Goal: Task Accomplishment & Management: Manage account settings

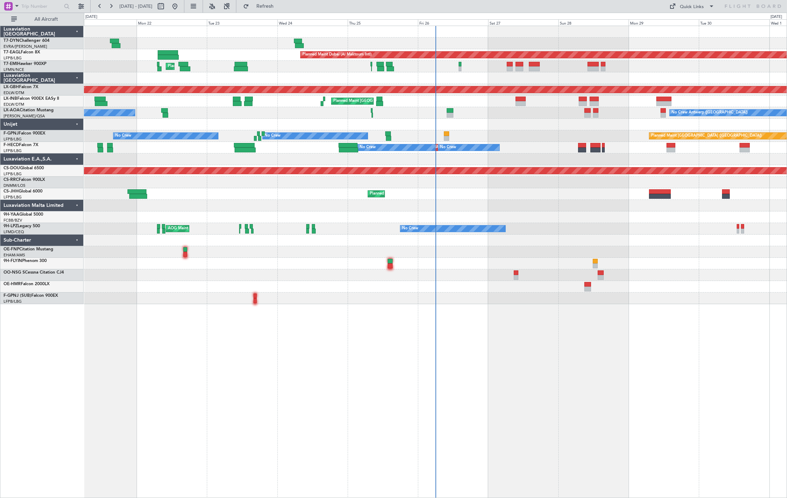
drag, startPoint x: 23, startPoint y: 22, endPoint x: 25, endPoint y: 28, distance: 7.0
click at [23, 22] on button "All Aircraft" at bounding box center [42, 19] width 68 height 11
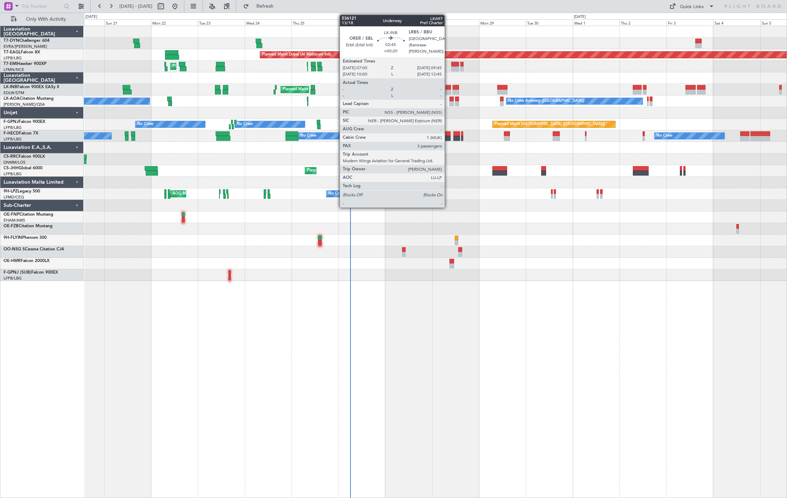
click at [448, 90] on div at bounding box center [449, 92] width 6 height 5
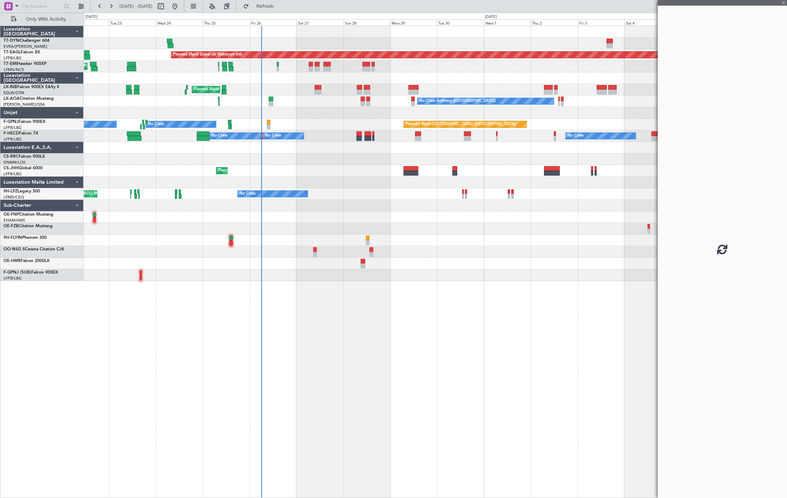
click at [348, 144] on div "Planned Maint Dubai (Al Maktoum Intl) Unplanned Maint Paris (Le Bourget) Planne…" at bounding box center [435, 153] width 703 height 255
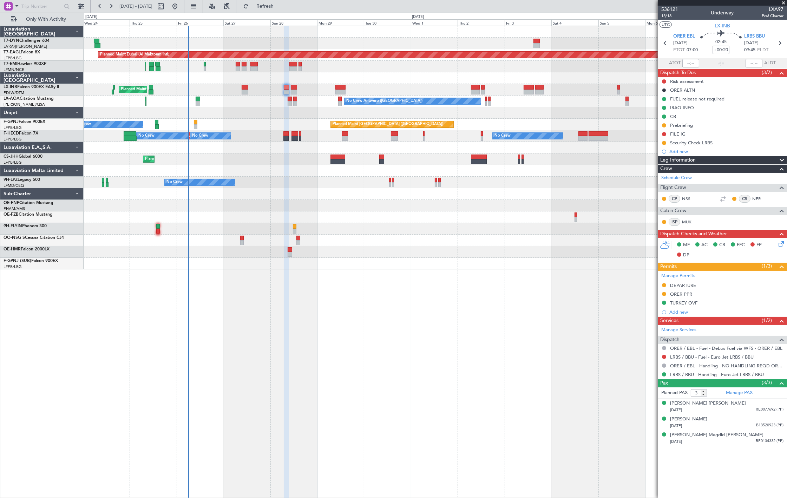
click at [232, 88] on div "Planned Maint Dubai (Al Maktoum Intl) Unplanned Maint Paris (Le Bourget) Planne…" at bounding box center [435, 147] width 703 height 243
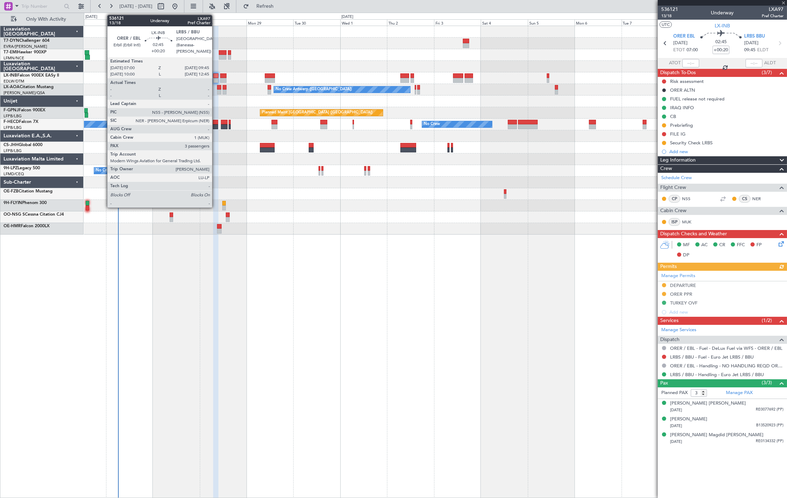
click at [216, 74] on div at bounding box center [216, 75] width 6 height 5
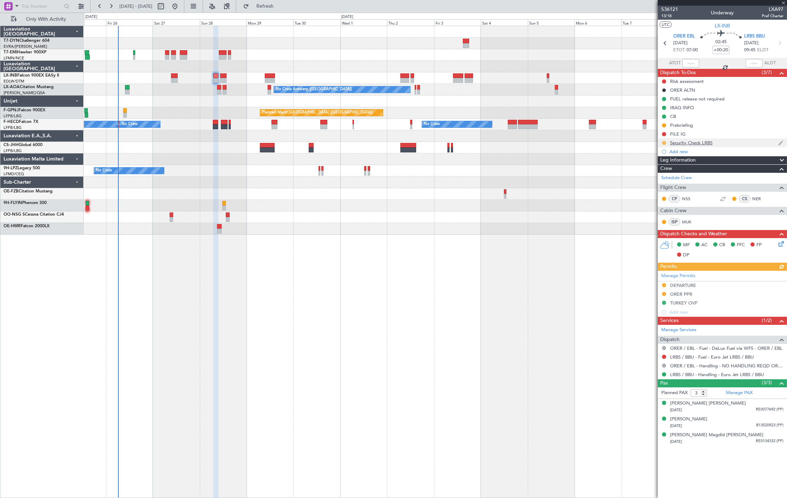
click at [665, 143] on button at bounding box center [664, 143] width 4 height 4
click at [660, 176] on span "Completed" at bounding box center [666, 173] width 23 height 7
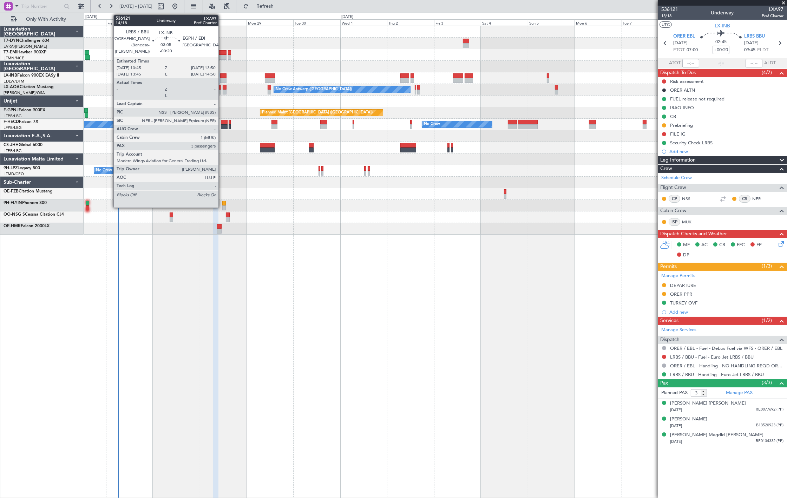
click at [222, 77] on div at bounding box center [223, 75] width 6 height 5
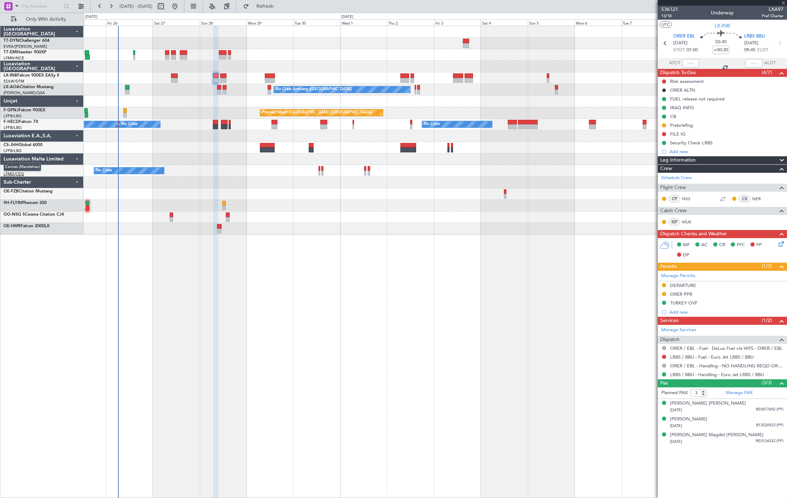
type input "-00:20"
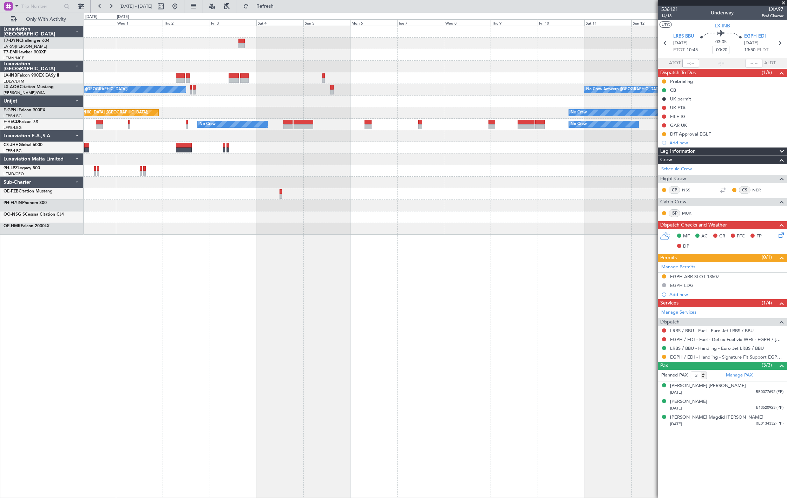
click at [283, 93] on div "No Crew Antwerp (Deurne) No Crew Antwerp (Deurne) Planned Maint Paris (Le Bourg…" at bounding box center [435, 130] width 703 height 209
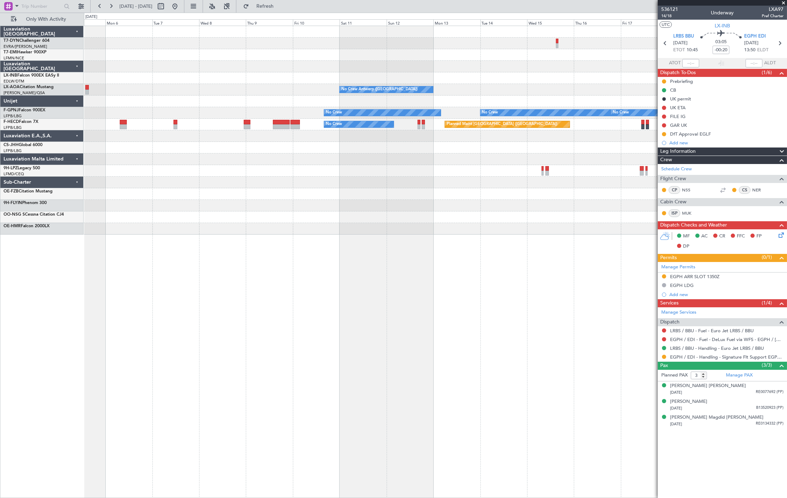
click at [204, 116] on div "No Crew Antwerp (Deurne) No Crew Antwerp (Deurne) No Crew No Crew No Crew Plann…" at bounding box center [435, 130] width 703 height 209
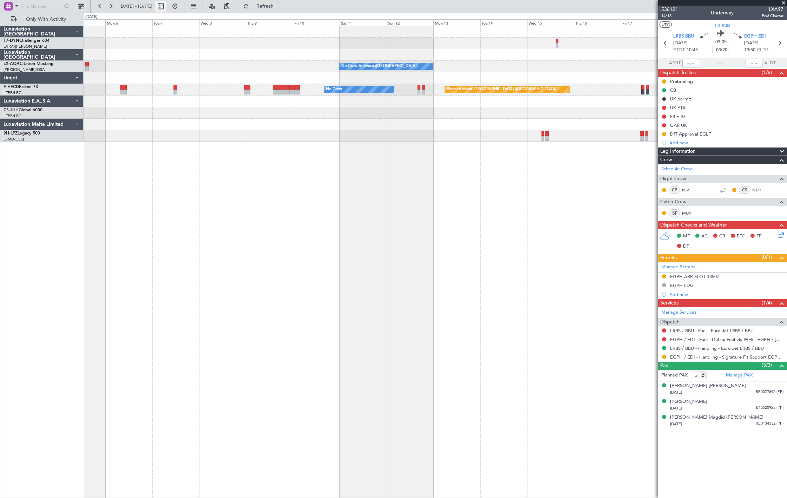
click at [166, 6] on button at bounding box center [160, 6] width 11 height 11
select select "10"
select select "2025"
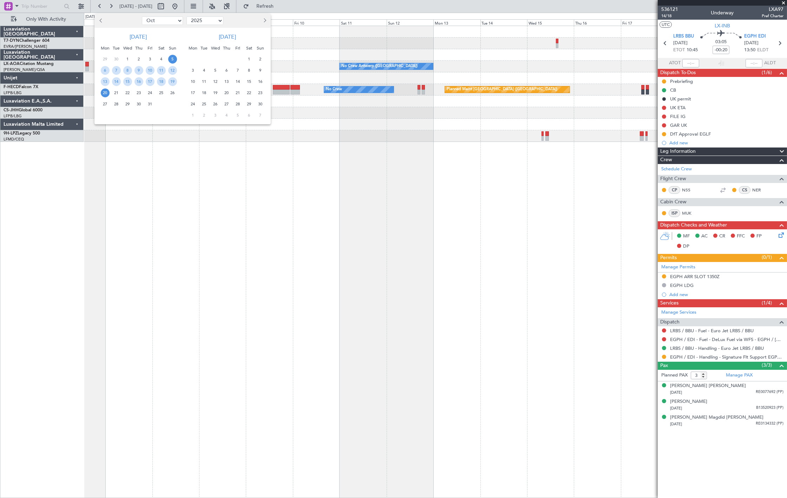
click at [174, 21] on select "Jan Feb Mar Apr May Jun Jul Aug Sep Oct Nov Dec" at bounding box center [162, 21] width 41 height 8
select select "11"
click at [142, 17] on select "Jan Feb Mar Apr May Jun Jul Aug Sep Oct Nov Dec" at bounding box center [162, 21] width 41 height 8
click at [125, 79] on span "12" at bounding box center [127, 81] width 9 height 9
click at [127, 81] on span "12" at bounding box center [127, 81] width 9 height 9
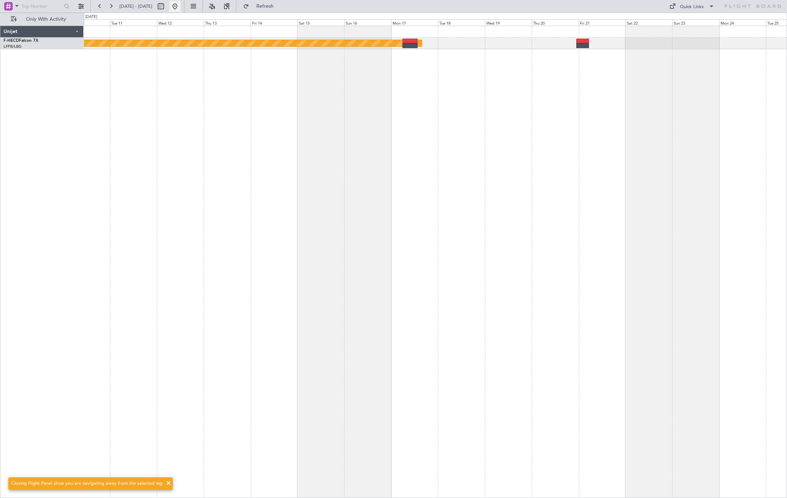
click at [180, 3] on button at bounding box center [174, 6] width 11 height 11
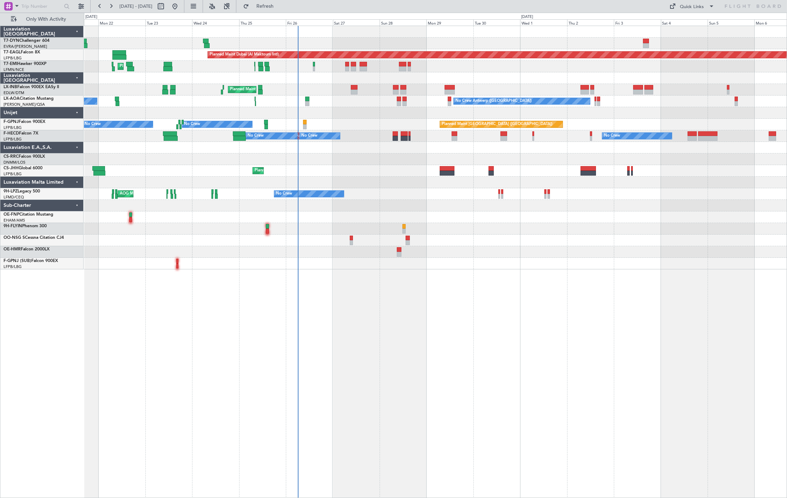
click at [255, 101] on div "Planned Maint Dubai (Al Maktoum Intl) Unplanned Maint Paris (Le Bourget) Planne…" at bounding box center [435, 147] width 703 height 243
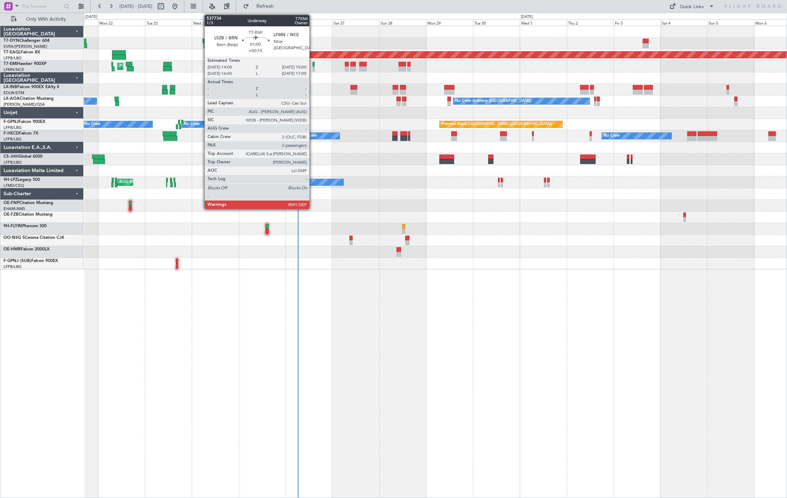
click at [312, 68] on div at bounding box center [313, 68] width 2 height 5
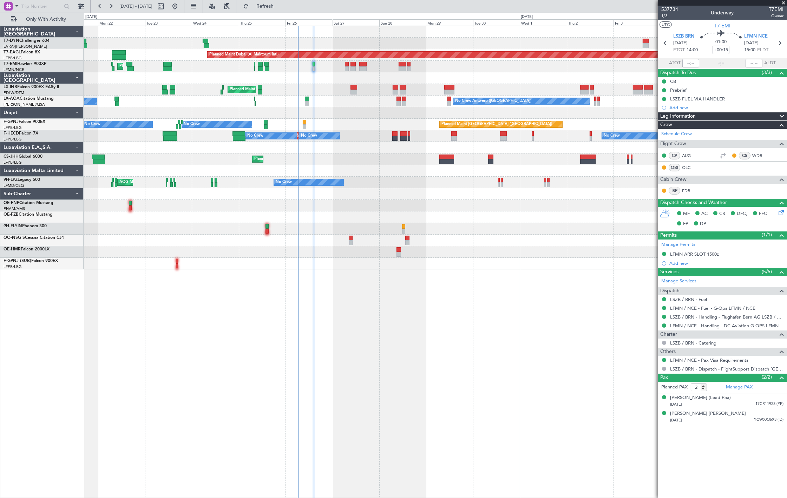
click at [309, 97] on div "No Crew Nice (Côte d'Azur Airport) No Crew Antwerp (Deurne) Planned Maint Nice …" at bounding box center [435, 101] width 703 height 12
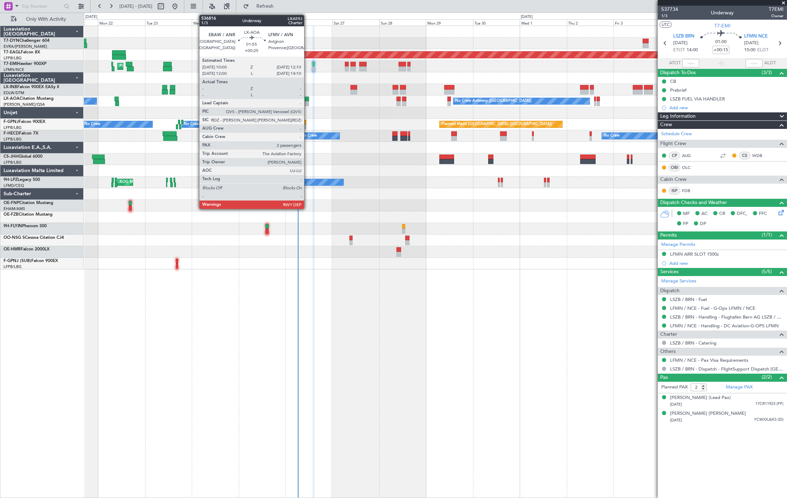
click at [308, 100] on div at bounding box center [307, 99] width 5 height 5
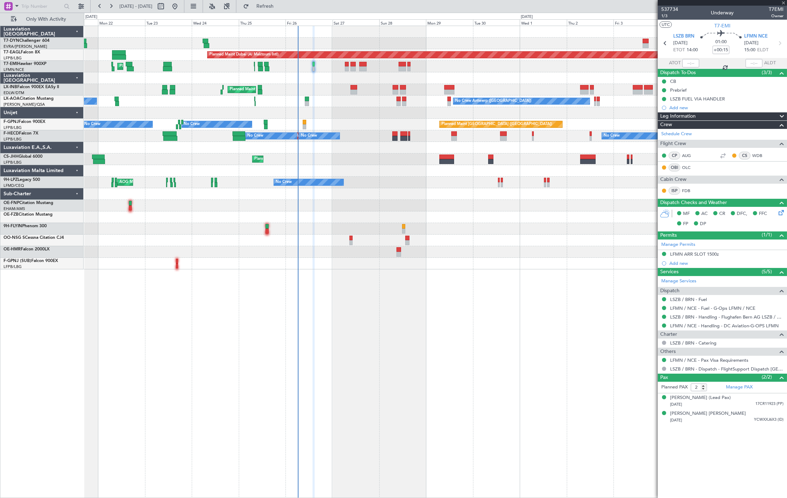
type input "+00:25"
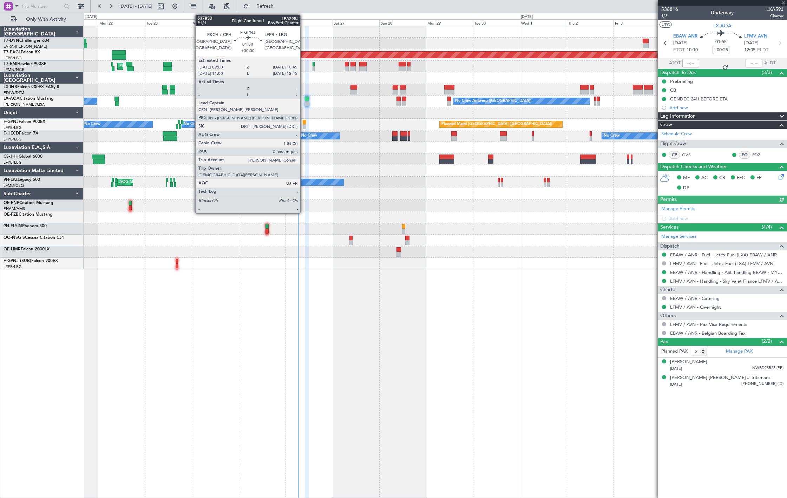
click at [304, 123] on div at bounding box center [305, 122] width 4 height 5
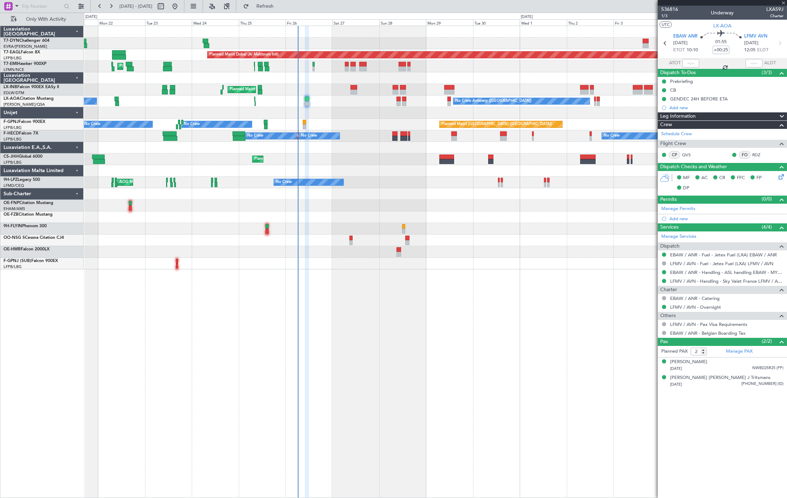
type input "0"
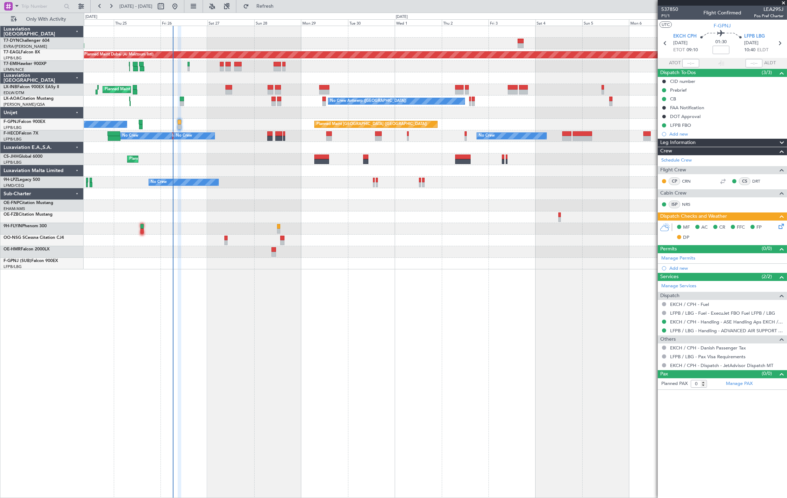
click at [263, 113] on div at bounding box center [435, 113] width 703 height 12
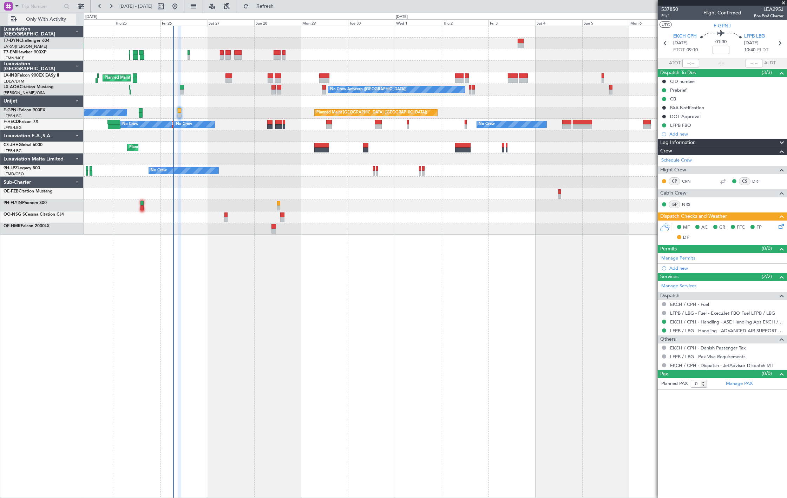
click at [66, 15] on button "Only With Activity" at bounding box center [42, 19] width 68 height 11
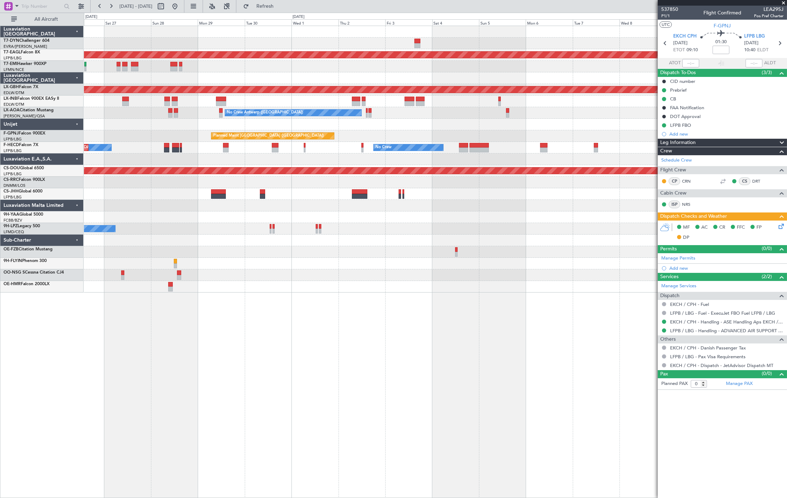
click at [154, 121] on div "Planned Maint Dubai (Al Maktoum Intl) Planned Maint Nurnberg Planned Maint Lond…" at bounding box center [435, 159] width 703 height 266
click at [32, 18] on span "All Aircraft" at bounding box center [46, 19] width 56 height 5
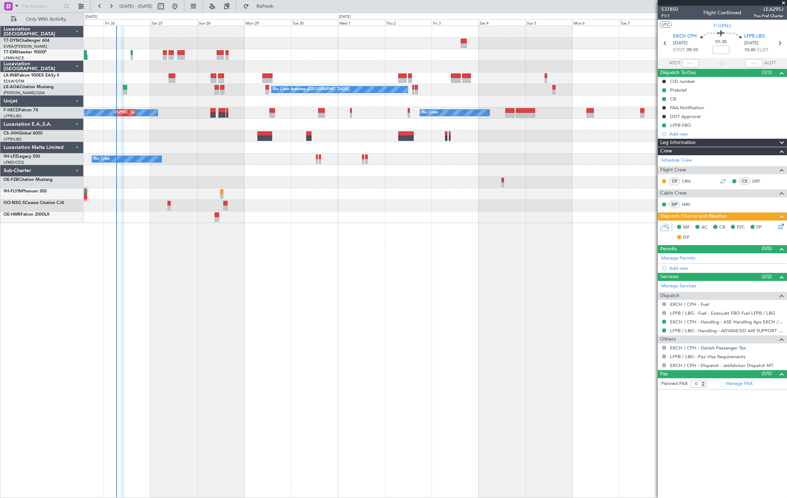
click at [299, 133] on div "Planned Maint Zurich Planned Maint London (Farnborough) No Crew Antwerp (Deurne…" at bounding box center [435, 124] width 703 height 197
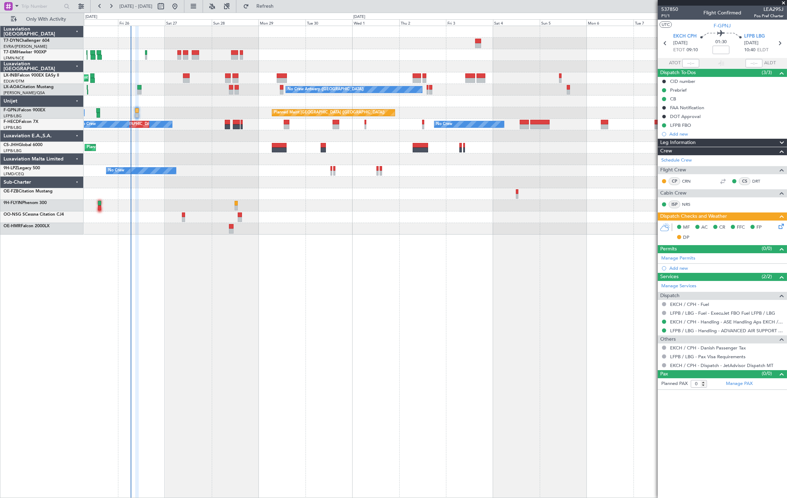
click at [297, 132] on div "Planned Maint Zurich Planned Maint London (Farnborough) No Crew Antwerp (Deurne…" at bounding box center [435, 130] width 703 height 209
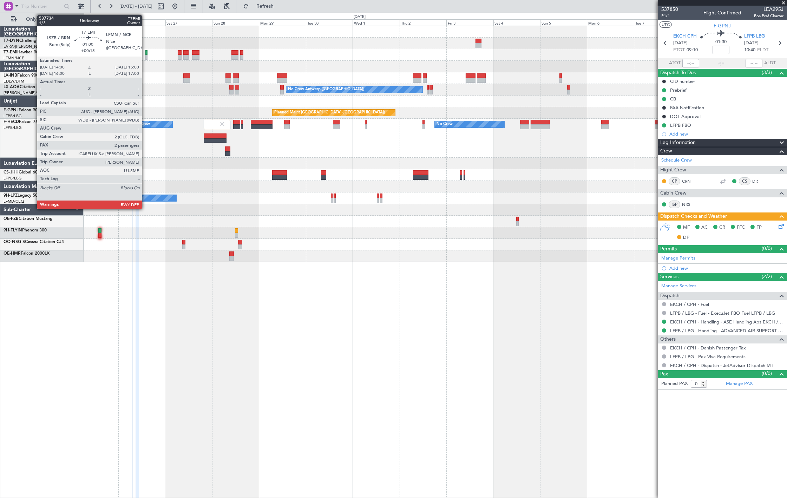
click at [145, 55] on div at bounding box center [146, 57] width 2 height 5
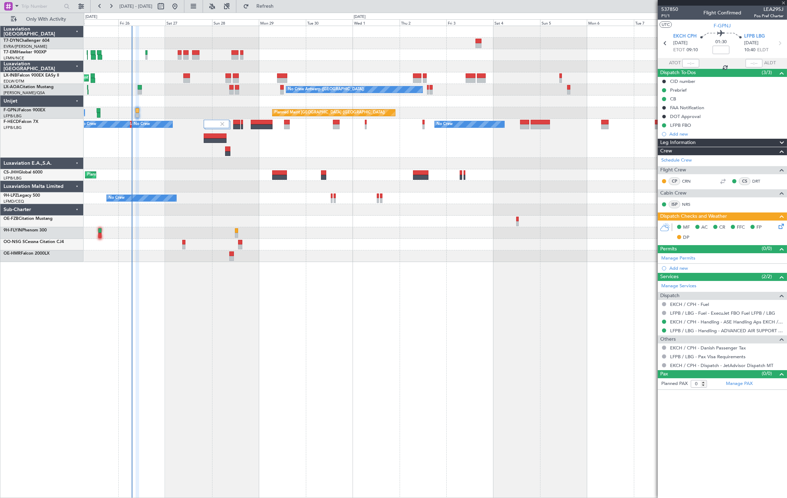
type input "+00:15"
type input "2"
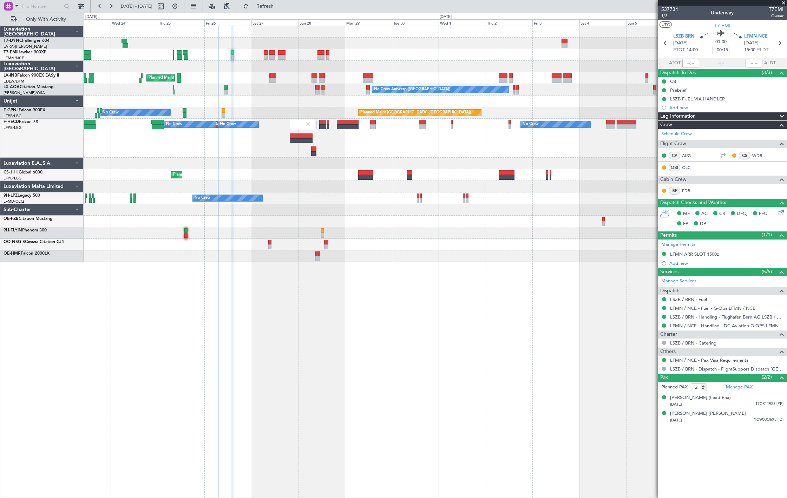
click at [276, 177] on div "Planned Maint [GEOGRAPHIC_DATA] ([GEOGRAPHIC_DATA])" at bounding box center [435, 175] width 703 height 12
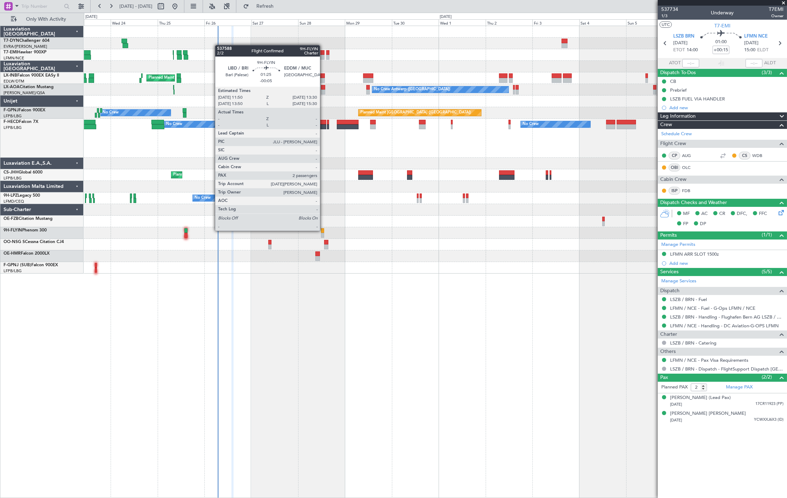
click at [323, 230] on div at bounding box center [323, 230] width 4 height 5
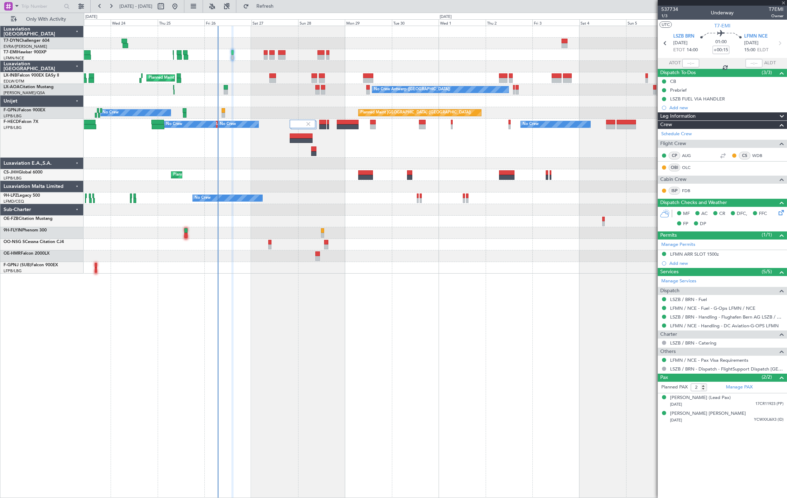
type input "-00:05"
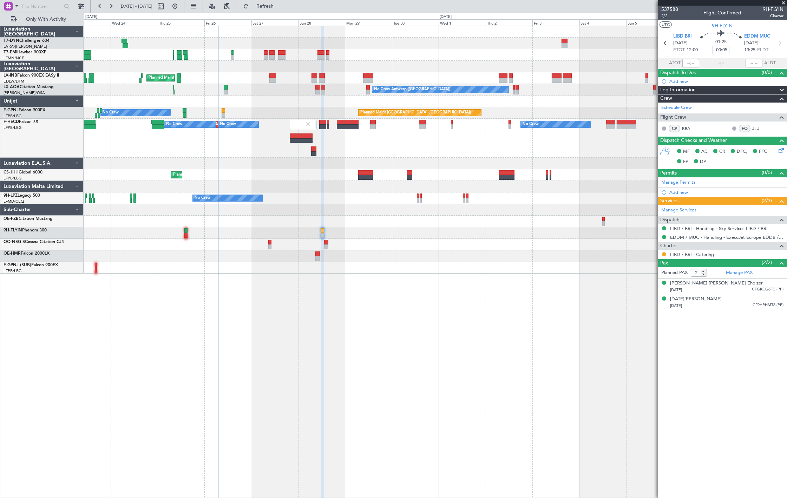
click at [266, 241] on div at bounding box center [435, 245] width 703 height 12
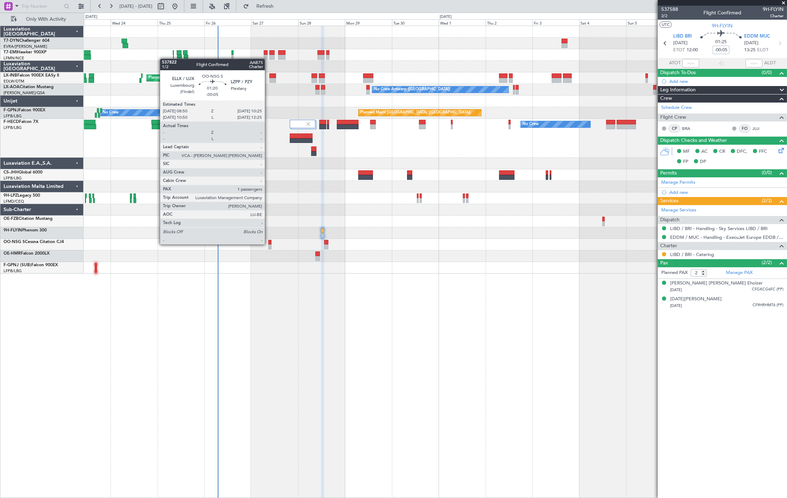
click at [268, 244] on div at bounding box center [269, 242] width 3 height 5
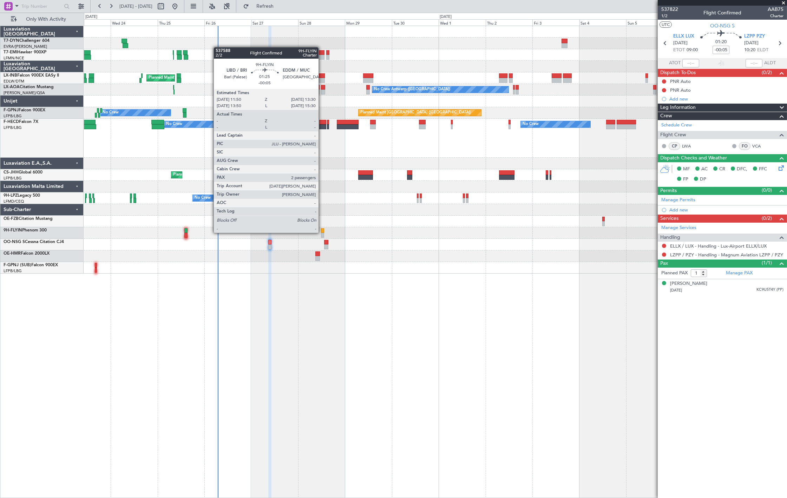
click at [322, 232] on div at bounding box center [323, 230] width 4 height 5
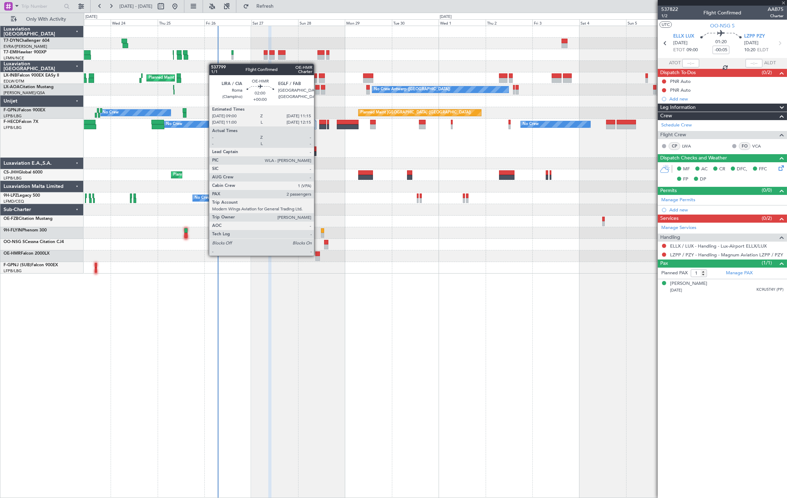
type input "2"
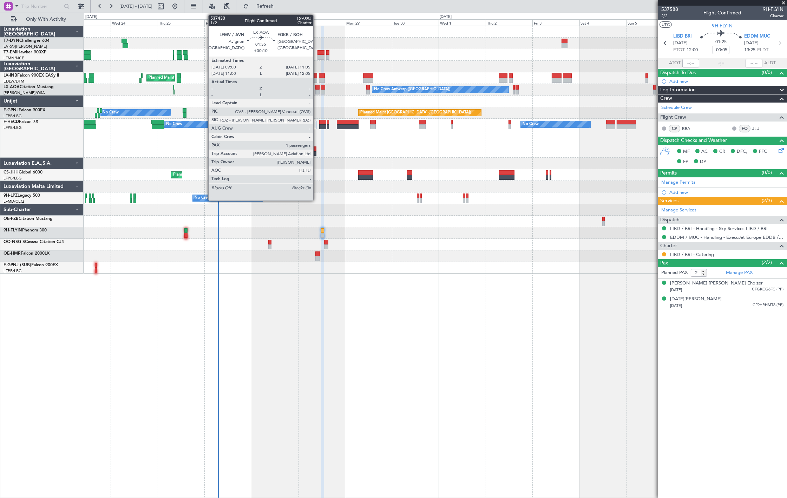
click at [317, 90] on div at bounding box center [317, 92] width 4 height 5
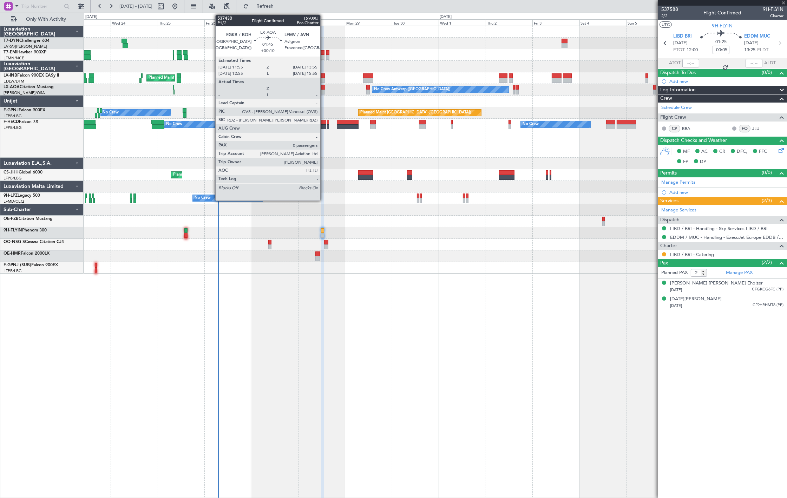
type input "+00:10"
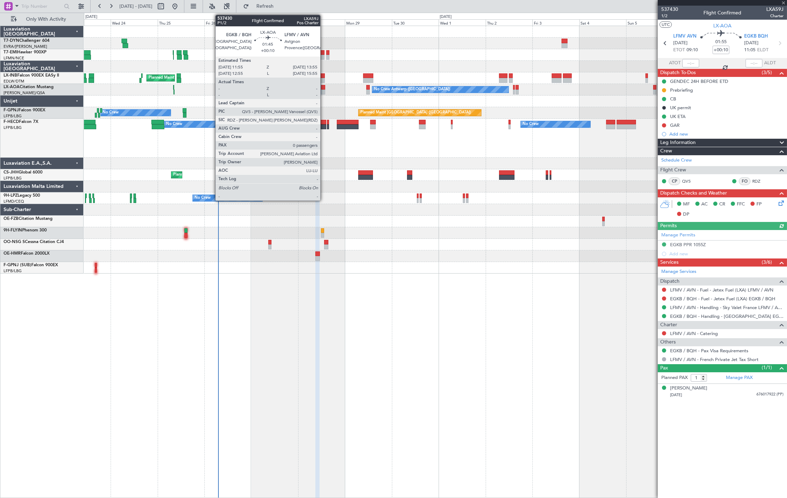
click at [324, 92] on div at bounding box center [323, 92] width 4 height 5
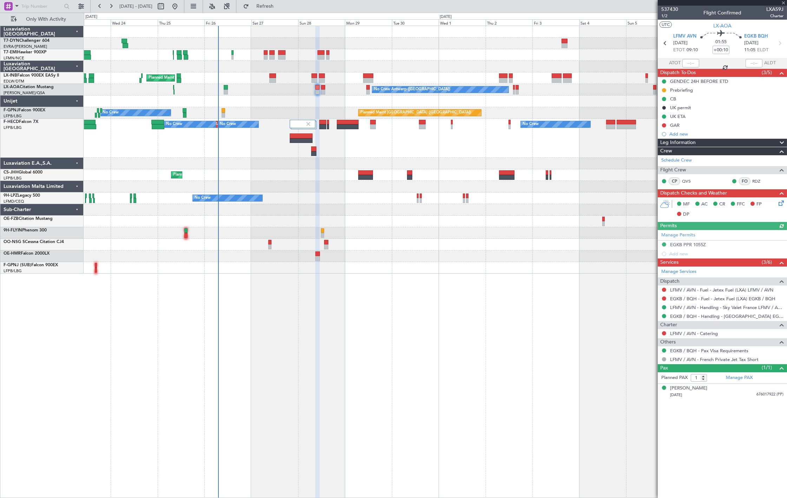
type input "0"
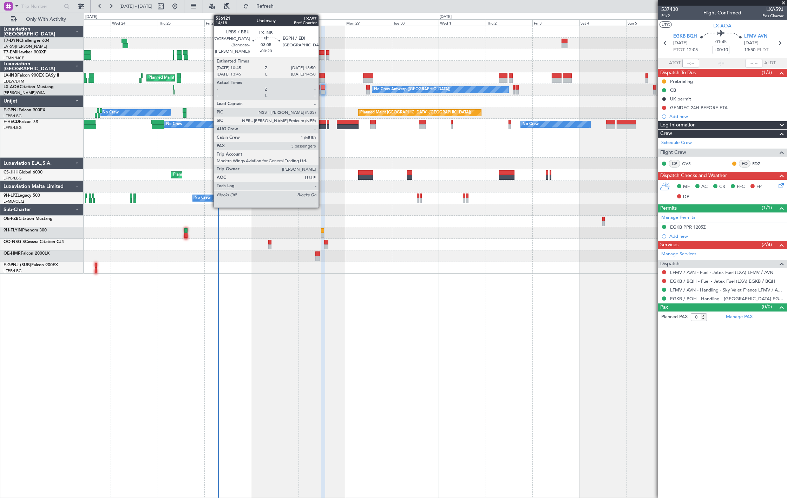
click at [322, 74] on div at bounding box center [322, 75] width 6 height 5
type input "-00:20"
type input "3"
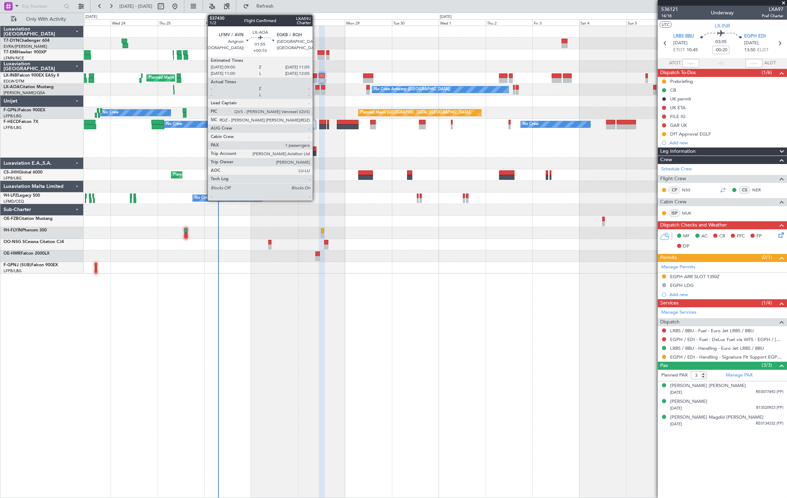
click at [316, 90] on div at bounding box center [317, 92] width 4 height 5
type input "+00:10"
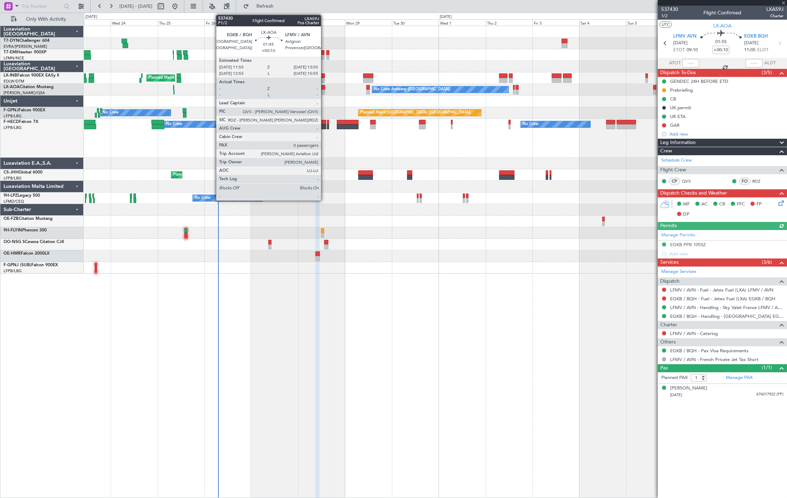
click at [324, 93] on div at bounding box center [323, 92] width 4 height 5
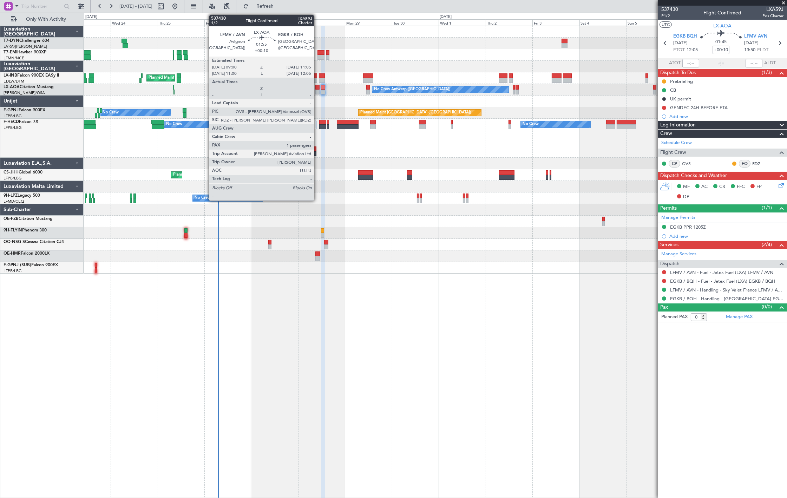
click at [317, 88] on div at bounding box center [317, 87] width 4 height 5
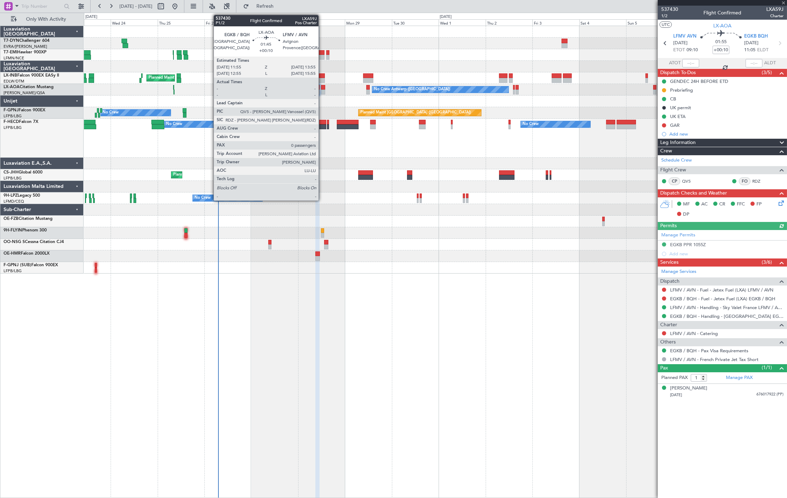
click at [322, 91] on div at bounding box center [323, 92] width 4 height 5
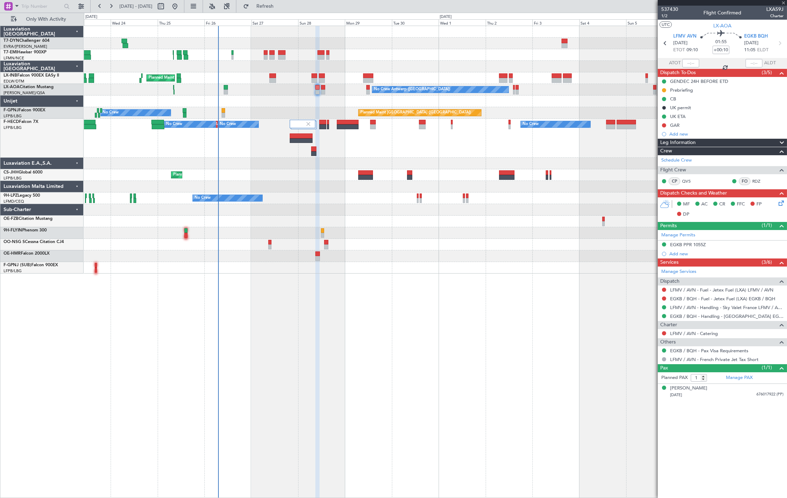
type input "0"
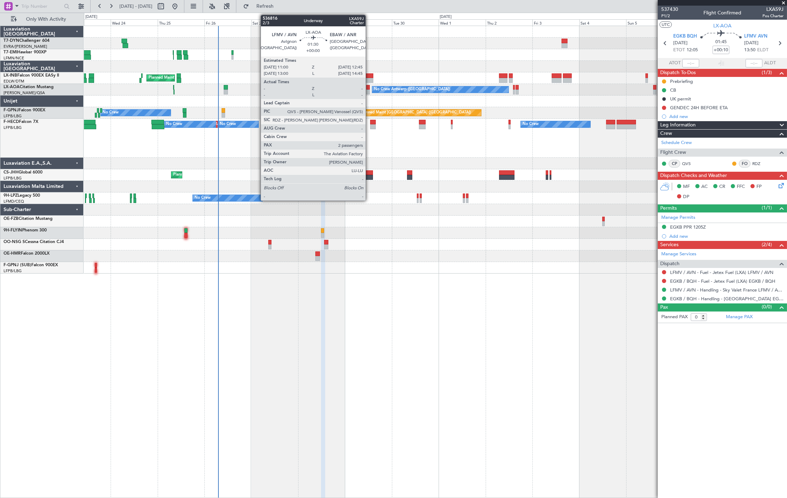
click at [369, 89] on div at bounding box center [368, 87] width 4 height 5
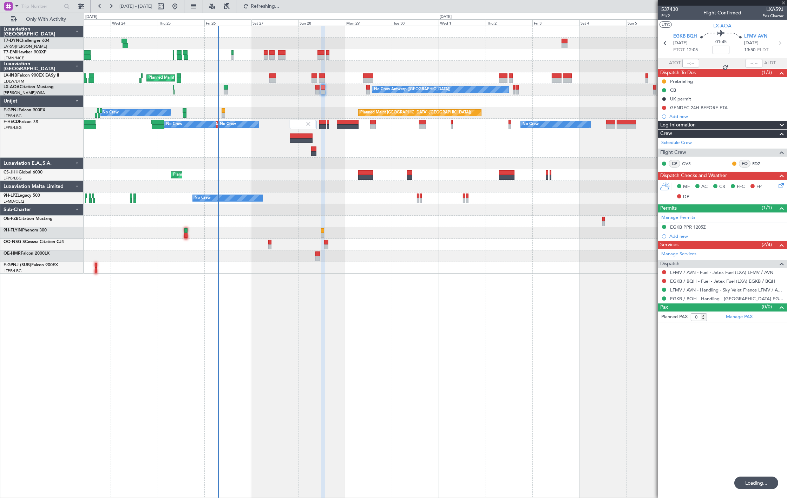
type input "2"
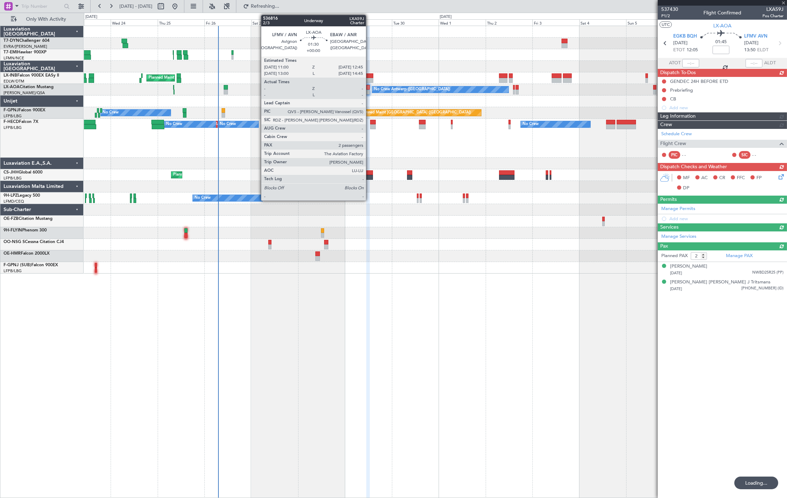
type input "+00:10"
type input "0"
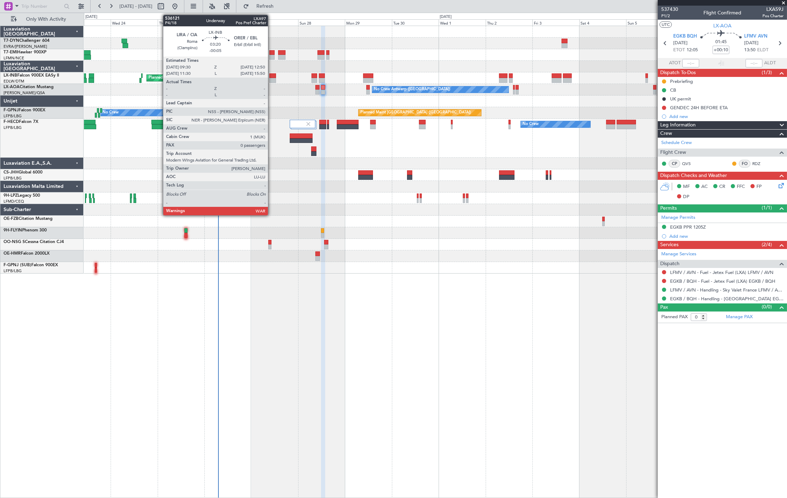
click at [271, 81] on div at bounding box center [272, 80] width 7 height 5
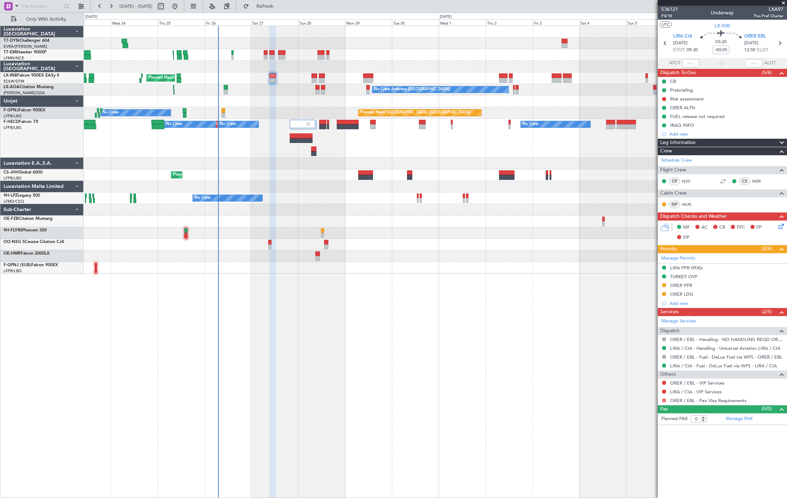
click at [663, 401] on button at bounding box center [664, 400] width 4 height 4
click at [659, 411] on div "Not Requested" at bounding box center [664, 412] width 30 height 9
click at [661, 403] on mat-tooltip-component "Not Requested" at bounding box center [664, 412] width 40 height 19
click at [663, 401] on button at bounding box center [664, 400] width 4 height 4
click at [640, 411] on span "Not Required" at bounding box center [647, 410] width 28 height 7
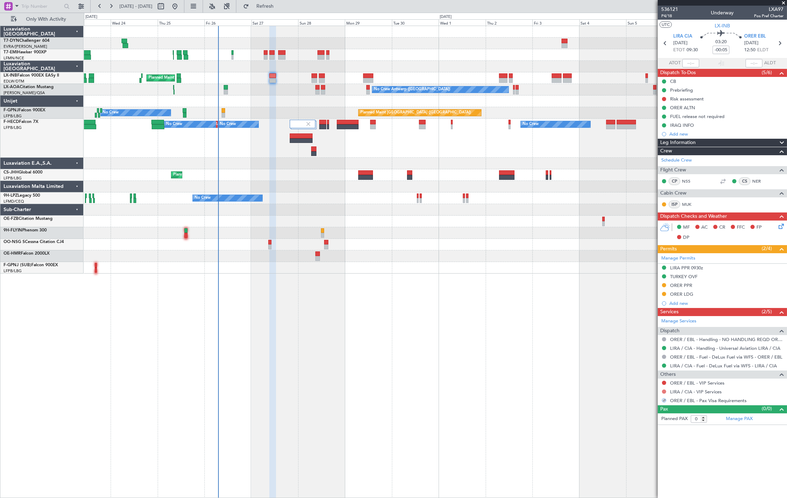
click at [665, 392] on button at bounding box center [664, 391] width 4 height 4
click at [644, 402] on span "Not Required" at bounding box center [647, 401] width 28 height 7
click at [662, 384] on button at bounding box center [664, 383] width 4 height 4
click at [654, 397] on div "Not Requested" at bounding box center [664, 394] width 30 height 9
click at [662, 384] on body "23 Sep 2025 - 08 Oct 2025 Refresh Quick Links Only With Activity Planned Maint …" at bounding box center [393, 249] width 787 height 498
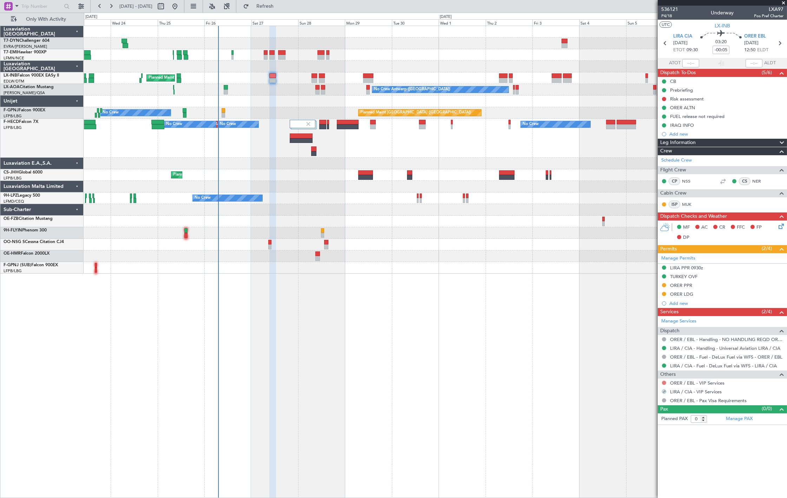
click at [664, 383] on button at bounding box center [664, 383] width 4 height 4
click at [644, 394] on mat-tooltip-component "Not Requested" at bounding box center [664, 394] width 40 height 19
click at [664, 383] on button at bounding box center [664, 383] width 4 height 4
click at [640, 392] on span "Not Required" at bounding box center [647, 393] width 28 height 7
click at [665, 99] on button at bounding box center [664, 99] width 4 height 4
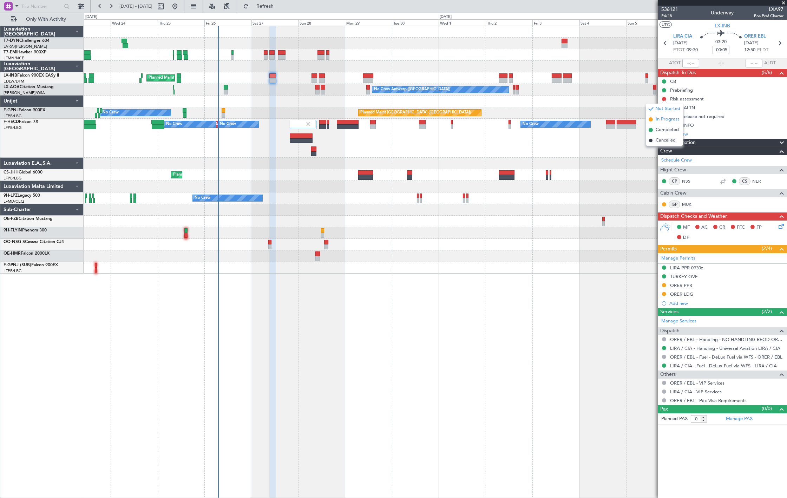
click at [662, 119] on span "In Progress" at bounding box center [667, 119] width 24 height 7
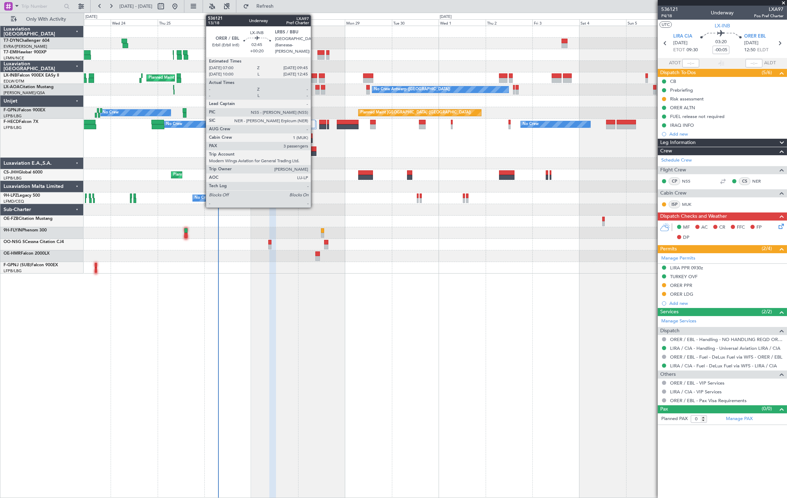
click at [314, 78] on div at bounding box center [314, 80] width 6 height 5
type input "+00:20"
type input "3"
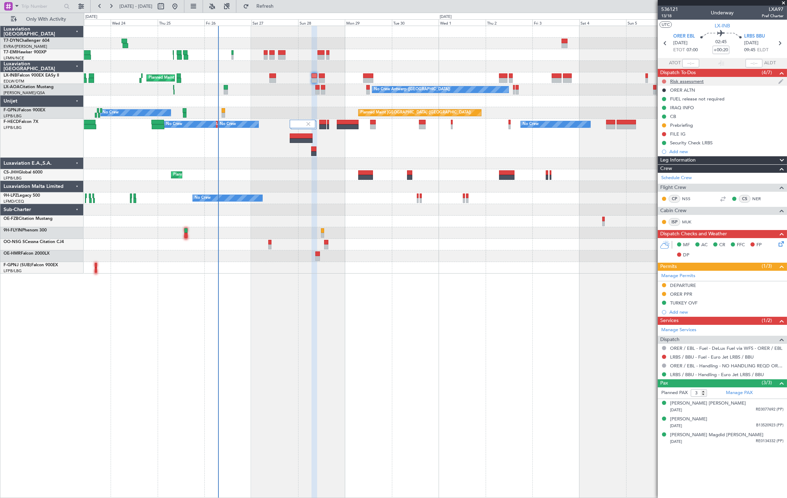
click at [664, 80] on button at bounding box center [664, 81] width 4 height 4
click at [664, 101] on mat-tooltip-component "Not Started" at bounding box center [664, 92] width 34 height 19
click at [660, 101] on span "In Progress" at bounding box center [667, 101] width 24 height 7
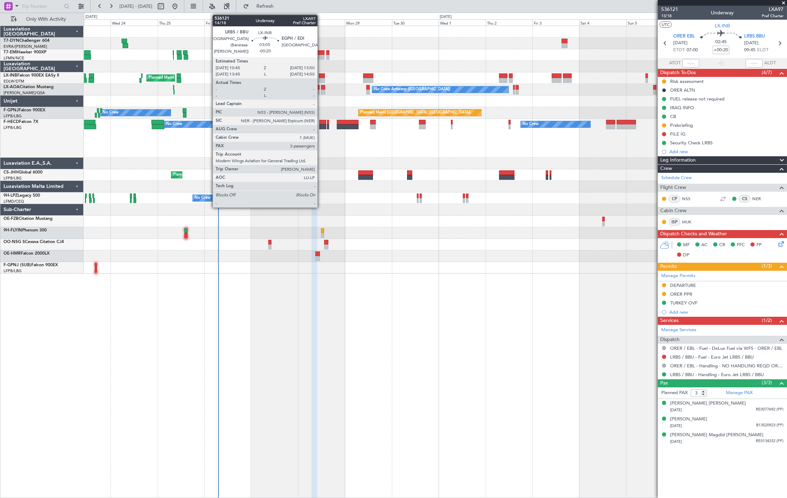
click at [321, 77] on div at bounding box center [322, 75] width 6 height 5
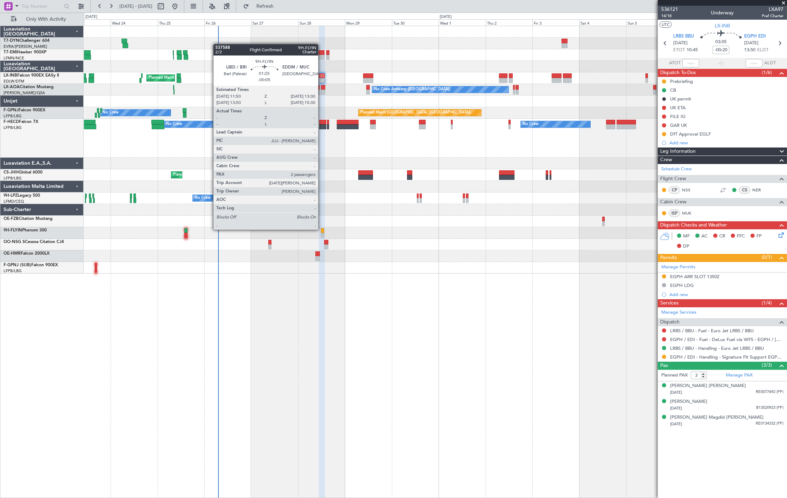
click at [322, 229] on div at bounding box center [323, 230] width 4 height 5
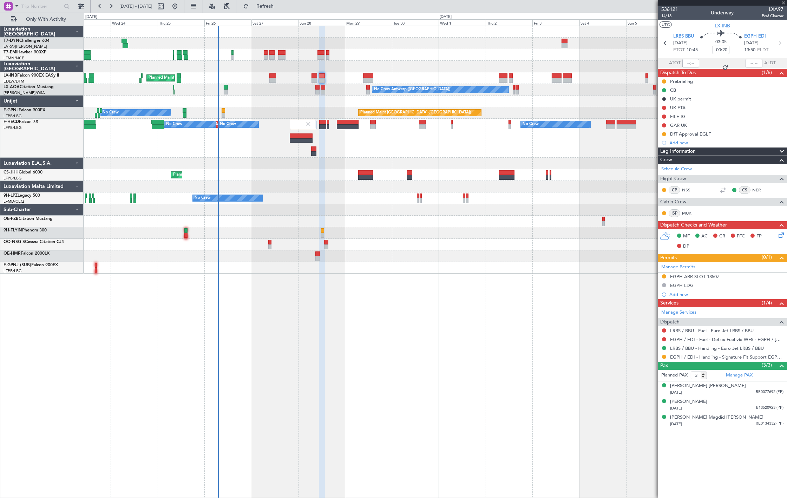
type input "-00:05"
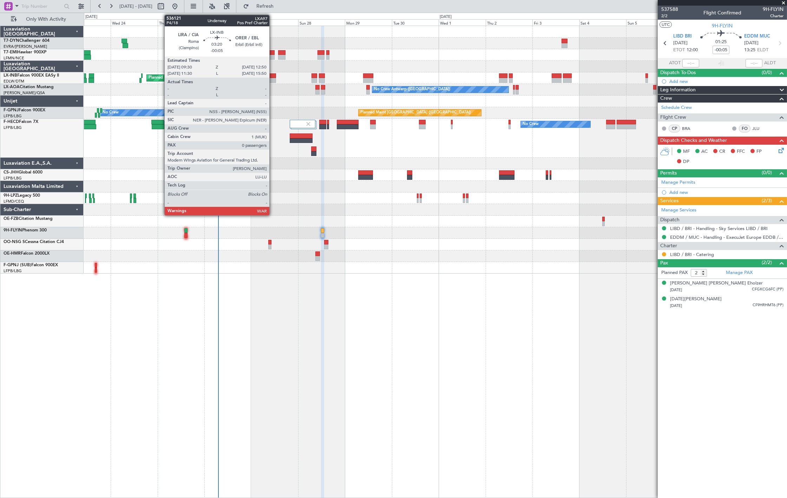
click at [273, 76] on div at bounding box center [272, 75] width 7 height 5
type input "0"
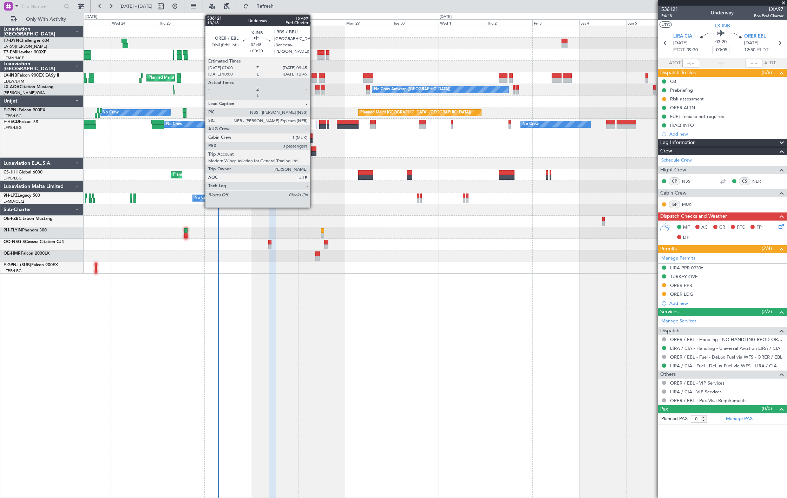
click at [314, 79] on div at bounding box center [314, 80] width 6 height 5
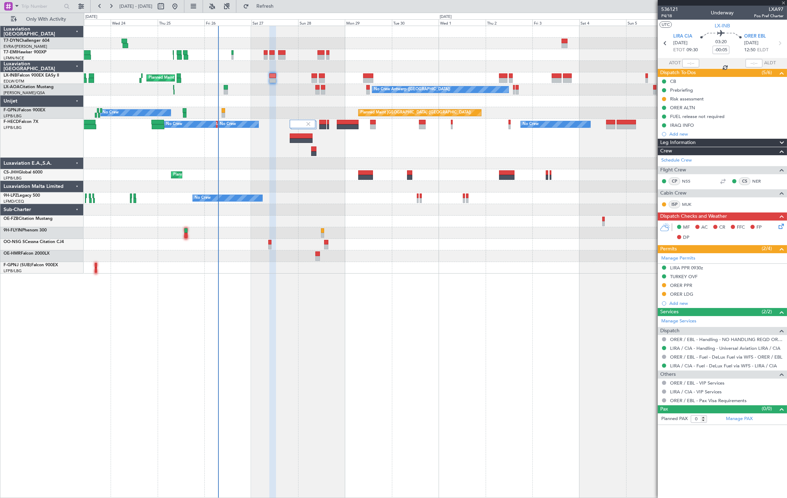
type input "+00:20"
type input "3"
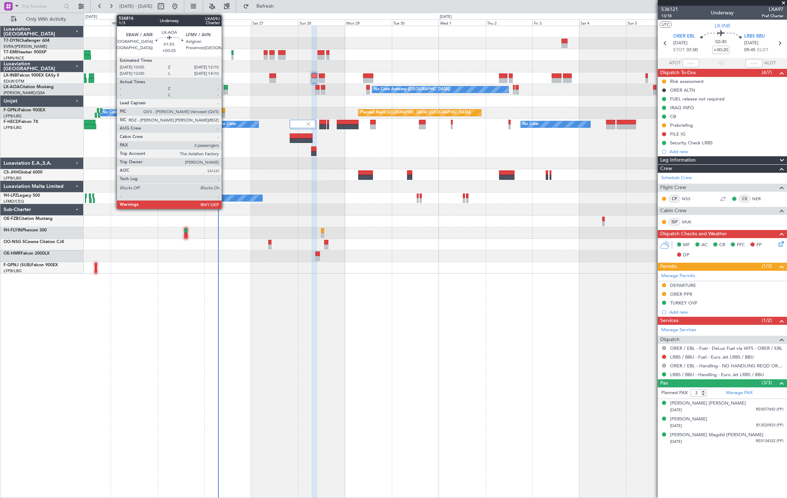
click at [225, 91] on div at bounding box center [226, 92] width 5 height 5
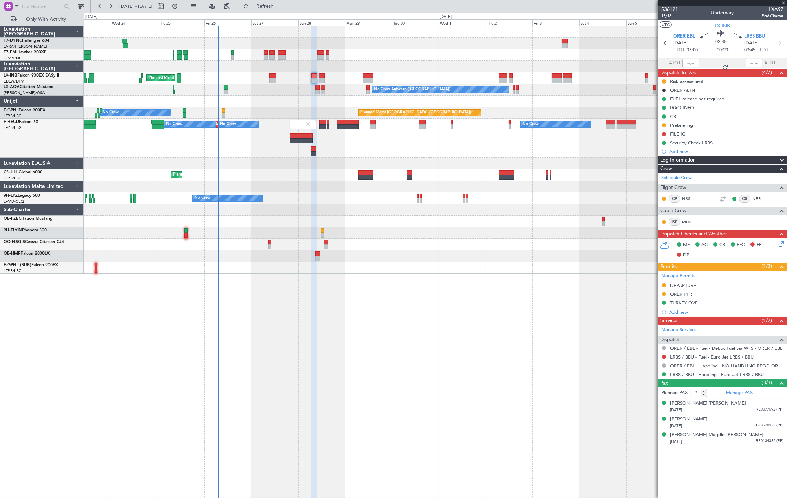
type input "+00:25"
type input "2"
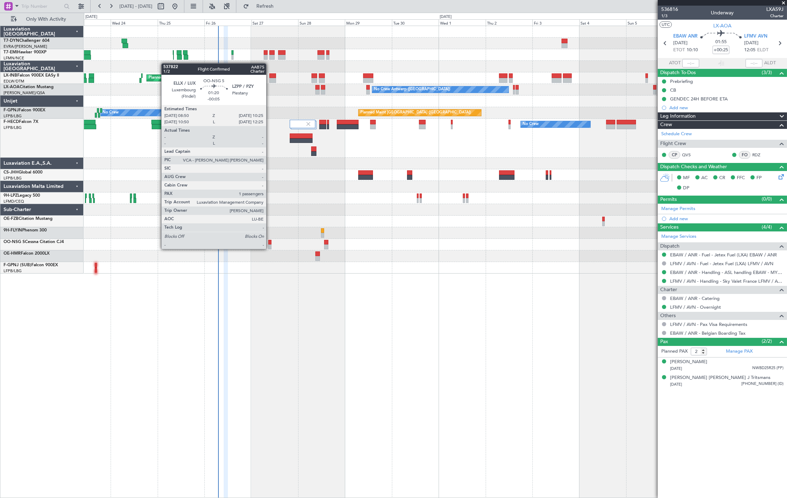
click at [270, 248] on div at bounding box center [269, 246] width 3 height 5
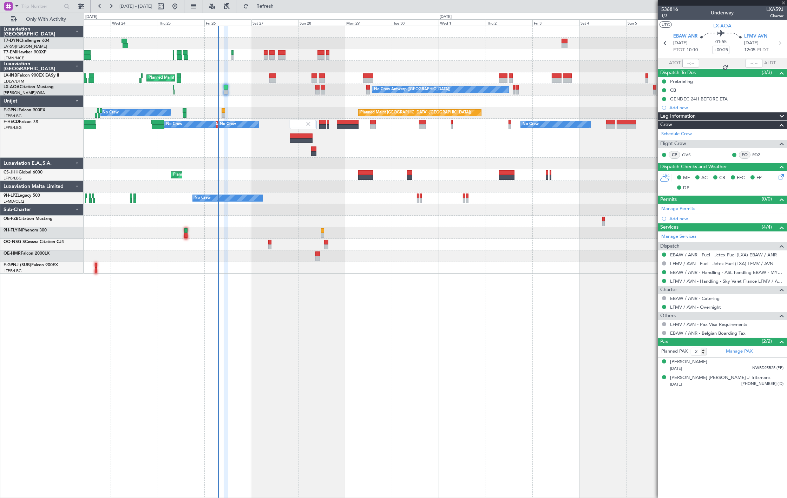
type input "-00:05"
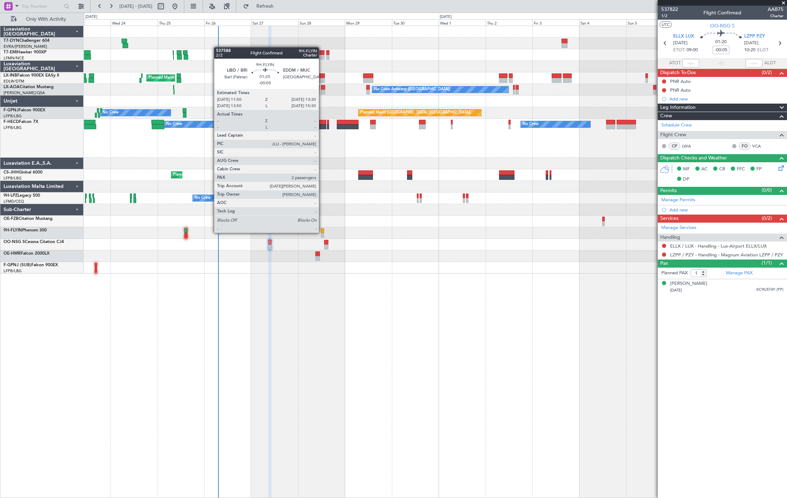
click at [322, 232] on div at bounding box center [323, 230] width 4 height 5
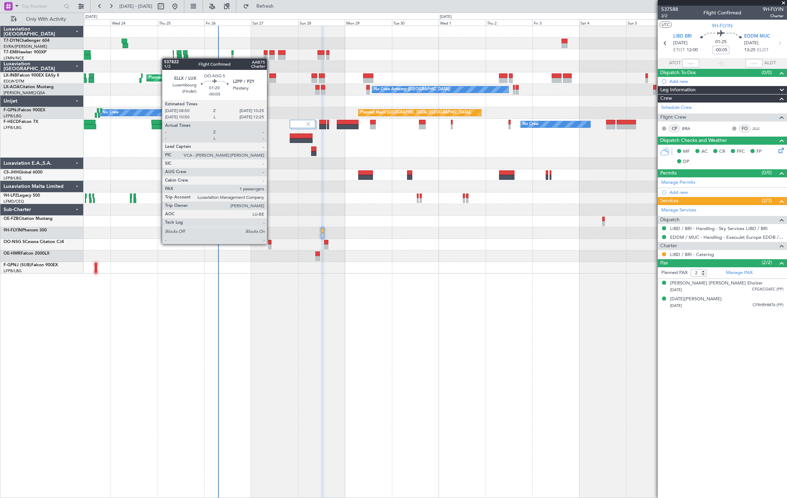
click at [270, 243] on div at bounding box center [269, 242] width 3 height 5
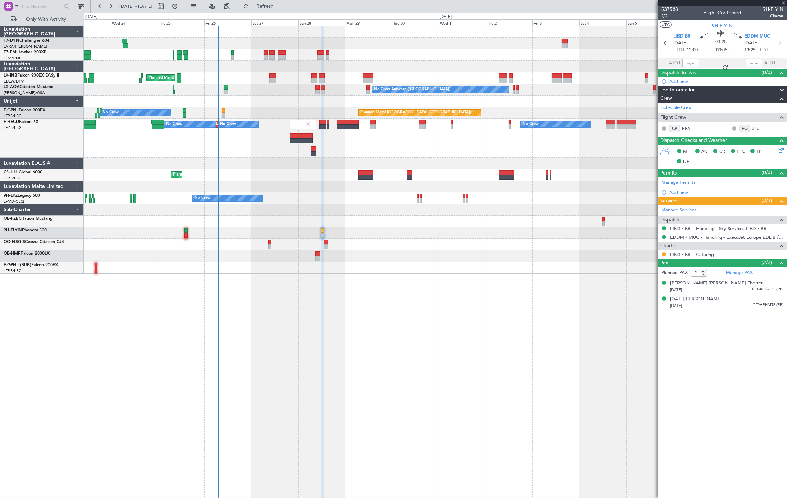
type input "1"
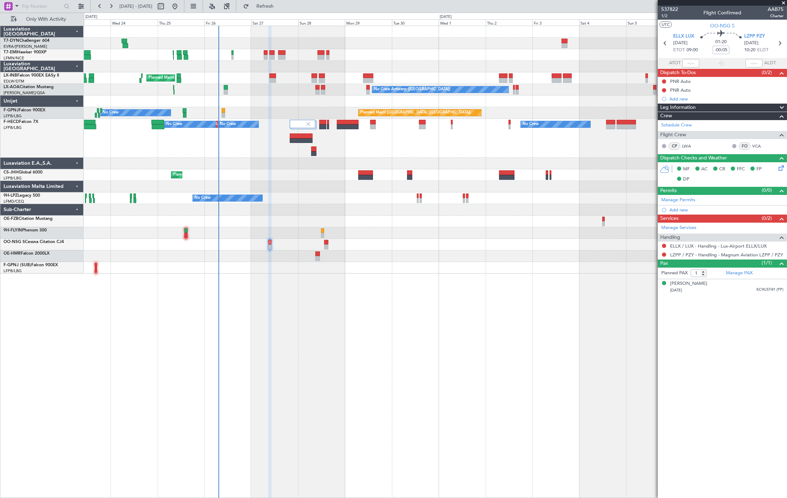
click at [223, 90] on div "No Crew Antwerp ([GEOGRAPHIC_DATA]) No Crew [GEOGRAPHIC_DATA] ([GEOGRAPHIC_DATA…" at bounding box center [435, 90] width 703 height 12
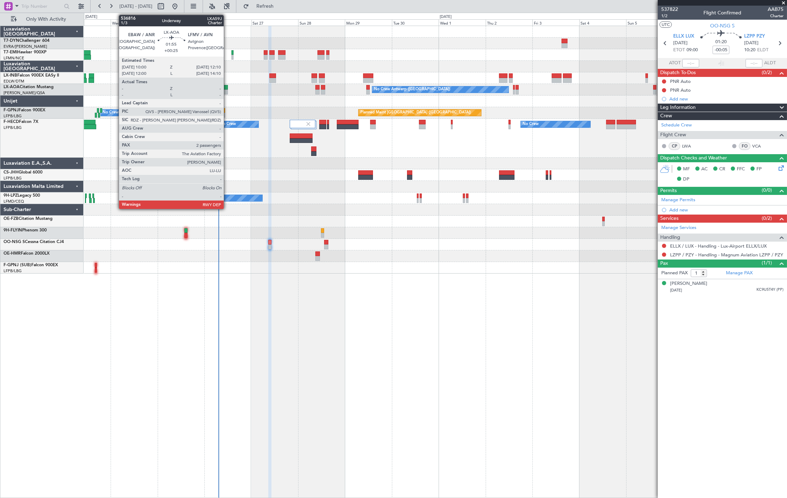
click at [227, 90] on div at bounding box center [226, 92] width 5 height 5
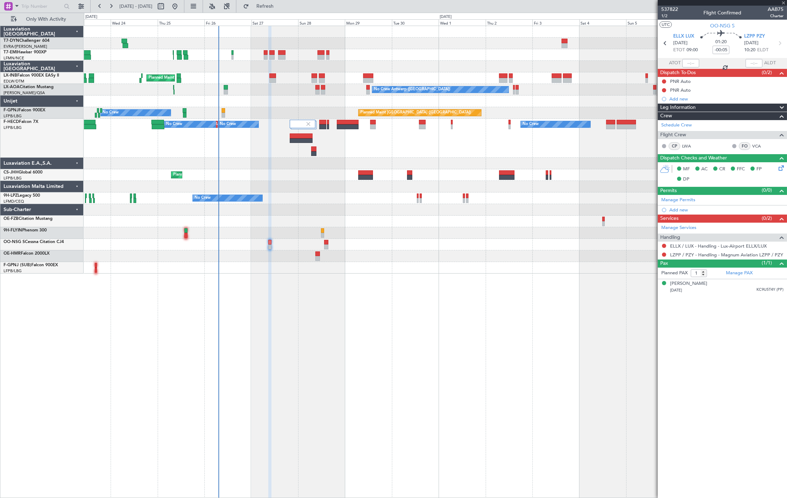
type input "+00:25"
type input "2"
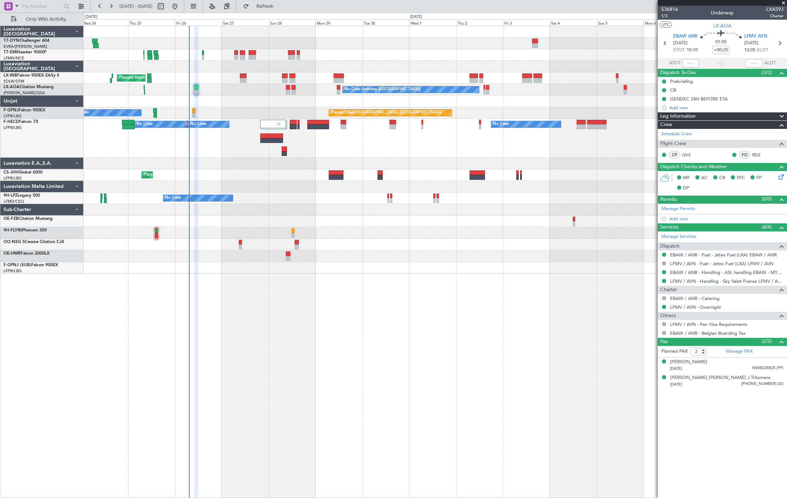
click at [150, 170] on div "Planned Maint [GEOGRAPHIC_DATA] Planned Maint [GEOGRAPHIC_DATA] ([GEOGRAPHIC_DA…" at bounding box center [435, 150] width 703 height 248
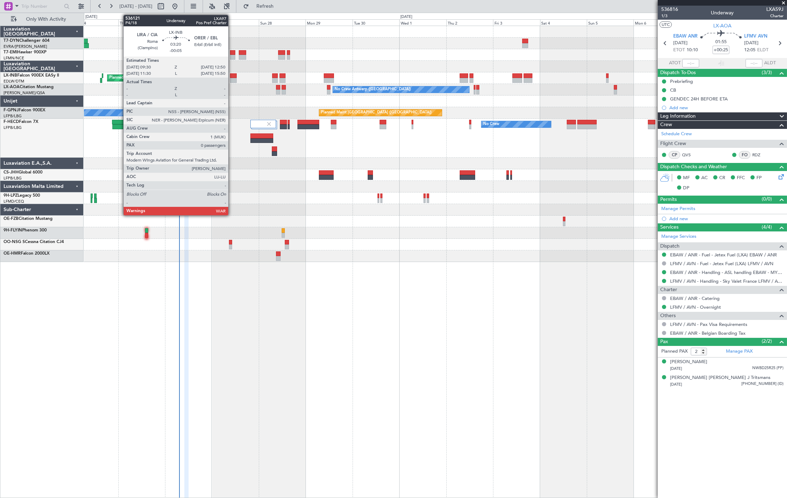
click at [232, 77] on div at bounding box center [233, 75] width 7 height 5
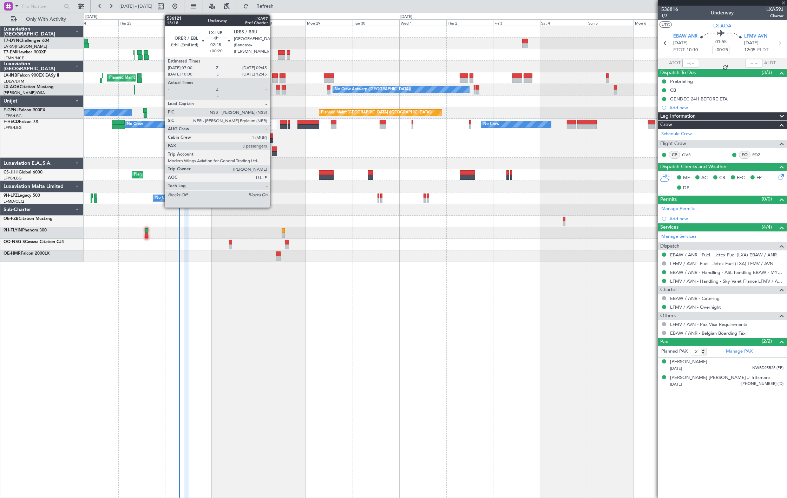
type input "-00:05"
type input "0"
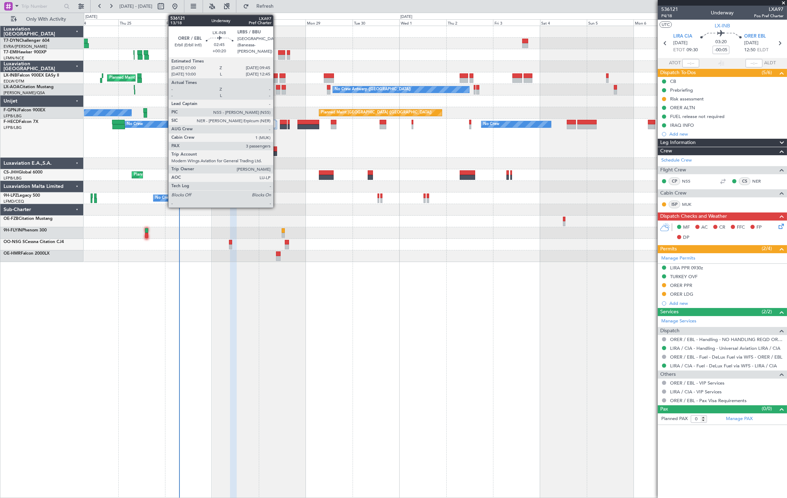
click at [279, 75] on div at bounding box center [282, 75] width 6 height 5
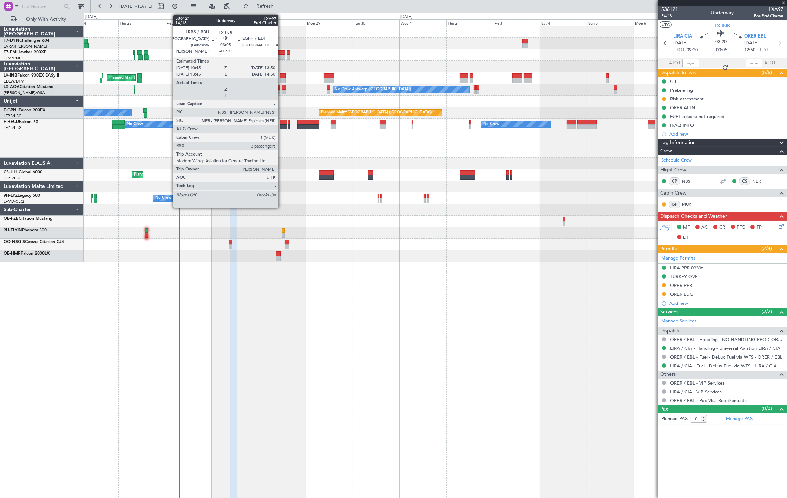
type input "-00:20"
type input "3"
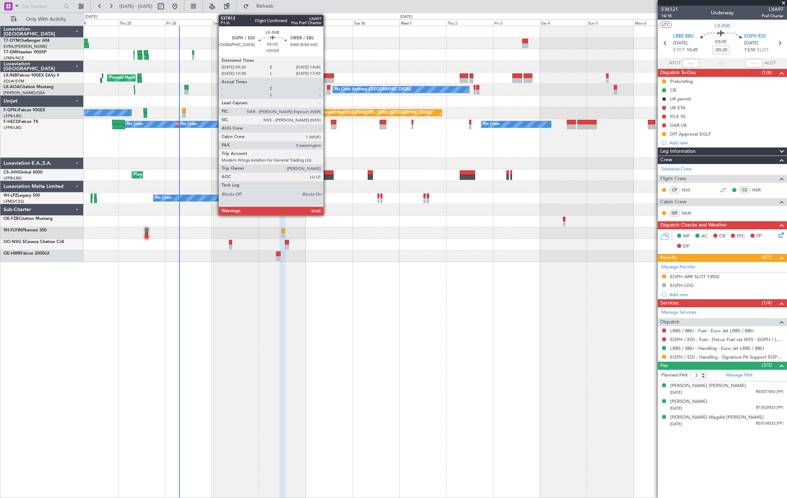
click at [327, 74] on div at bounding box center [329, 75] width 10 height 5
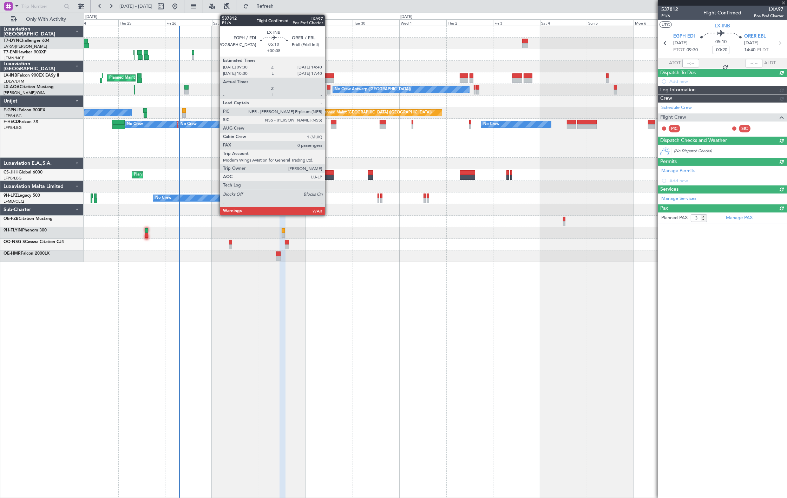
type input "+00:05"
type input "0"
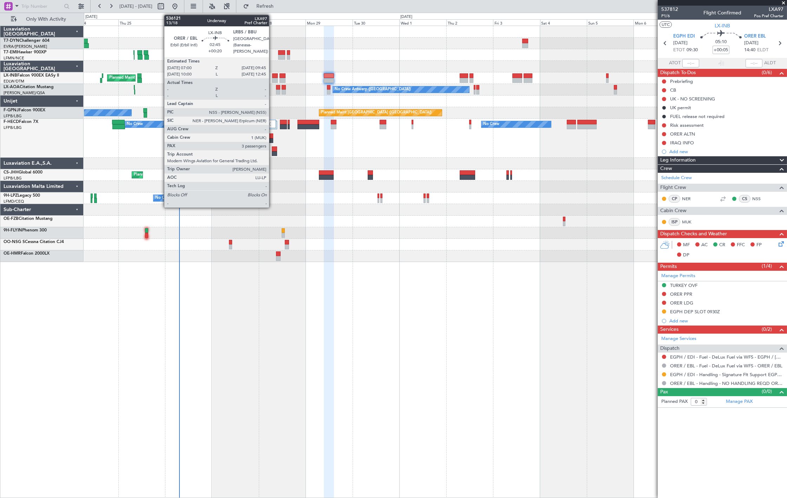
click at [272, 77] on div at bounding box center [275, 75] width 6 height 5
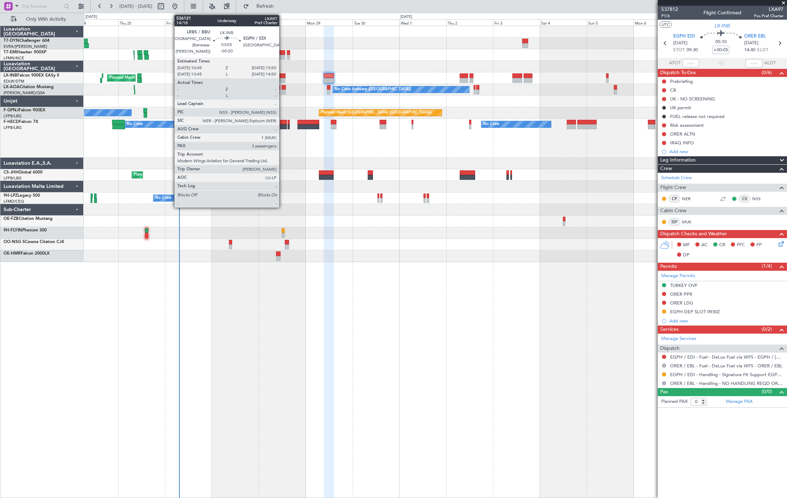
click at [283, 77] on div at bounding box center [282, 75] width 6 height 5
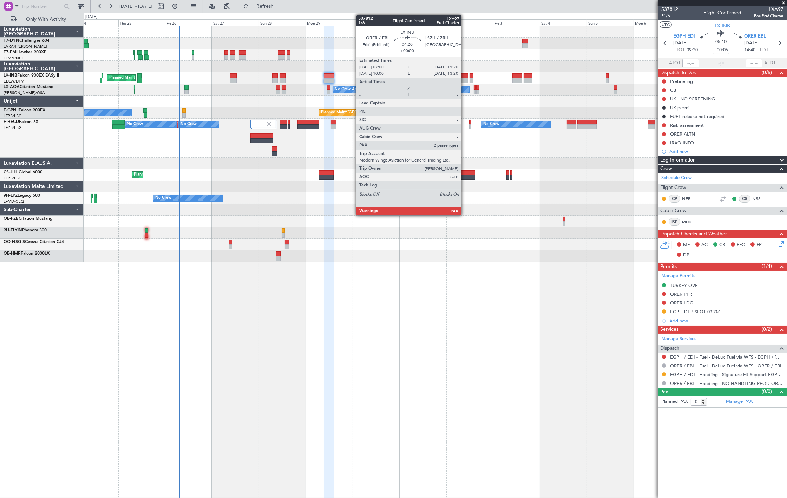
click at [464, 78] on div at bounding box center [464, 80] width 9 height 5
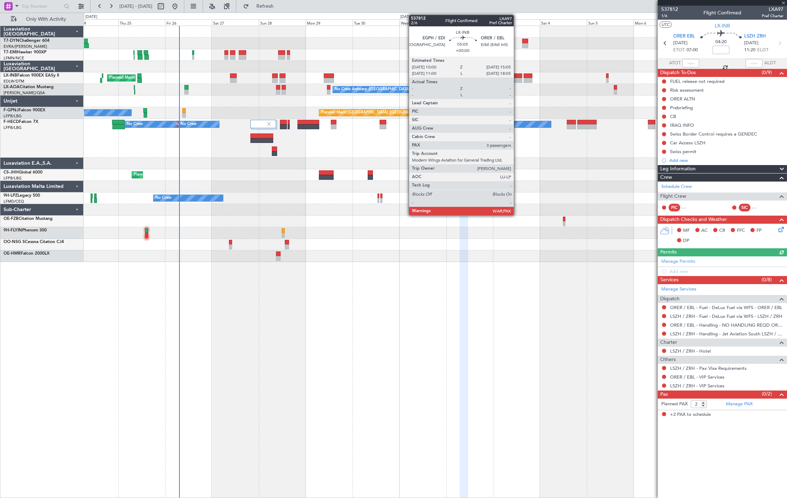
click at [517, 75] on div at bounding box center [517, 75] width 10 height 5
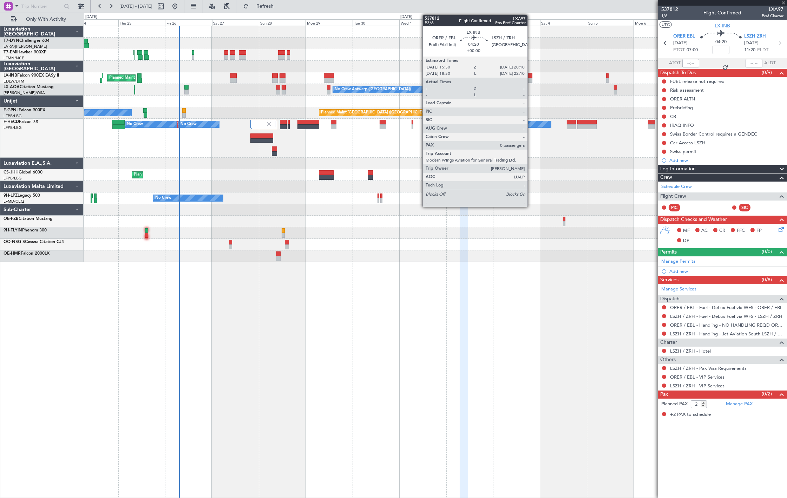
type input "3"
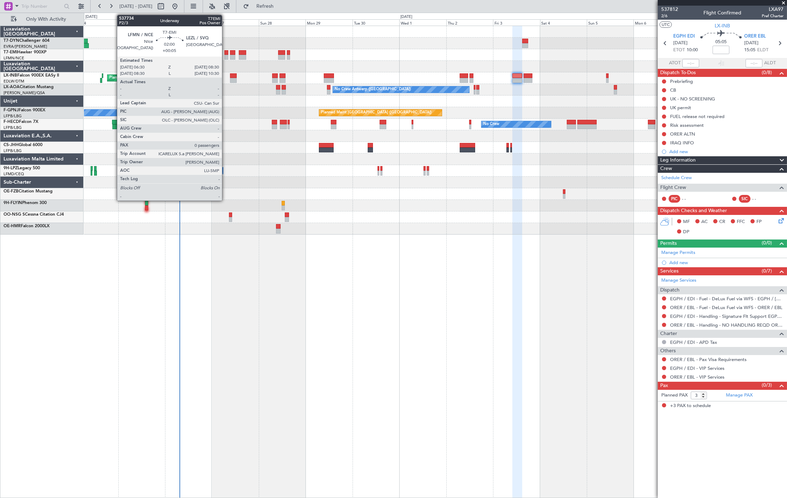
click at [225, 55] on div at bounding box center [226, 57] width 4 height 5
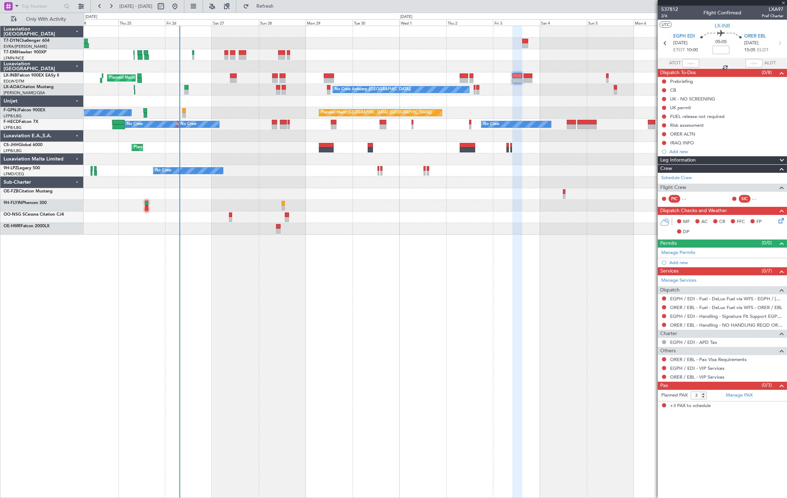
type input "+00:05"
type input "0"
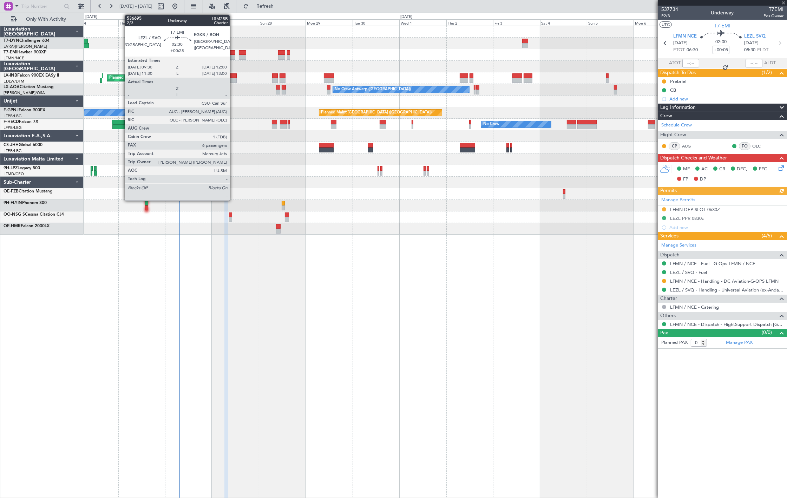
click at [233, 57] on div at bounding box center [232, 57] width 5 height 5
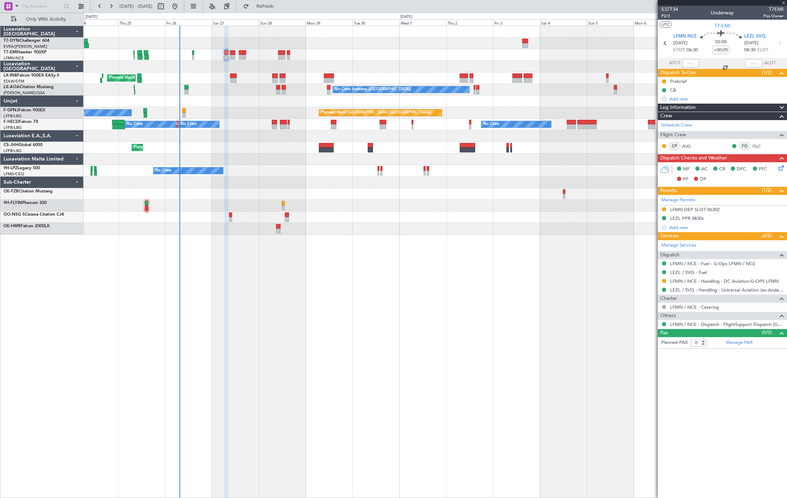
type input "+00:25"
type input "6"
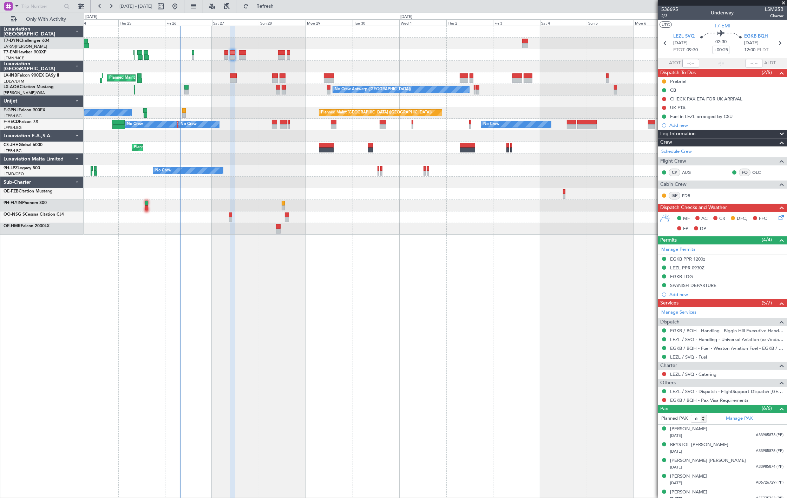
drag, startPoint x: 272, startPoint y: 9, endPoint x: 282, endPoint y: 29, distance: 22.0
click at [272, 9] on button "Refresh" at bounding box center [261, 6] width 42 height 11
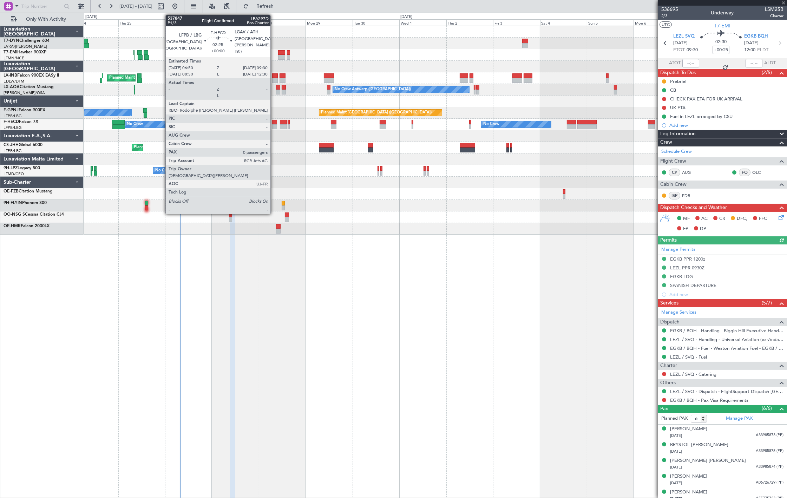
click at [274, 125] on div at bounding box center [274, 126] width 5 height 5
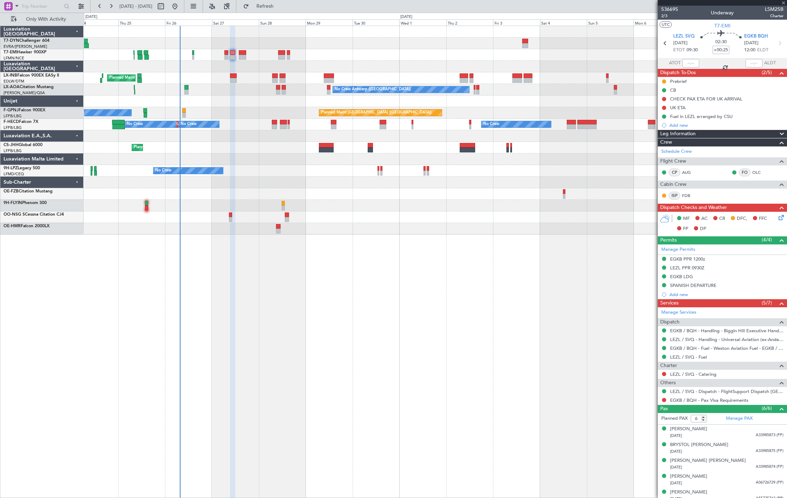
type input "0"
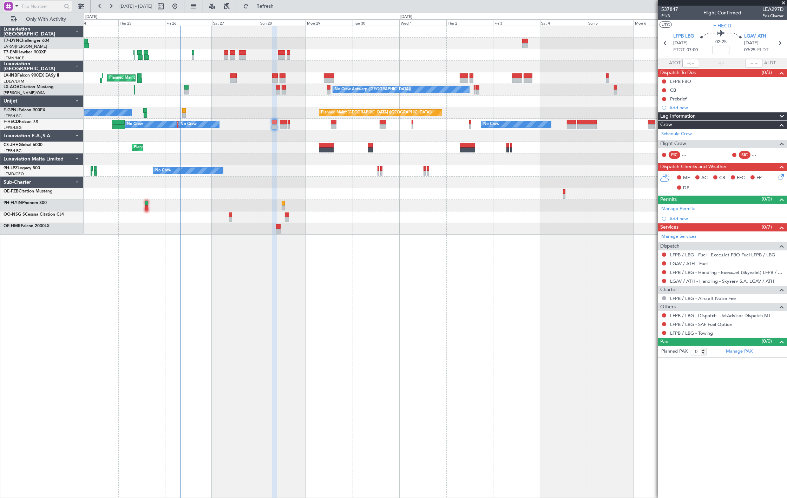
click at [33, 4] on input "text" at bounding box center [41, 6] width 40 height 11
paste input "537847"
type input "537847"
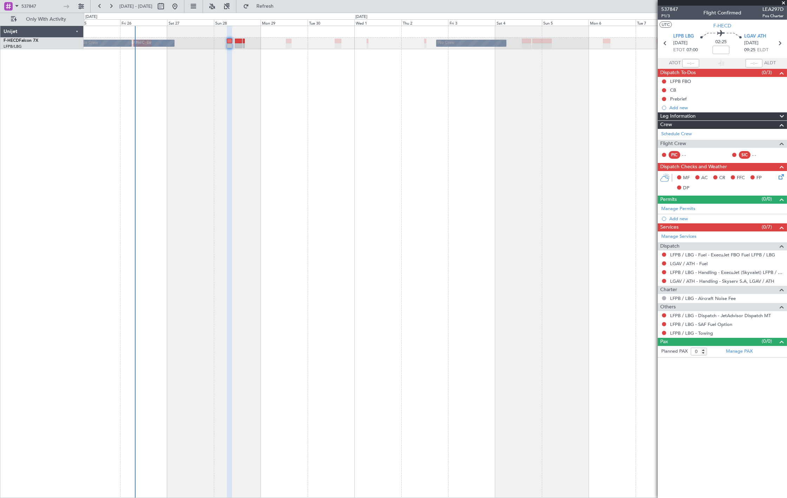
click at [335, 194] on div "No Crew No Crew Planned Maint Paris (Le Bourget) No Crew No Crew Planned Maint …" at bounding box center [435, 262] width 703 height 472
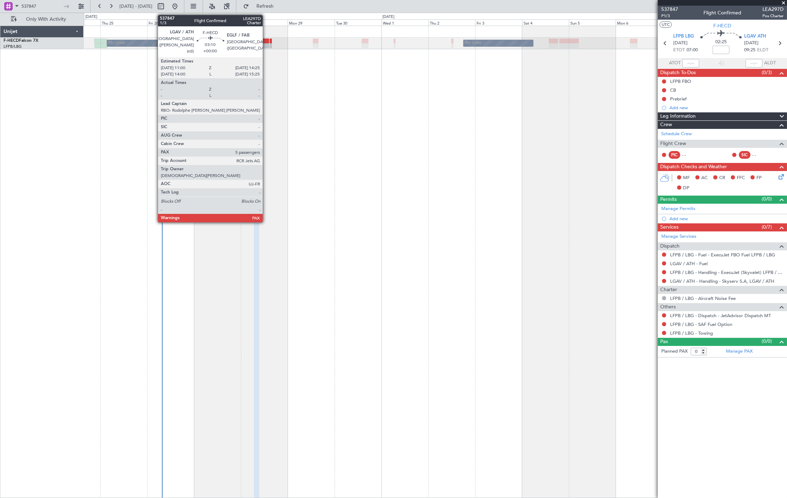
click at [266, 44] on div at bounding box center [265, 45] width 7 height 5
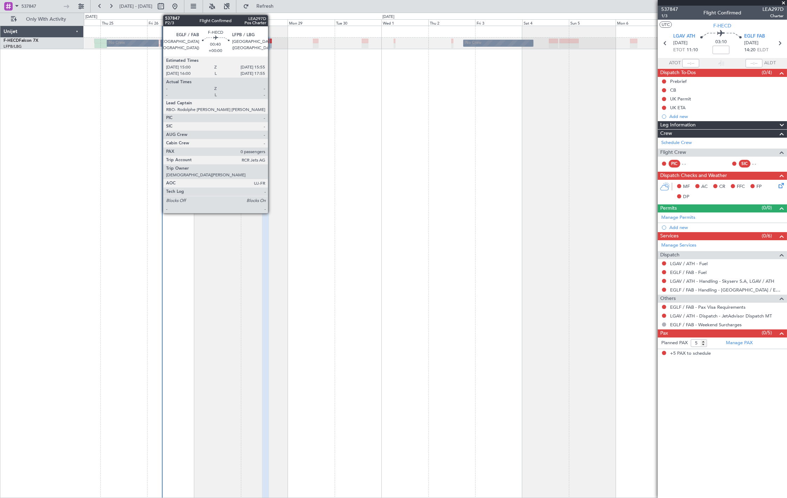
click at [271, 46] on div at bounding box center [271, 45] width 2 height 5
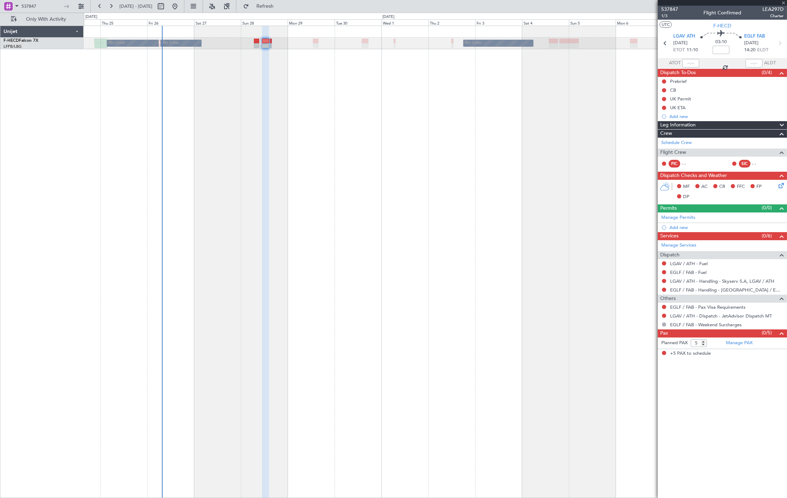
type input "0"
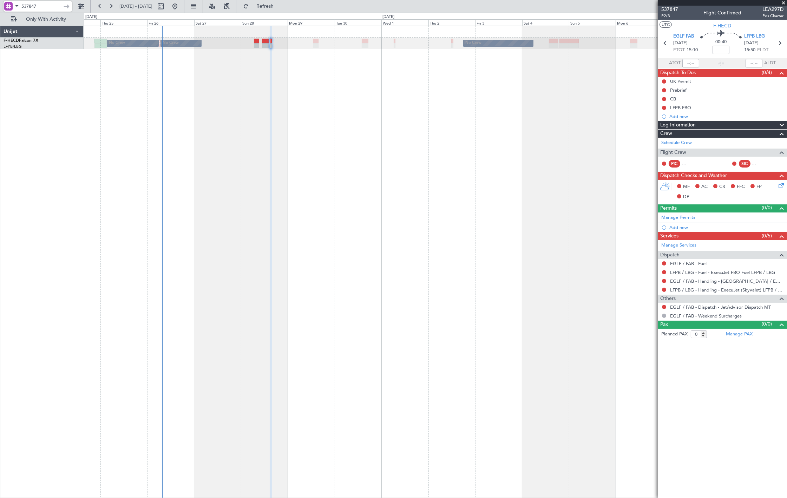
click at [27, 7] on input "537847" at bounding box center [41, 6] width 40 height 11
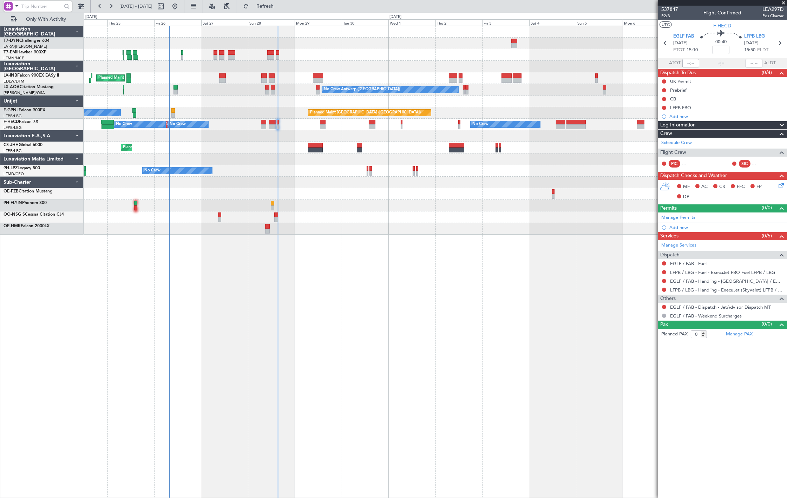
click at [220, 112] on div "No Crew Planned Maint Paris (Le Bourget) No Crew No Crew" at bounding box center [435, 113] width 703 height 12
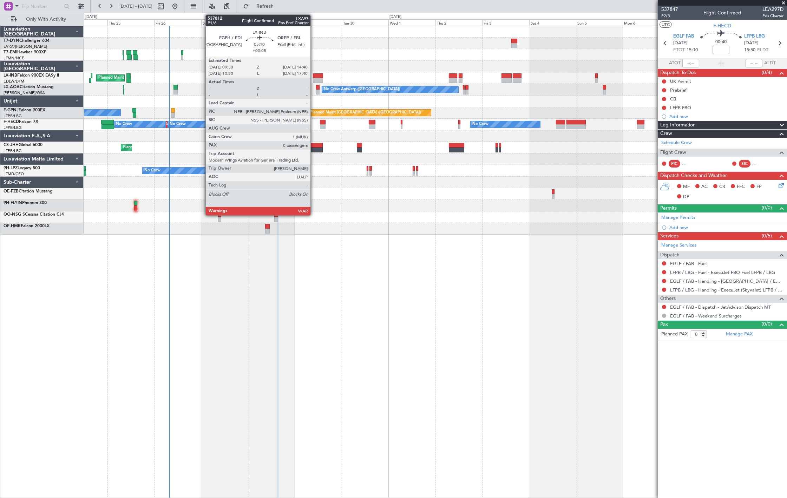
click at [314, 77] on div at bounding box center [318, 75] width 10 height 5
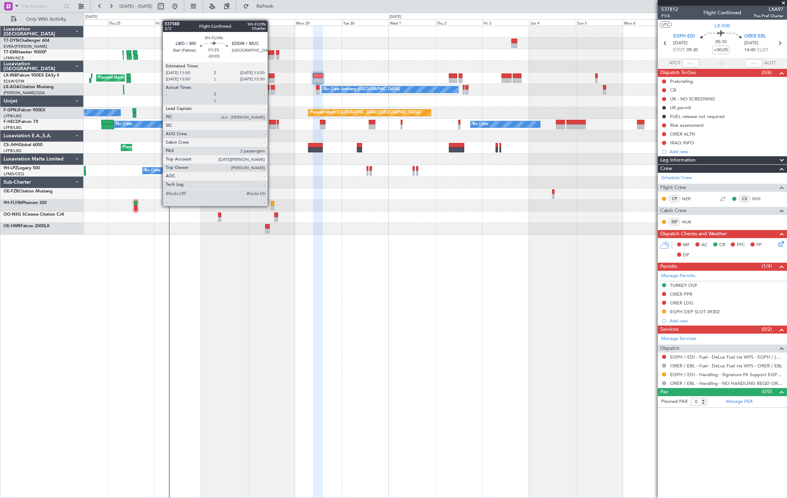
click at [271, 205] on div at bounding box center [273, 207] width 4 height 5
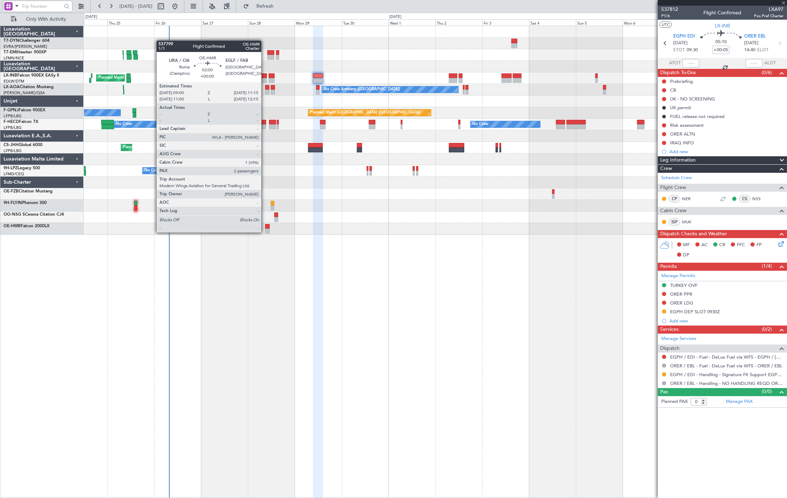
type input "-00:05"
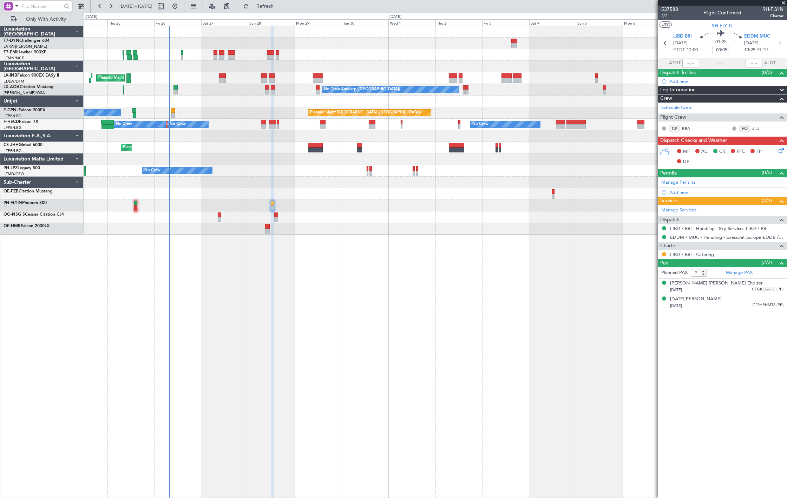
click at [220, 217] on div at bounding box center [219, 219] width 3 height 5
type input "1"
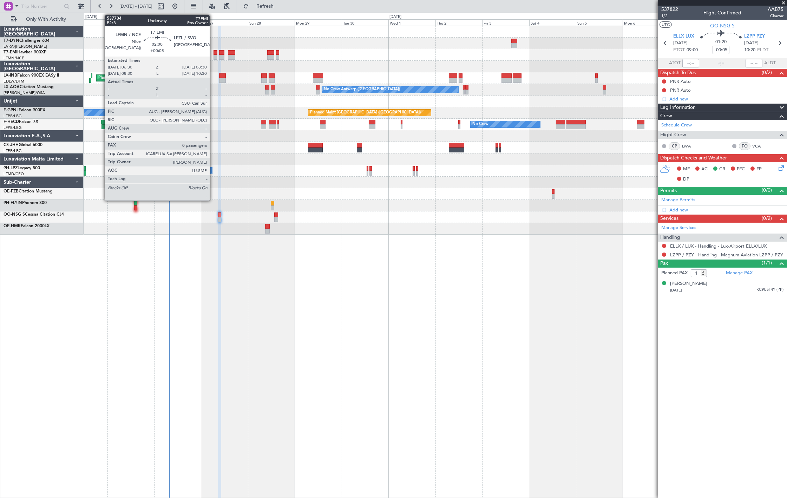
click at [213, 55] on div at bounding box center [215, 57] width 4 height 5
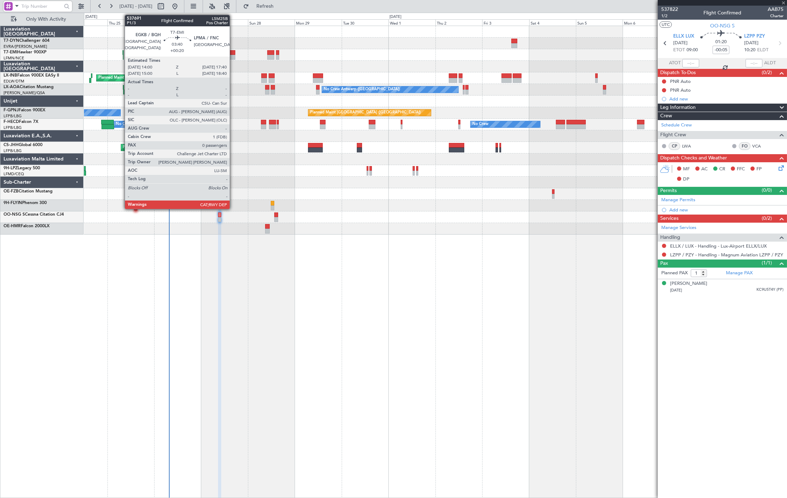
type input "+00:05"
type input "0"
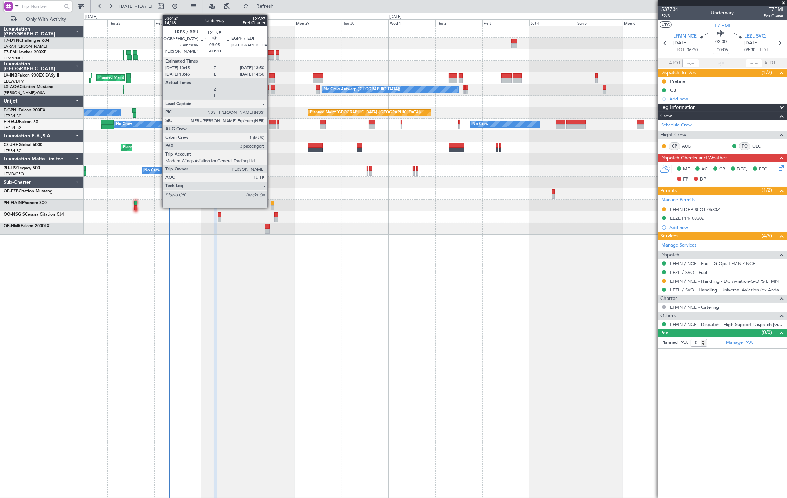
click at [271, 78] on div at bounding box center [272, 80] width 6 height 5
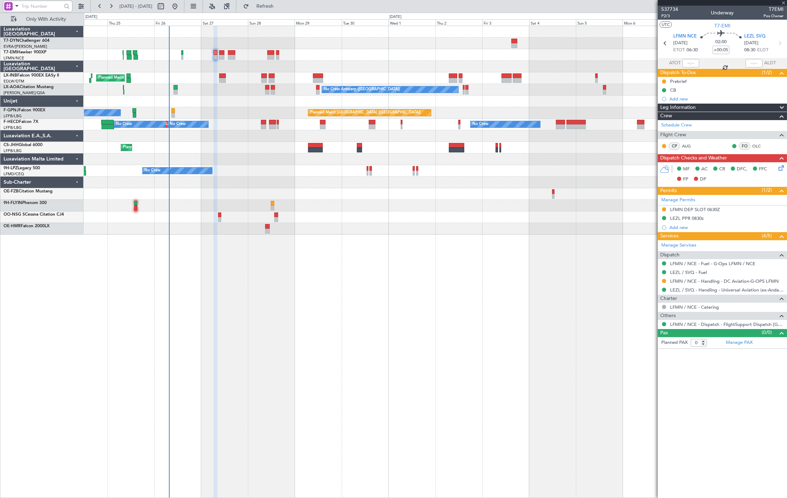
type input "-00:20"
type input "3"
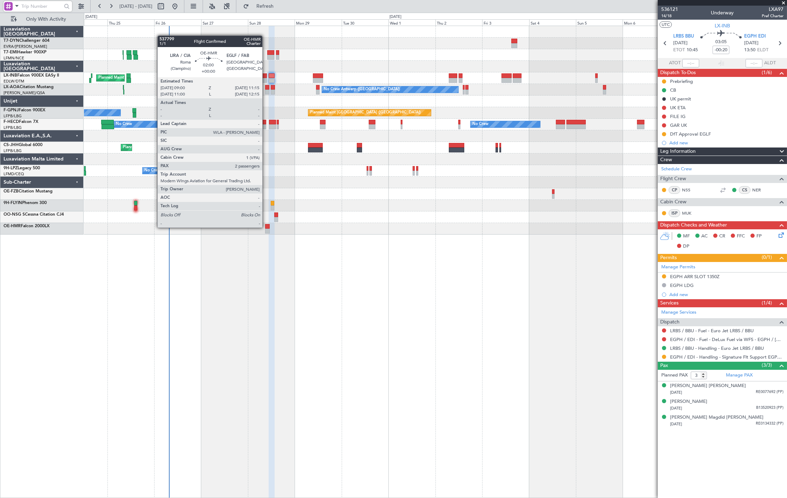
click at [265, 227] on div at bounding box center [267, 226] width 5 height 5
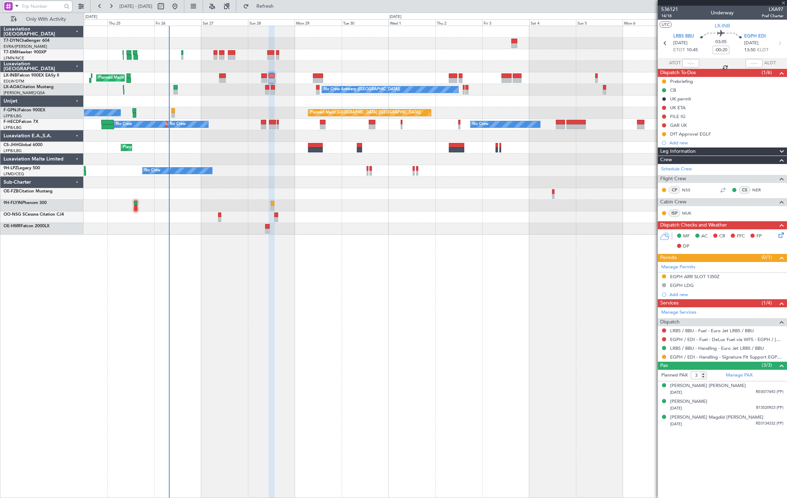
type input "2"
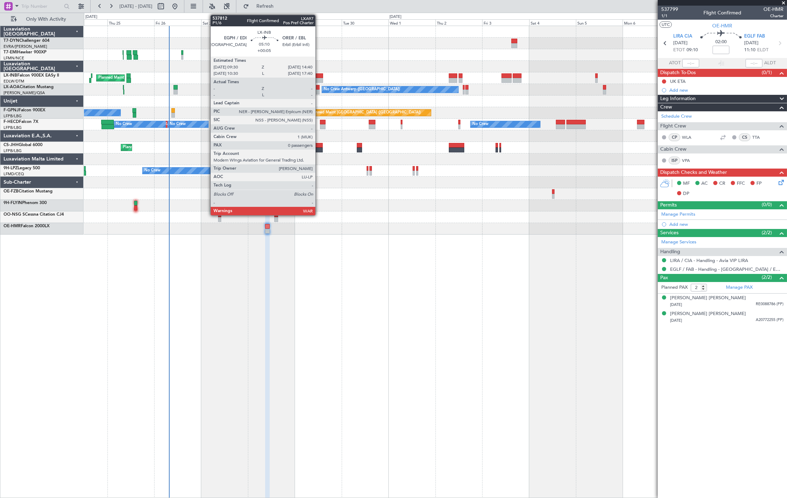
click at [319, 75] on div at bounding box center [318, 75] width 10 height 5
type input "+00:05"
type input "0"
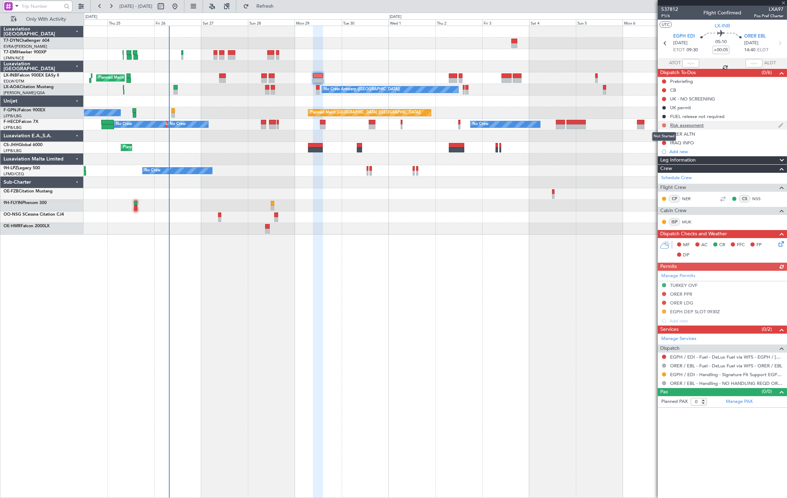
click at [664, 124] on button at bounding box center [664, 125] width 4 height 4
click at [674, 145] on span "In Progress" at bounding box center [667, 145] width 24 height 7
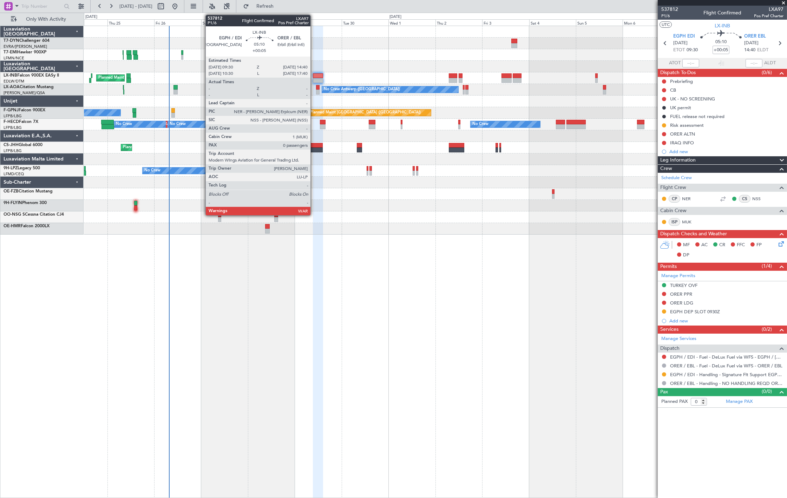
click at [317, 78] on div at bounding box center [318, 75] width 10 height 5
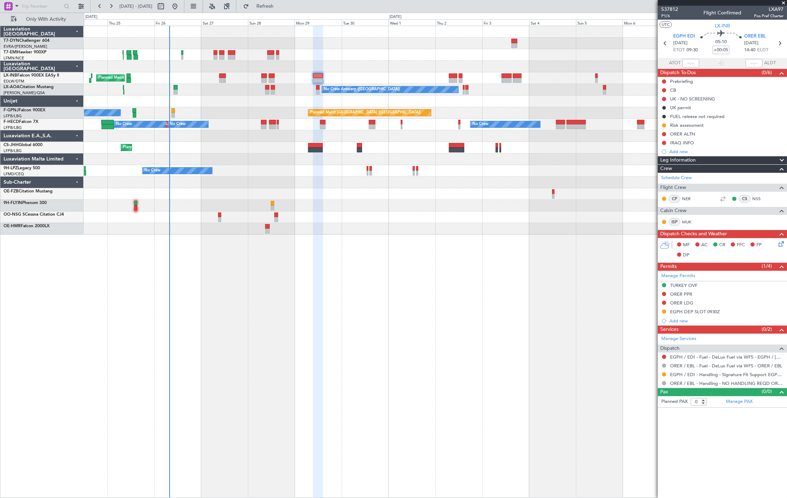
click at [183, 55] on div at bounding box center [182, 57] width 2 height 5
type input "+00:15"
type input "2"
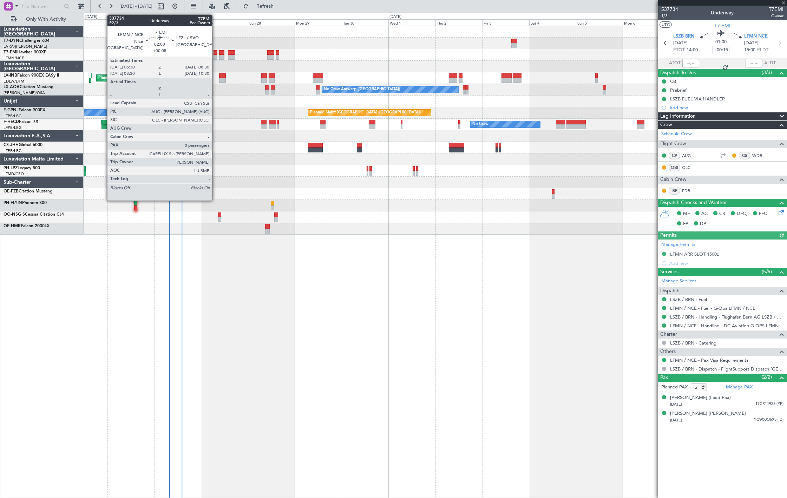
click at [216, 54] on div at bounding box center [215, 52] width 4 height 5
type input "+00:05"
type input "0"
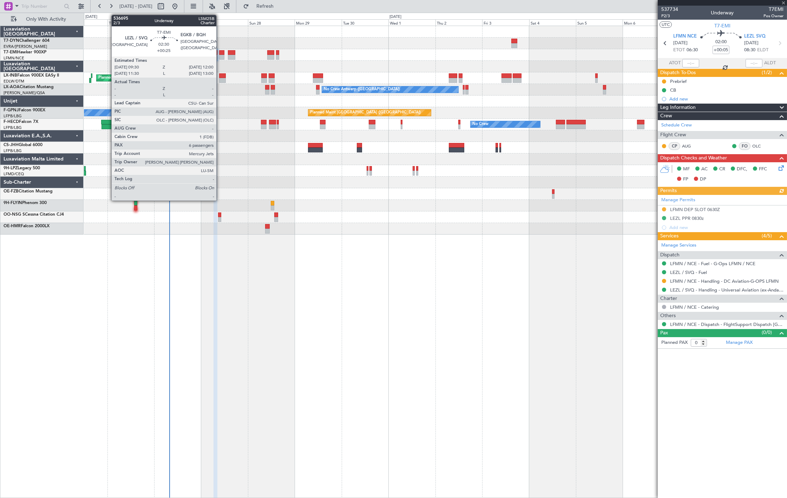
click at [221, 55] on div at bounding box center [221, 57] width 5 height 5
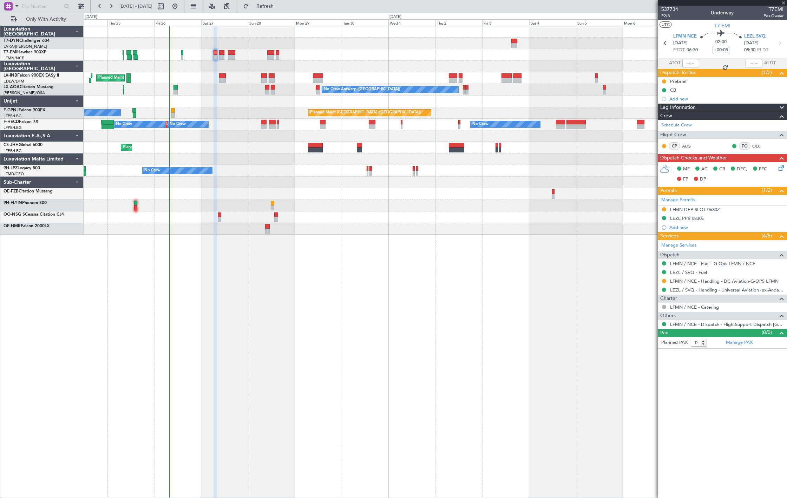
type input "+00:25"
type input "6"
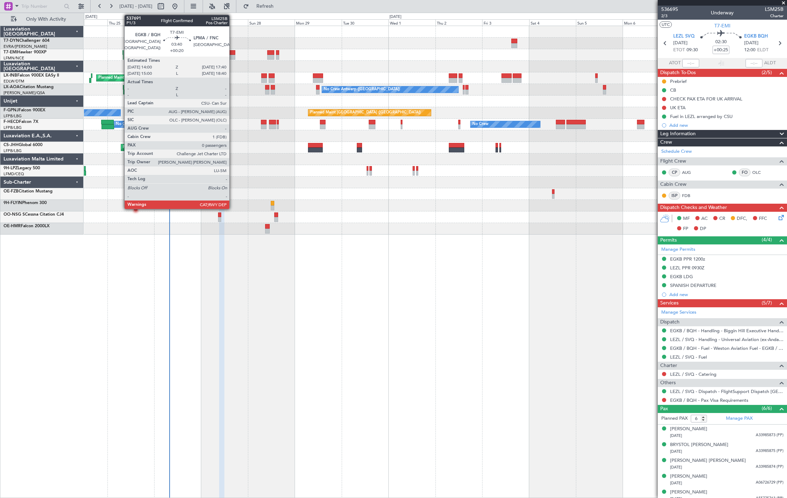
click at [233, 57] on div at bounding box center [231, 57] width 7 height 5
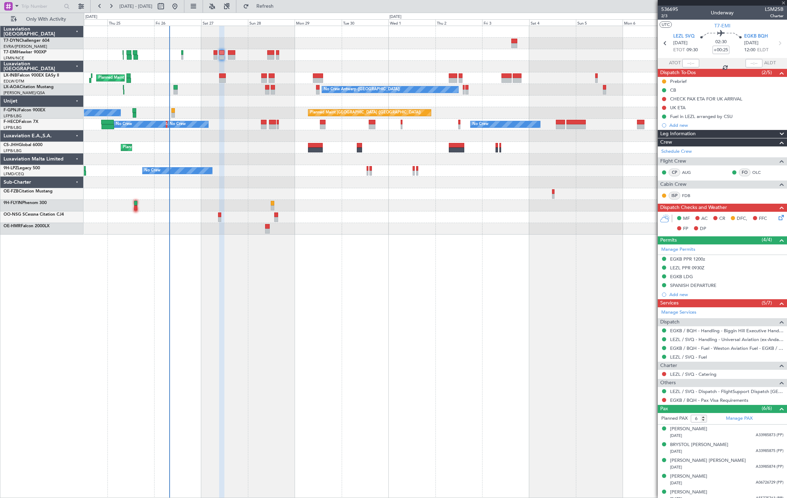
type input "+00:20"
type input "0"
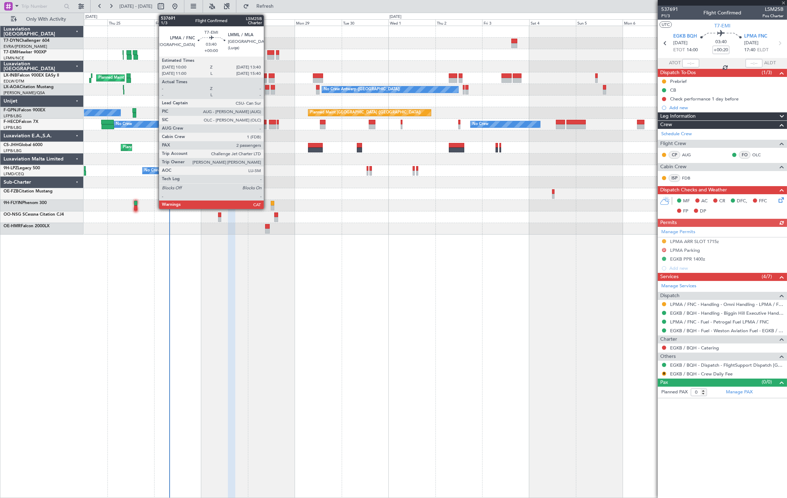
click at [267, 58] on div at bounding box center [270, 57] width 7 height 5
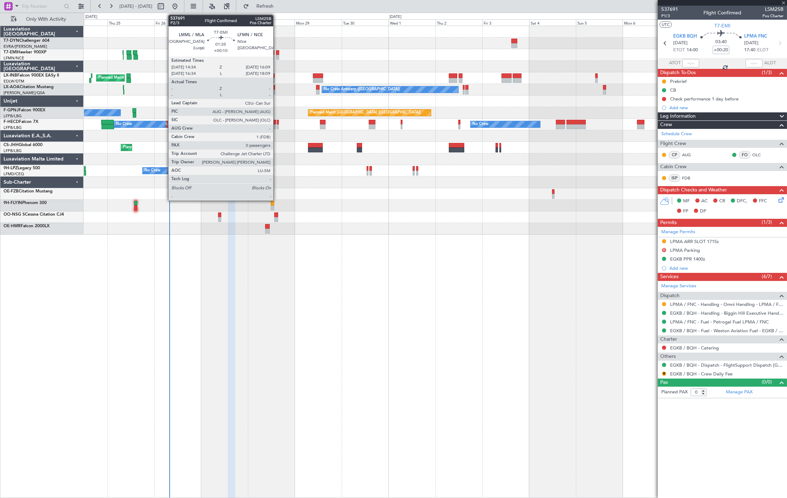
type input "2"
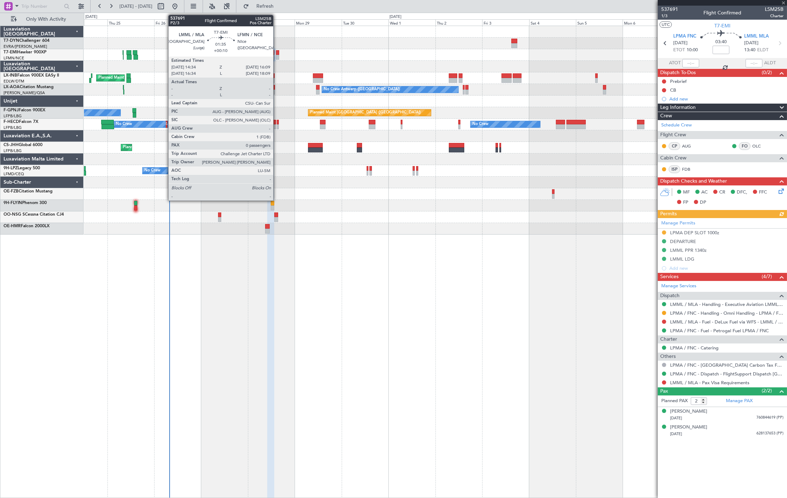
click at [277, 58] on div at bounding box center [277, 57] width 3 height 5
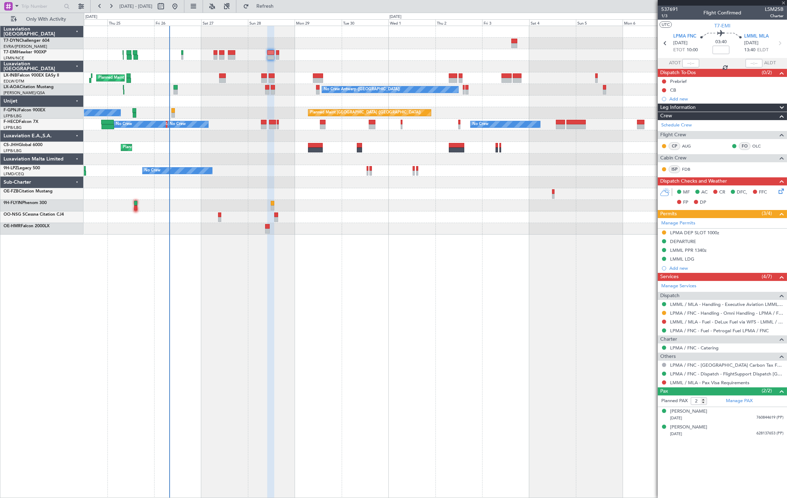
type input "+00:10"
type input "0"
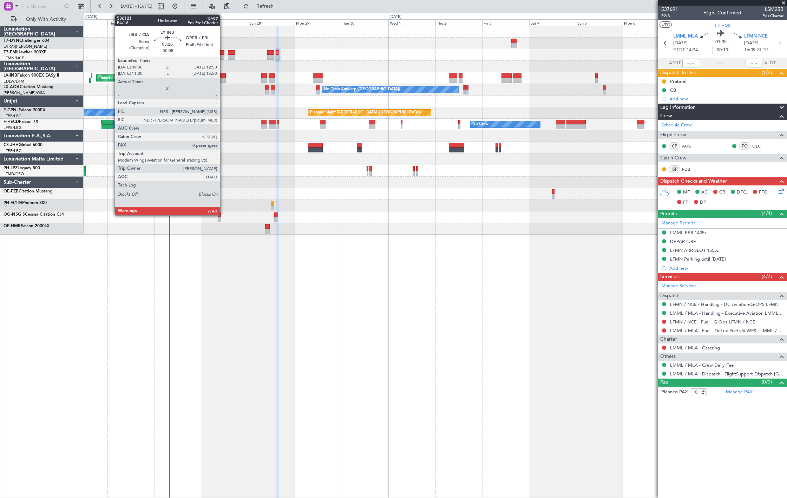
click at [223, 78] on div at bounding box center [222, 80] width 7 height 5
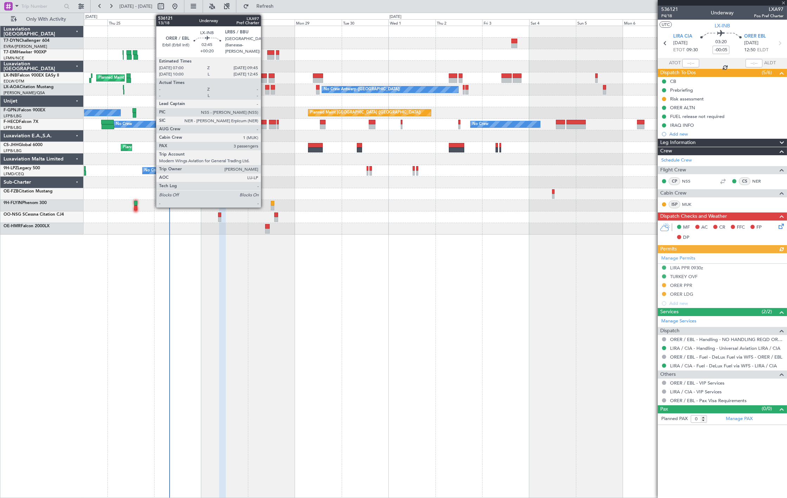
click at [264, 79] on div at bounding box center [264, 80] width 6 height 5
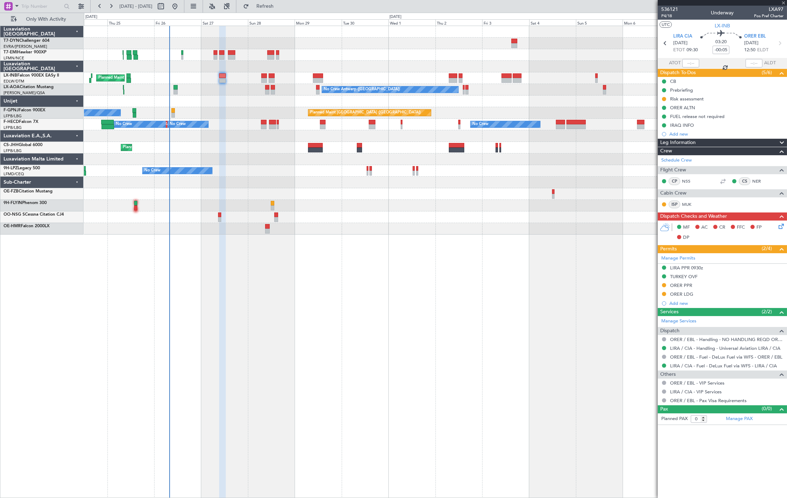
type input "+00:20"
type input "3"
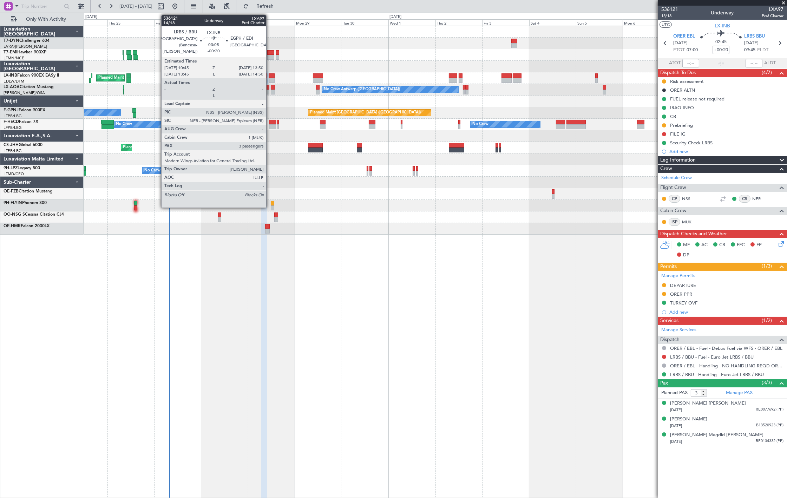
click at [270, 79] on div at bounding box center [272, 80] width 6 height 5
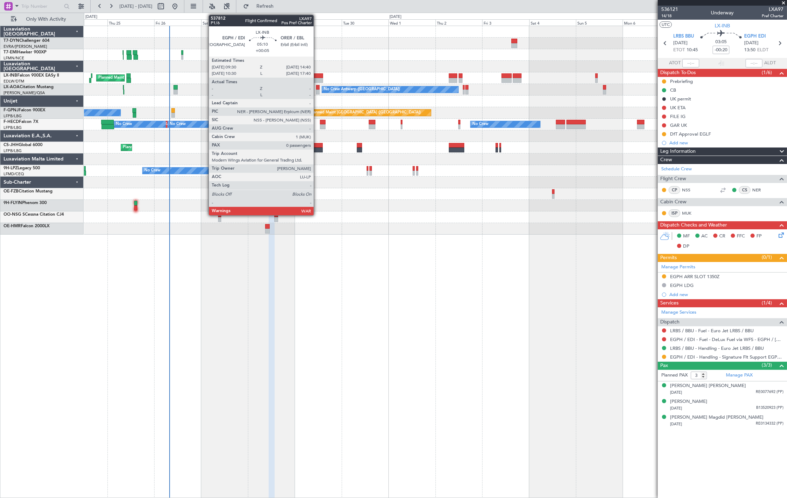
click at [317, 78] on div at bounding box center [318, 80] width 10 height 5
type input "+00:05"
type input "0"
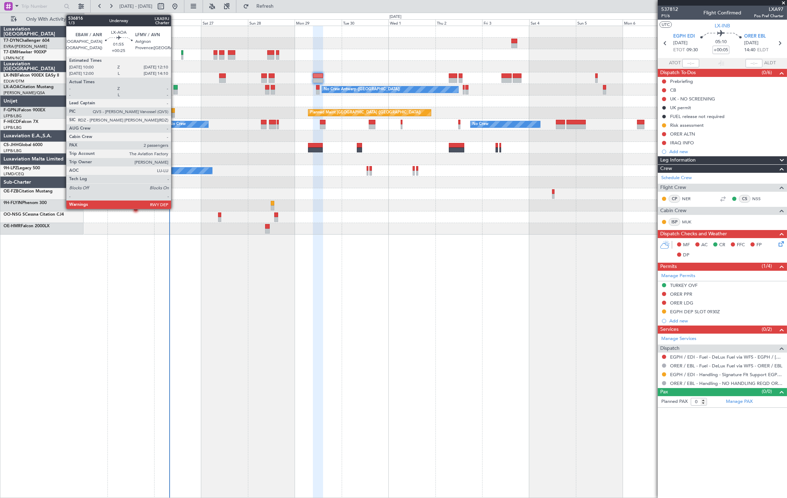
click at [174, 88] on div at bounding box center [175, 87] width 5 height 5
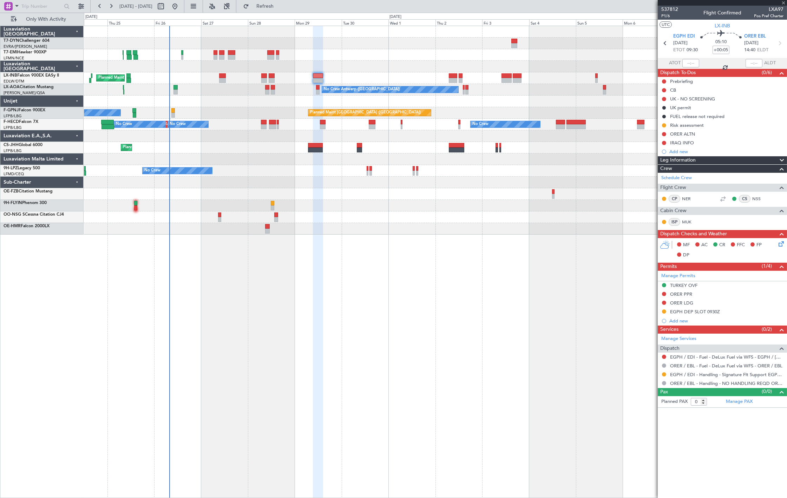
type input "+00:25"
type input "2"
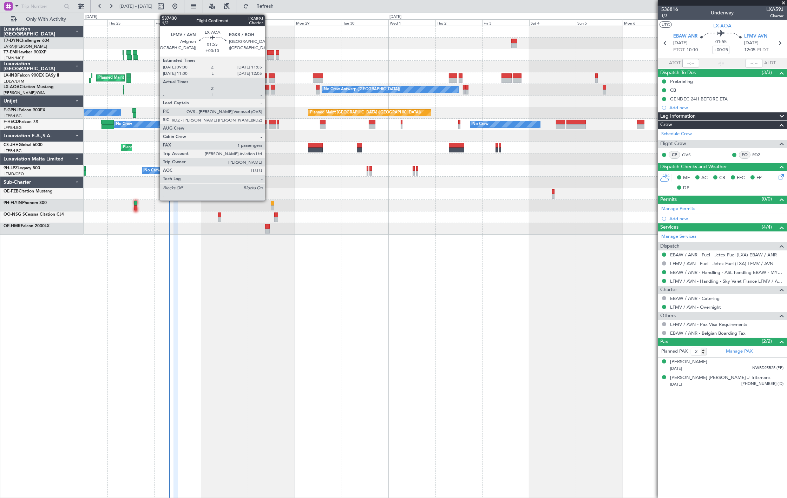
click at [268, 88] on div at bounding box center [267, 87] width 4 height 5
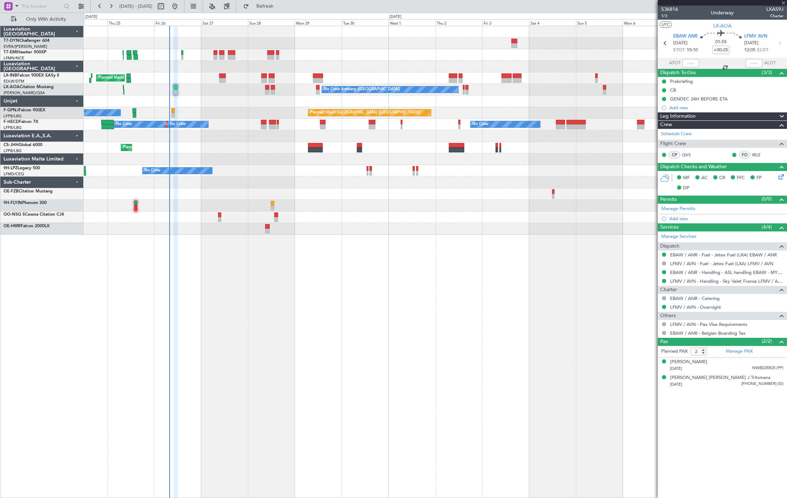
type input "+00:10"
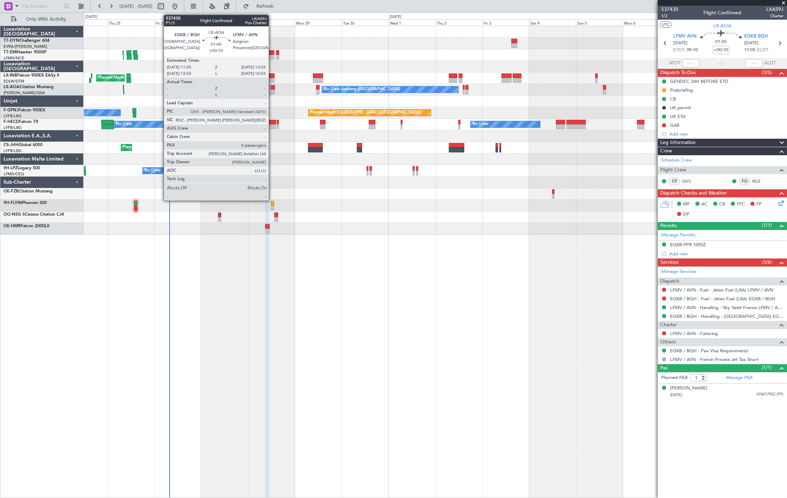
click at [272, 90] on div at bounding box center [273, 92] width 4 height 5
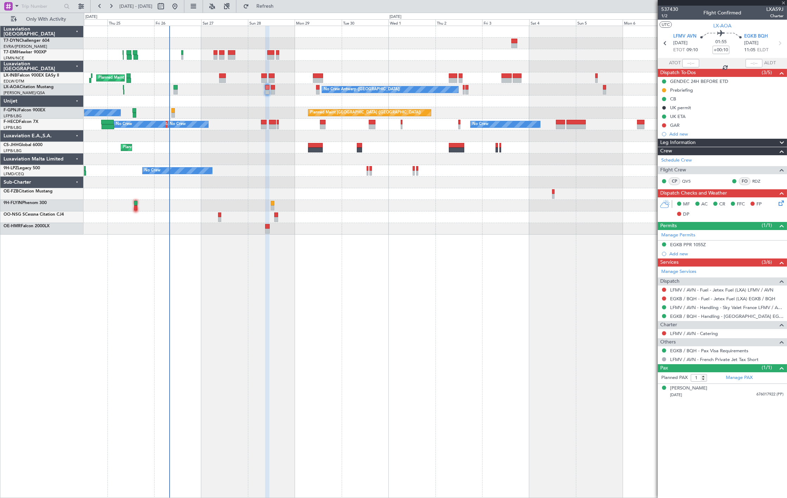
type input "0"
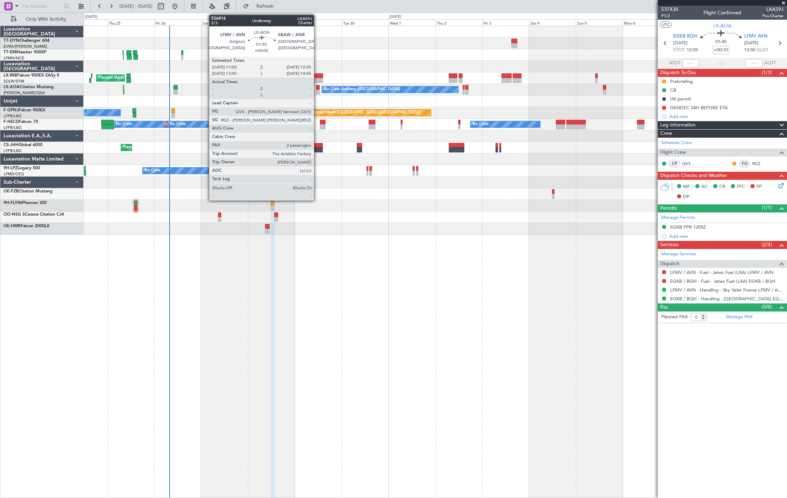
click at [317, 90] on div at bounding box center [318, 92] width 4 height 5
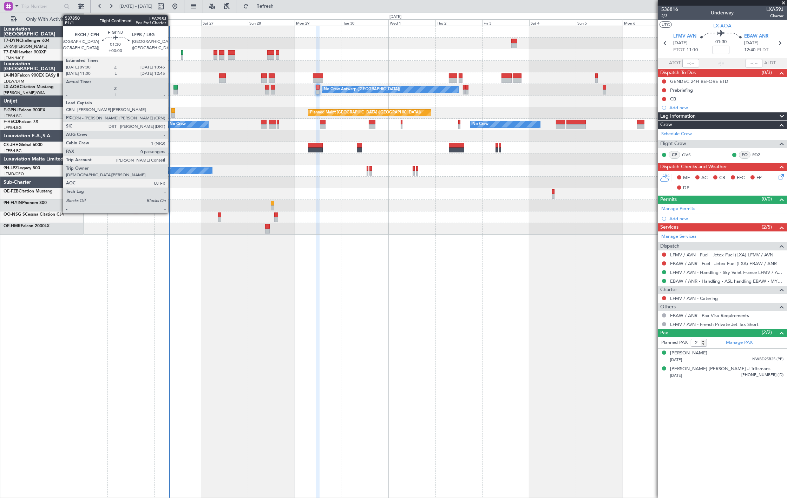
click at [171, 114] on div at bounding box center [173, 115] width 4 height 5
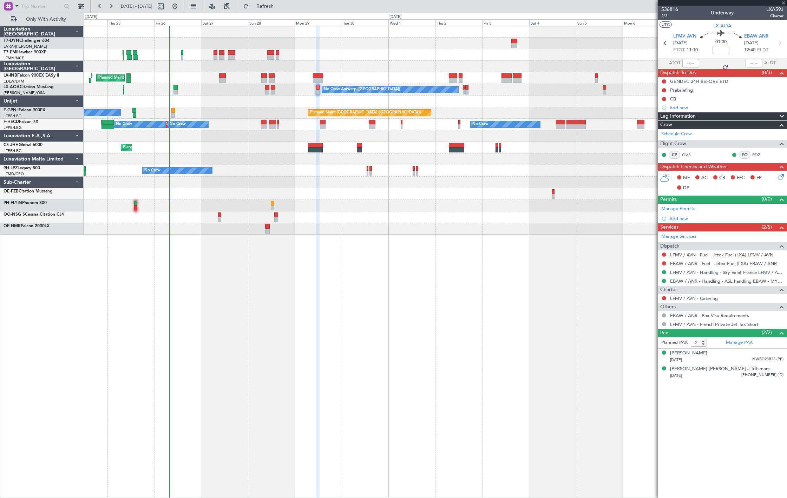
type input "0"
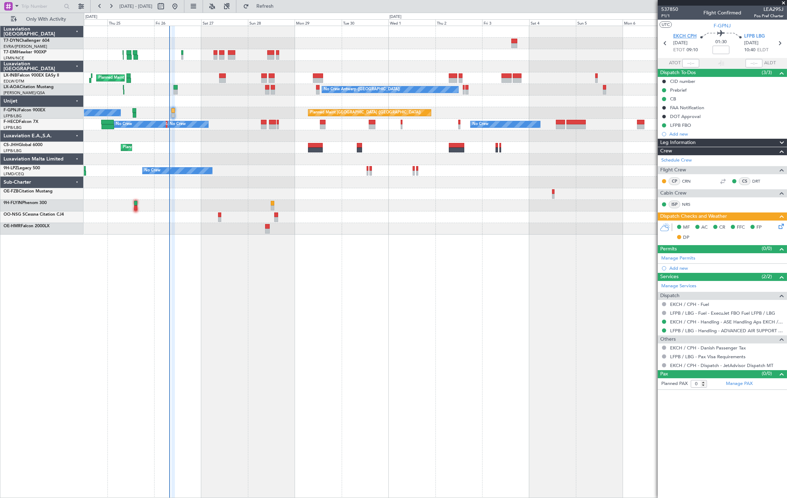
click at [681, 37] on span "EKCH CPH" at bounding box center [685, 36] width 24 height 7
drag, startPoint x: 273, startPoint y: 7, endPoint x: 262, endPoint y: 27, distance: 22.9
click at [273, 7] on span "Refresh" at bounding box center [264, 6] width 29 height 5
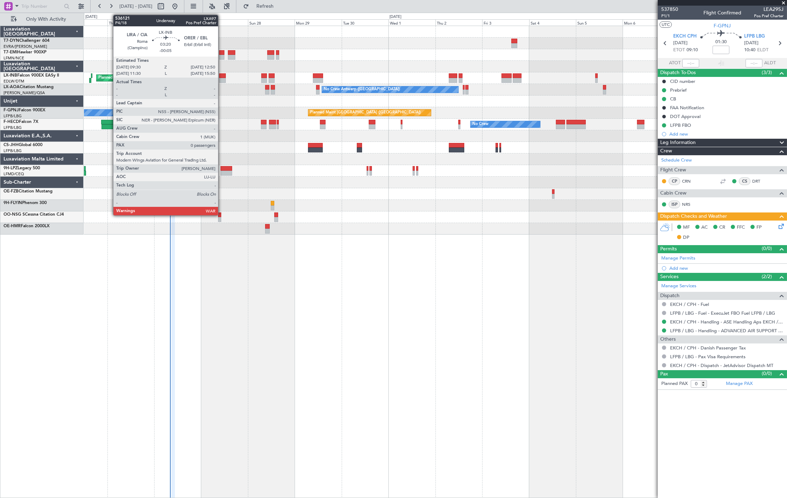
click at [222, 75] on div at bounding box center [222, 75] width 7 height 5
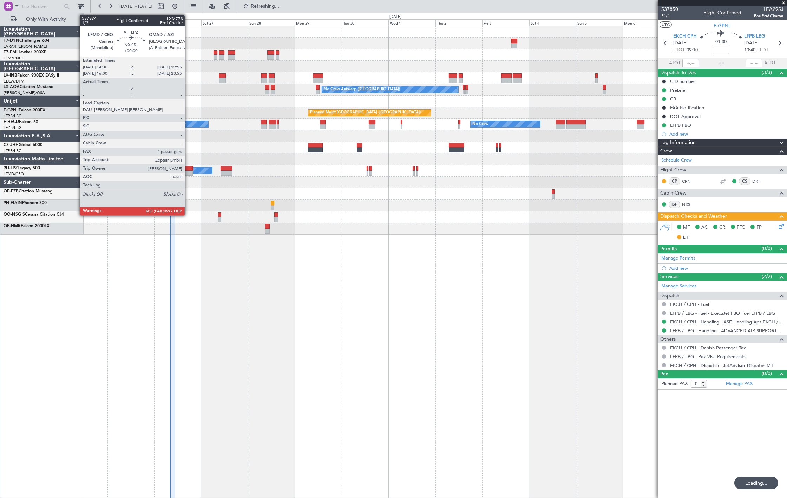
click at [188, 172] on div at bounding box center [187, 173] width 12 height 5
type input "+00:15"
type input "4"
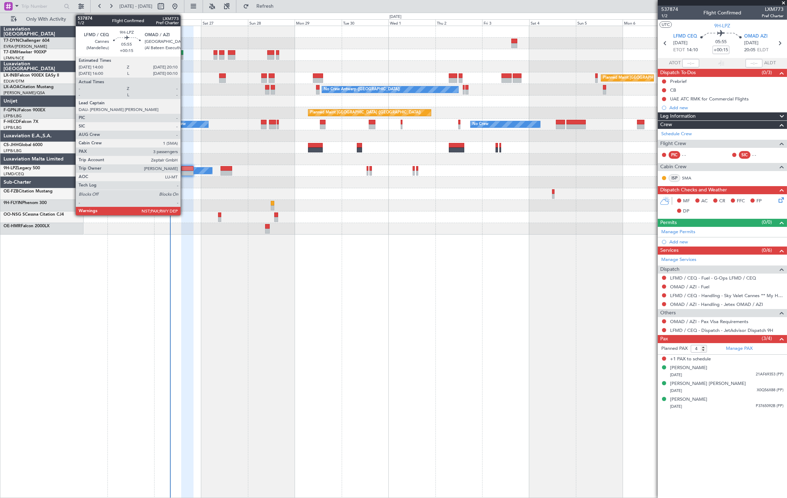
click at [184, 169] on div at bounding box center [187, 168] width 12 height 5
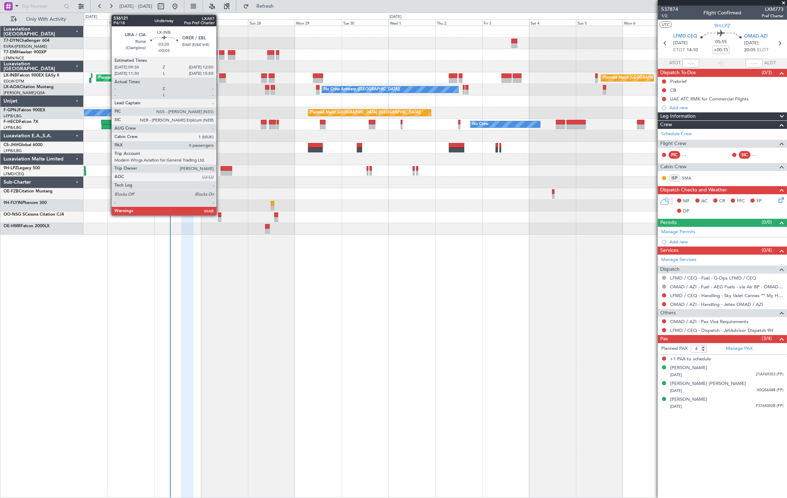
click at [220, 80] on div at bounding box center [222, 80] width 7 height 5
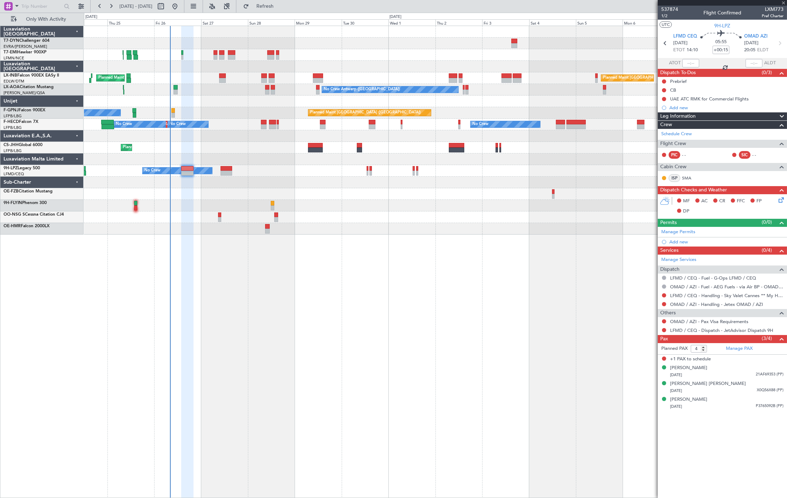
type input "-00:05"
type input "0"
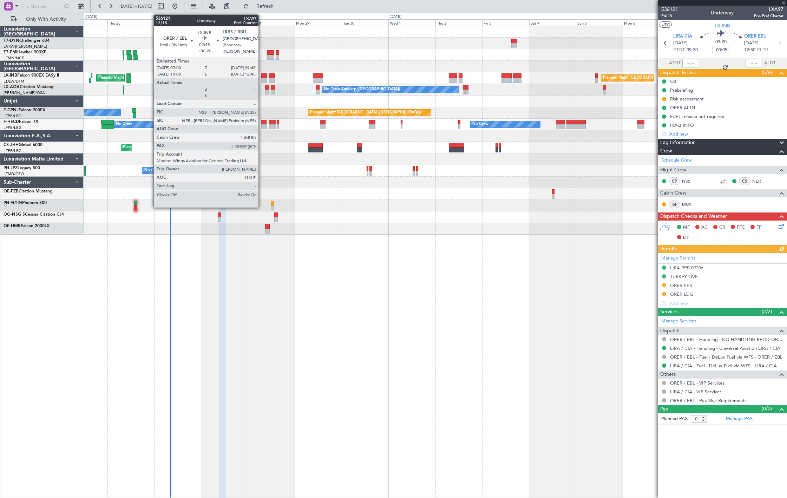
click at [262, 77] on div at bounding box center [264, 75] width 6 height 5
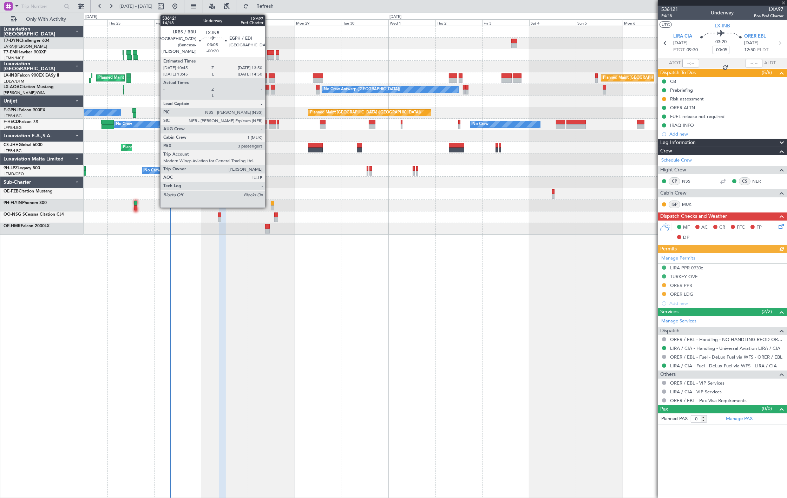
type input "+00:20"
type input "3"
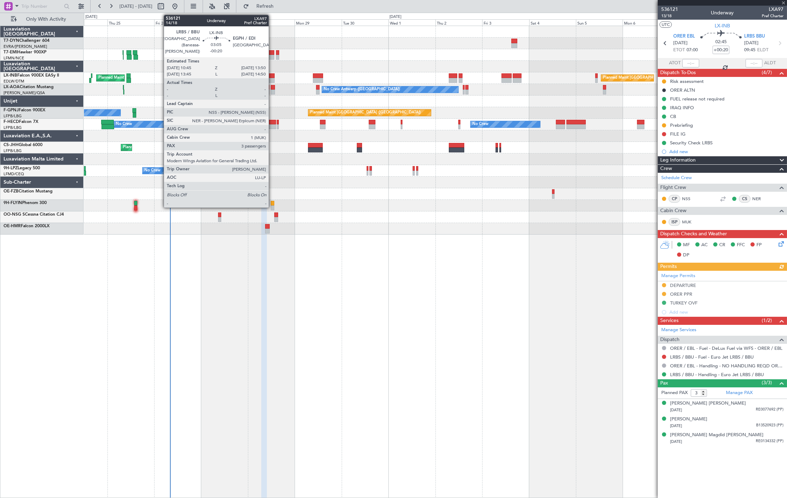
click at [272, 79] on div at bounding box center [272, 80] width 6 height 5
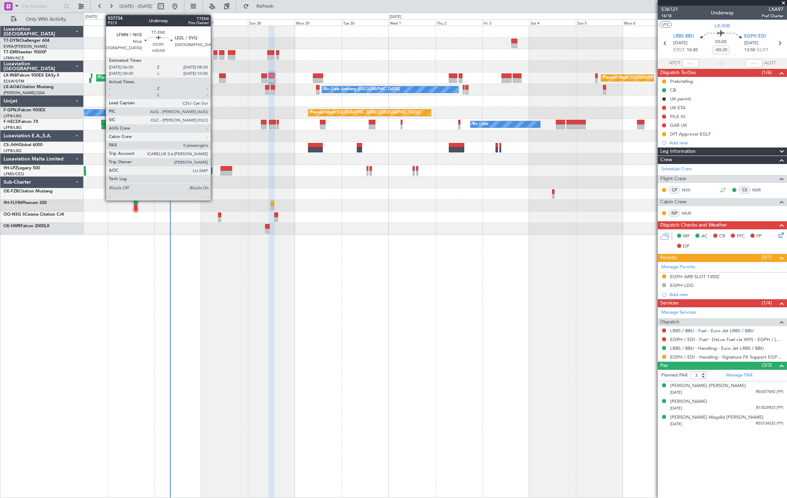
click at [214, 55] on div at bounding box center [215, 57] width 4 height 5
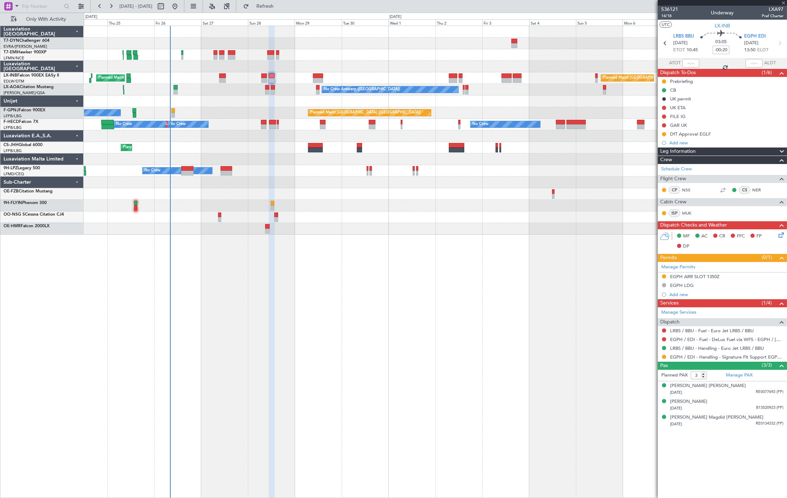
type input "+00:05"
type input "0"
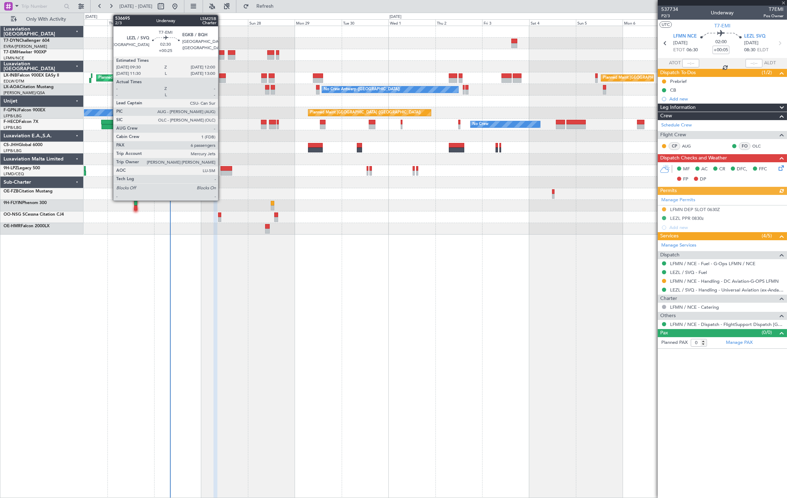
click at [222, 57] on div at bounding box center [221, 57] width 5 height 5
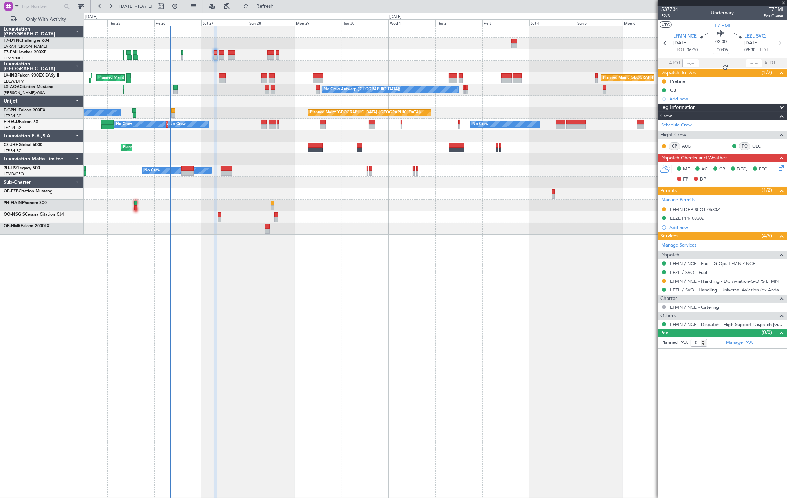
type input "+00:25"
type input "6"
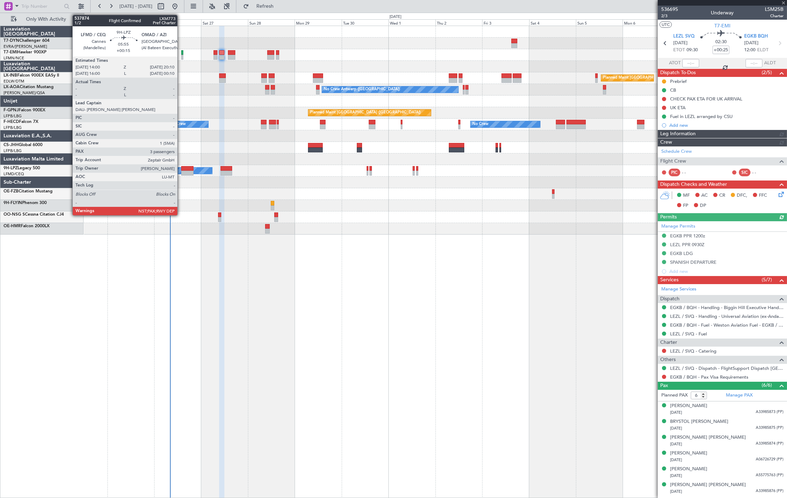
click at [185, 171] on div at bounding box center [187, 173] width 12 height 5
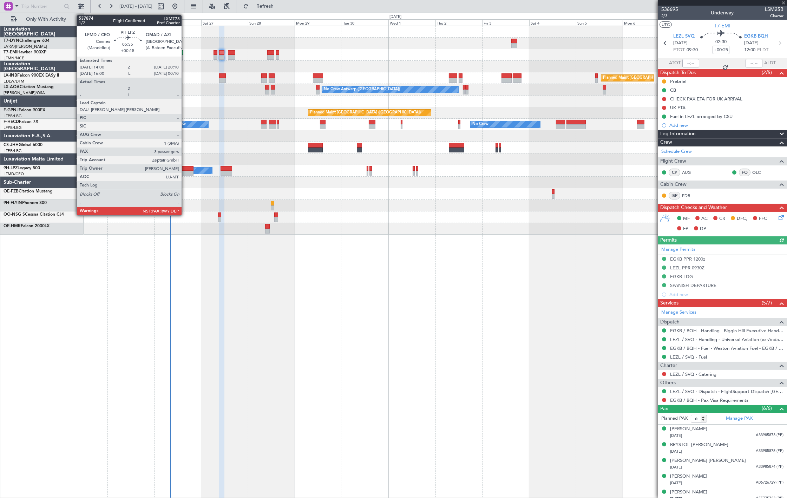
type input "+00:15"
type input "4"
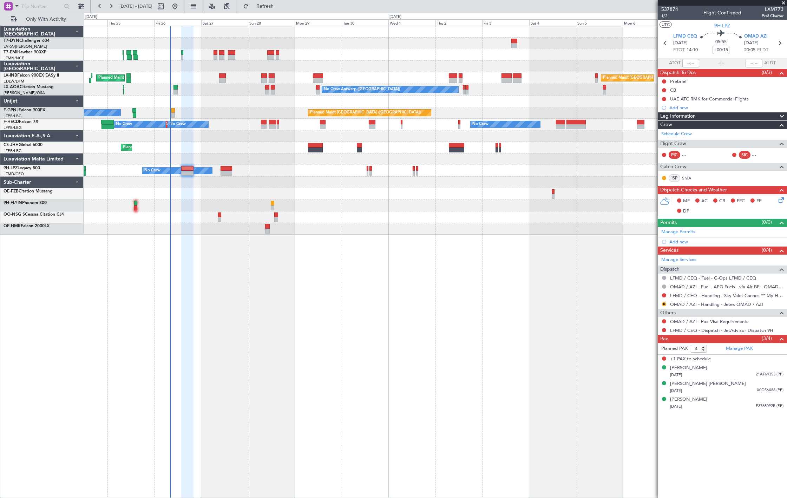
drag, startPoint x: 292, startPoint y: 7, endPoint x: 292, endPoint y: 13, distance: 5.6
click at [280, 8] on span "Refresh" at bounding box center [264, 6] width 29 height 5
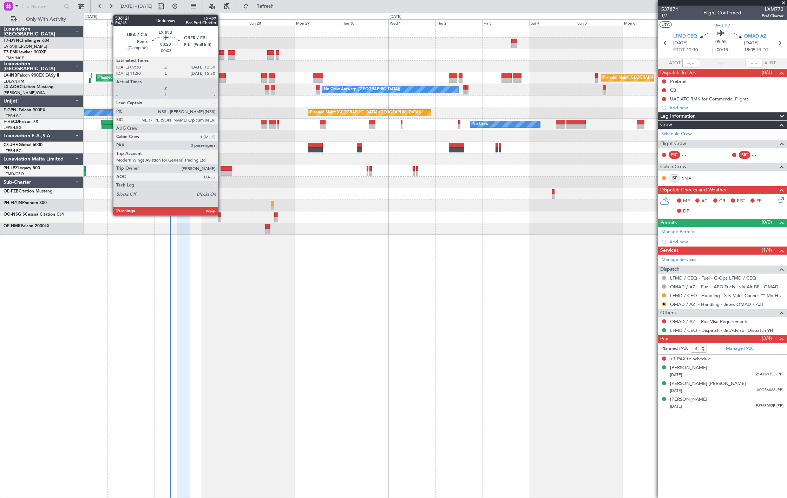
click at [222, 77] on div at bounding box center [222, 75] width 7 height 5
type input "-00:05"
type input "0"
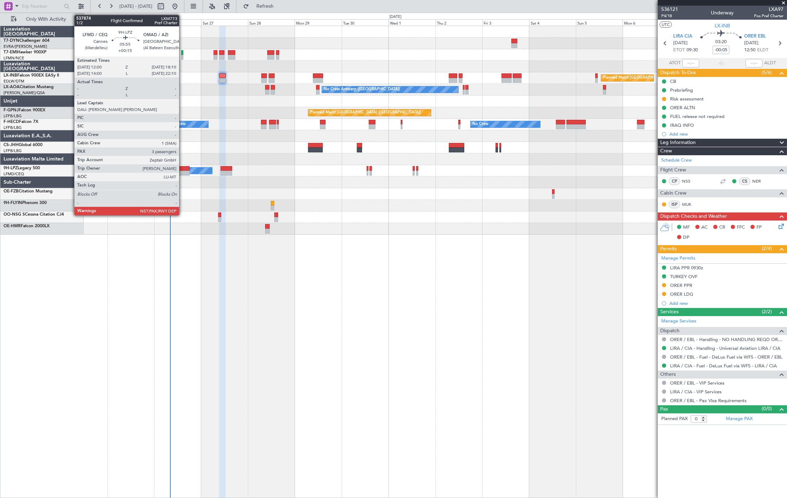
click at [183, 170] on div at bounding box center [183, 168] width 12 height 5
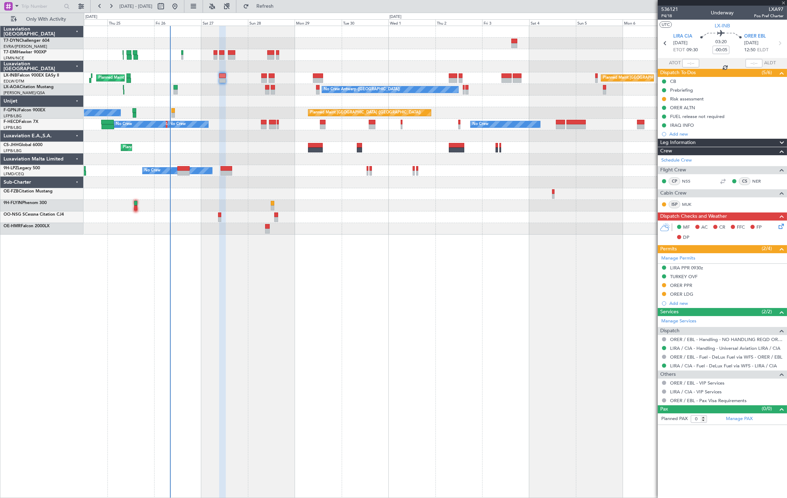
type input "+00:15"
type input "4"
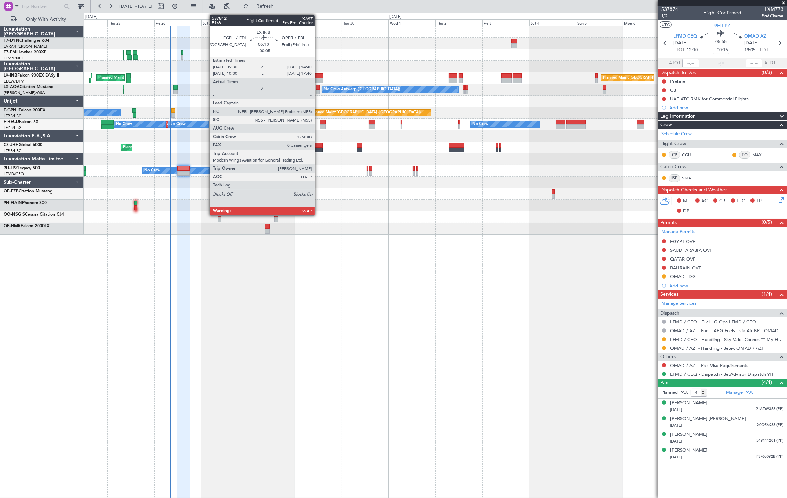
click at [318, 74] on div at bounding box center [318, 75] width 10 height 5
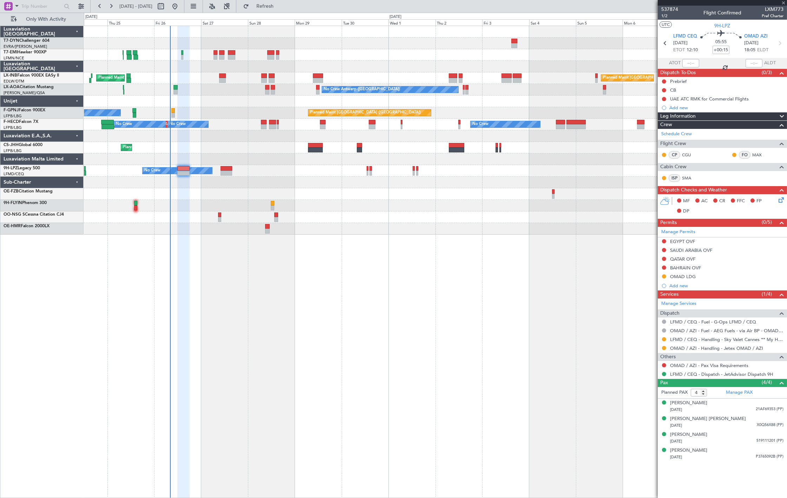
type input "+00:05"
type input "0"
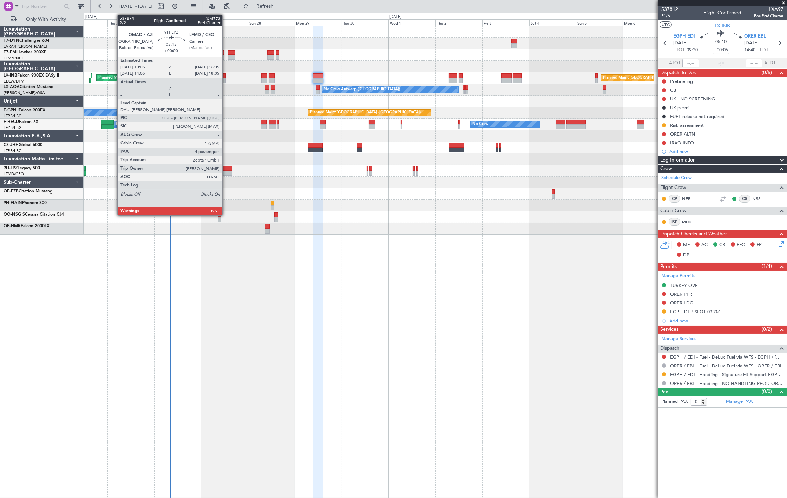
click at [226, 167] on div at bounding box center [226, 168] width 12 height 5
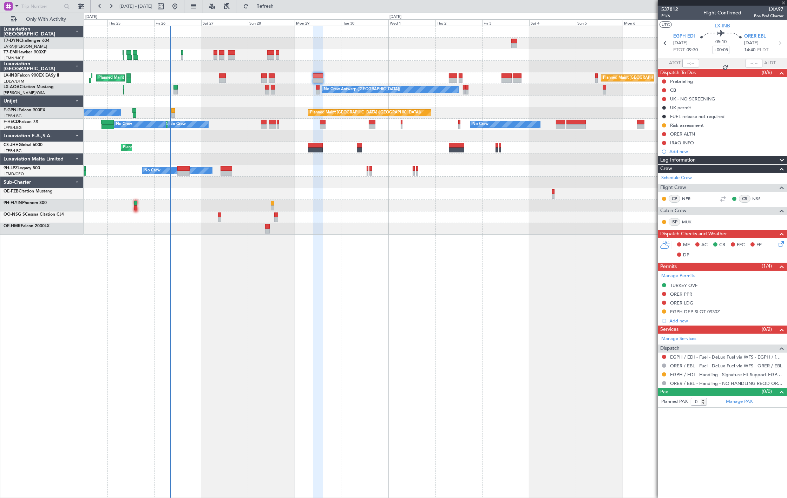
type input "4"
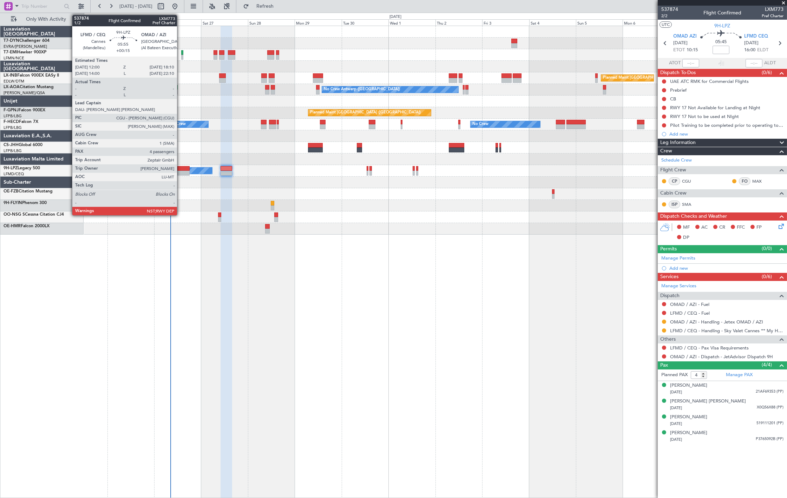
click at [180, 171] on div at bounding box center [183, 173] width 12 height 5
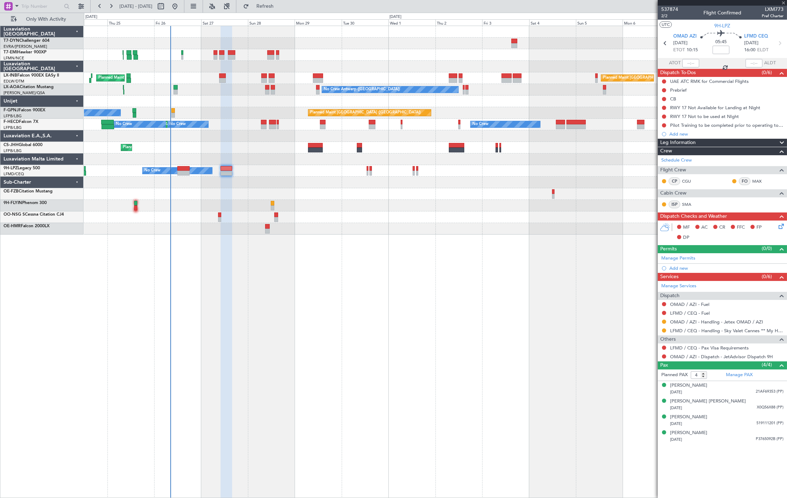
type input "+00:15"
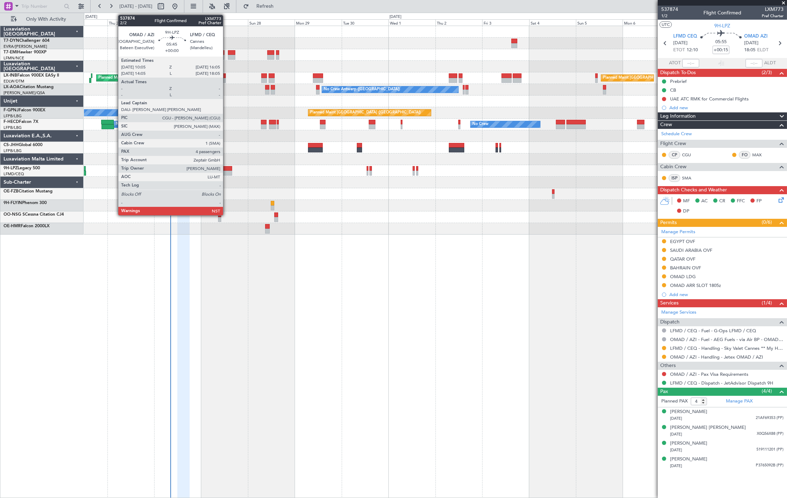
click at [229, 173] on div at bounding box center [226, 173] width 12 height 5
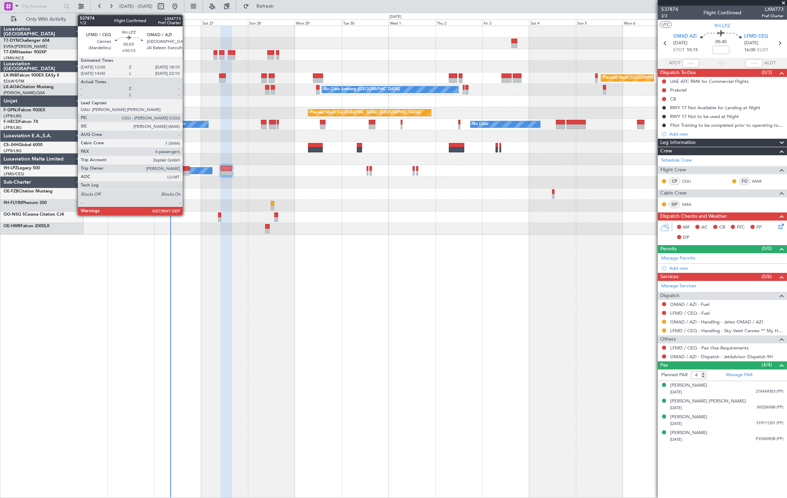
click at [186, 168] on div at bounding box center [183, 168] width 12 height 5
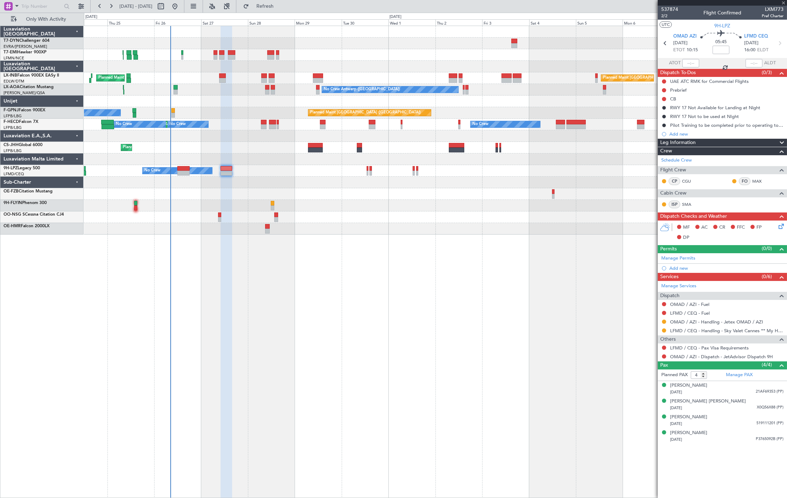
type input "+00:15"
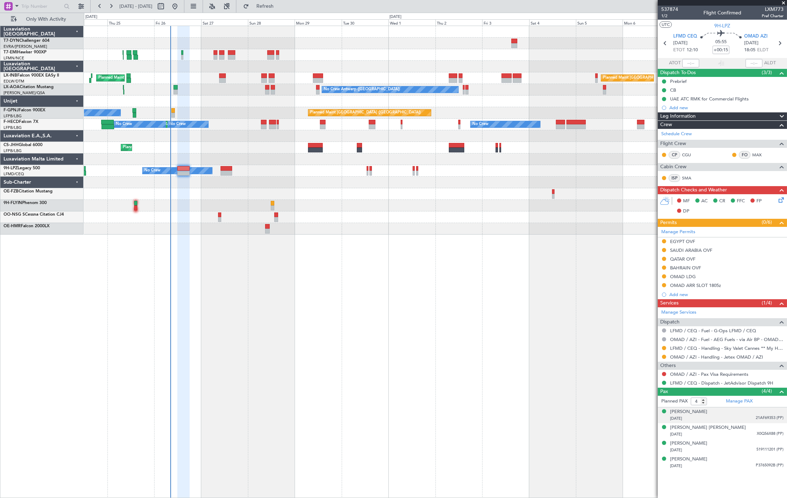
click at [738, 420] on div "27/03/1999 21AF69353 (PP)" at bounding box center [726, 418] width 113 height 7
click at [282, 1] on button "Refresh" at bounding box center [261, 6] width 42 height 11
drag, startPoint x: 282, startPoint y: 9, endPoint x: 285, endPoint y: 18, distance: 10.0
click at [282, 9] on button "Refresh" at bounding box center [261, 6] width 42 height 11
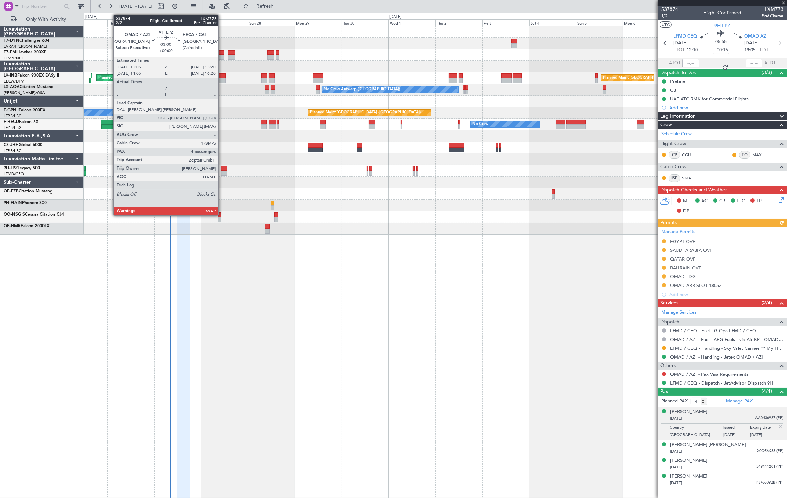
click at [222, 171] on div at bounding box center [223, 173] width 7 height 5
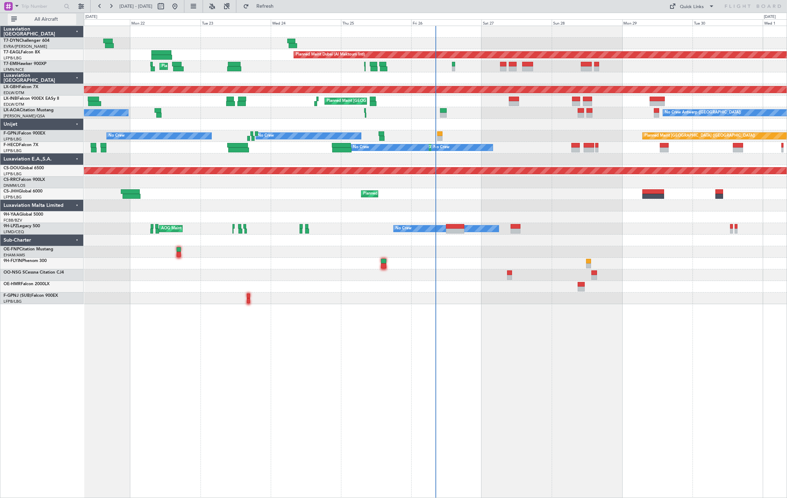
click at [57, 14] on button "All Aircraft" at bounding box center [42, 19] width 68 height 11
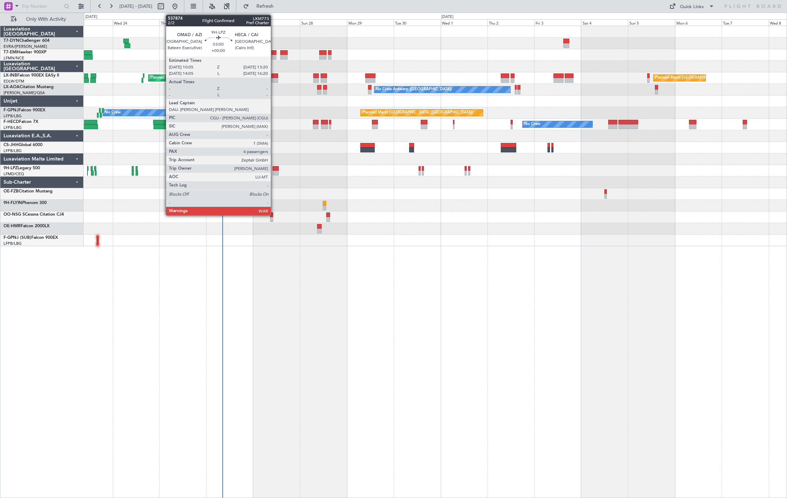
click at [274, 173] on div at bounding box center [275, 173] width 7 height 5
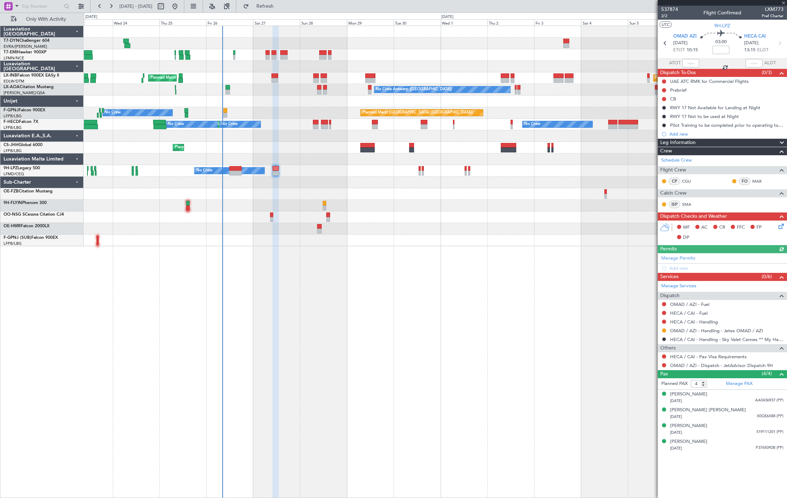
click at [707, 393] on mat-tooltip-component "Complete" at bounding box center [722, 387] width 30 height 19
click at [713, 401] on div "27/03/1999 AA0436937 (PP)" at bounding box center [726, 400] width 113 height 7
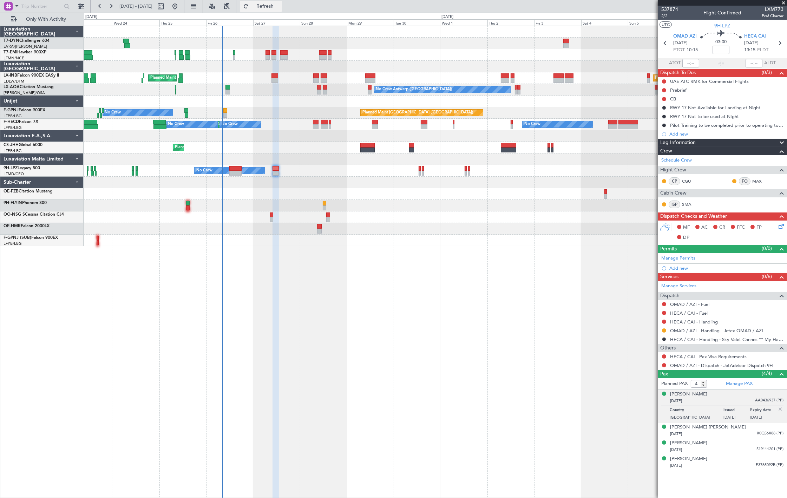
click at [280, 5] on span "Refresh" at bounding box center [264, 6] width 29 height 5
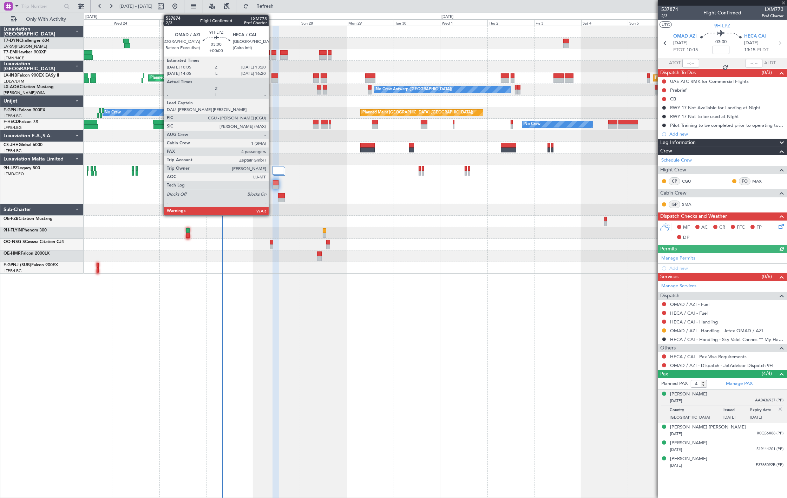
click at [272, 186] on div at bounding box center [275, 184] width 7 height 9
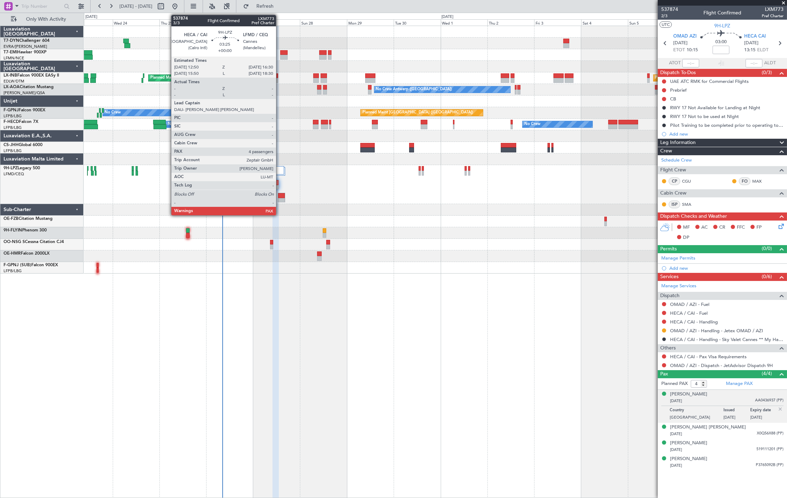
click at [279, 197] on div at bounding box center [281, 195] width 7 height 5
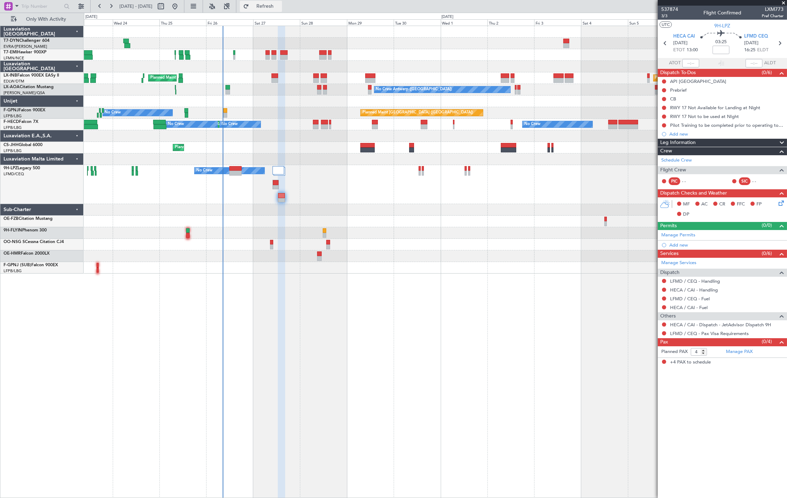
click at [280, 5] on span "Refresh" at bounding box center [264, 6] width 29 height 5
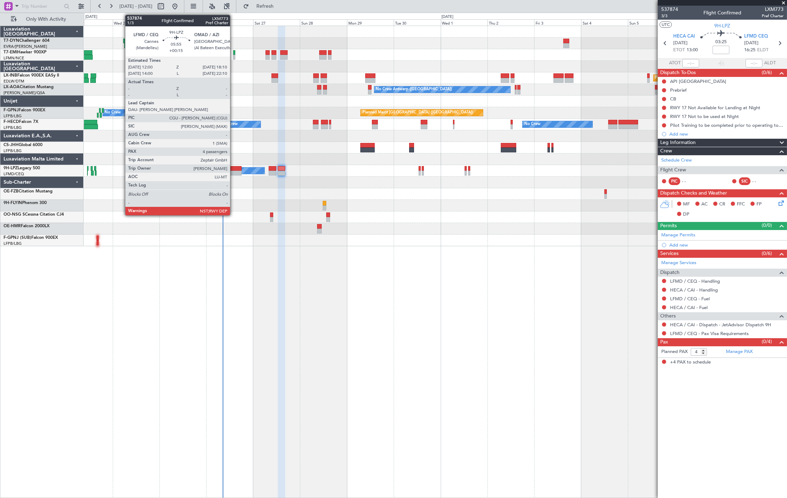
click at [233, 171] on div at bounding box center [235, 173] width 12 height 5
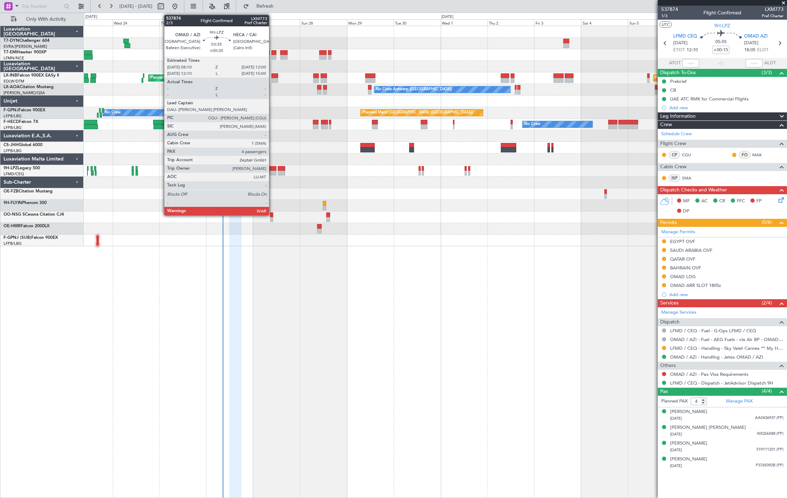
click at [272, 171] on div at bounding box center [273, 173] width 8 height 5
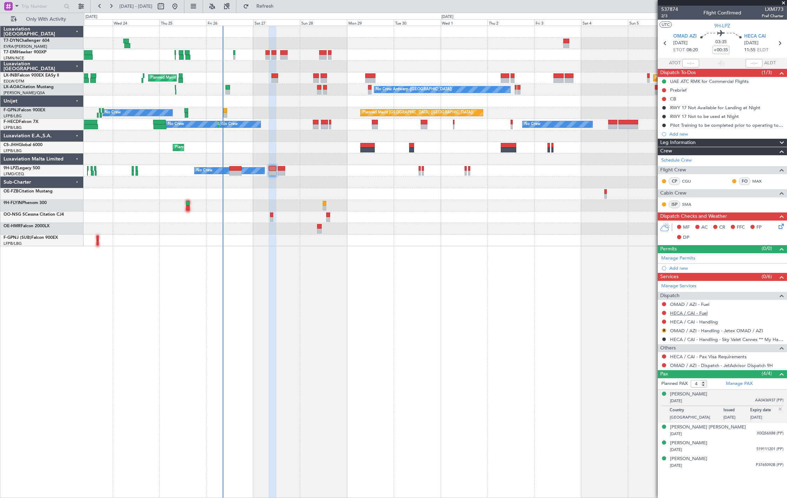
click at [704, 310] on link "HECA / CAI - Fuel" at bounding box center [689, 313] width 38 height 6
click at [696, 319] on link "HECA / CAI - Handling" at bounding box center [694, 322] width 48 height 6
click at [280, 6] on span "Refresh" at bounding box center [264, 6] width 29 height 5
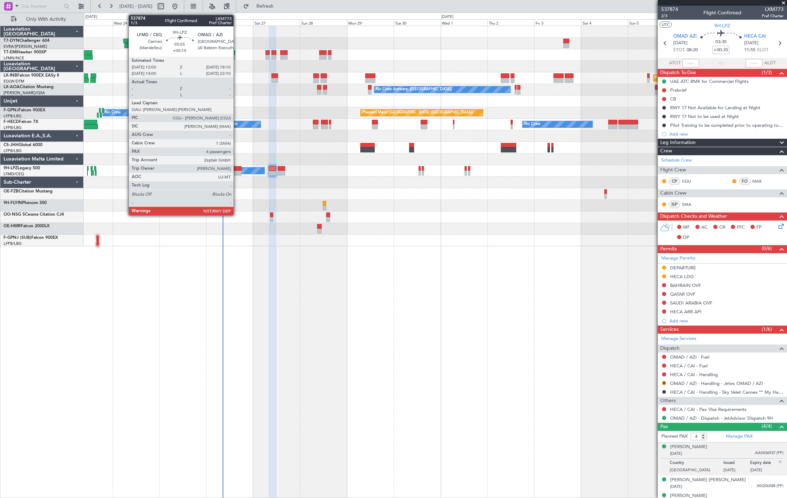
click at [236, 170] on div "No Crew AOG Maint Cannes (Mandelieu)" at bounding box center [435, 171] width 703 height 12
click at [236, 171] on div at bounding box center [235, 173] width 12 height 5
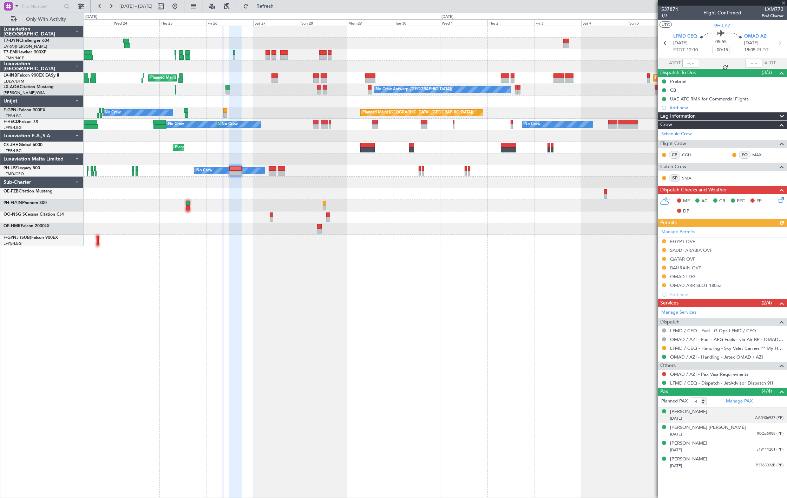
click at [717, 415] on div "Akram SAFA 27/03/1999 AA0436937 (PP)" at bounding box center [726, 415] width 113 height 14
click at [734, 454] on div "22/09/1993 X0Q56X88 (PP)" at bounding box center [726, 451] width 113 height 7
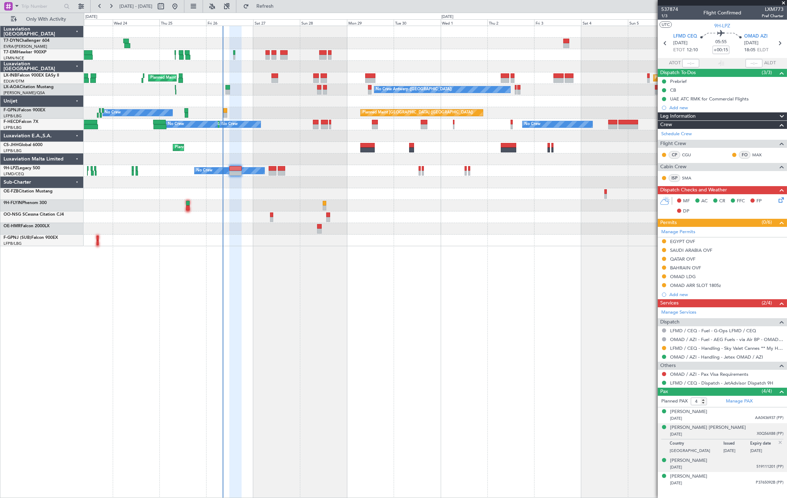
click at [738, 466] on div "26/04/1977 519111201 (PP)" at bounding box center [726, 467] width 113 height 7
click at [731, 417] on div "27/03/1999 AA0436937 (PP)" at bounding box center [726, 418] width 113 height 7
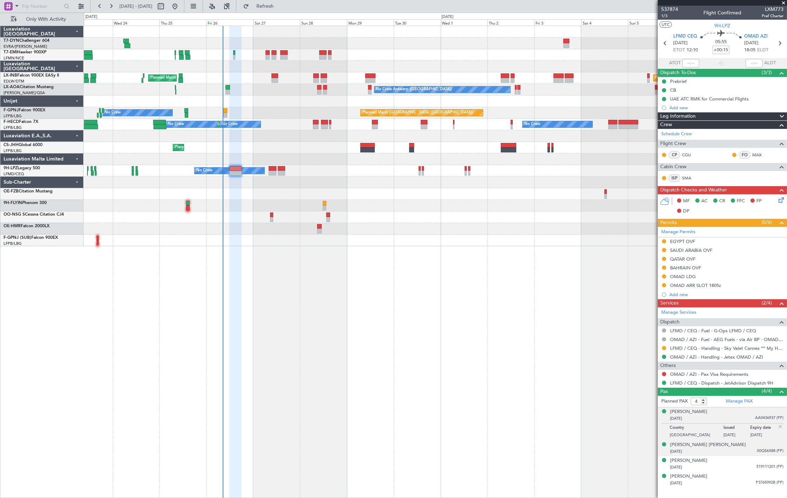
click at [747, 454] on div "22/09/1993 X0Q56X88 (PP)" at bounding box center [726, 451] width 113 height 7
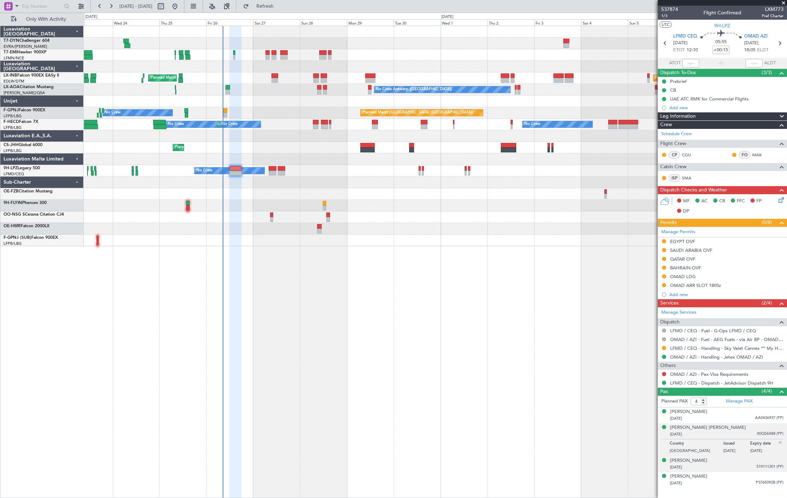
click at [741, 462] on div "David Ryan Langford 26/04/1977 519111201 (PP)" at bounding box center [726, 464] width 113 height 14
click at [734, 482] on div "28/02/1978 P3765092B (PP)" at bounding box center [726, 483] width 113 height 7
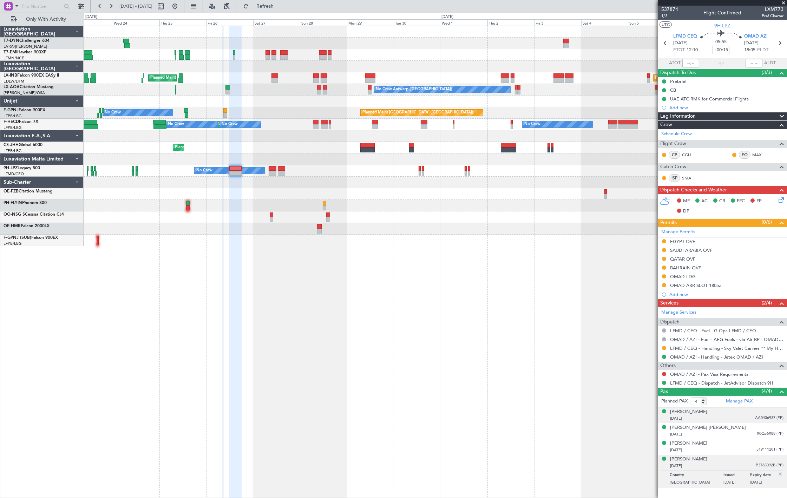
click at [726, 418] on div "27/03/1999 AA0436937 (PP)" at bounding box center [726, 418] width 113 height 7
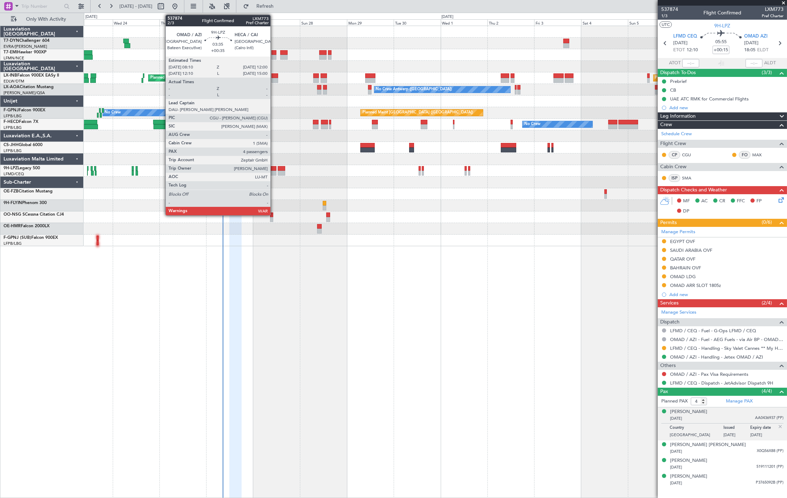
click at [271, 168] on div at bounding box center [273, 168] width 8 height 5
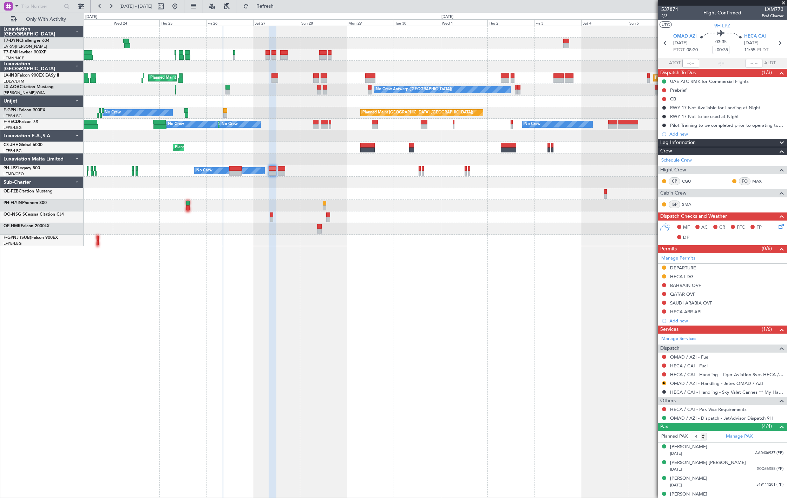
click at [744, 438] on mat-tooltip-component "OMAD / AZI - Dispatch - JetAdvisor Dispatch 9H" at bounding box center [720, 430] width 98 height 19
click at [733, 439] on mat-tooltip-component "OMAD / AZI - Dispatch - JetAdvisor Dispatch 9H" at bounding box center [720, 430] width 98 height 19
click at [740, 434] on mat-tooltip-component "OMAD / AZI - Dispatch - JetAdvisor Dispatch 9H" at bounding box center [720, 430] width 98 height 19
click at [728, 438] on link "Manage PAX" at bounding box center [739, 436] width 27 height 7
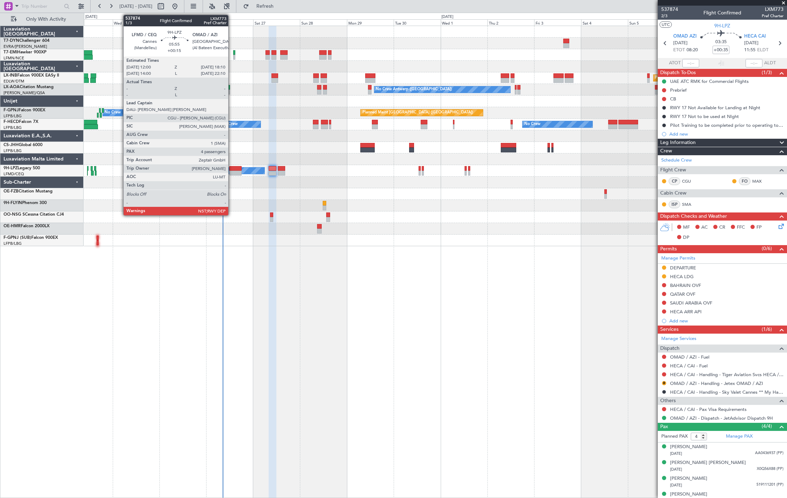
click at [232, 169] on div at bounding box center [235, 168] width 12 height 5
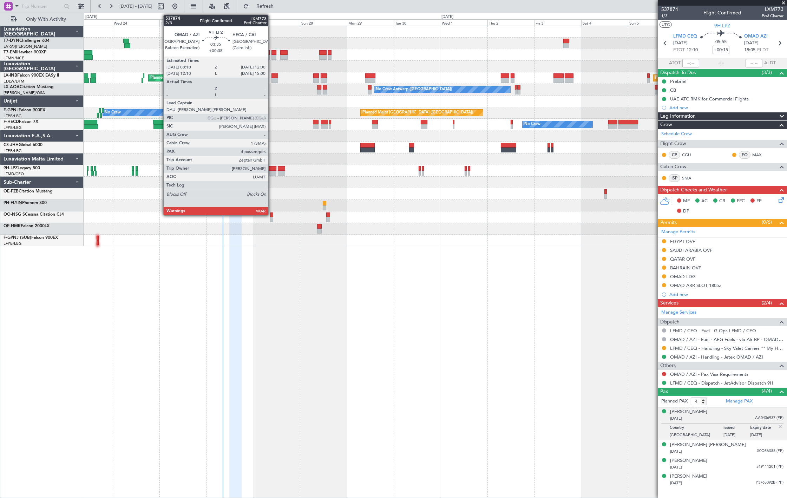
click at [272, 171] on div at bounding box center [273, 173] width 8 height 5
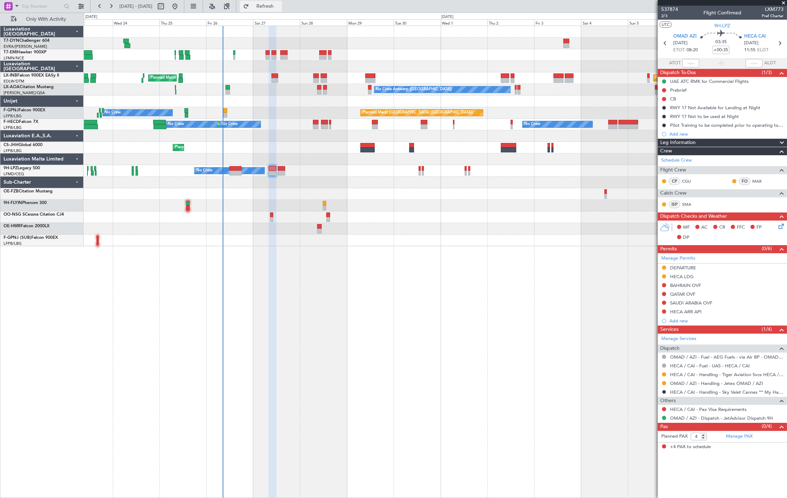
click at [280, 5] on span "Refresh" at bounding box center [264, 6] width 29 height 5
type input "+00:30"
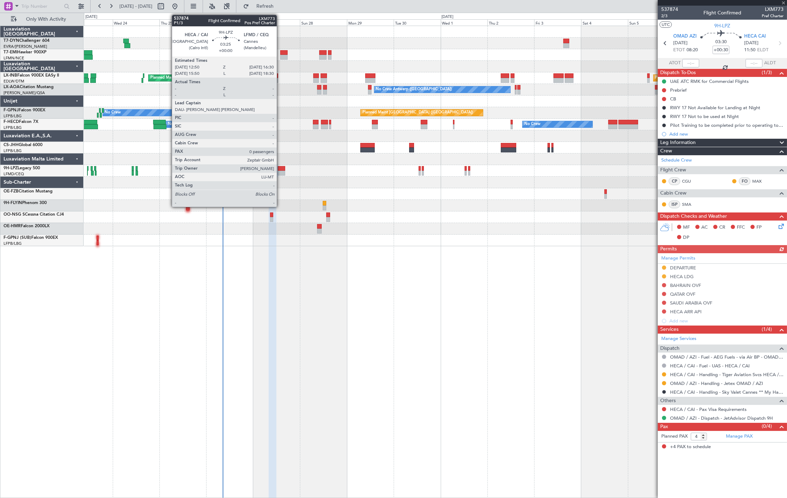
click at [280, 170] on div at bounding box center [281, 168] width 7 height 5
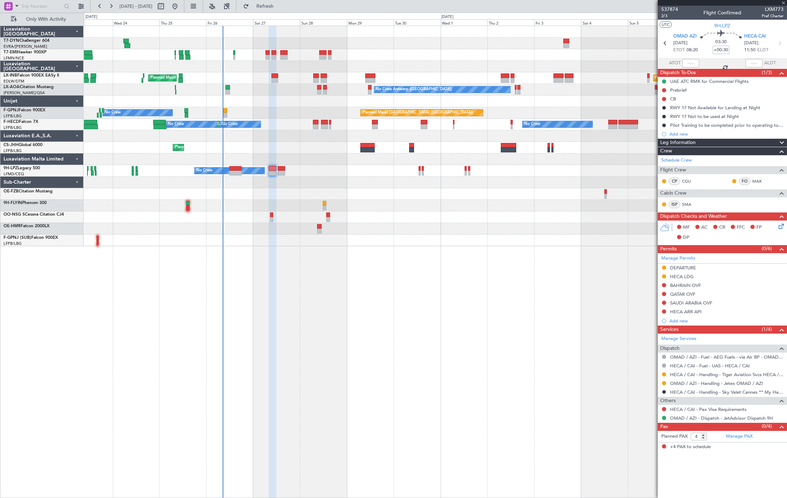
type input "0"
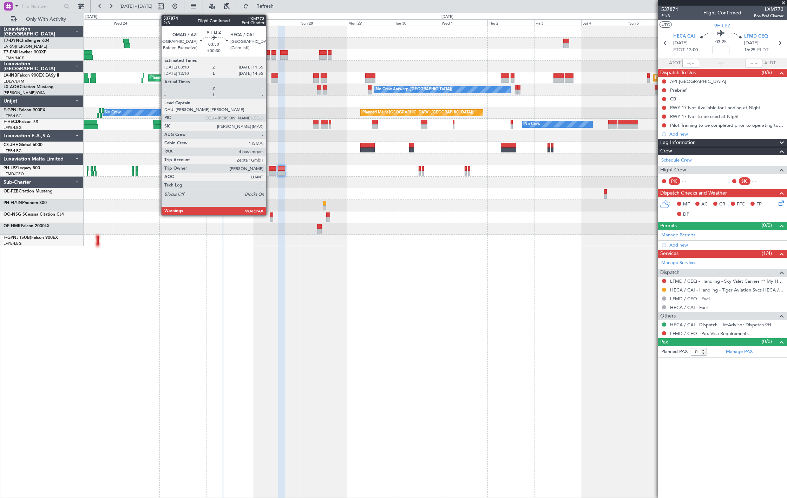
click at [270, 171] on div at bounding box center [272, 173] width 7 height 5
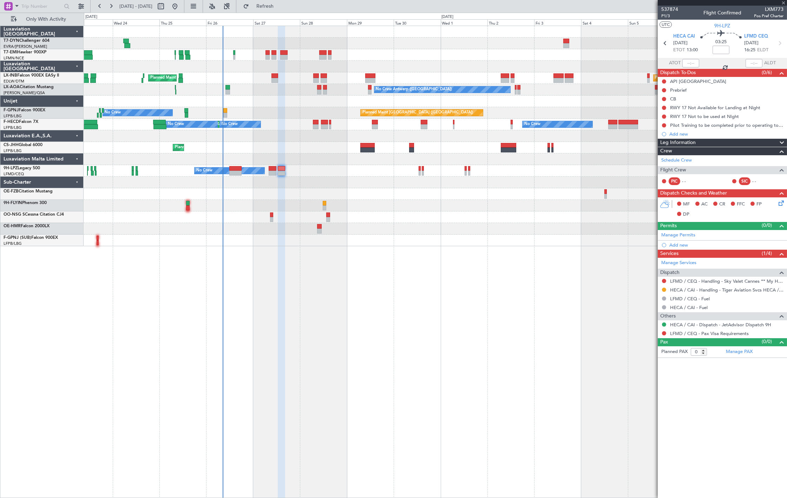
type input "+00:30"
type input "4"
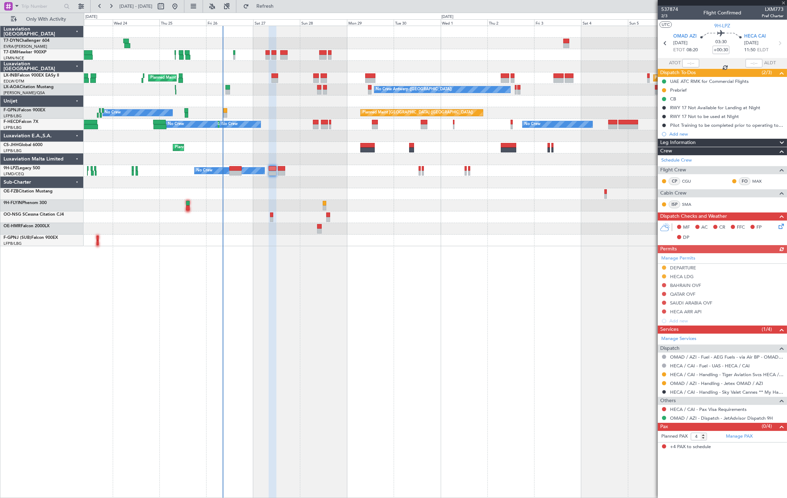
click at [277, 13] on div "0 0 Tue 23 Wed 24 Thu 25 Fri 26 Sat 27 Sun 28 Mon 29 Oct 2025 Tue 30 Wed 1 Thu …" at bounding box center [435, 19] width 702 height 13
click at [280, 5] on span "Refresh" at bounding box center [264, 6] width 29 height 5
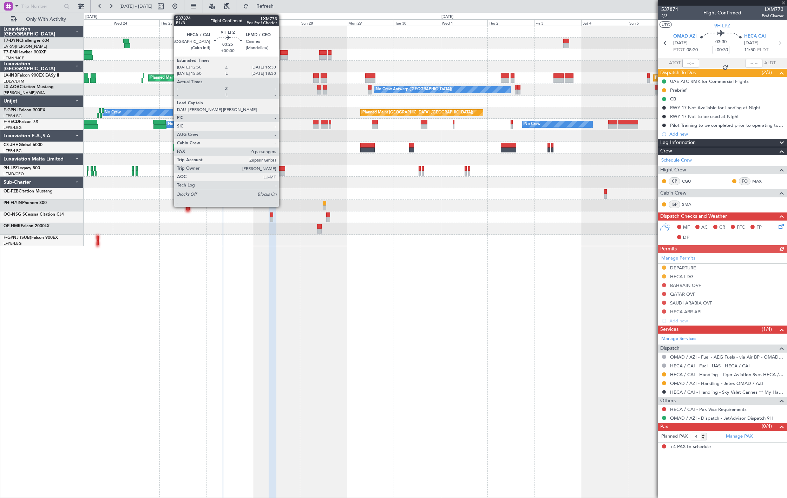
click at [282, 173] on div at bounding box center [281, 173] width 7 height 5
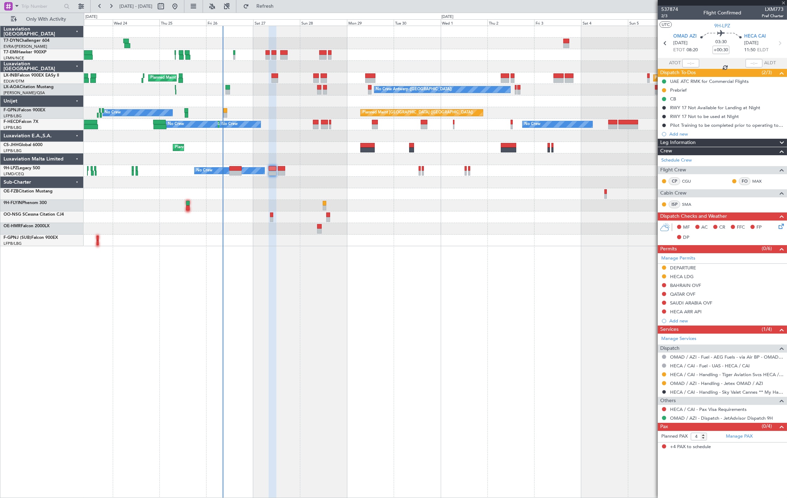
type input "0"
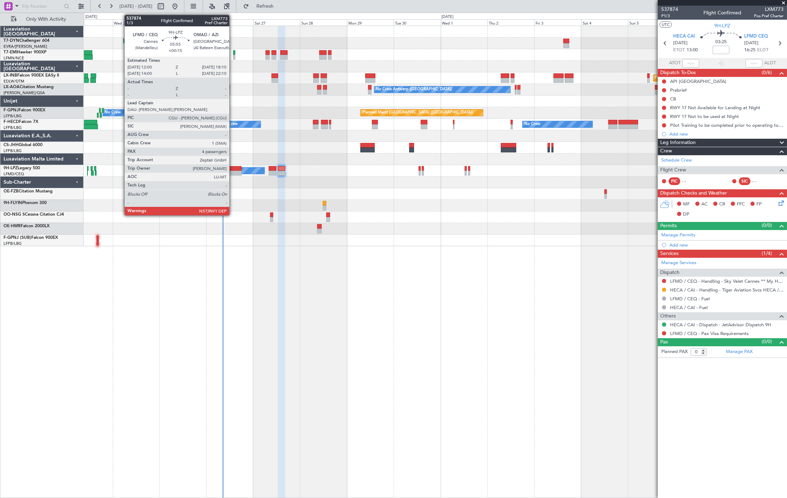
click at [233, 171] on div at bounding box center [235, 173] width 12 height 5
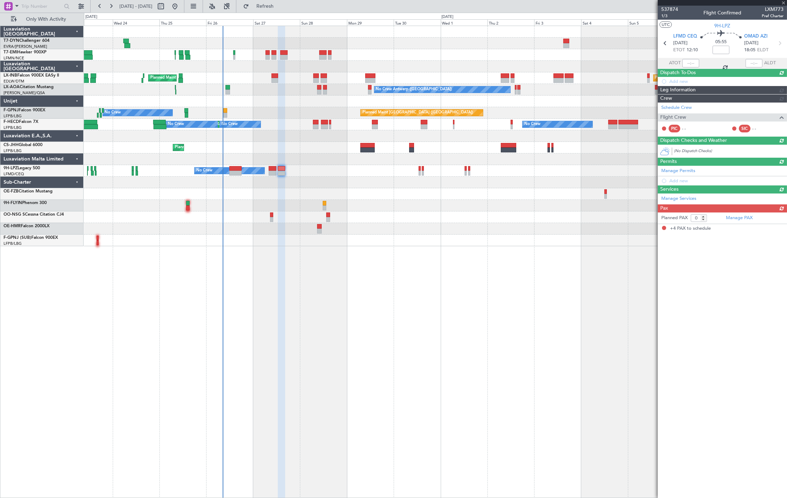
type input "+00:15"
type input "4"
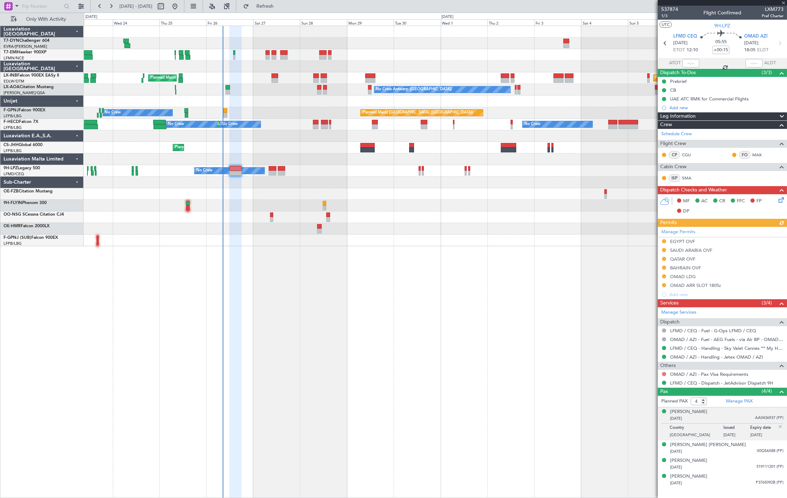
click at [663, 375] on button at bounding box center [664, 374] width 4 height 4
click at [641, 457] on span "Confirmed" at bounding box center [644, 458] width 22 height 7
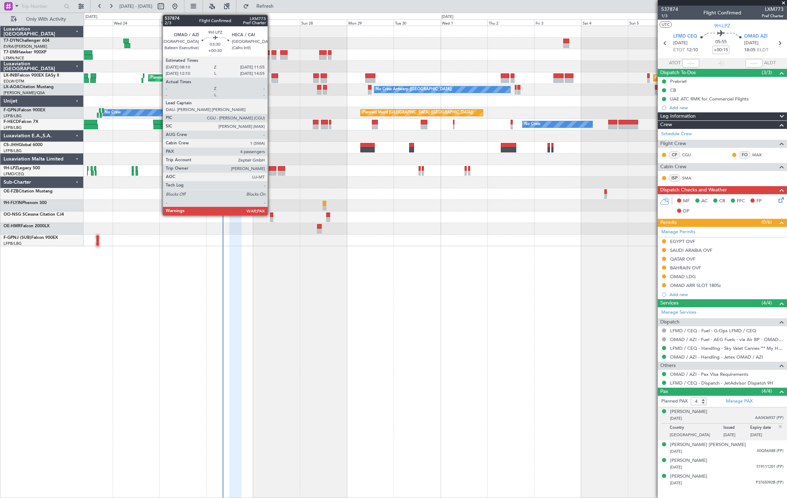
click at [271, 172] on div at bounding box center [272, 173] width 7 height 5
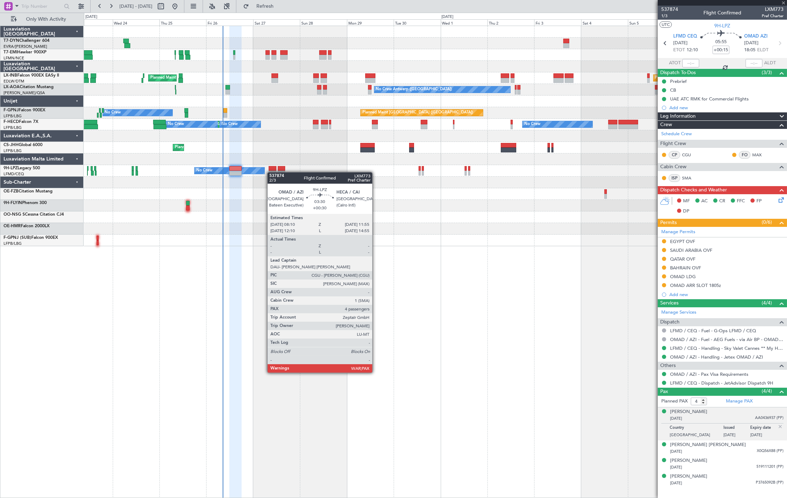
type input "+00:30"
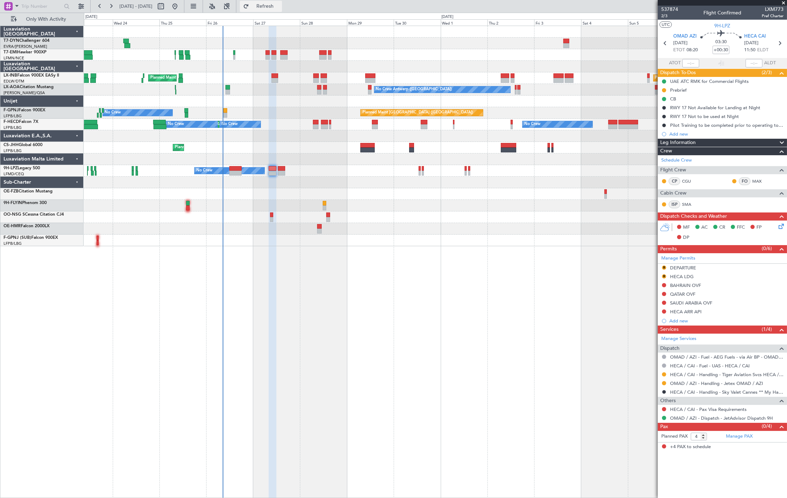
click at [280, 8] on span "Refresh" at bounding box center [264, 6] width 29 height 5
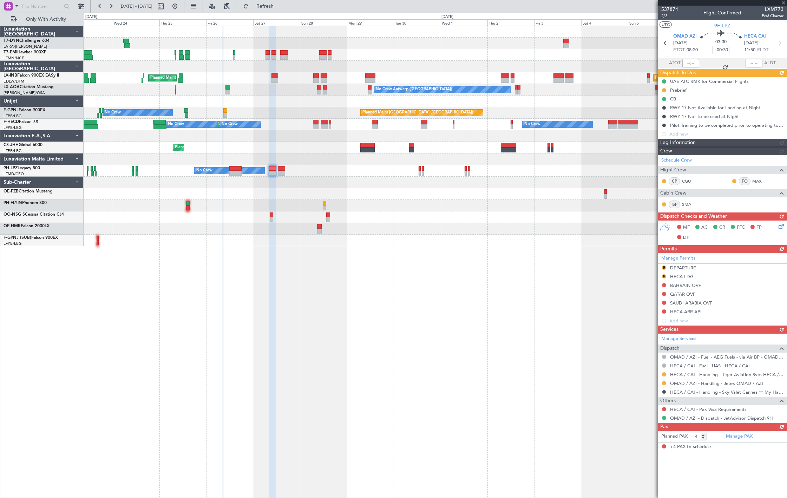
type input "0"
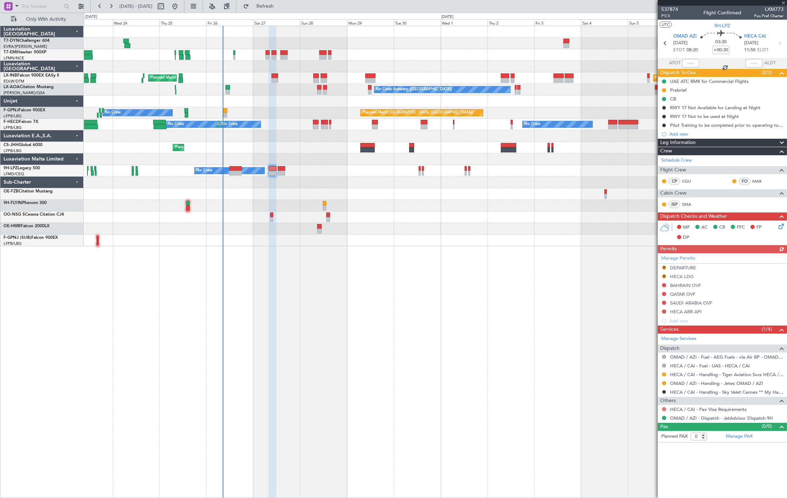
click at [664, 407] on button at bounding box center [664, 409] width 4 height 4
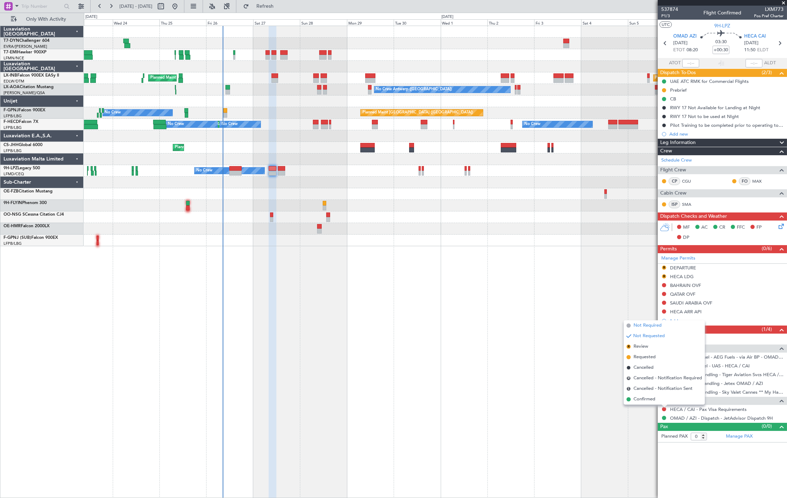
click at [655, 327] on span "Not Required" at bounding box center [647, 325] width 28 height 7
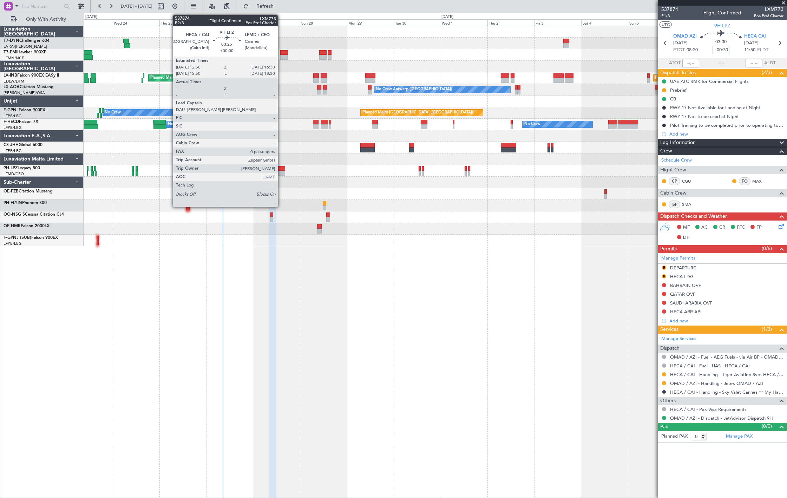
click at [281, 171] on div at bounding box center [281, 173] width 7 height 5
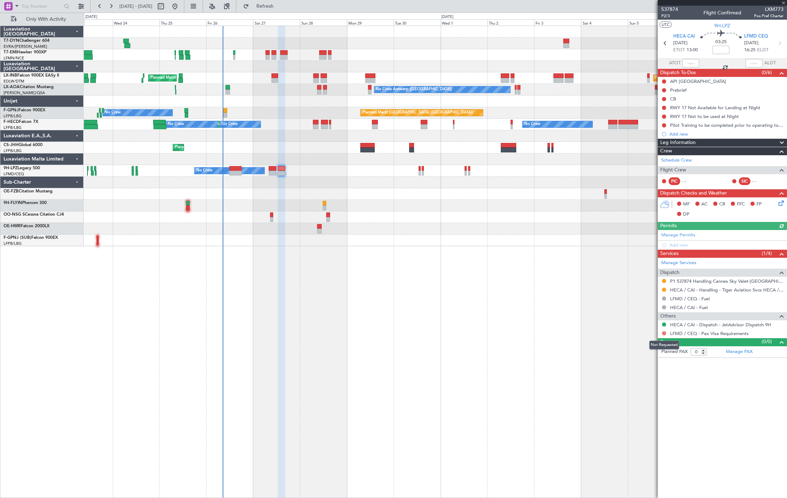
click at [664, 334] on button at bounding box center [664, 333] width 4 height 4
drag, startPoint x: 664, startPoint y: 343, endPoint x: 648, endPoint y: 343, distance: 15.4
click at [662, 343] on div "Not Requested" at bounding box center [664, 345] width 30 height 9
click at [664, 335] on button at bounding box center [664, 333] width 4 height 4
click at [640, 343] on span "Not Required" at bounding box center [647, 343] width 28 height 7
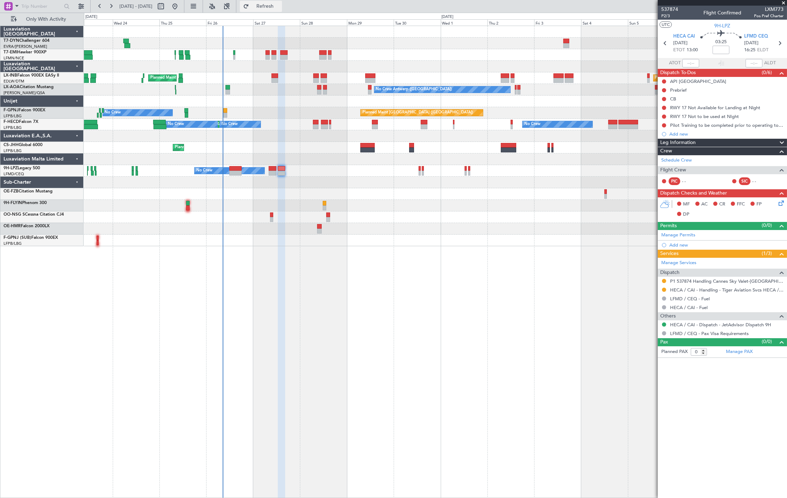
click at [280, 8] on span "Refresh" at bounding box center [264, 6] width 29 height 5
click at [266, 165] on div "No Crew AOG Maint Cannes (Mandelieu)" at bounding box center [435, 171] width 703 height 12
click at [270, 170] on div at bounding box center [272, 168] width 7 height 5
type input "+00:30"
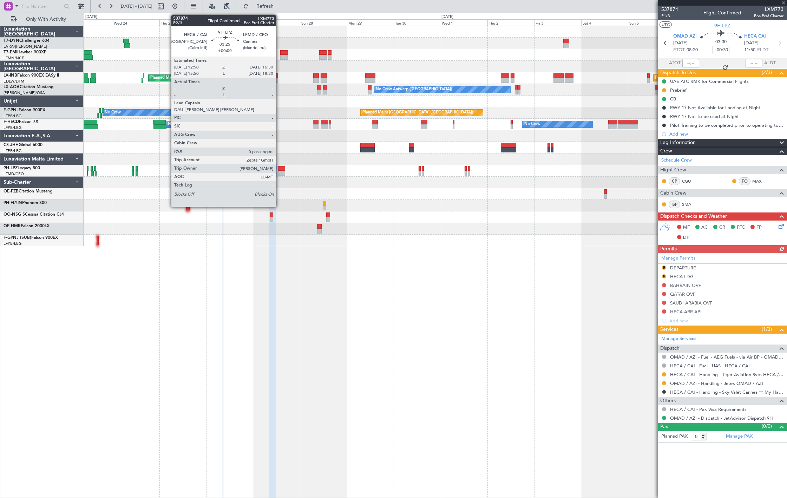
click at [279, 173] on div at bounding box center [281, 173] width 7 height 5
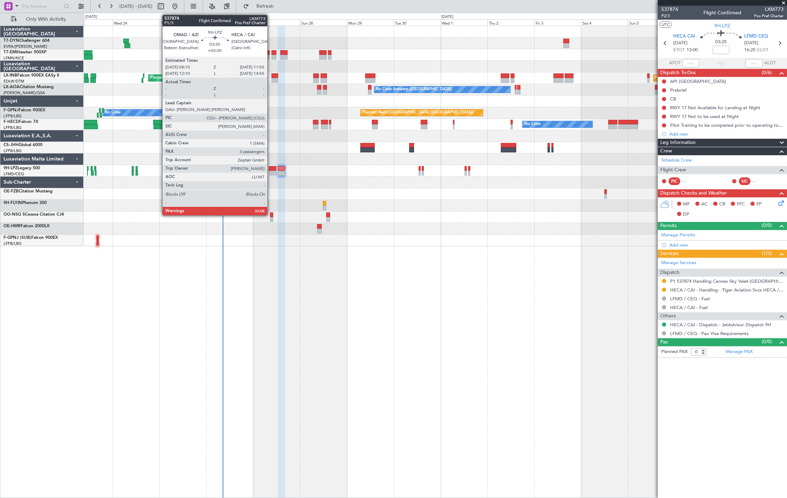
click at [271, 170] on div at bounding box center [272, 168] width 7 height 5
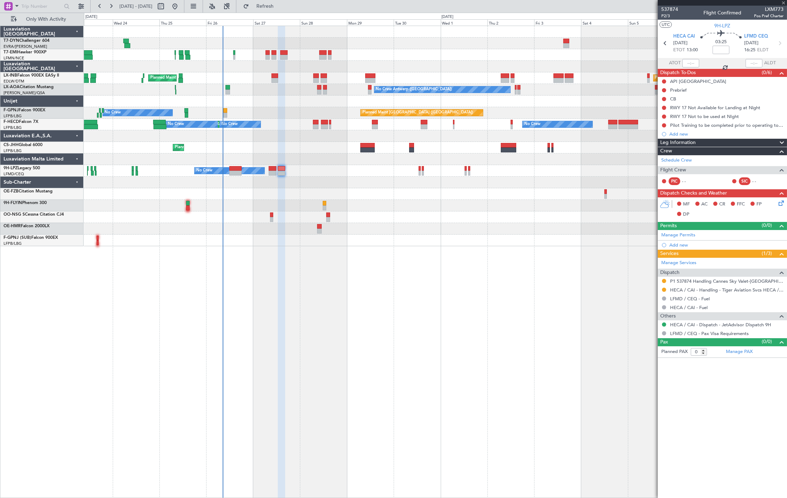
type input "+00:30"
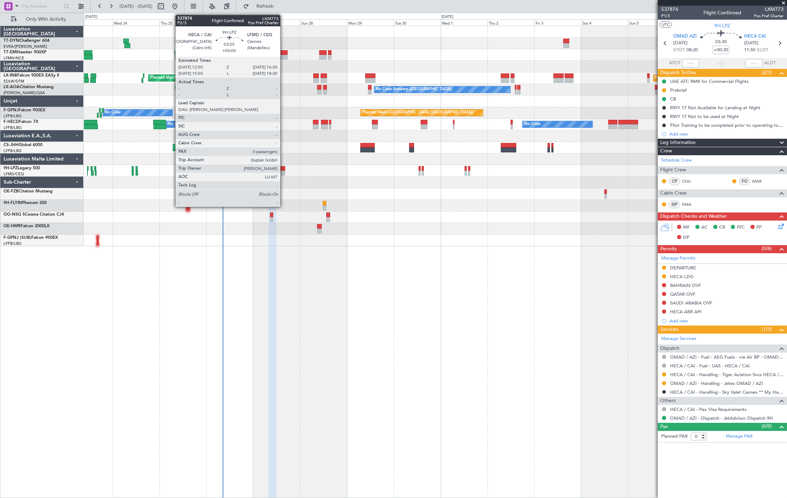
click at [284, 171] on div at bounding box center [281, 173] width 7 height 5
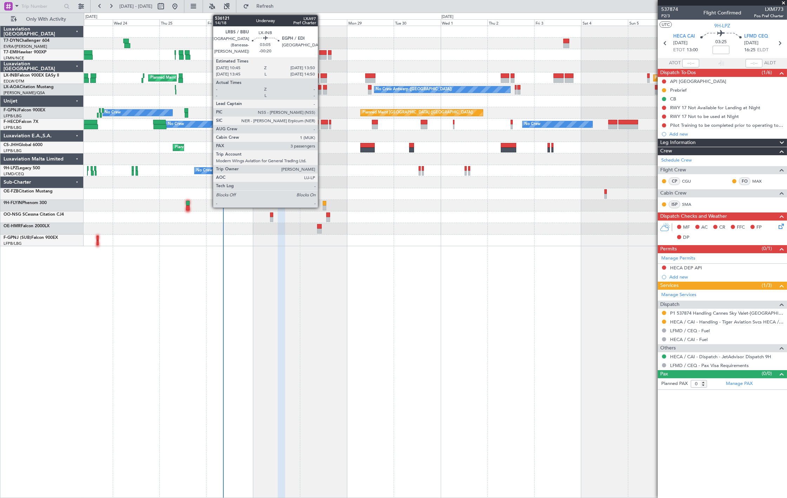
click at [321, 81] on div at bounding box center [324, 80] width 6 height 5
type input "-00:20"
type input "3"
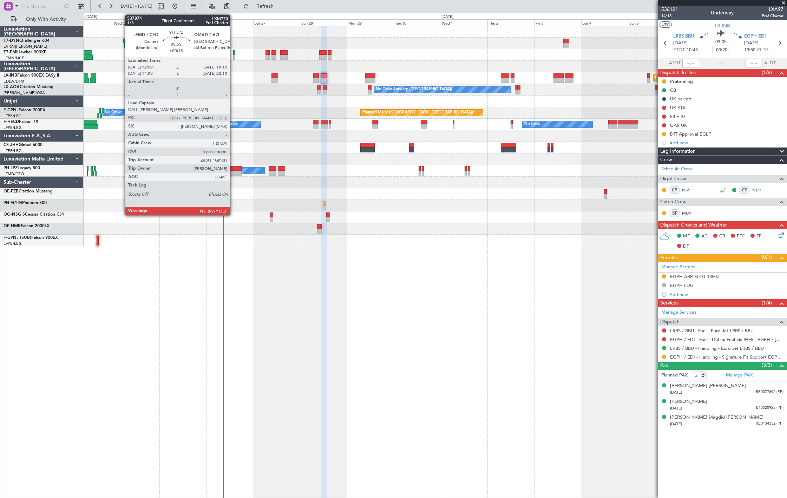
click at [233, 172] on div at bounding box center [235, 173] width 12 height 5
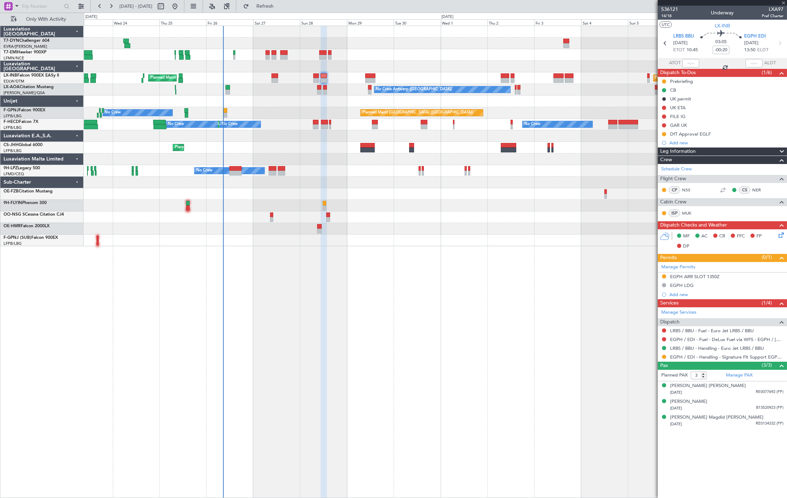
type input "+00:15"
type input "4"
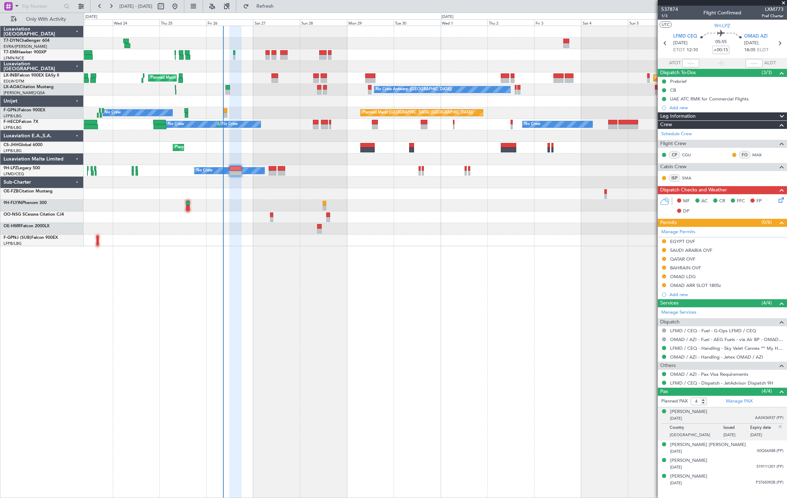
click at [268, 174] on div "No Crew AOG Maint Cannes (Mandelieu)" at bounding box center [435, 171] width 703 height 12
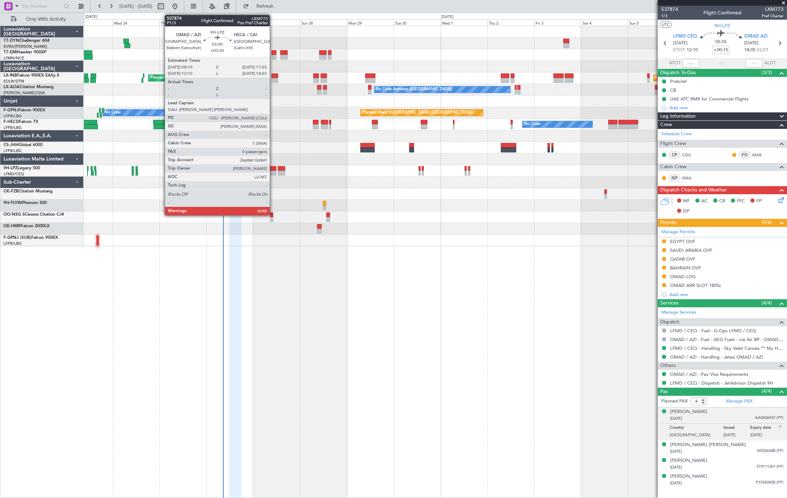
click at [273, 168] on div at bounding box center [272, 168] width 7 height 5
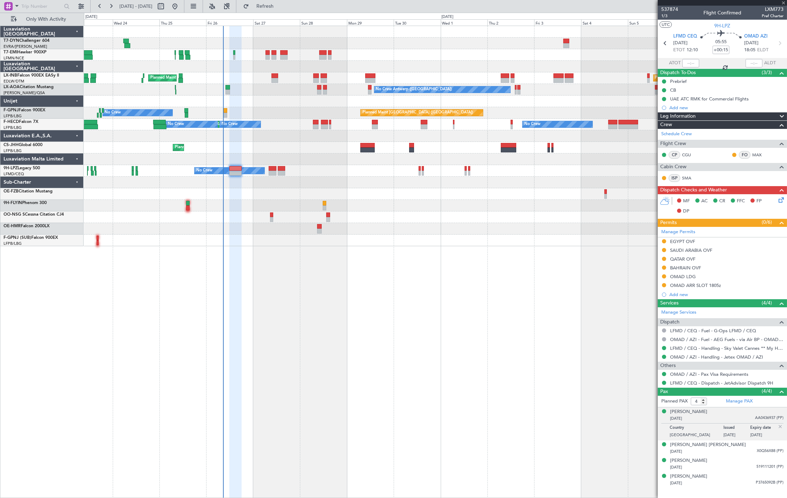
type input "+00:30"
type input "0"
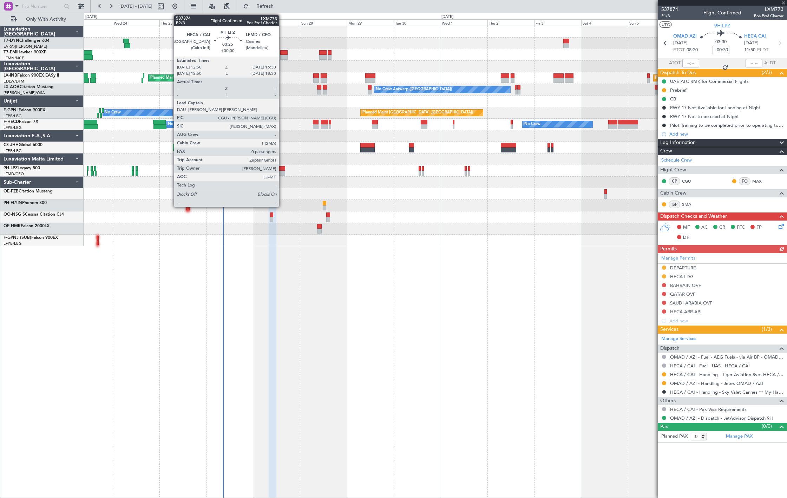
click at [282, 172] on div at bounding box center [281, 173] width 7 height 5
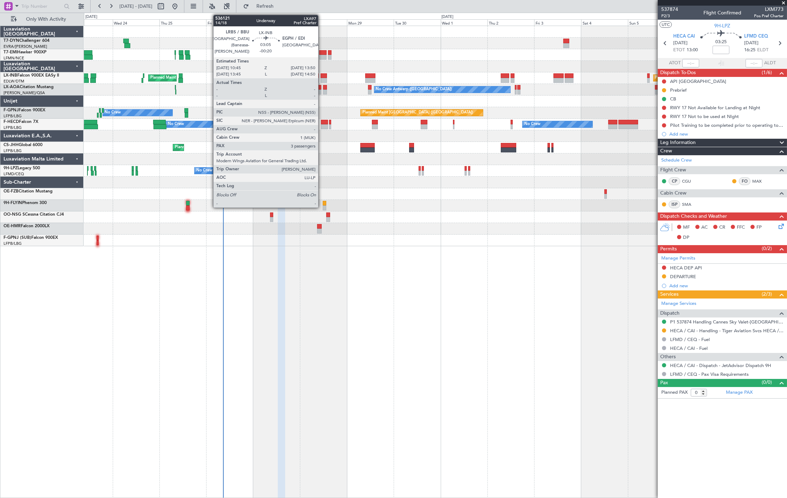
click at [322, 78] on div at bounding box center [324, 80] width 6 height 5
type input "-00:20"
type input "3"
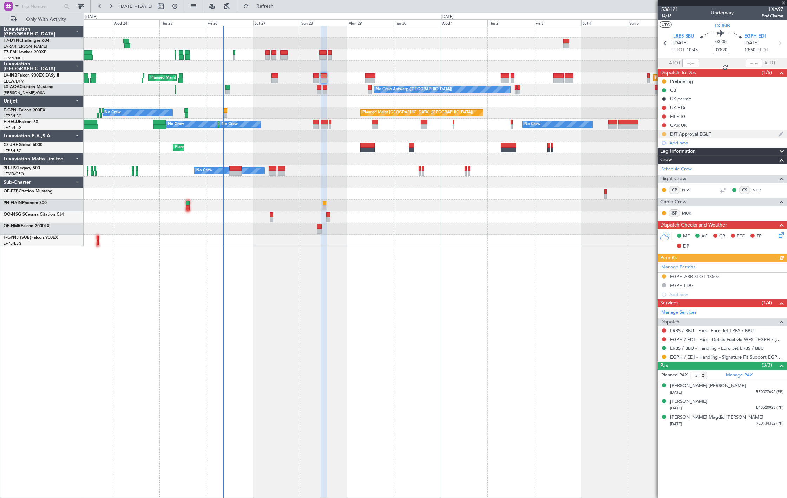
click at [664, 134] on button at bounding box center [664, 134] width 4 height 4
click at [671, 166] on span "Completed" at bounding box center [666, 164] width 23 height 7
click at [313, 80] on div "Planned Maint [GEOGRAPHIC_DATA] ([GEOGRAPHIC_DATA]) Planned Maint [GEOGRAPHIC_D…" at bounding box center [435, 78] width 703 height 12
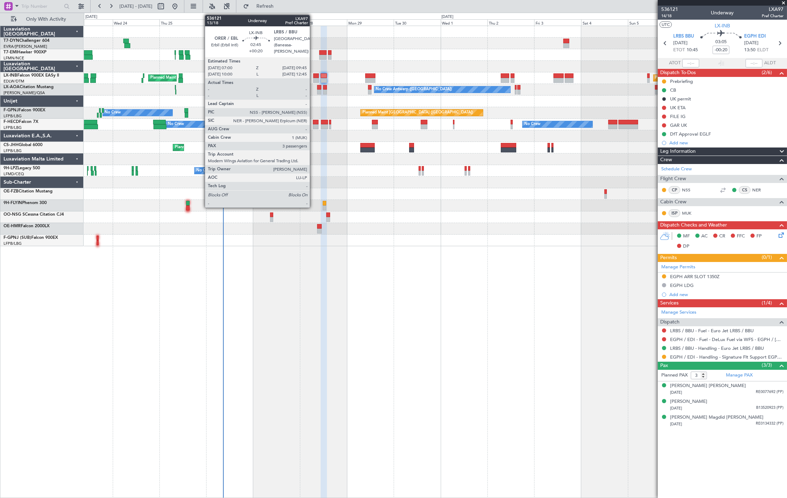
click at [313, 80] on div at bounding box center [316, 80] width 6 height 5
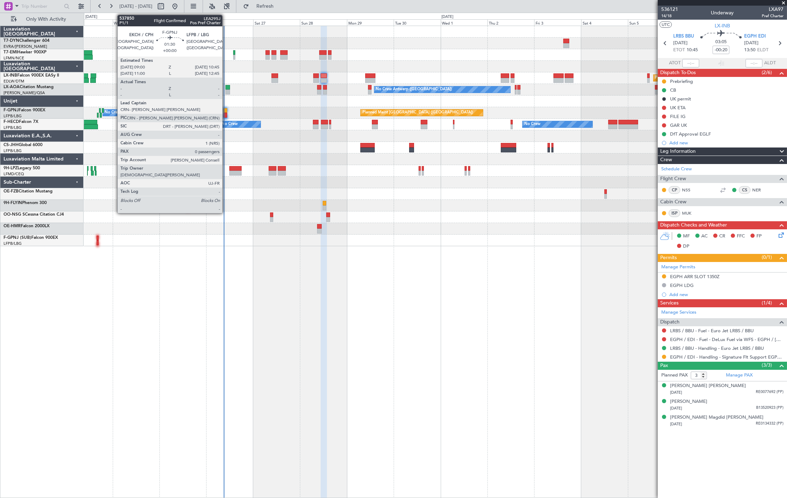
click at [226, 113] on div at bounding box center [225, 115] width 4 height 5
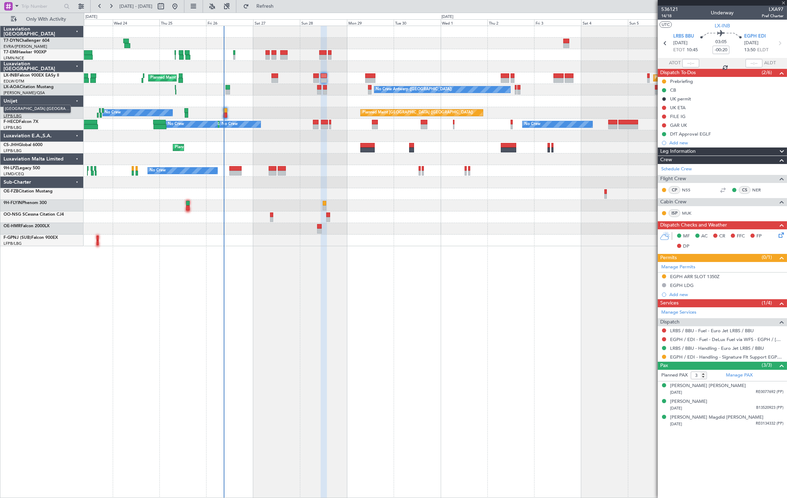
type input "0"
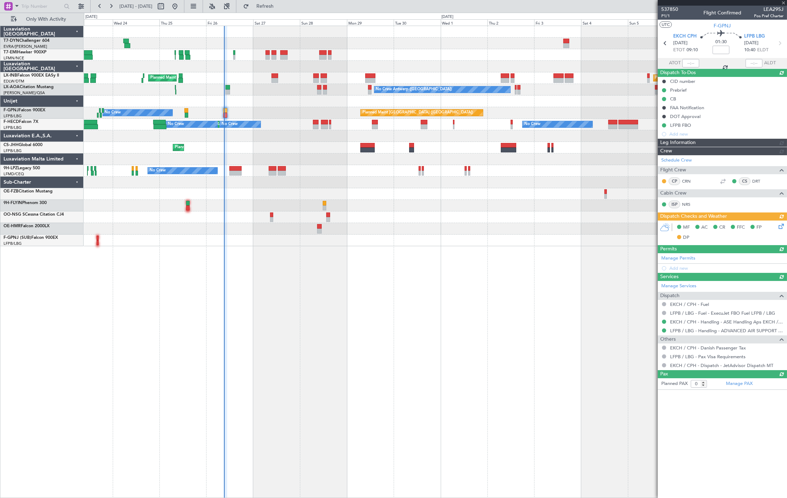
type input "09:11"
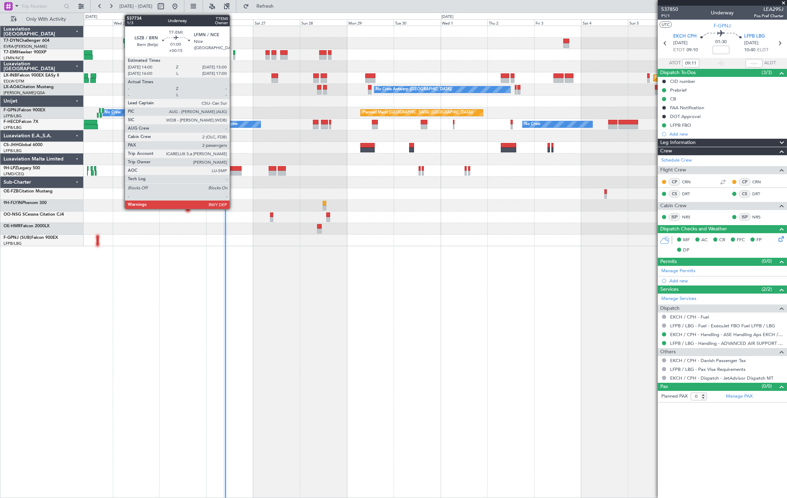
click at [233, 55] on div at bounding box center [234, 57] width 2 height 5
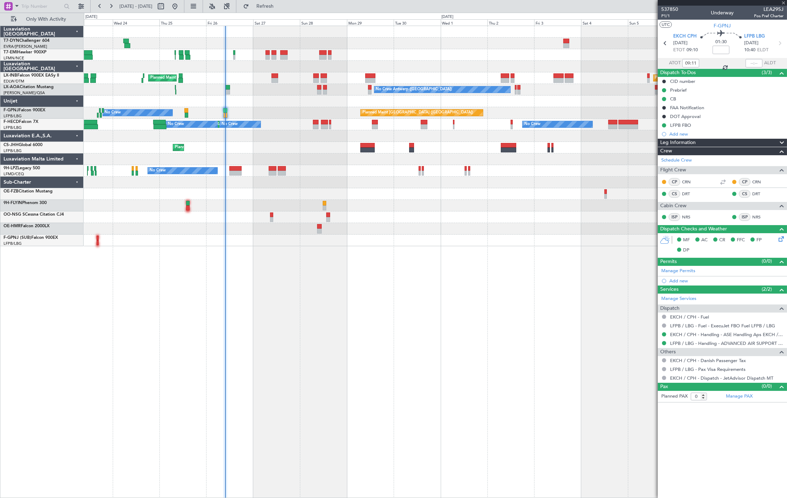
type input "+00:15"
type input "2"
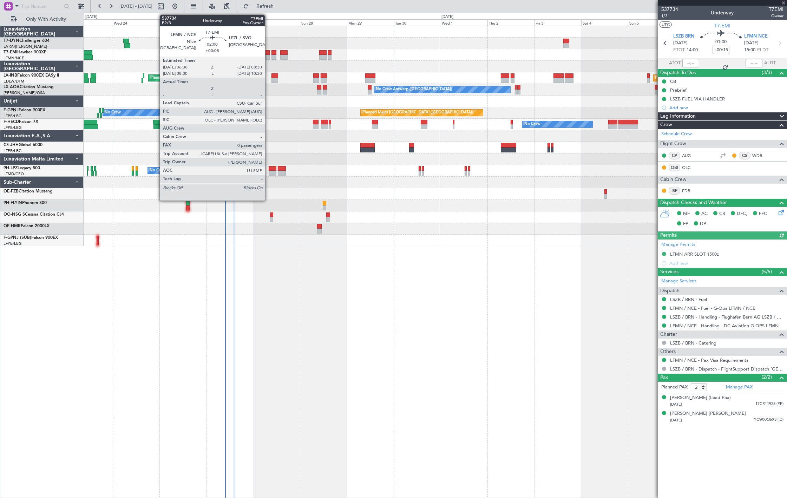
click at [268, 55] on div at bounding box center [267, 57] width 4 height 5
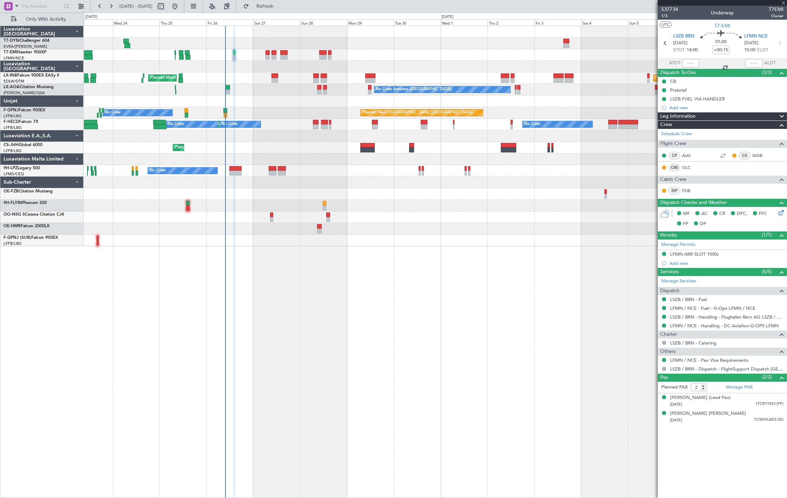
type input "+00:05"
type input "0"
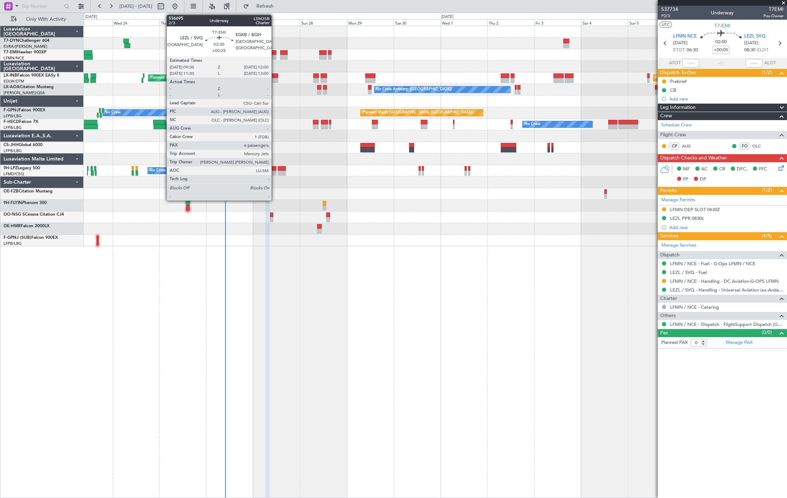
click at [275, 58] on div at bounding box center [273, 57] width 5 height 5
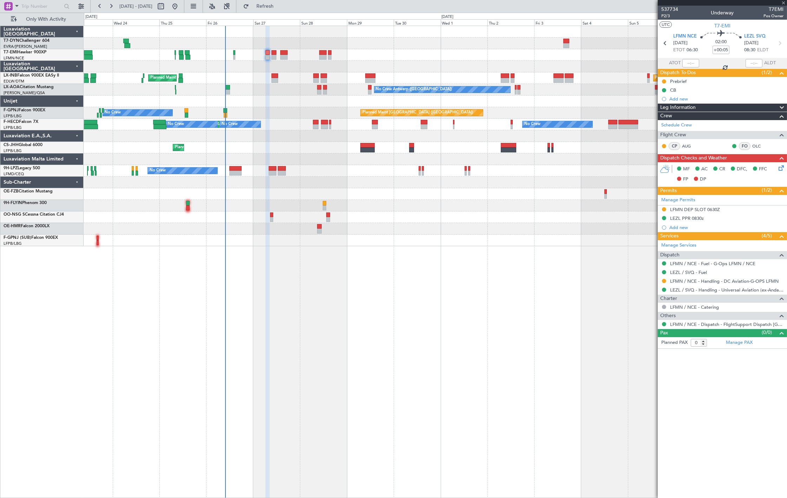
type input "+00:25"
type input "6"
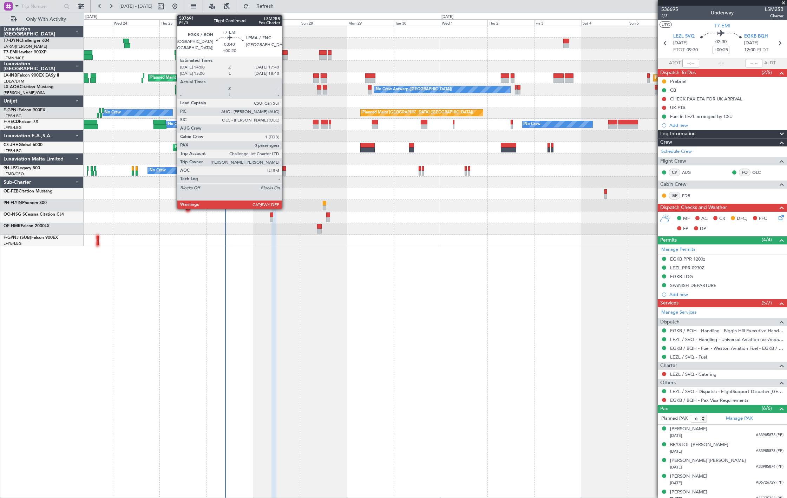
click at [287, 56] on div "Planned Maint [GEOGRAPHIC_DATA]" at bounding box center [435, 55] width 703 height 12
click at [285, 55] on div at bounding box center [283, 57] width 7 height 5
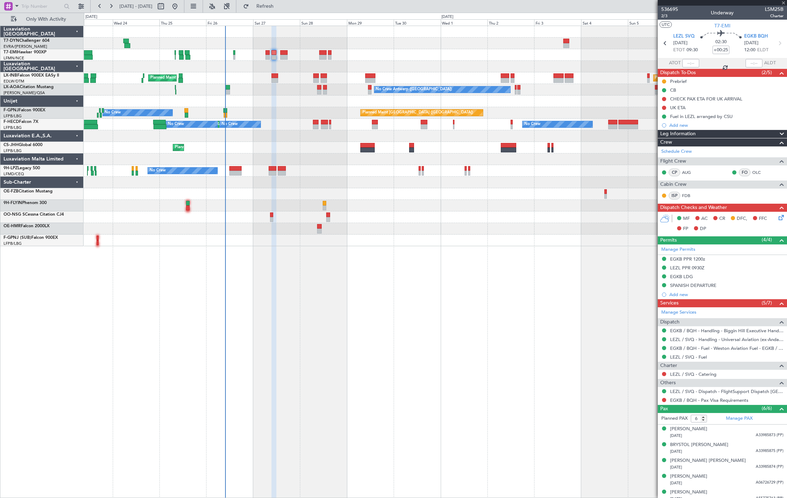
type input "+00:20"
type input "0"
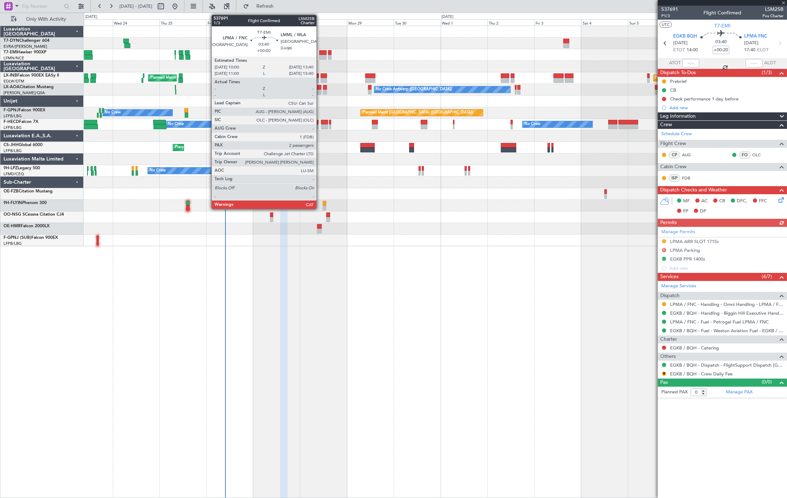
click at [320, 55] on div at bounding box center [322, 57] width 7 height 5
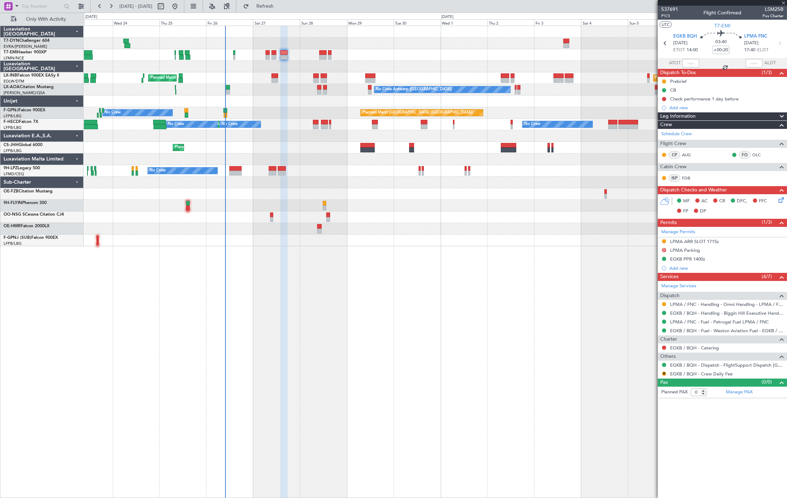
type input "2"
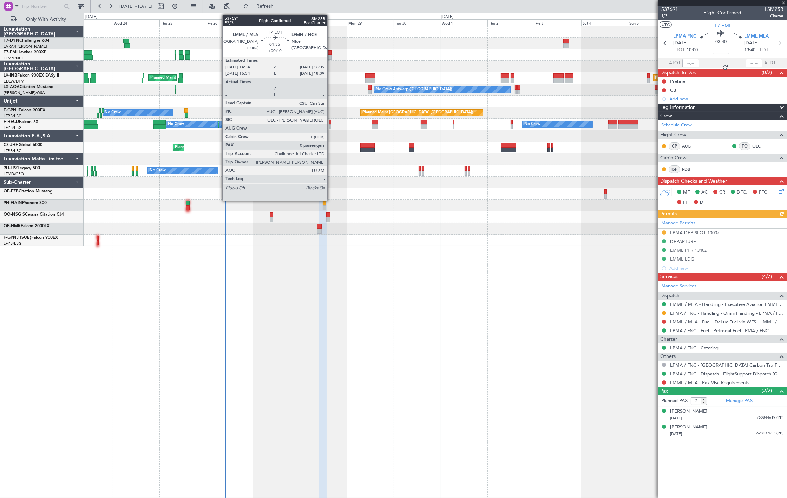
click at [331, 55] on div at bounding box center [329, 57] width 3 height 5
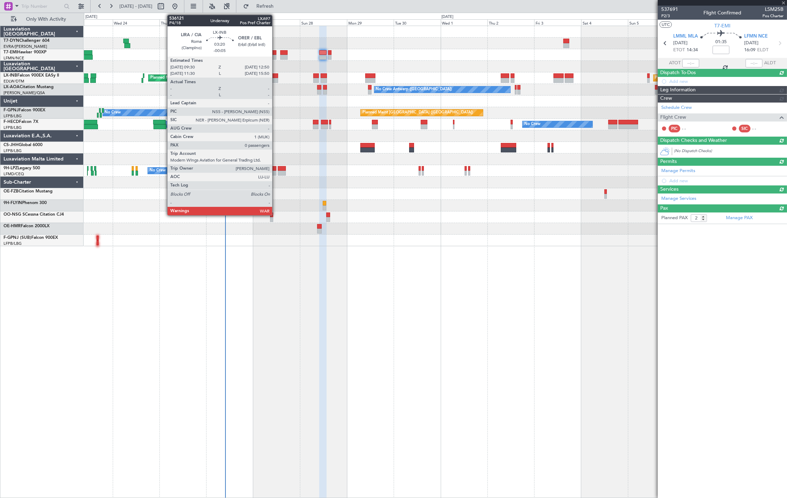
type input "+00:10"
type input "0"
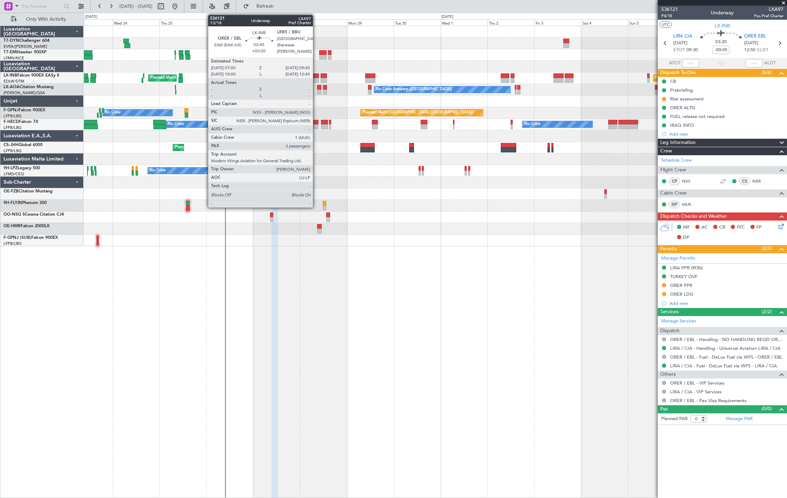
click at [316, 77] on div at bounding box center [316, 75] width 6 height 5
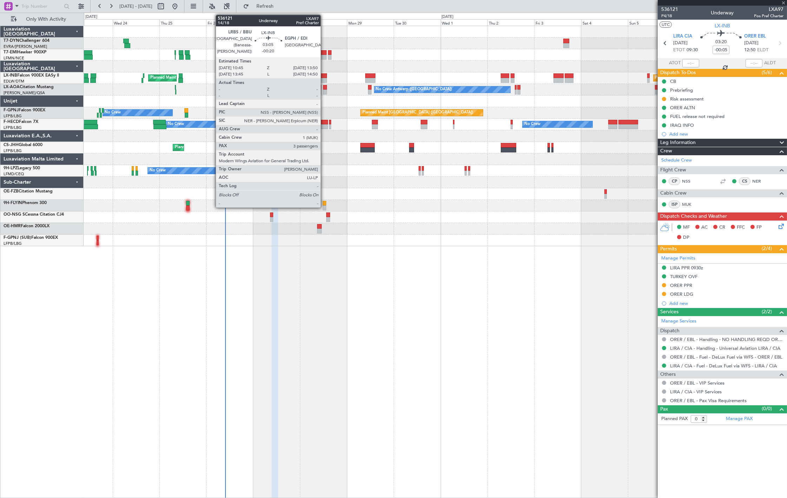
type input "+00:20"
type input "3"
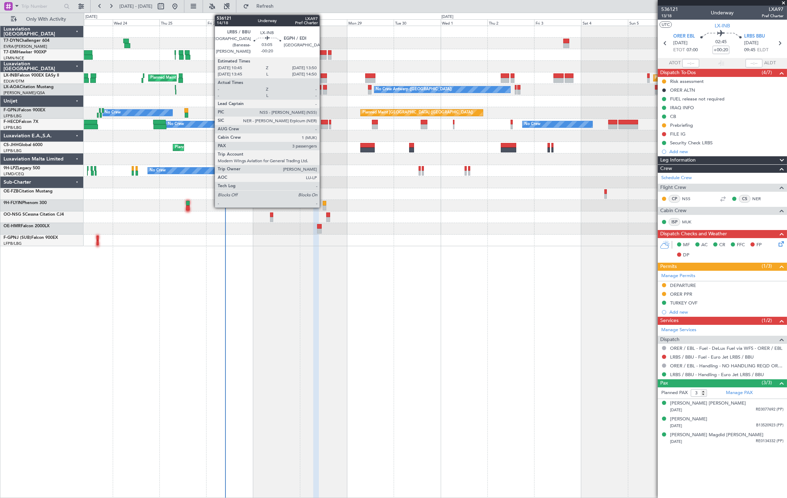
click at [323, 79] on div at bounding box center [324, 80] width 6 height 5
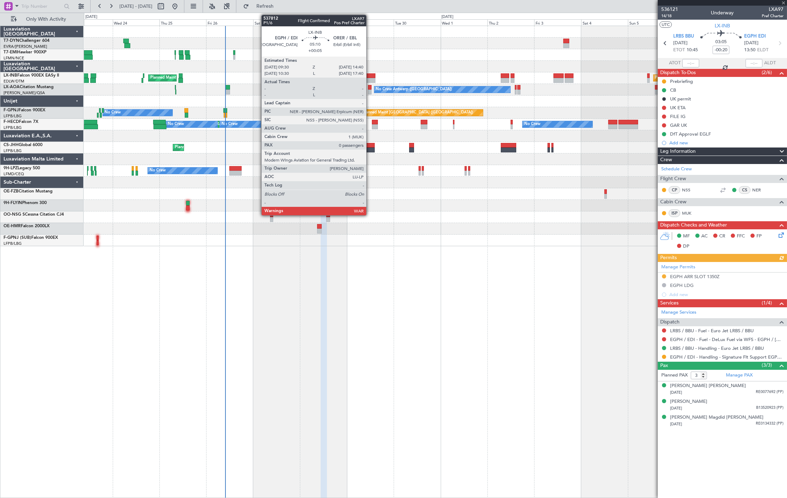
click at [370, 78] on div at bounding box center [370, 80] width 10 height 5
click at [373, 76] on div at bounding box center [370, 75] width 10 height 5
type input "+00:05"
type input "0"
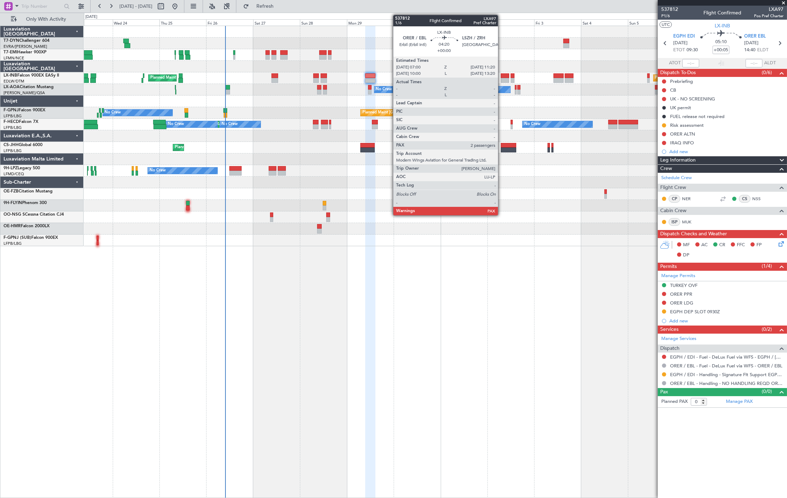
click at [501, 79] on div at bounding box center [505, 80] width 9 height 5
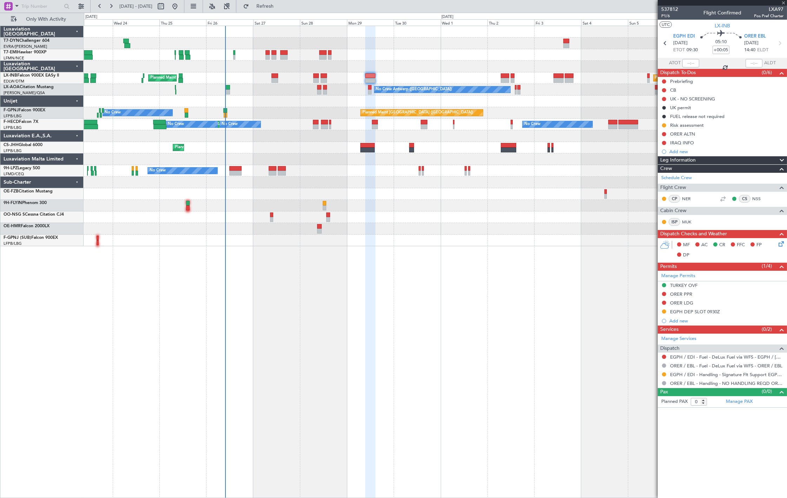
type input "2"
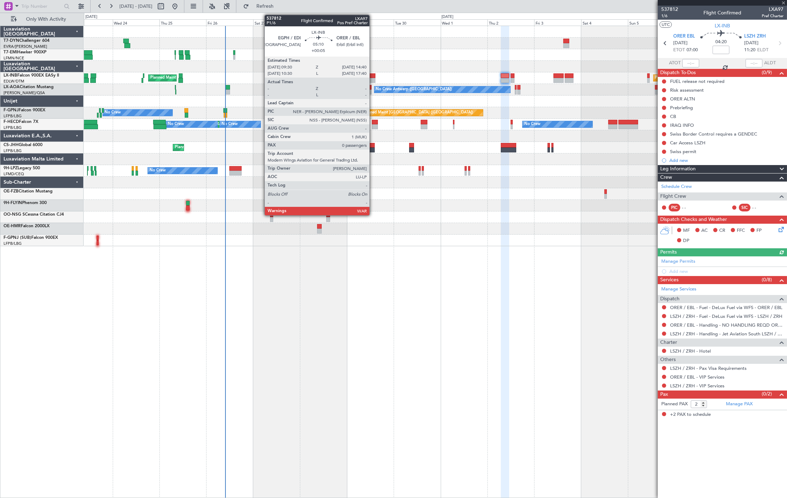
click at [373, 76] on div at bounding box center [370, 75] width 10 height 5
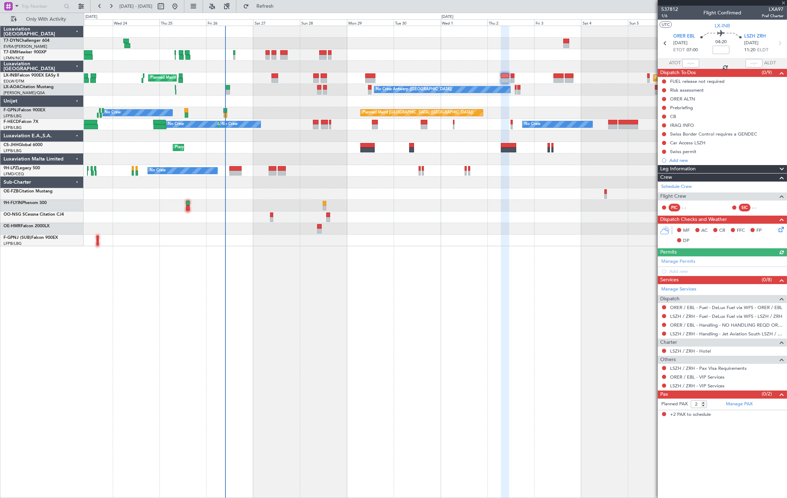
type input "+00:05"
type input "0"
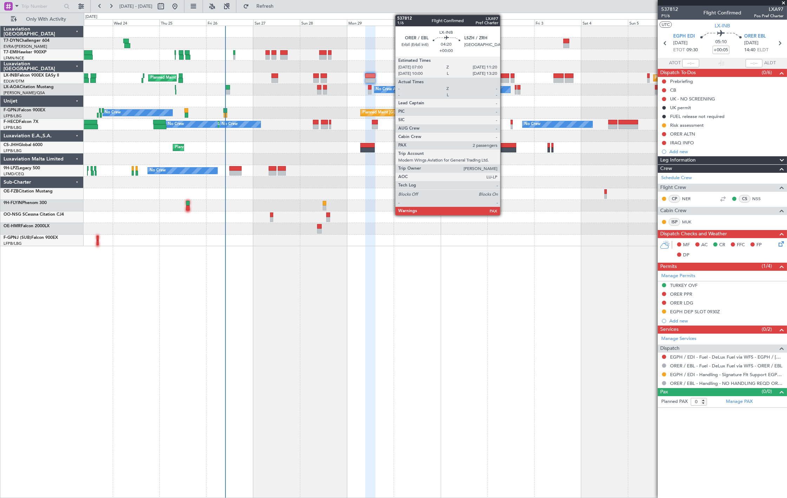
click at [503, 78] on div at bounding box center [505, 80] width 9 height 5
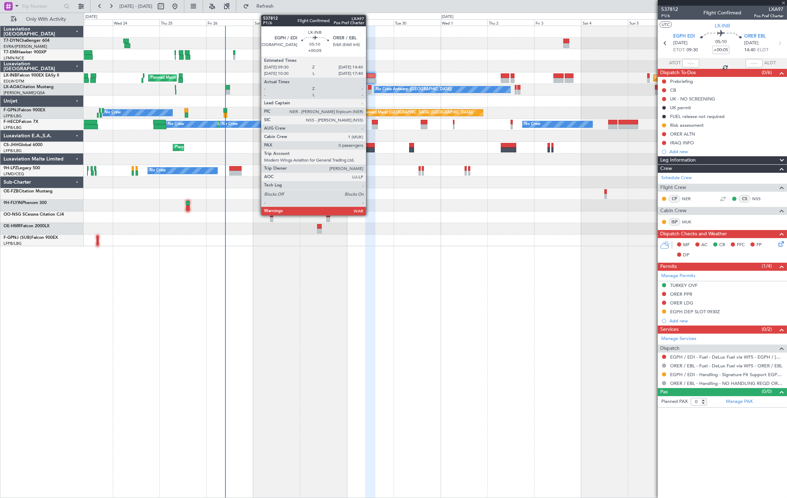
type input "2"
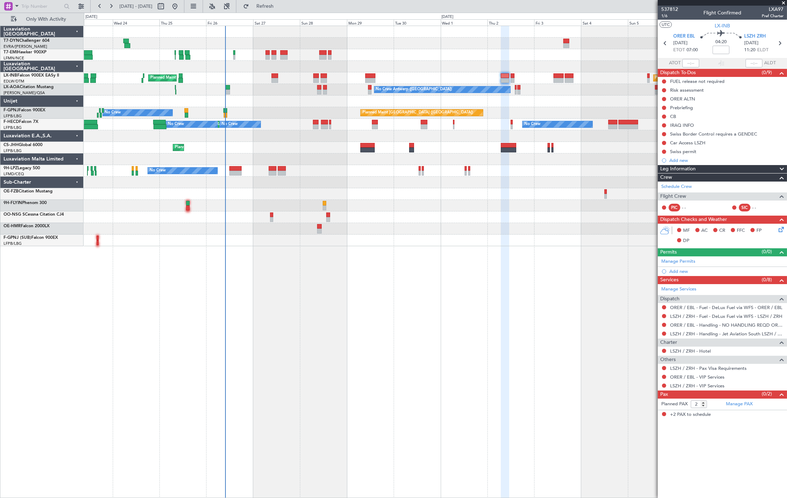
click at [377, 74] on div "Planned Maint [GEOGRAPHIC_DATA] ([GEOGRAPHIC_DATA]) Planned Maint [GEOGRAPHIC_D…" at bounding box center [435, 78] width 703 height 12
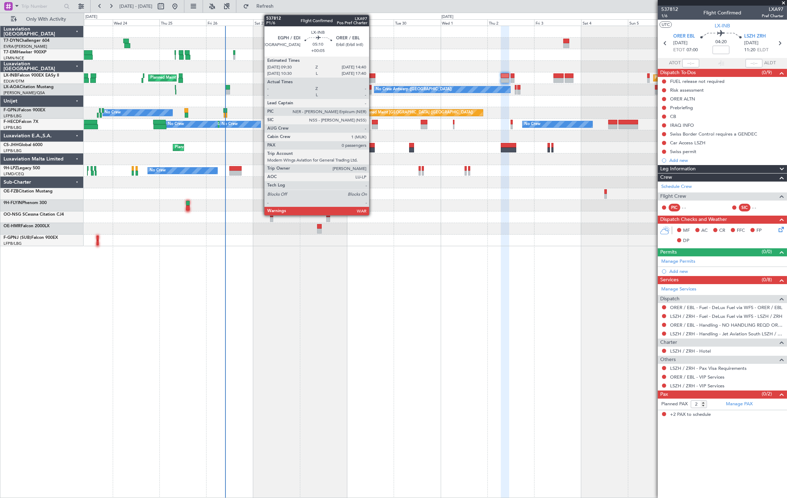
click at [371, 77] on div at bounding box center [370, 75] width 10 height 5
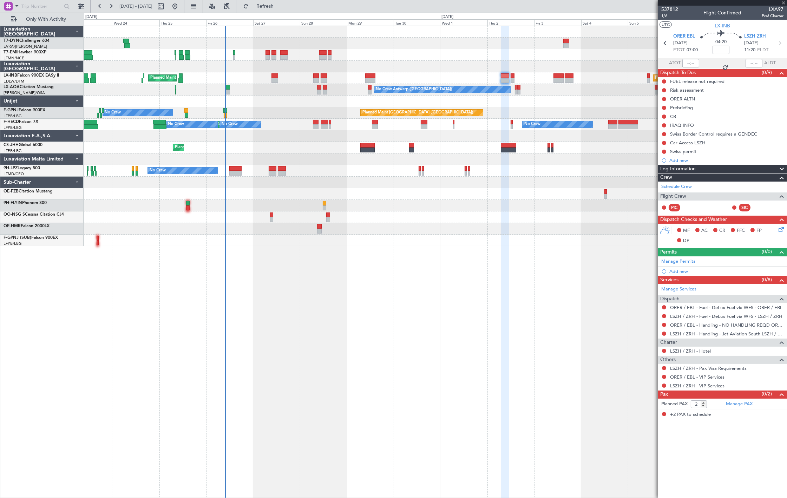
type input "+00:05"
type input "0"
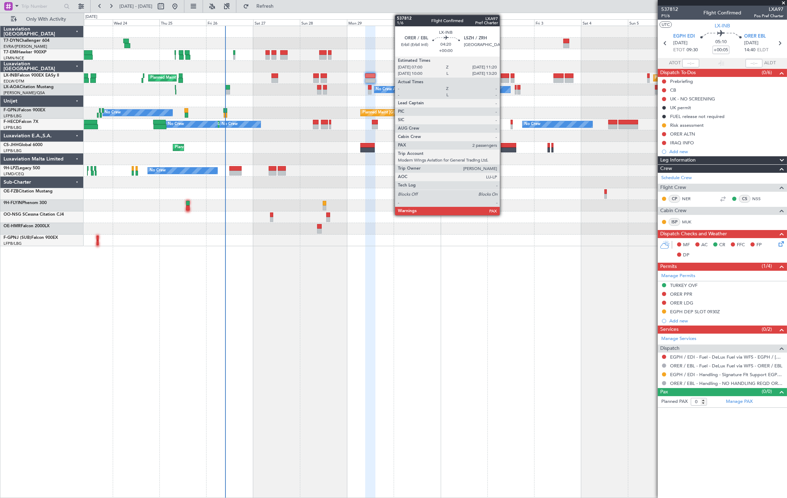
click at [503, 79] on div at bounding box center [505, 80] width 9 height 5
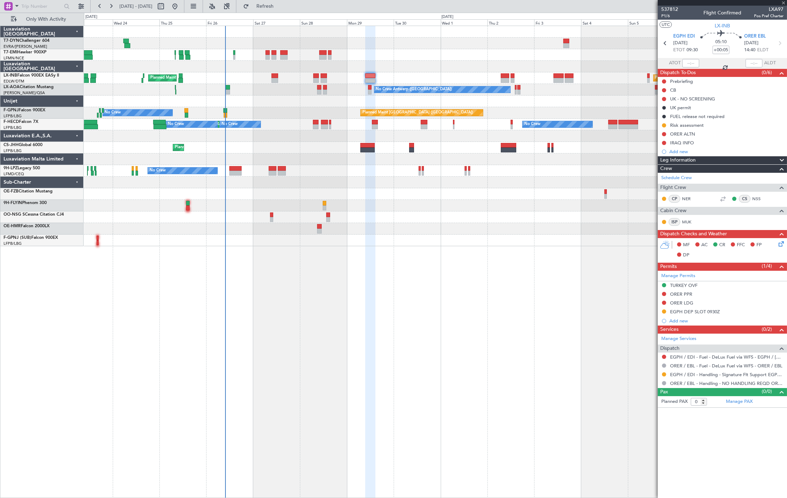
type input "2"
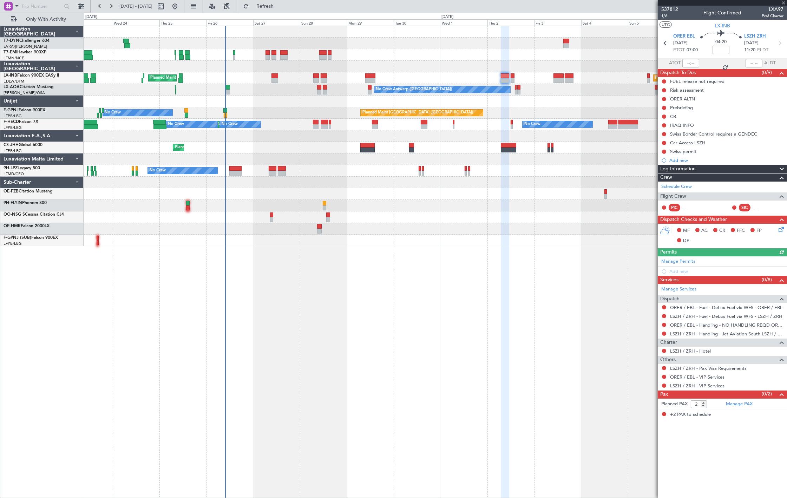
click at [323, 76] on div at bounding box center [324, 75] width 6 height 5
type input "-00:20"
type input "3"
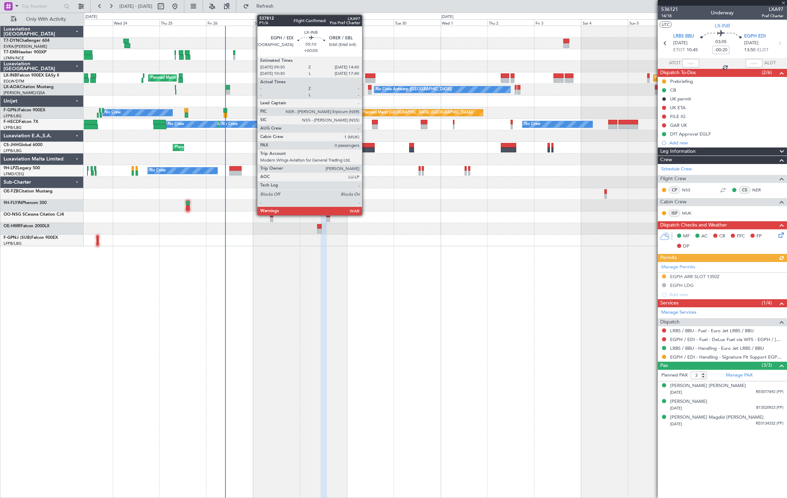
click at [365, 74] on div at bounding box center [370, 75] width 10 height 5
type input "+00:05"
type input "0"
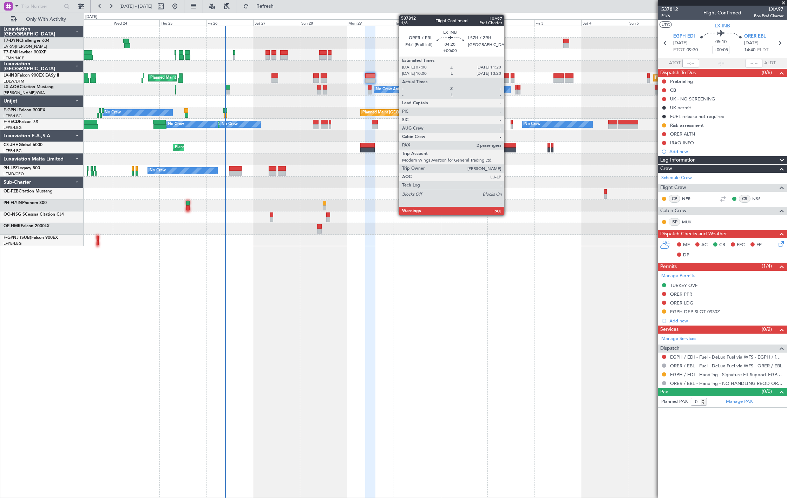
click at [503, 75] on div at bounding box center [505, 75] width 9 height 5
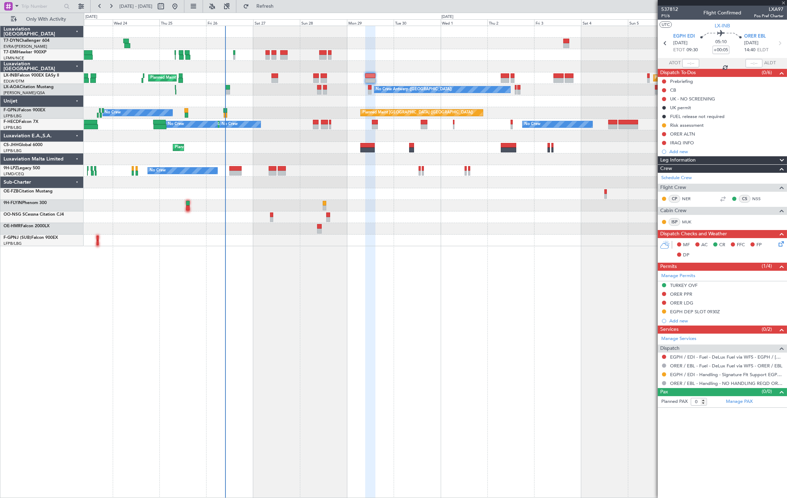
type input "2"
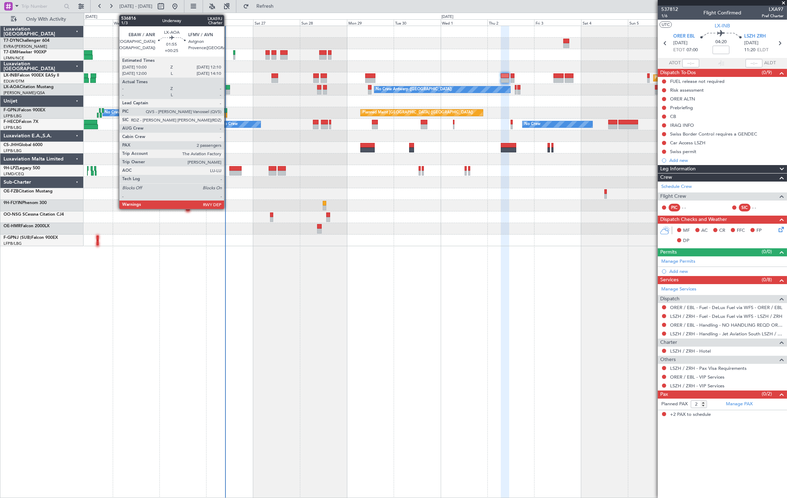
click at [227, 88] on div at bounding box center [227, 87] width 5 height 5
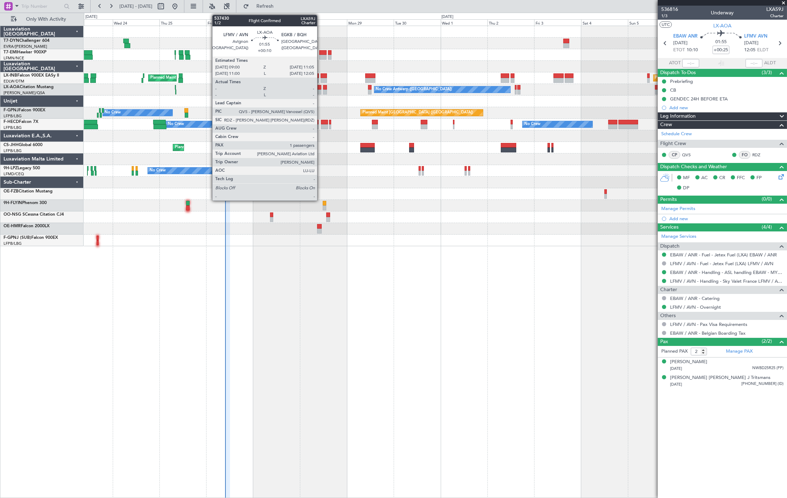
click at [321, 91] on div at bounding box center [319, 92] width 4 height 5
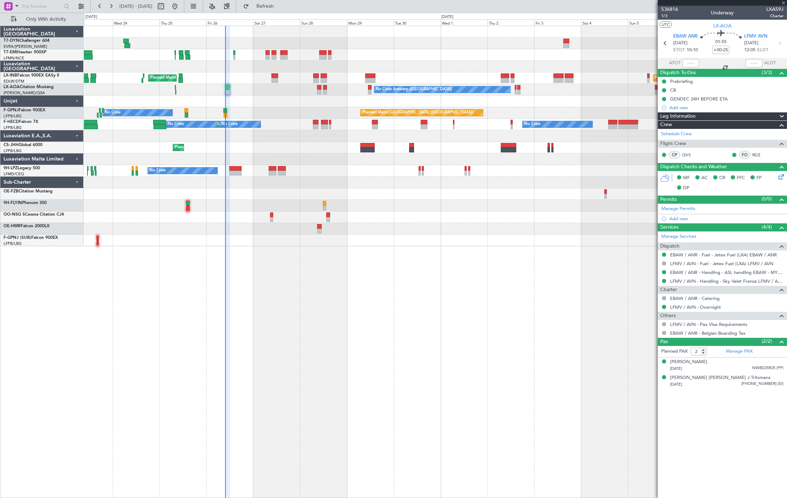
type input "+00:10"
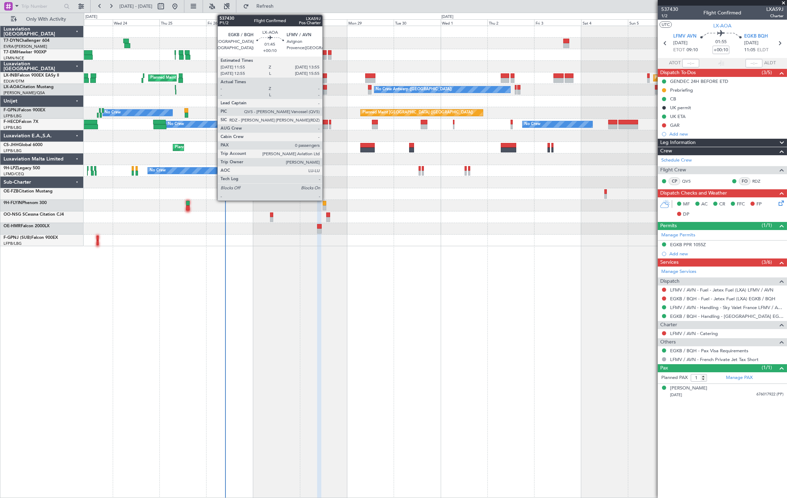
click at [325, 88] on div at bounding box center [325, 87] width 4 height 5
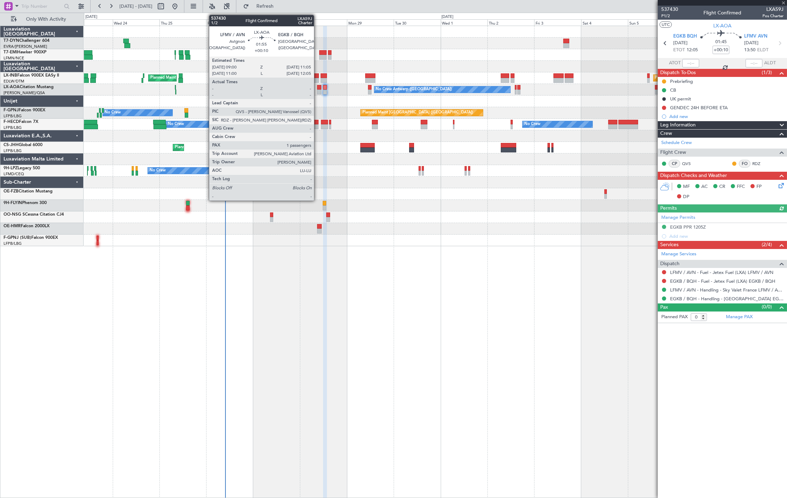
click at [317, 88] on div at bounding box center [319, 87] width 4 height 5
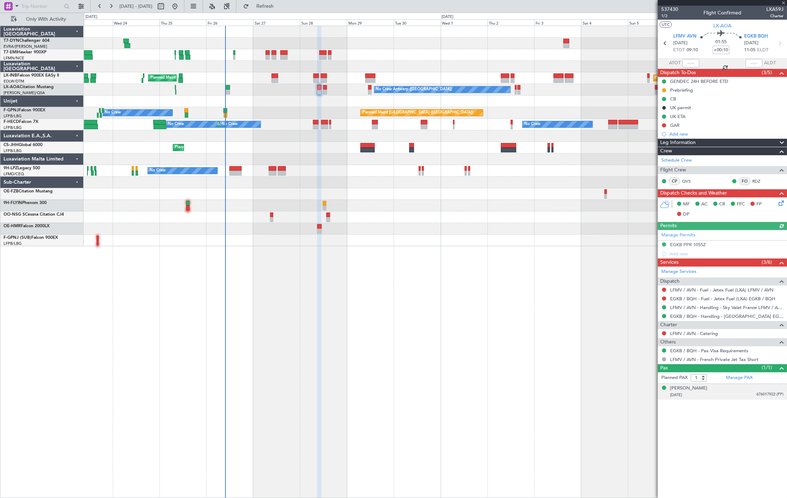
click at [746, 391] on div "Rose Tarlow 22/01/1944 676017922 (PP)" at bounding box center [726, 392] width 113 height 14
click at [713, 118] on div "UK ETA" at bounding box center [722, 116] width 129 height 9
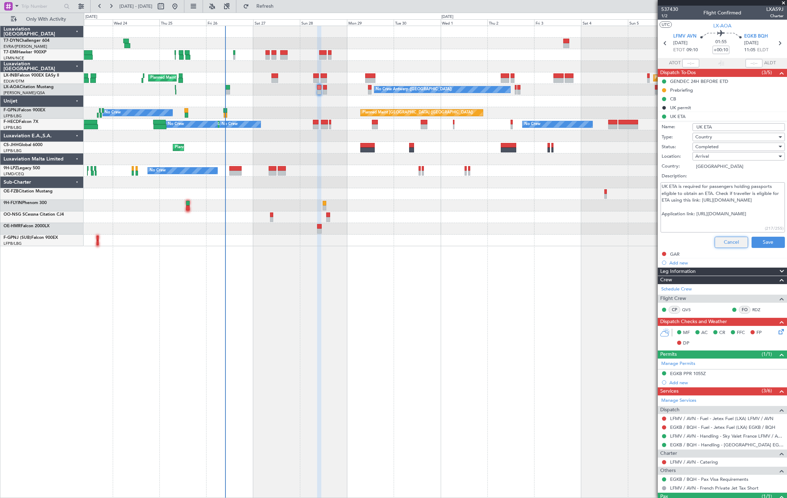
click at [737, 240] on button "Cancel" at bounding box center [730, 242] width 33 height 11
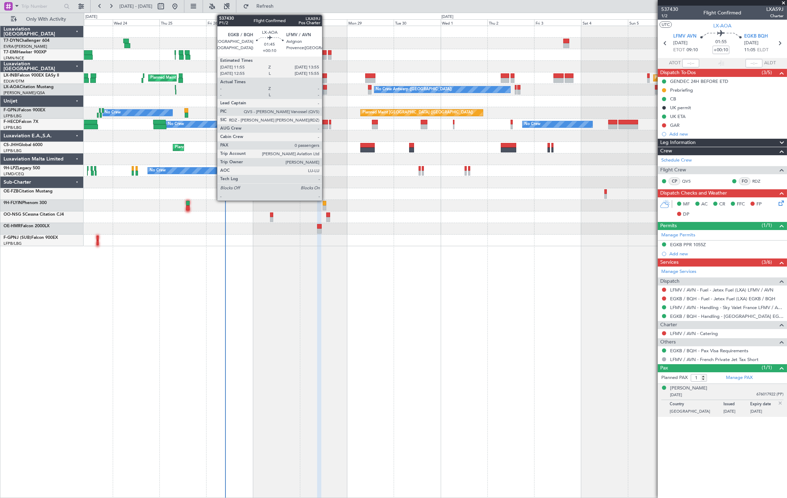
click at [325, 91] on div at bounding box center [325, 92] width 4 height 5
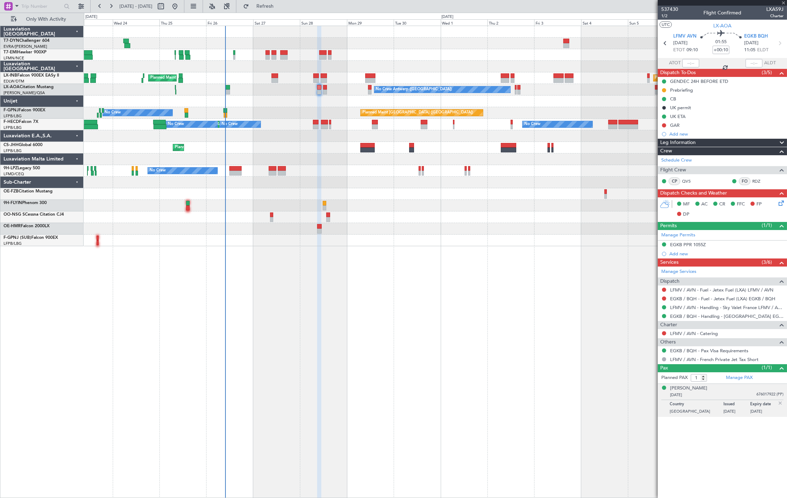
type input "0"
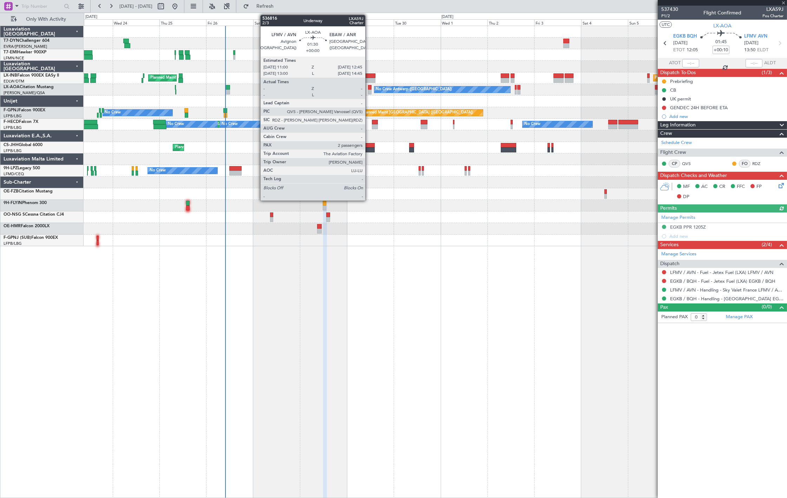
click at [369, 87] on div at bounding box center [370, 87] width 4 height 5
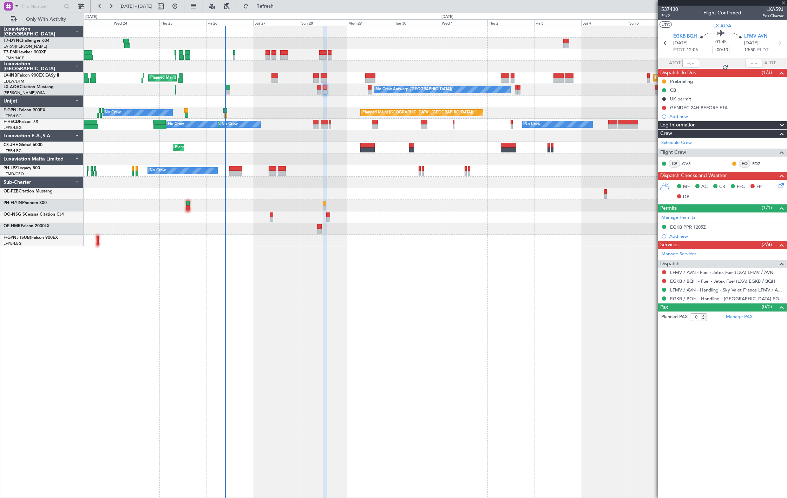
type input "2"
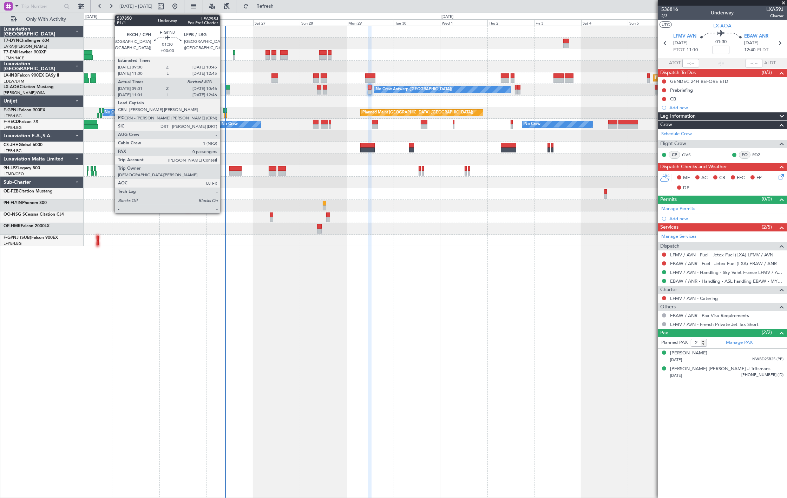
click at [223, 108] on div at bounding box center [225, 110] width 4 height 5
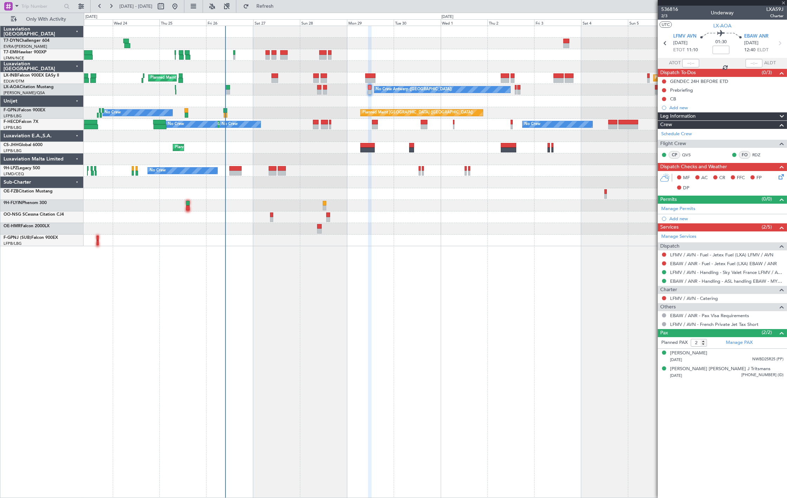
type input "09:11"
type input "0"
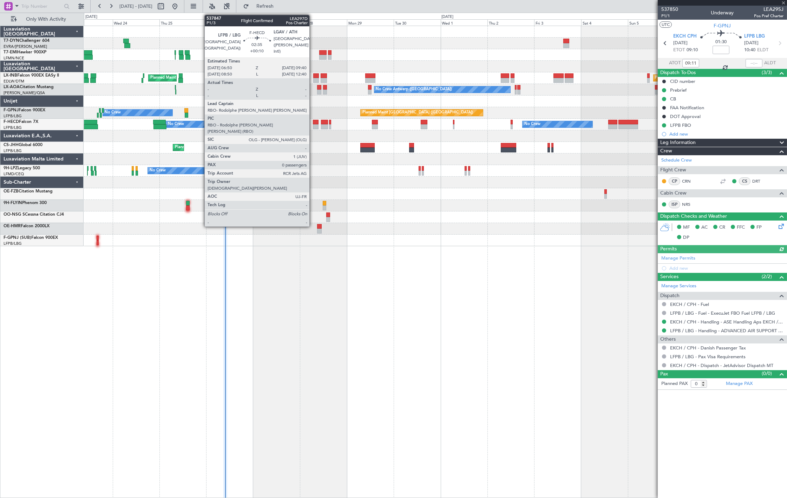
click at [313, 124] on div at bounding box center [316, 126] width 6 height 5
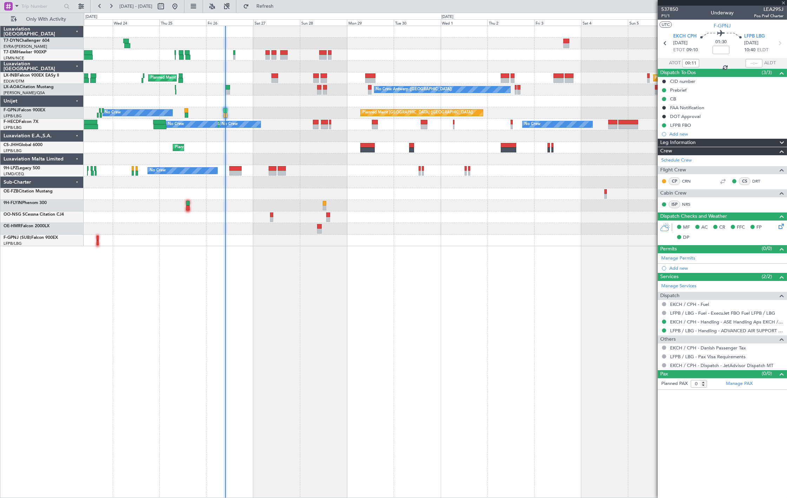
type input "+00:10"
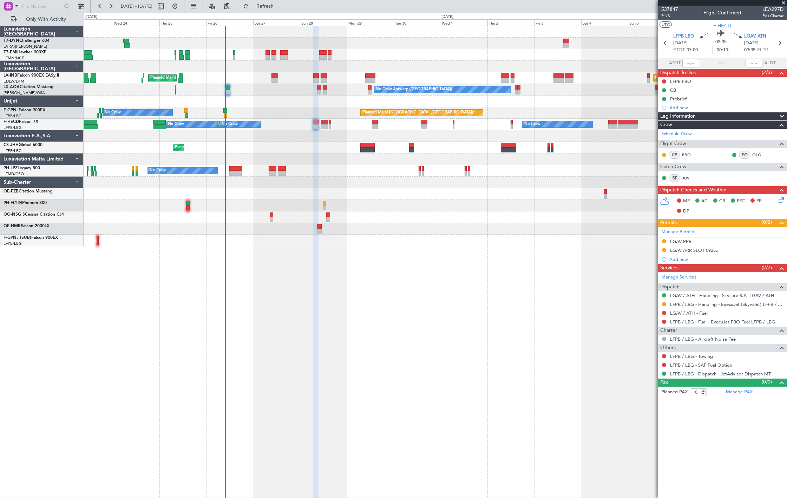
click at [321, 124] on div "No Crew Planned Maint Paris (Le Bourget) No Crew No Crew No Crew No Crew Planne…" at bounding box center [435, 125] width 703 height 12
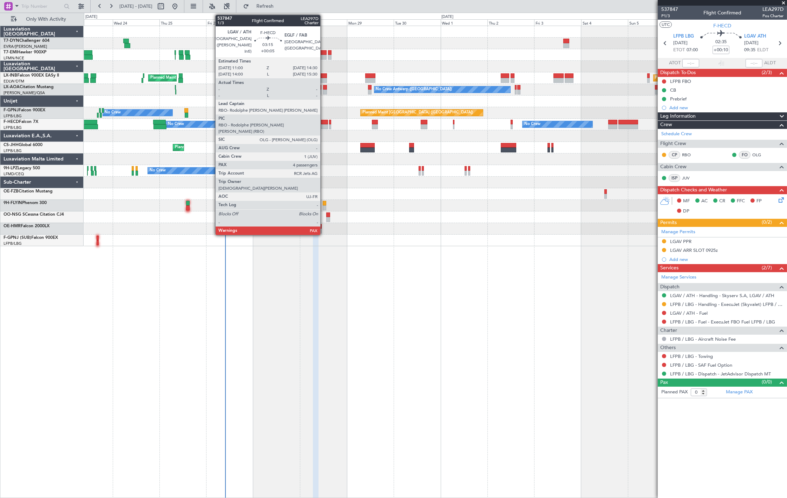
click at [324, 127] on div at bounding box center [324, 126] width 7 height 5
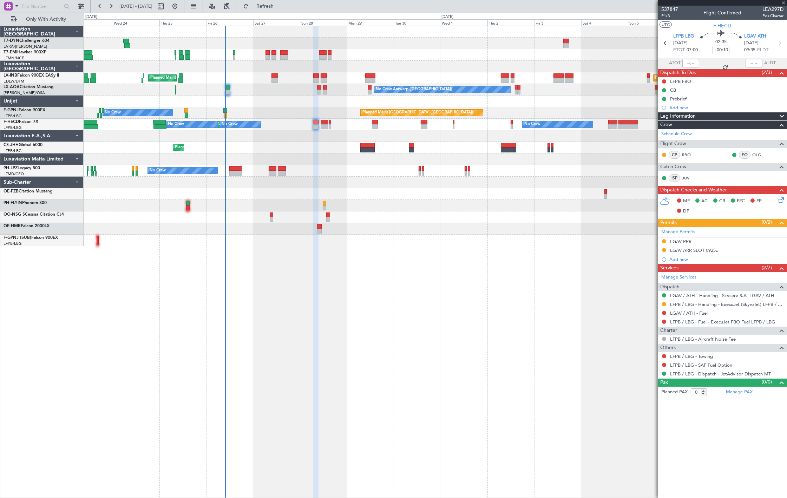
type input "+00:05"
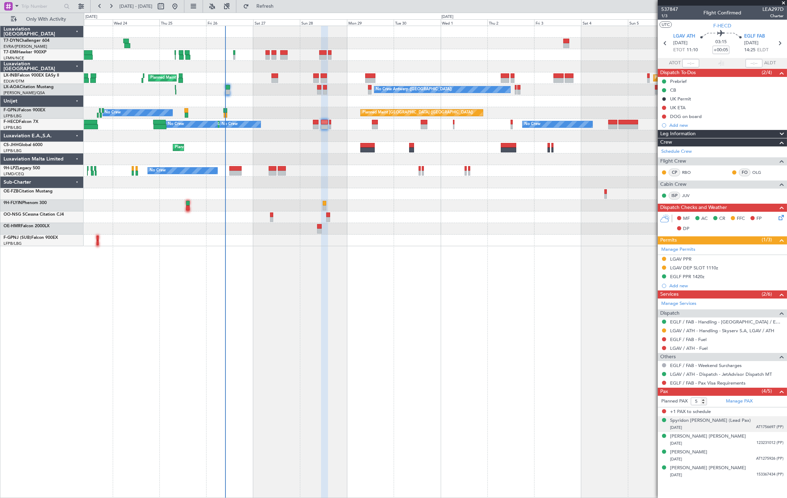
click at [753, 430] on div "17/05/1955 AT1756697 (PP)" at bounding box center [726, 427] width 113 height 7
click at [742, 454] on div "Ian Leslie Smith 29/04/1986 123231012 (PP)" at bounding box center [726, 457] width 113 height 14
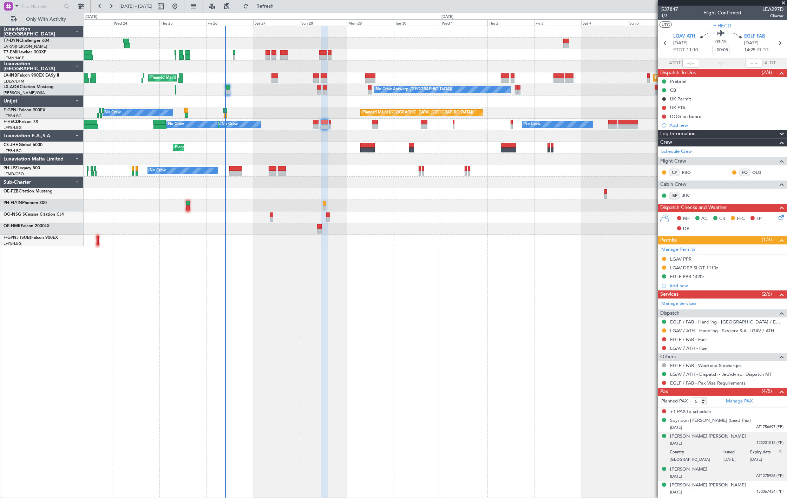
click at [742, 475] on div "30/10/1987 AT1275926 (PP)" at bounding box center [726, 476] width 113 height 7
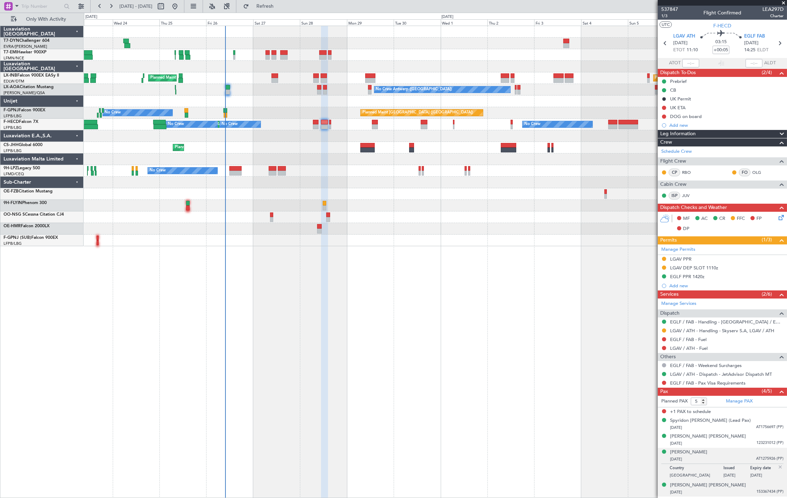
click at [729, 492] on div "26/08/1997 153367434 (PP)" at bounding box center [726, 492] width 113 height 7
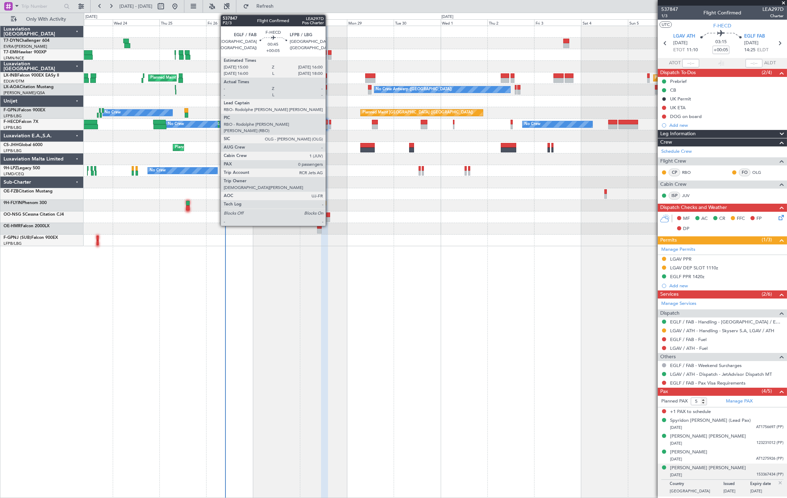
click at [329, 125] on div at bounding box center [330, 126] width 2 height 5
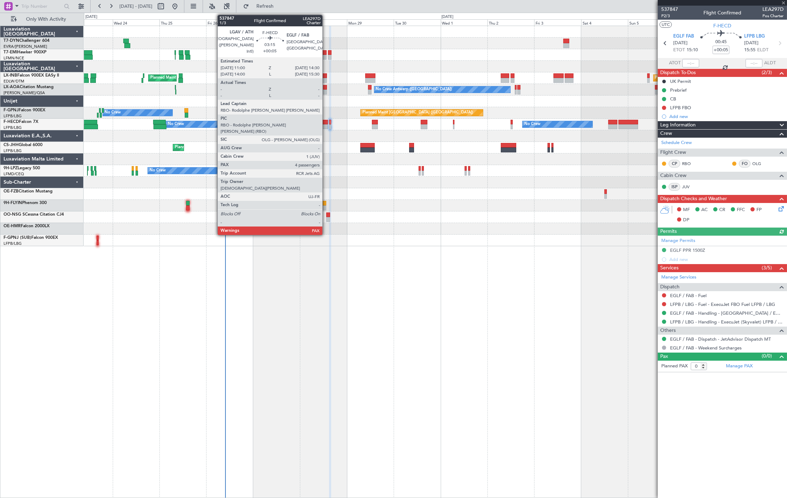
click at [326, 127] on div at bounding box center [324, 126] width 7 height 5
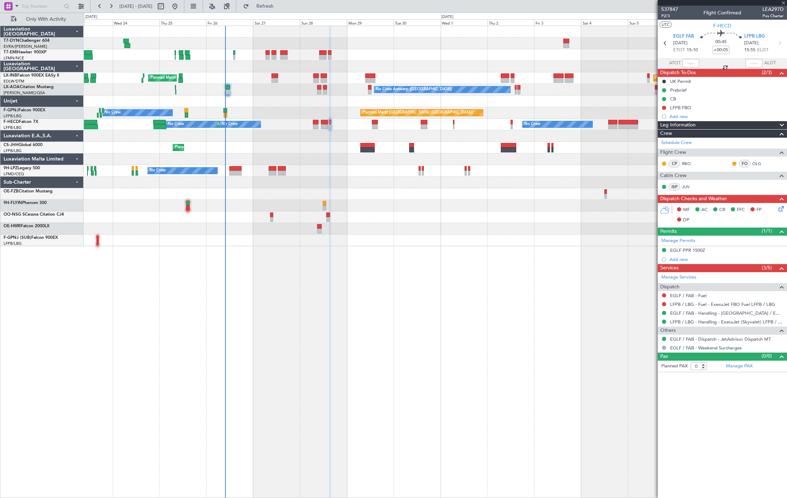
type input "5"
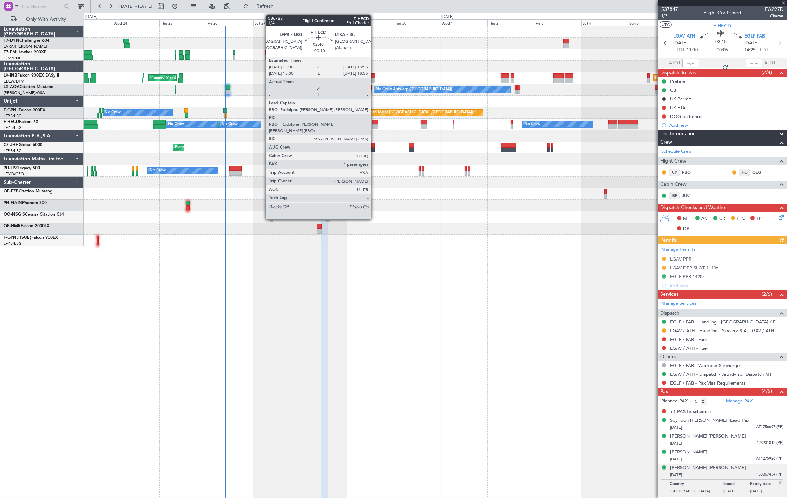
click at [374, 126] on div at bounding box center [375, 126] width 6 height 5
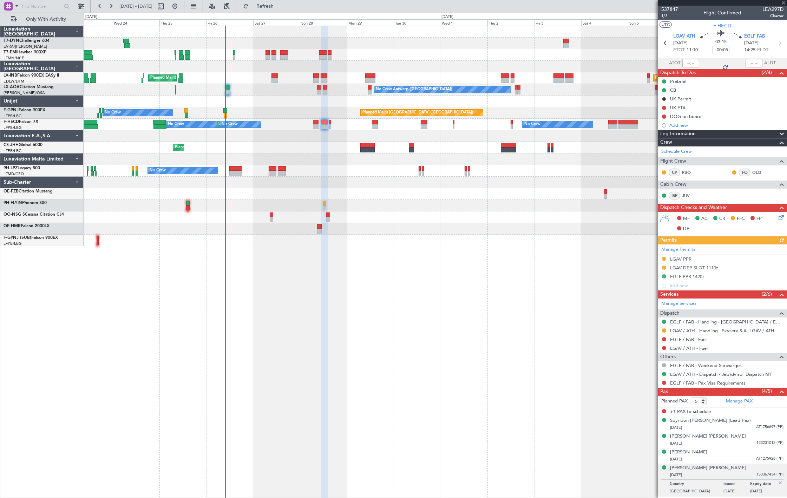
type input "+00:10"
type input "1"
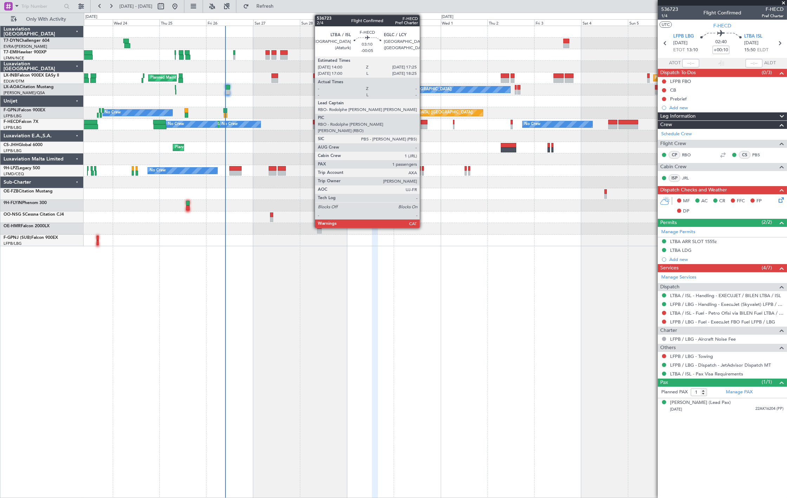
click at [423, 124] on div at bounding box center [424, 122] width 7 height 5
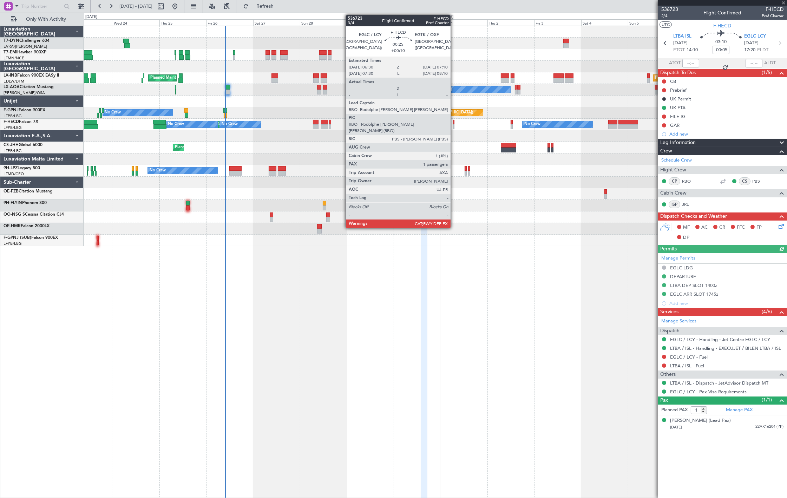
click at [454, 125] on div at bounding box center [453, 126] width 1 height 5
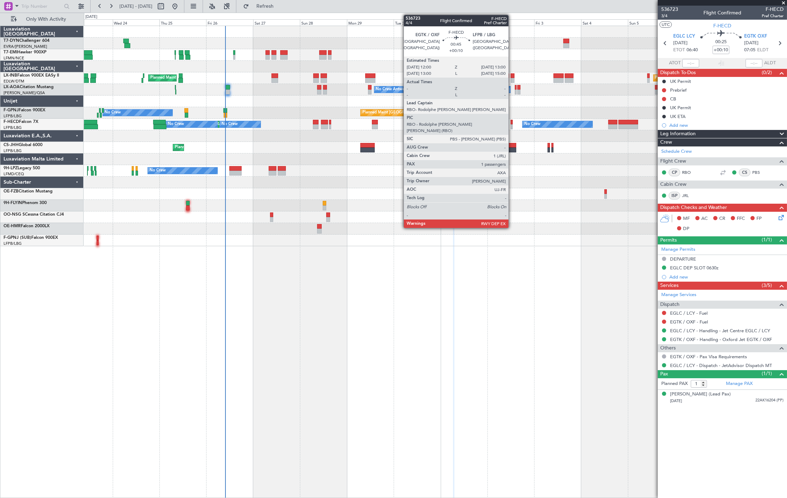
click at [512, 121] on div at bounding box center [511, 122] width 2 height 5
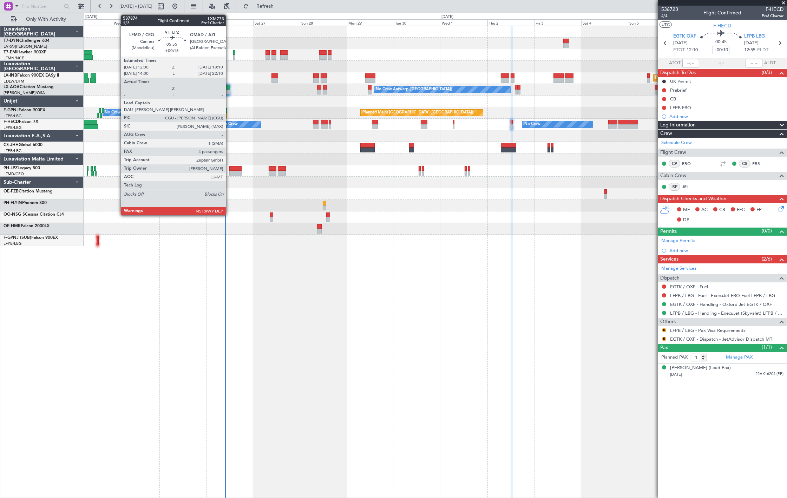
click at [229, 174] on div at bounding box center [235, 173] width 12 height 5
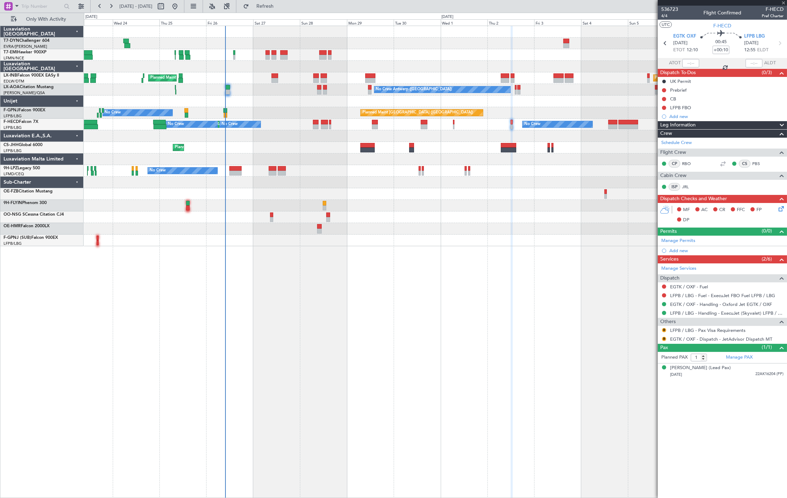
type input "+00:15"
type input "4"
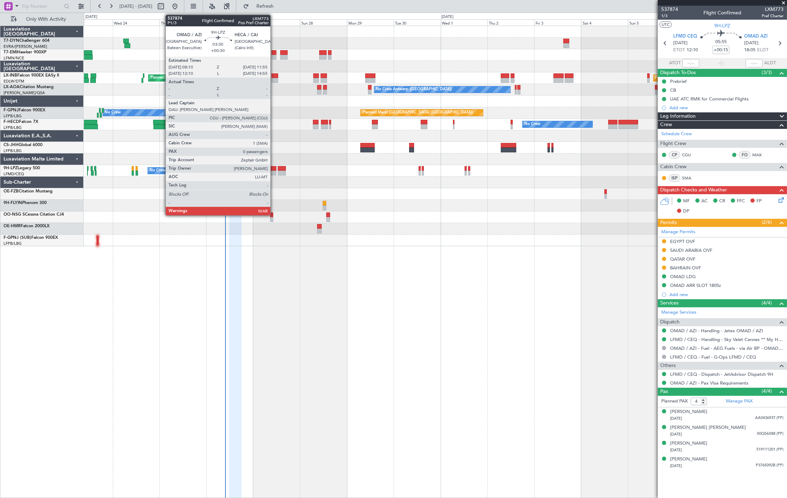
click at [274, 171] on div at bounding box center [272, 173] width 7 height 5
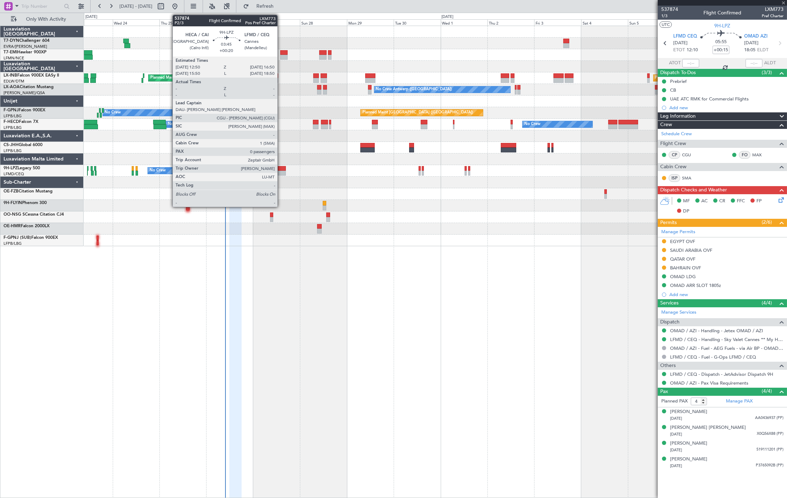
type input "+00:30"
type input "0"
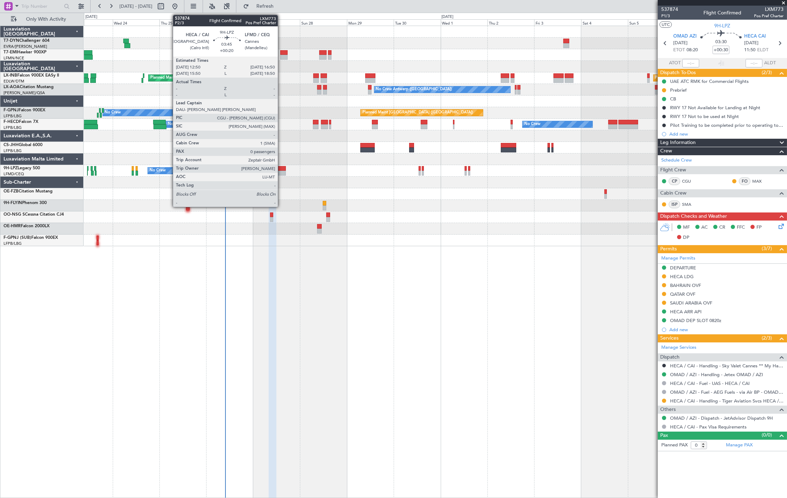
click at [281, 170] on div at bounding box center [282, 168] width 8 height 5
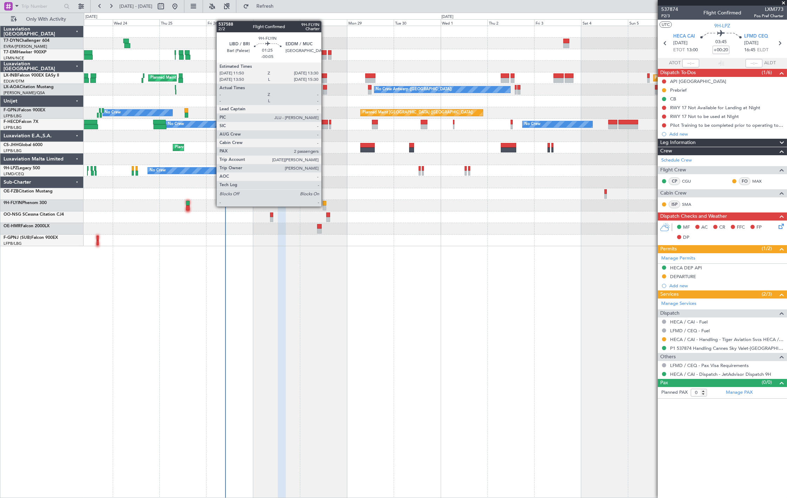
click at [325, 206] on div at bounding box center [325, 207] width 4 height 5
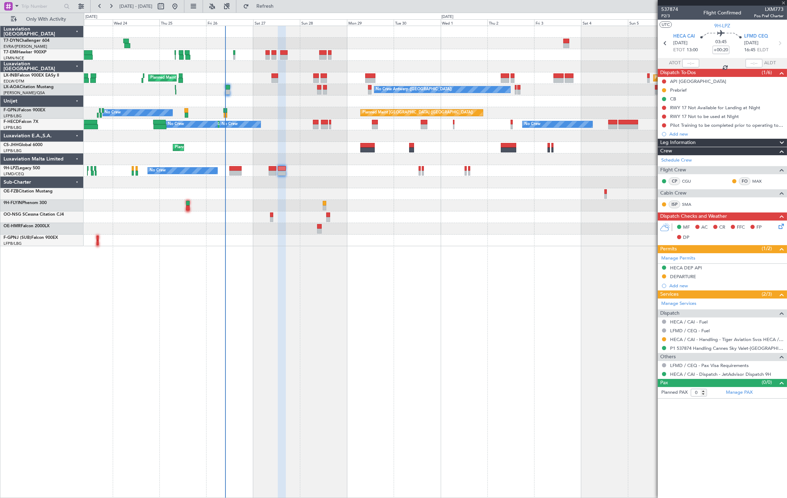
type input "-00:05"
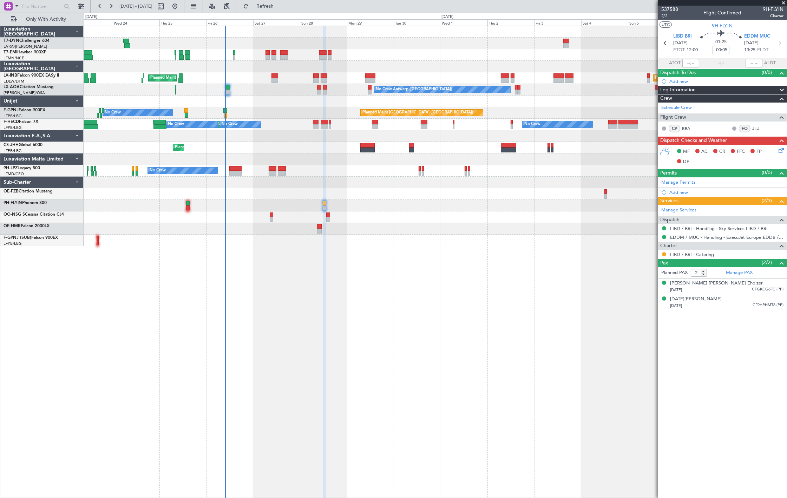
click at [269, 218] on div at bounding box center [435, 217] width 703 height 12
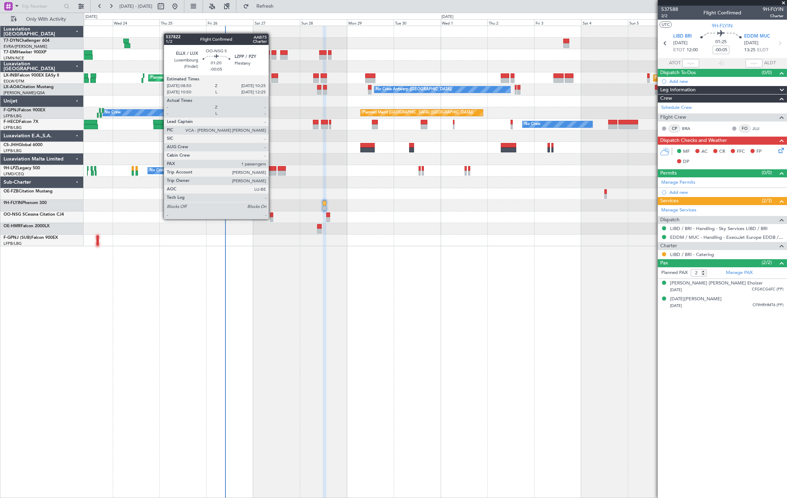
click at [272, 218] on div at bounding box center [271, 219] width 3 height 5
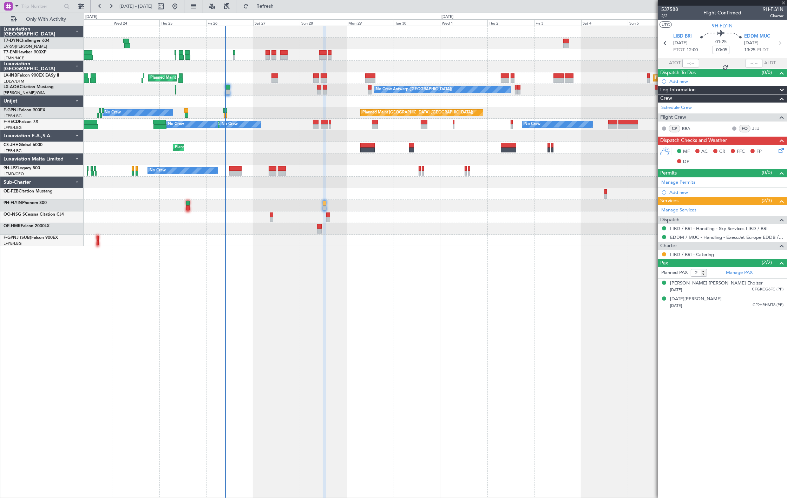
type input "1"
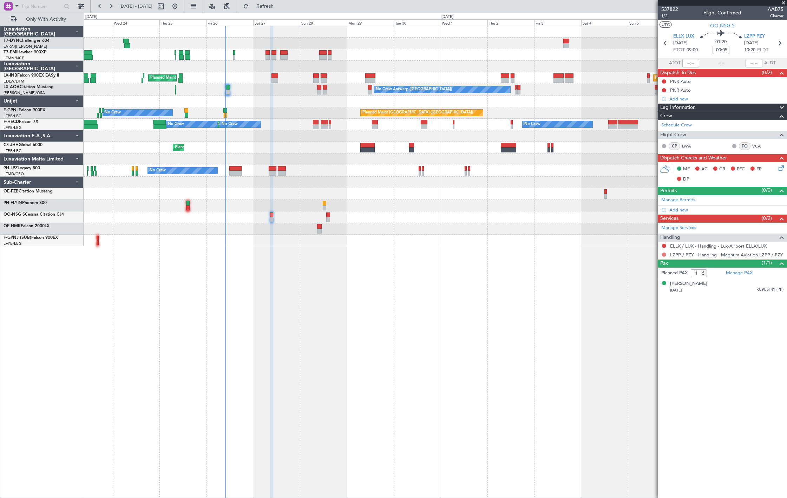
click at [665, 255] on button at bounding box center [664, 254] width 4 height 4
click at [659, 292] on li "Requested" at bounding box center [664, 296] width 81 height 11
click at [663, 247] on button at bounding box center [664, 246] width 4 height 4
click at [661, 286] on li "Requested" at bounding box center [664, 287] width 81 height 11
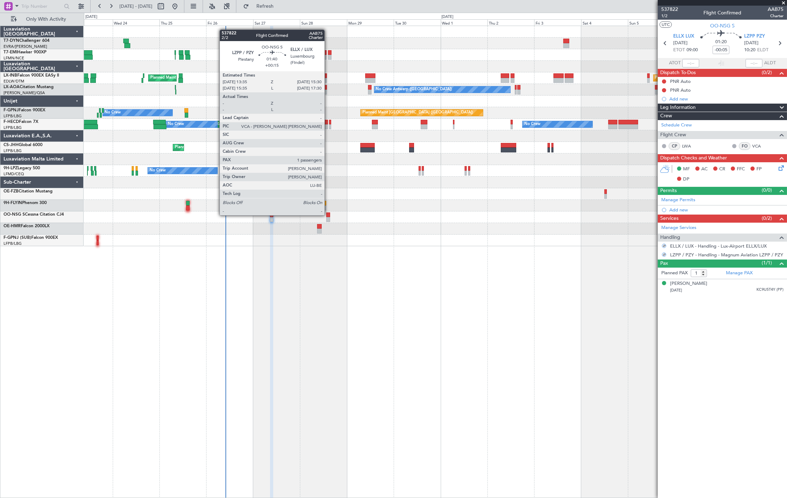
click at [328, 215] on div at bounding box center [328, 214] width 4 height 5
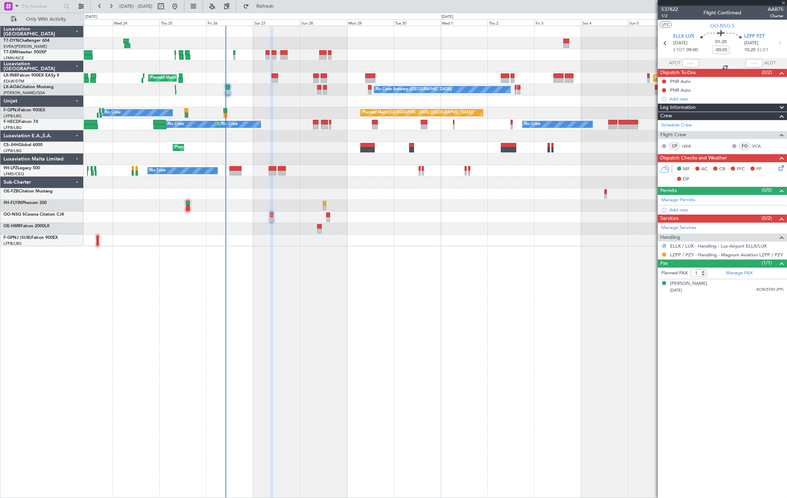
type input "+00:15"
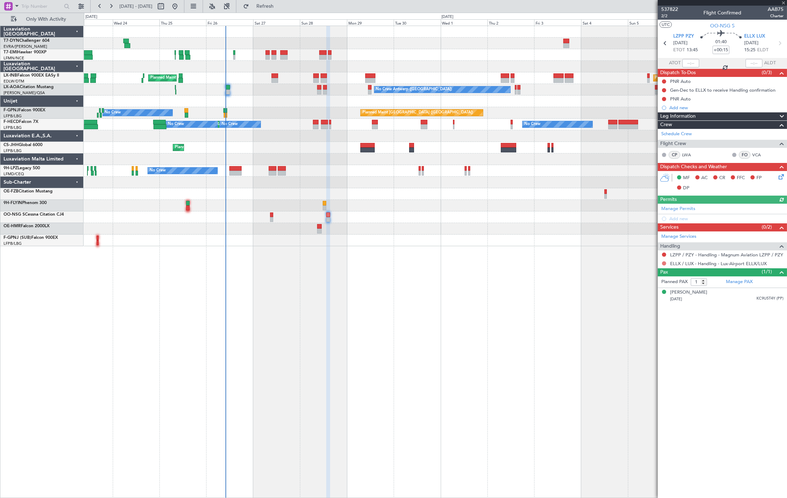
click at [664, 264] on button at bounding box center [664, 263] width 4 height 4
click at [644, 304] on span "Requested" at bounding box center [644, 305] width 22 height 7
click at [664, 252] on div at bounding box center [664, 255] width 6 height 6
click at [665, 253] on button at bounding box center [664, 254] width 4 height 4
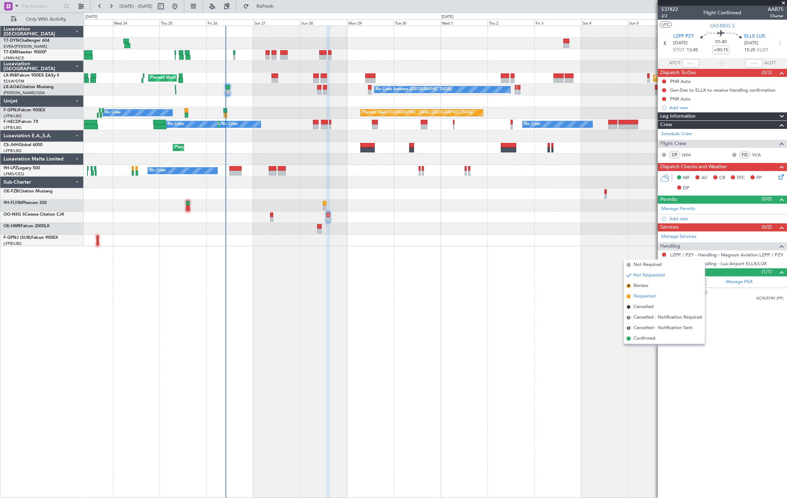
click at [667, 297] on li "Requested" at bounding box center [664, 296] width 81 height 11
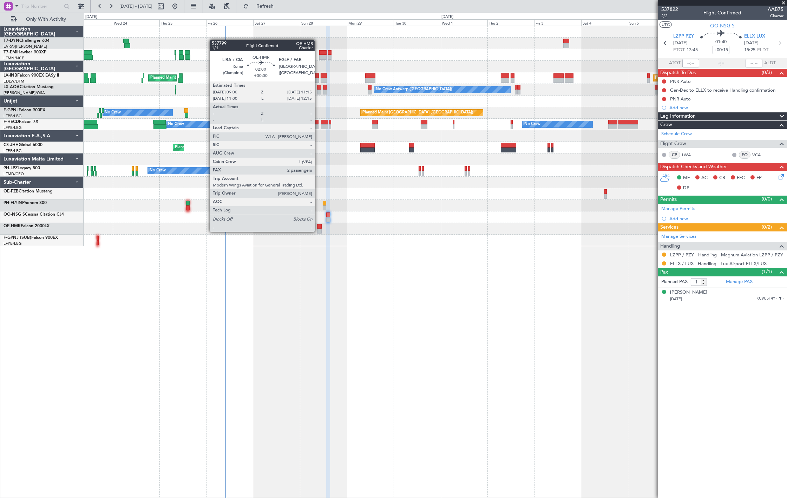
click at [318, 231] on div at bounding box center [319, 231] width 5 height 5
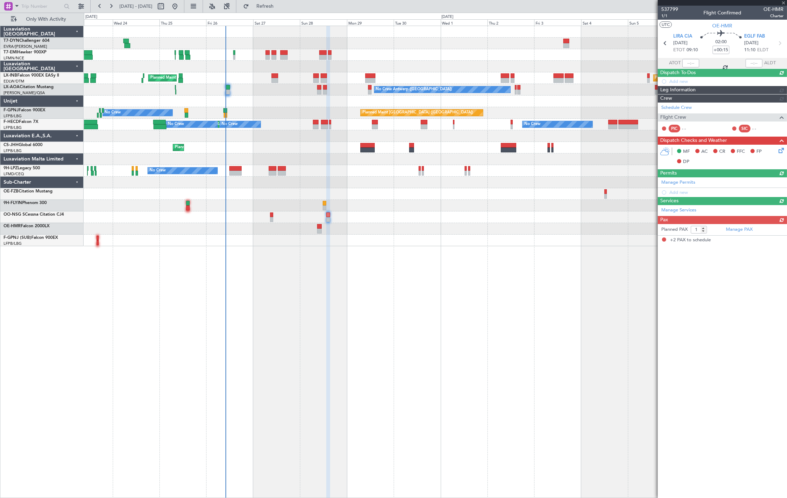
type input "2"
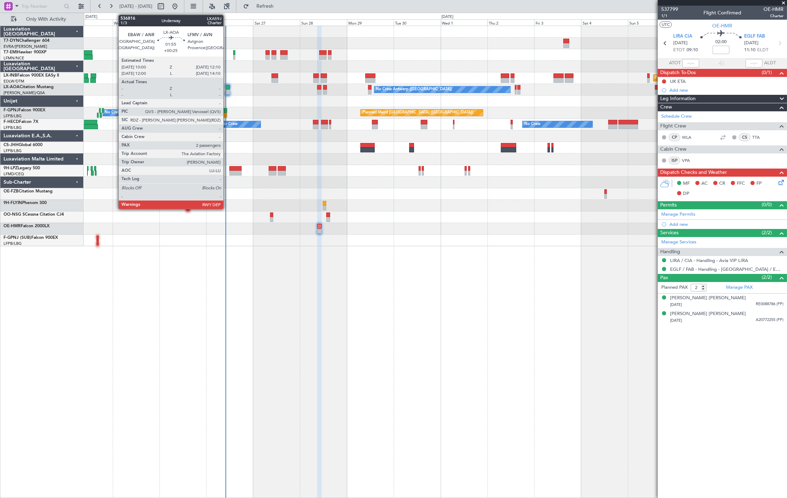
click at [227, 94] on div at bounding box center [227, 92] width 5 height 5
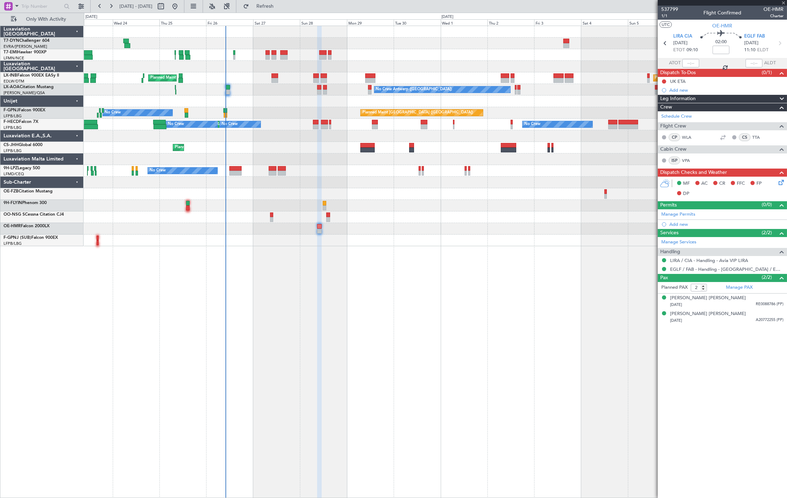
type input "+00:25"
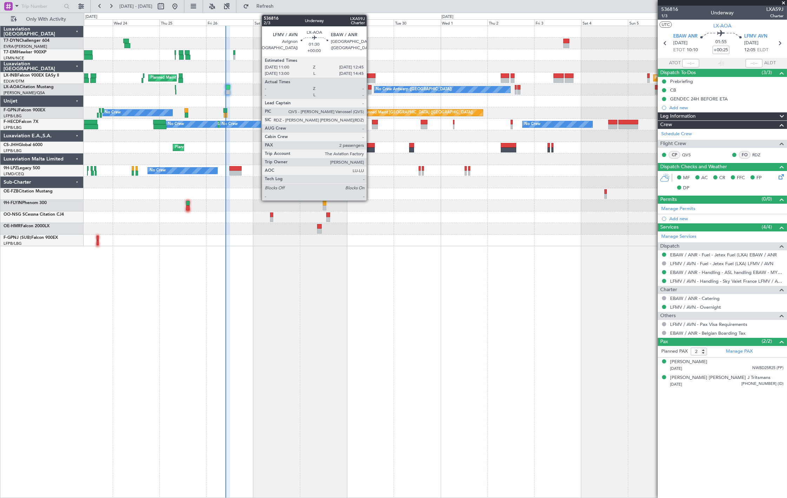
click at [370, 90] on div at bounding box center [370, 92] width 4 height 5
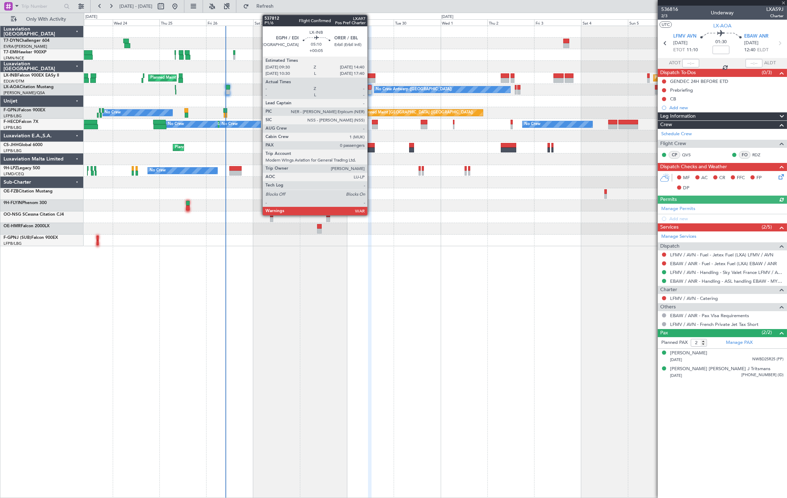
click at [371, 82] on div at bounding box center [370, 80] width 10 height 5
type input "+00:05"
type input "0"
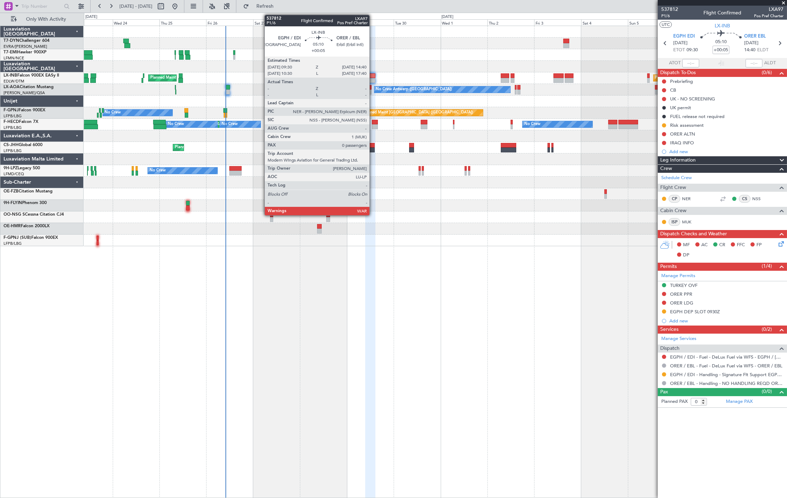
click at [373, 77] on div at bounding box center [370, 75] width 10 height 5
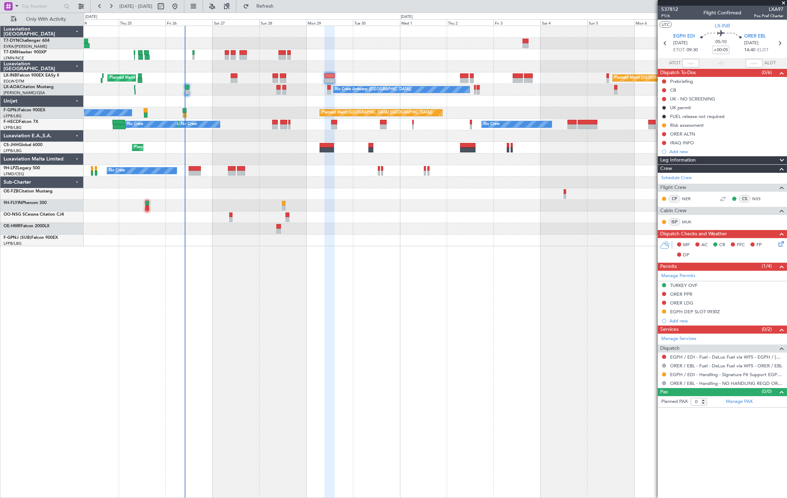
click at [321, 129] on div "No Crew Planned Maint Paris (Le Bourget) No Crew No Crew No Crew No Crew Planne…" at bounding box center [435, 125] width 703 height 12
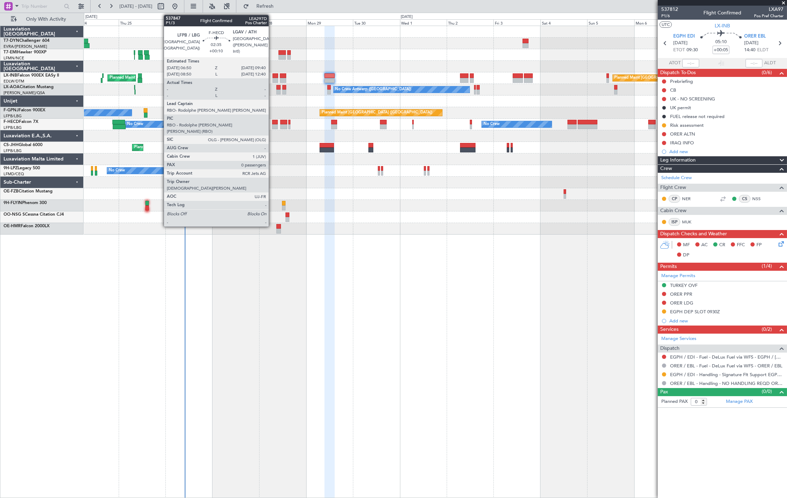
click at [272, 121] on div at bounding box center [275, 122] width 6 height 5
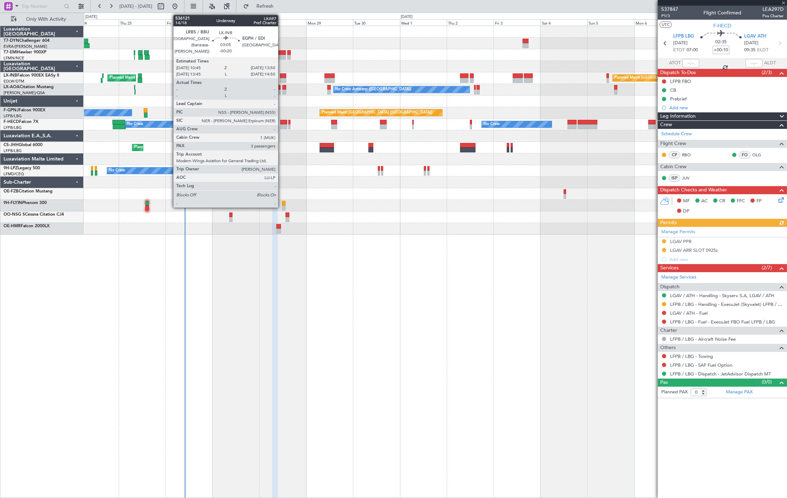
click at [282, 74] on div at bounding box center [283, 75] width 6 height 5
type input "-00:20"
type input "3"
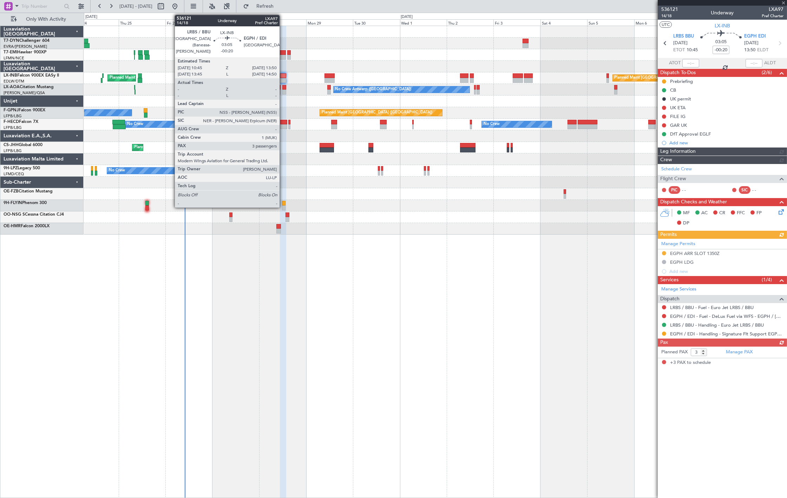
click at [283, 78] on div at bounding box center [283, 80] width 6 height 5
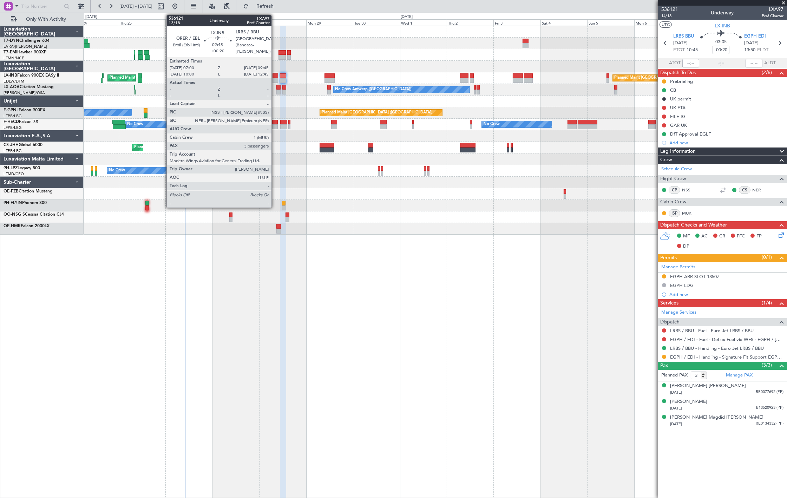
click at [275, 78] on div at bounding box center [275, 80] width 6 height 5
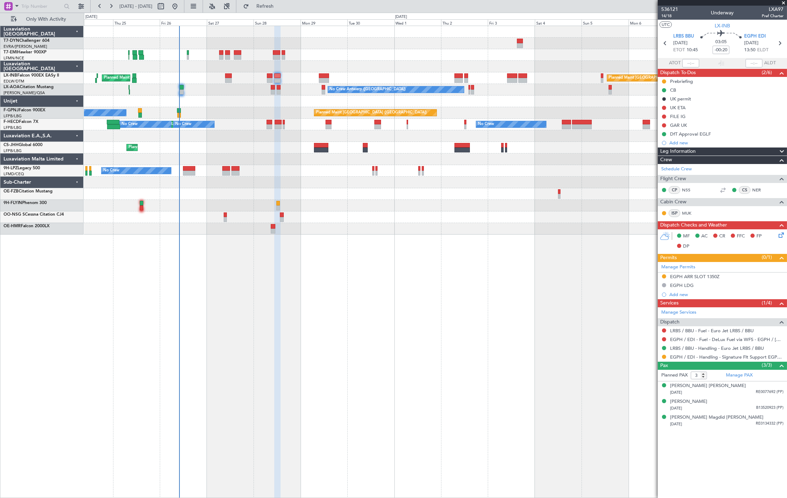
click at [187, 99] on div at bounding box center [435, 101] width 703 height 12
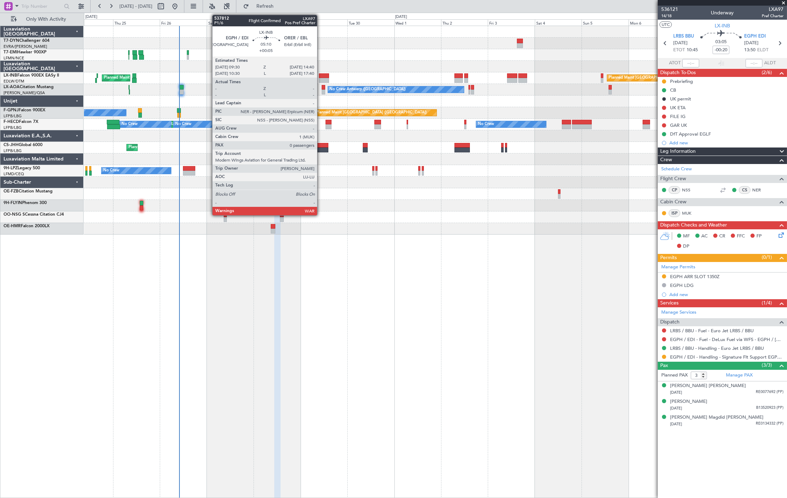
click at [321, 74] on div at bounding box center [324, 75] width 10 height 5
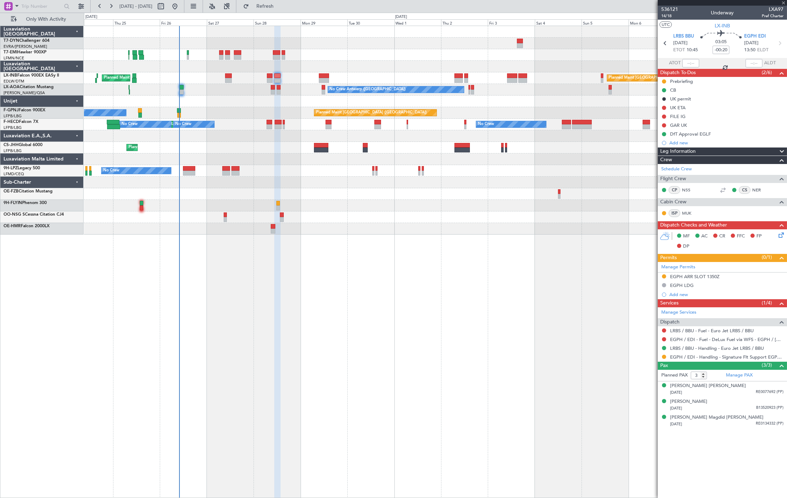
type input "+00:05"
type input "0"
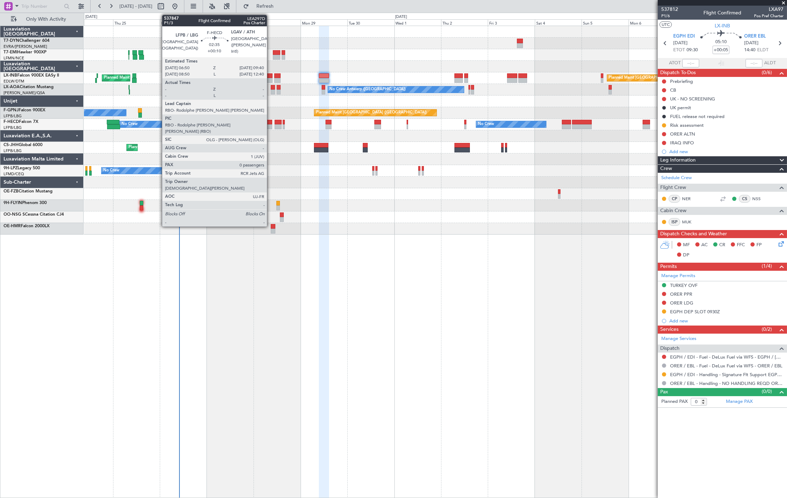
click at [270, 122] on div at bounding box center [269, 122] width 6 height 5
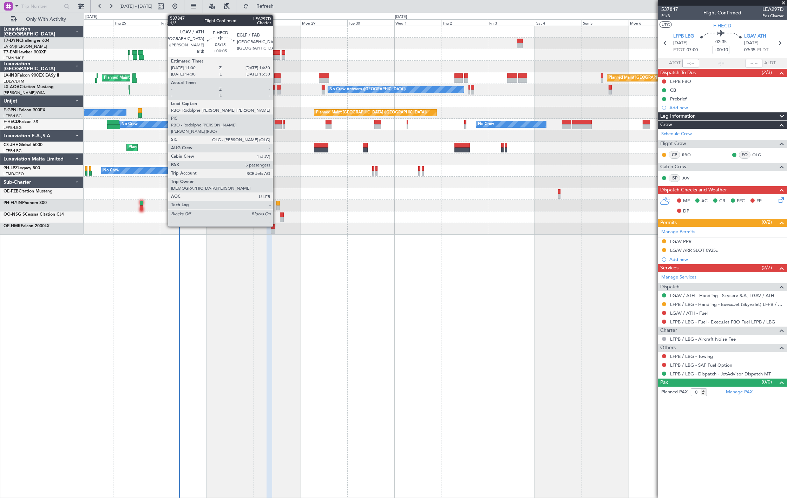
click at [276, 120] on div at bounding box center [278, 122] width 7 height 5
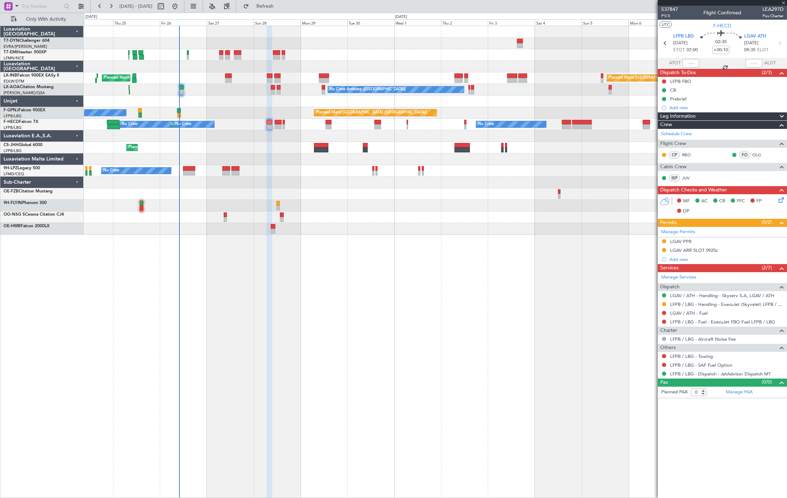
type input "+00:05"
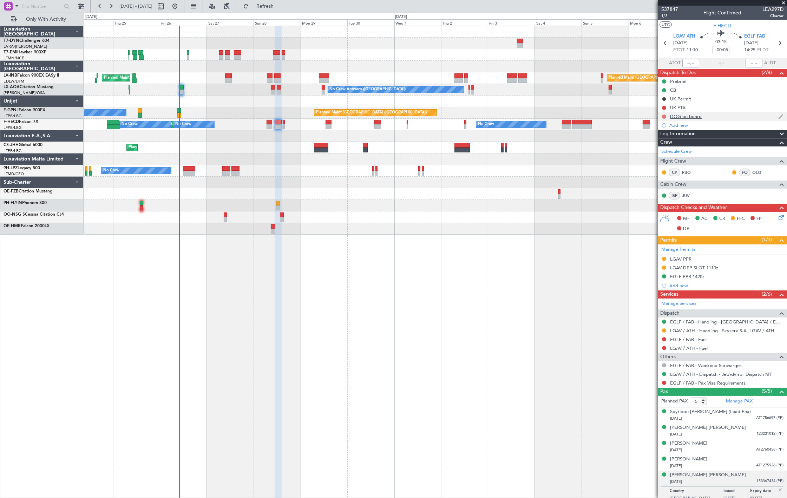
click at [663, 117] on button at bounding box center [664, 116] width 4 height 4
click at [662, 134] on span "In Progress" at bounding box center [667, 136] width 24 height 7
drag, startPoint x: 743, startPoint y: 423, endPoint x: 749, endPoint y: 420, distance: 6.9
click at [746, 422] on ul "Spyridon Nikolaos Niarchos (Lead Pax) 17/05/1955 AT1756697 (PP) Ian Leslie Smit…" at bounding box center [722, 455] width 129 height 96
click at [763, 417] on span "AT1756697 (PP)" at bounding box center [769, 418] width 27 height 6
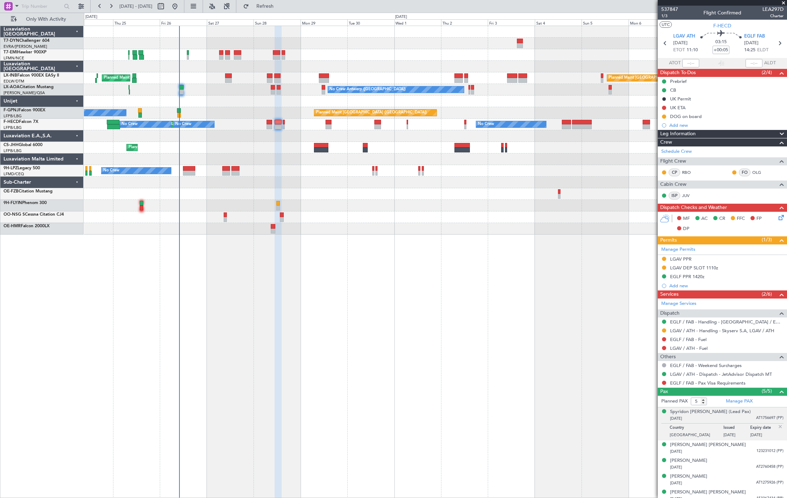
scroll to position [5, 0]
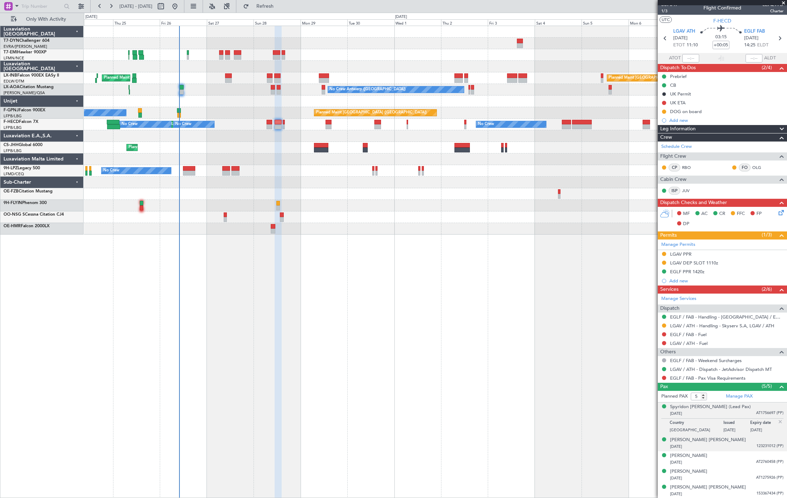
click at [756, 444] on span "123231012 (PP)" at bounding box center [769, 446] width 27 height 6
click at [748, 457] on div "Konstantinos Valantasis 25/04/1980 AT2760458 (PP)" at bounding box center [726, 459] width 113 height 14
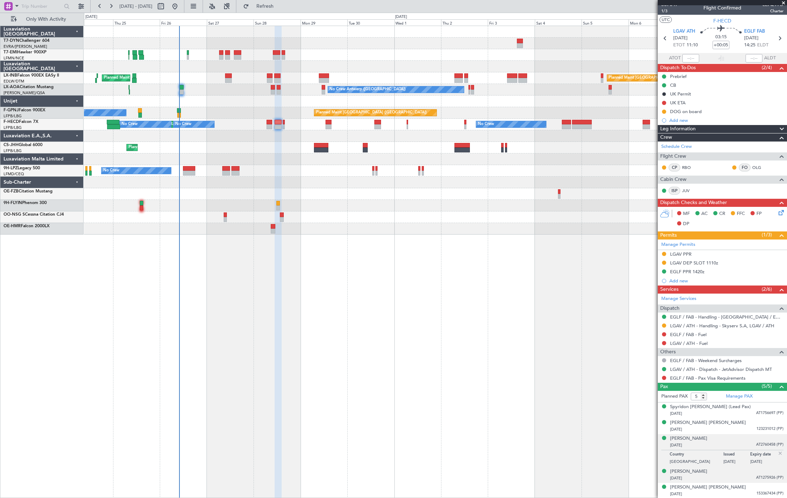
click at [746, 476] on div "30/10/1987 AT1275926 (PP)" at bounding box center [726, 478] width 113 height 7
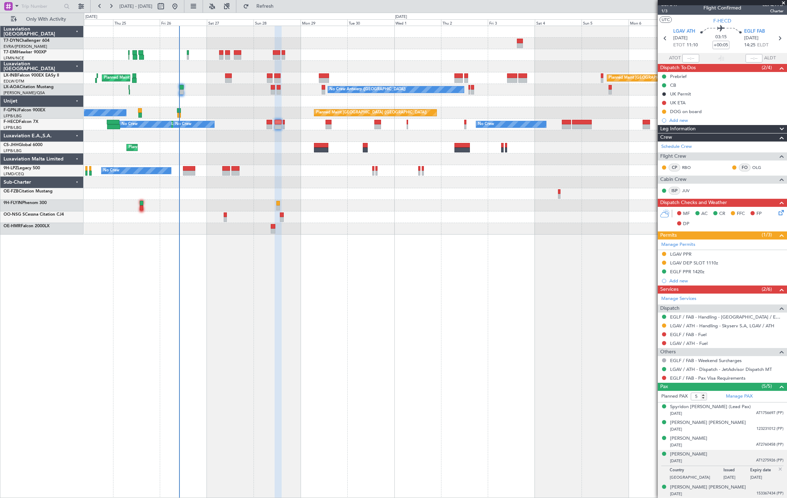
click at [743, 483] on li "Olivia Eva Verdier 26/08/1997 153367434 (PP)" at bounding box center [722, 491] width 129 height 16
click at [737, 488] on div "Olivia Eva Verdier 26/08/1997 153367434 (PP)" at bounding box center [726, 491] width 113 height 14
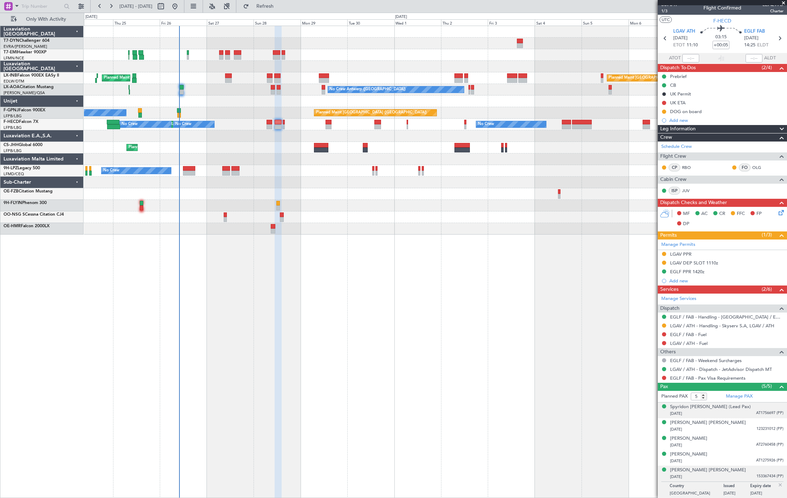
click at [757, 406] on div "Spyridon Nikolaos Niarchos (Lead Pax) 17/05/1955 AT1756697 (PP)" at bounding box center [726, 410] width 113 height 14
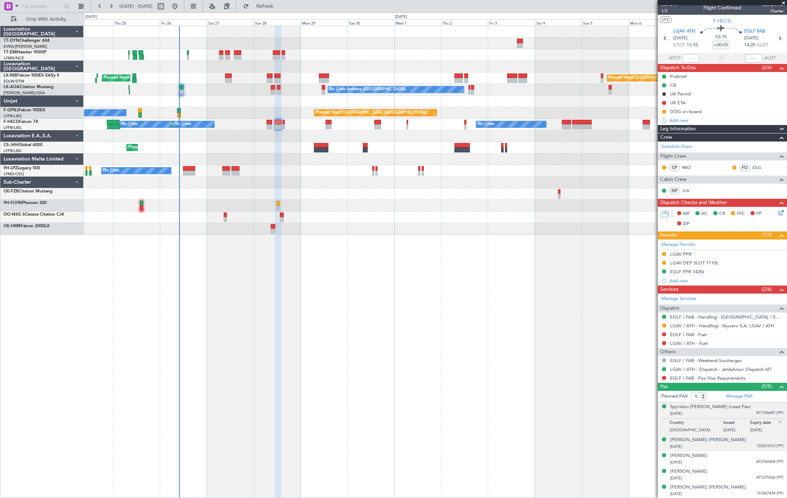
click at [744, 437] on div "Ian Leslie Smith 29/04/1986 123231012 (PP)" at bounding box center [726, 443] width 113 height 14
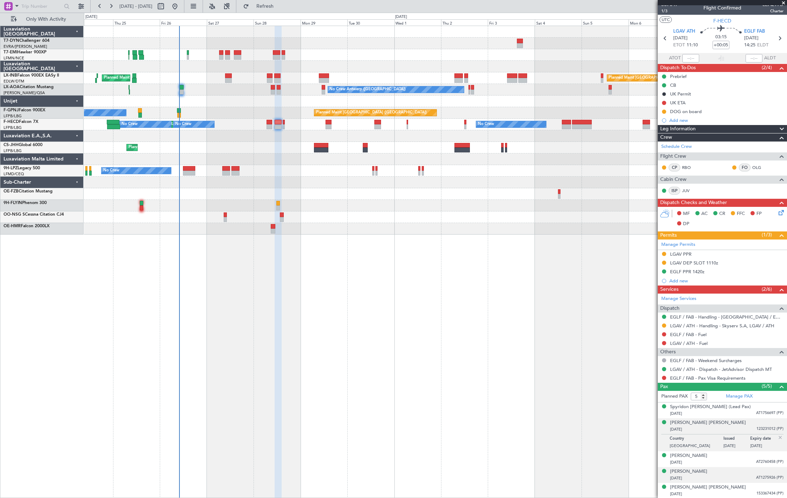
drag, startPoint x: 742, startPoint y: 458, endPoint x: 747, endPoint y: 468, distance: 11.3
click at [742, 459] on div "Konstantinos Valantasis 25/04/1980 AT2760458 (PP)" at bounding box center [726, 459] width 113 height 14
click at [739, 470] on div "Maria Malamidou 30/10/1987 AT1275926 (PP)" at bounding box center [726, 475] width 113 height 14
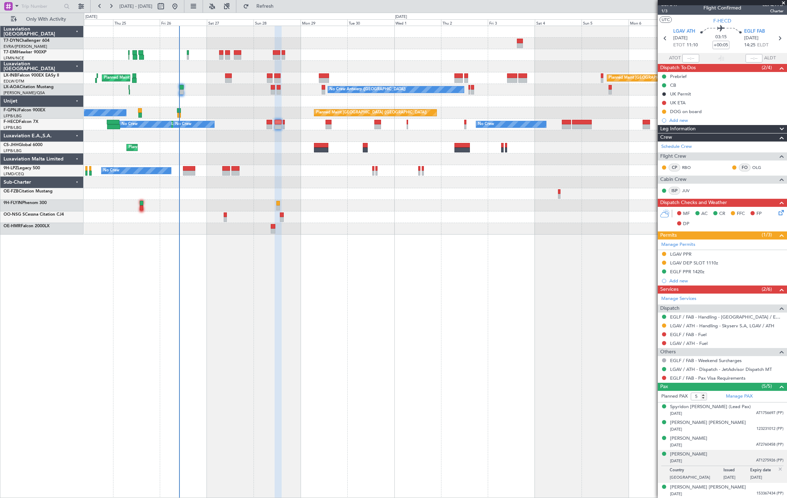
click at [759, 454] on div "Maria Malamidou 30/10/1987 AT1275926 (PP)" at bounding box center [726, 458] width 113 height 14
click at [762, 459] on div "Maria Malamidou 30/10/1987 AT1275926 (PP)" at bounding box center [726, 458] width 113 height 14
drag, startPoint x: 724, startPoint y: 454, endPoint x: 737, endPoint y: 462, distance: 15.7
click at [727, 459] on div "Maria Malamidou 30/10/1987 AT1275926 (PP)" at bounding box center [726, 458] width 113 height 14
click at [713, 454] on div "Maria Malamidou 30/10/1987 AT1275926 (PP)" at bounding box center [726, 458] width 113 height 14
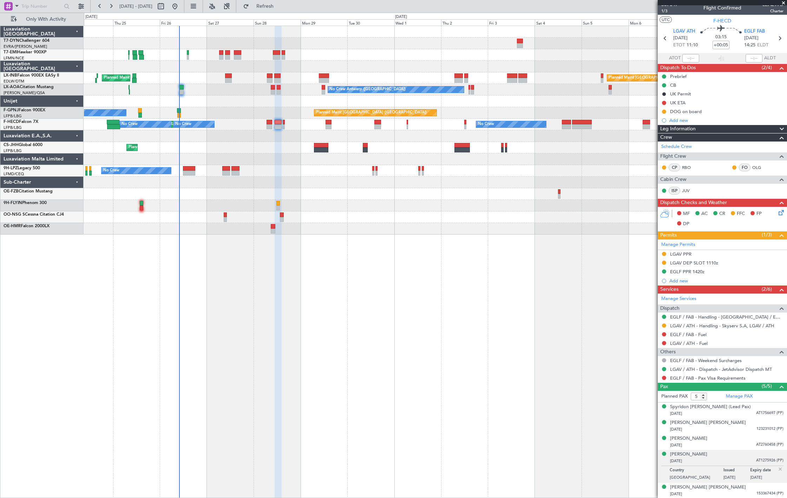
click at [749, 451] on div "Maria Malamidou 30/10/1987 AT1275926 (PP)" at bounding box center [726, 458] width 113 height 14
click at [747, 488] on div "Olivia Eva Verdier 26/08/1997 153367434 (PP)" at bounding box center [726, 491] width 113 height 14
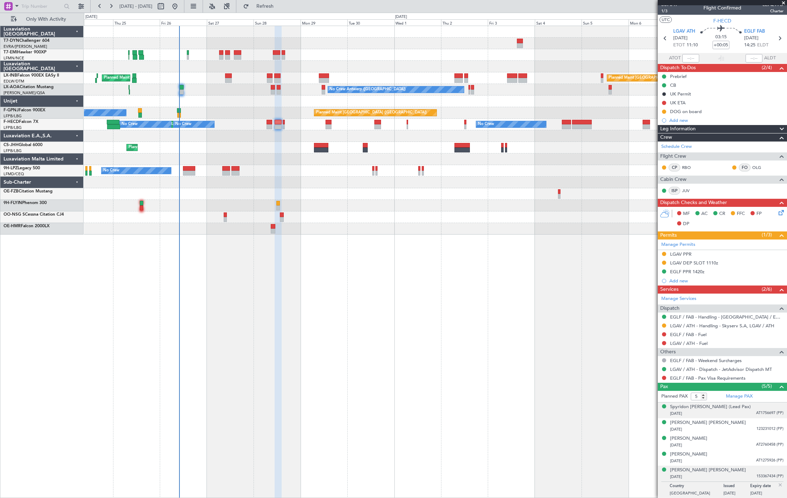
click at [753, 409] on div "Spyridon Nikolaos Niarchos (Lead Pax) 17/05/1955 AT1756697 (PP)" at bounding box center [726, 410] width 113 height 14
click at [761, 416] on div "17/05/1955 AT1756697 (PP)" at bounding box center [726, 413] width 113 height 7
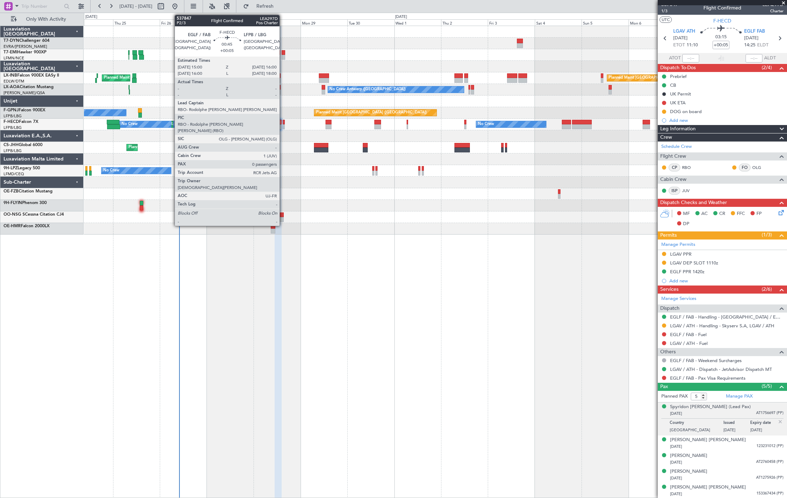
click at [283, 127] on div at bounding box center [284, 126] width 2 height 5
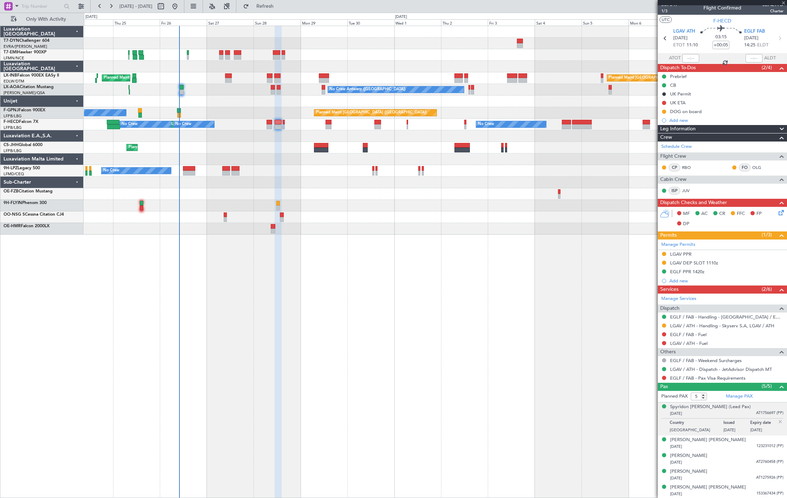
type input "0"
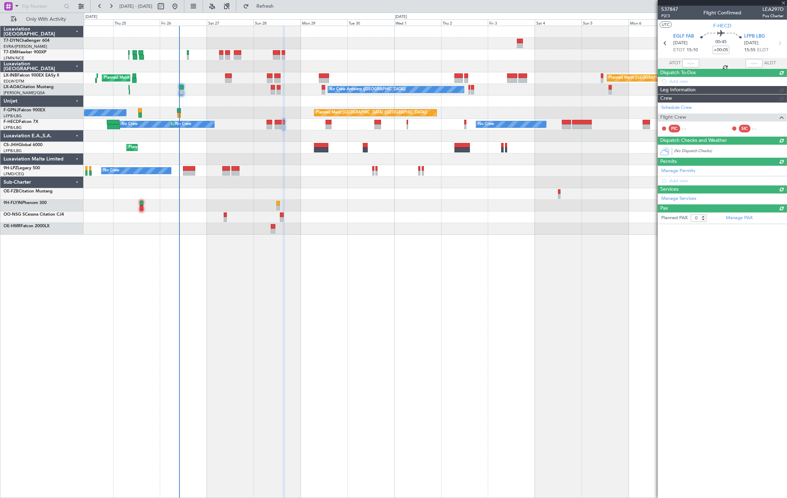
scroll to position [0, 0]
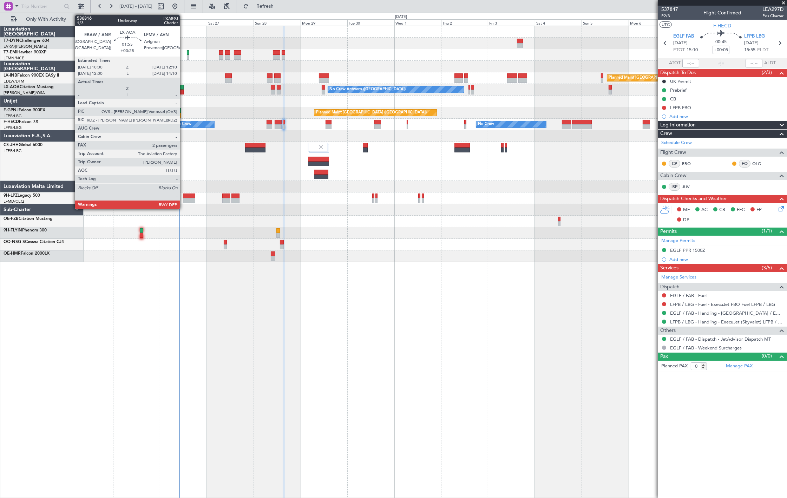
click at [183, 86] on div at bounding box center [181, 87] width 5 height 5
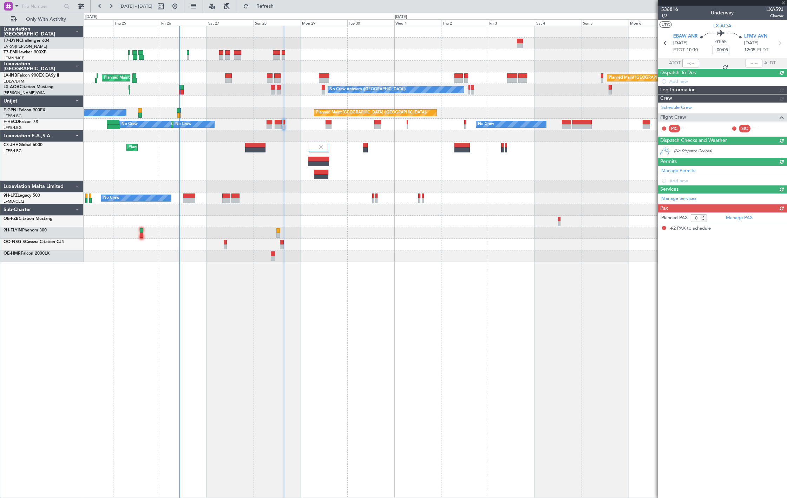
type input "+00:25"
type input "2"
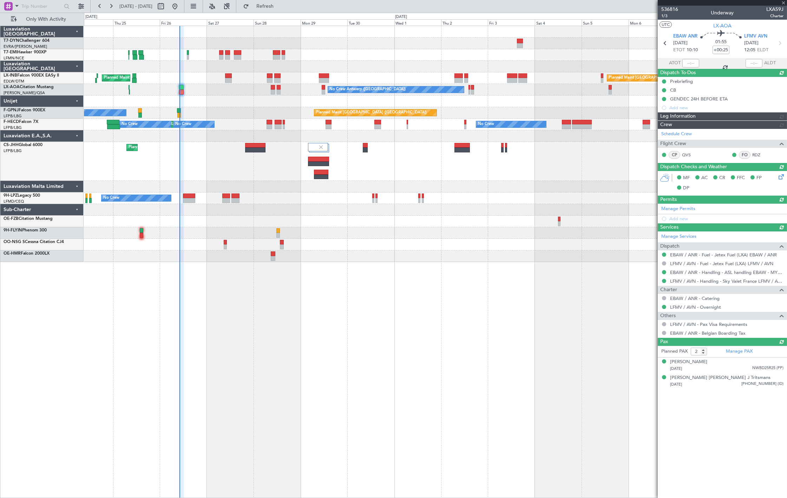
type input "10:05"
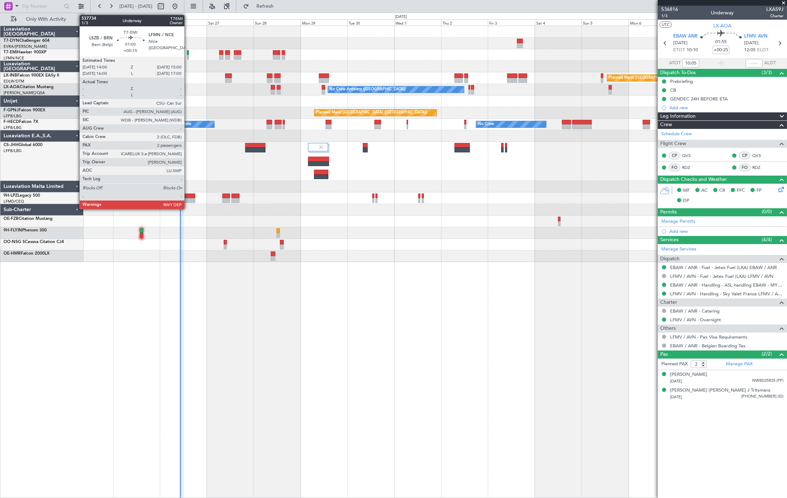
click at [188, 57] on div at bounding box center [188, 57] width 2 height 5
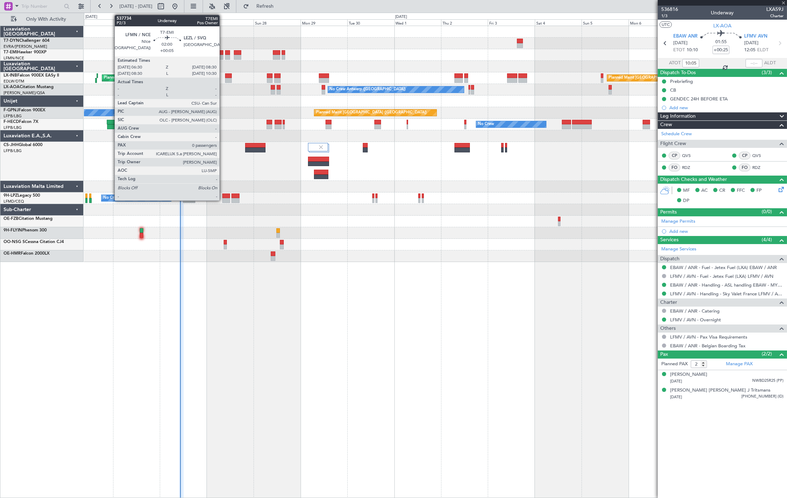
type input "+00:15"
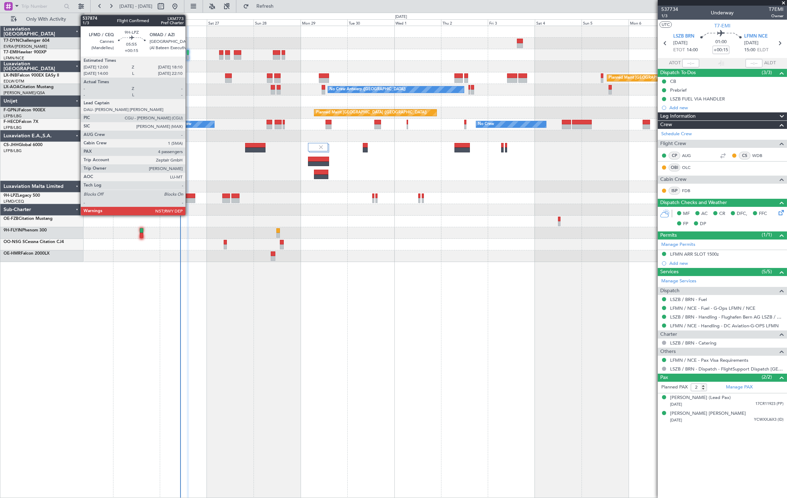
click at [189, 197] on div at bounding box center [189, 195] width 12 height 5
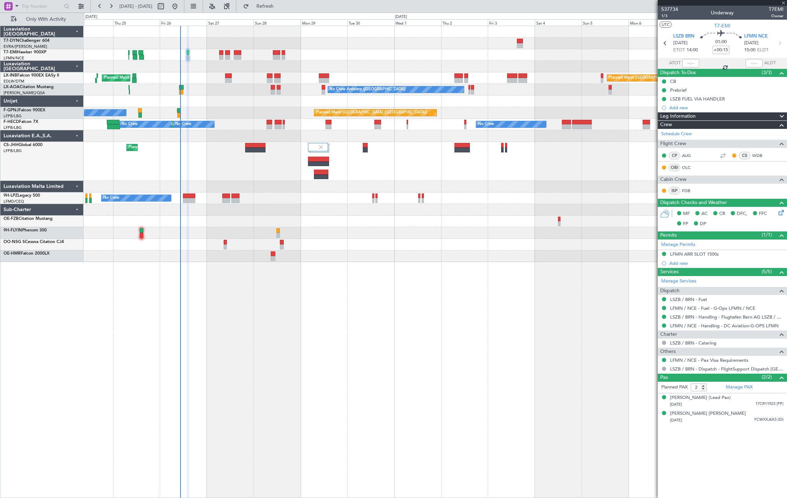
type input "4"
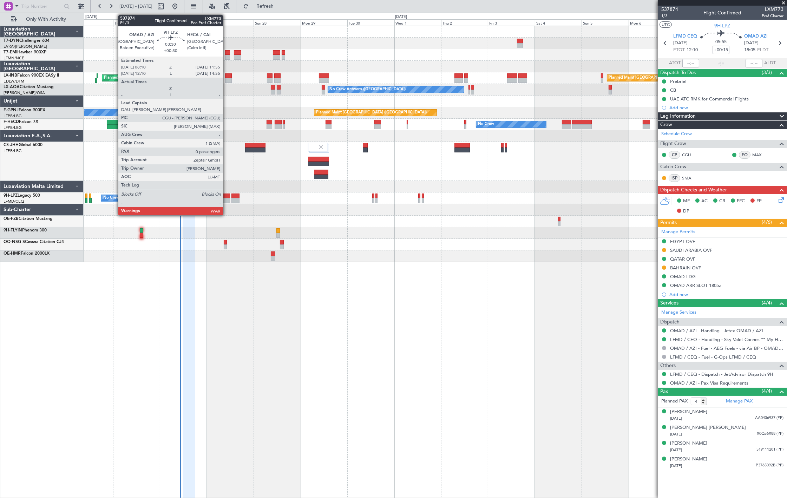
click at [226, 202] on div at bounding box center [225, 200] width 7 height 5
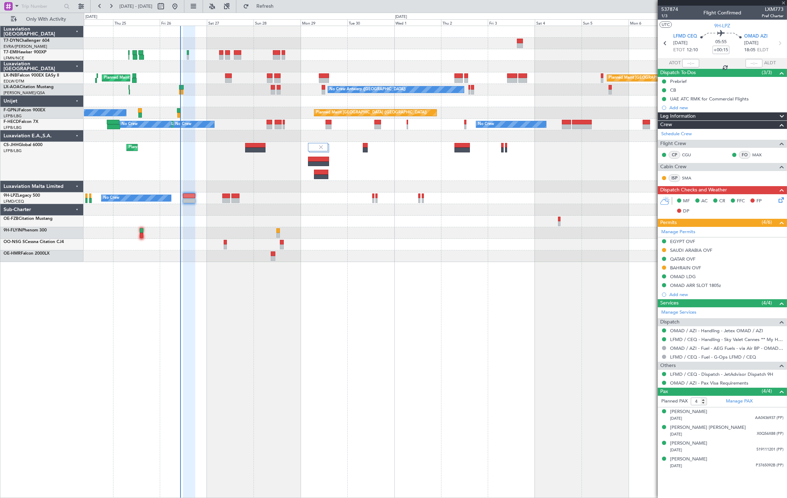
type input "+00:30"
type input "0"
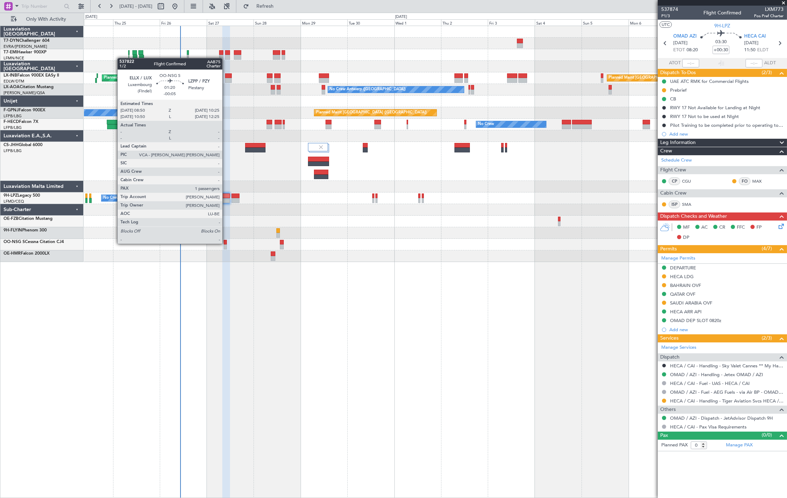
click at [225, 243] on div at bounding box center [225, 242] width 3 height 5
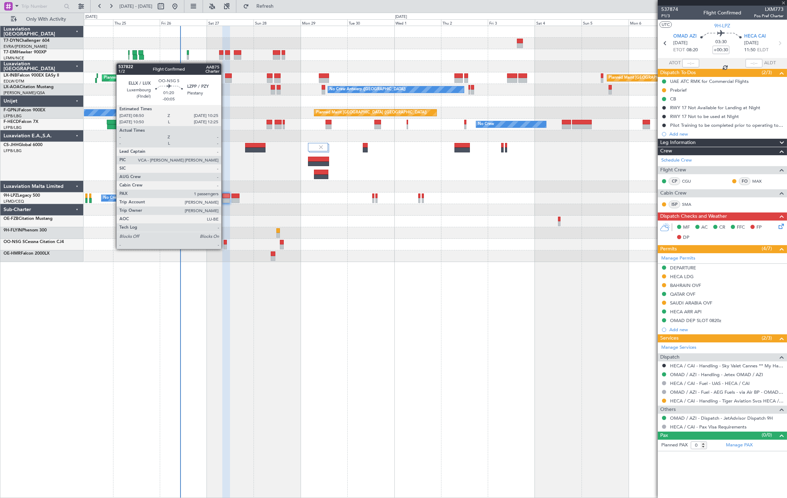
type input "-00:05"
type input "1"
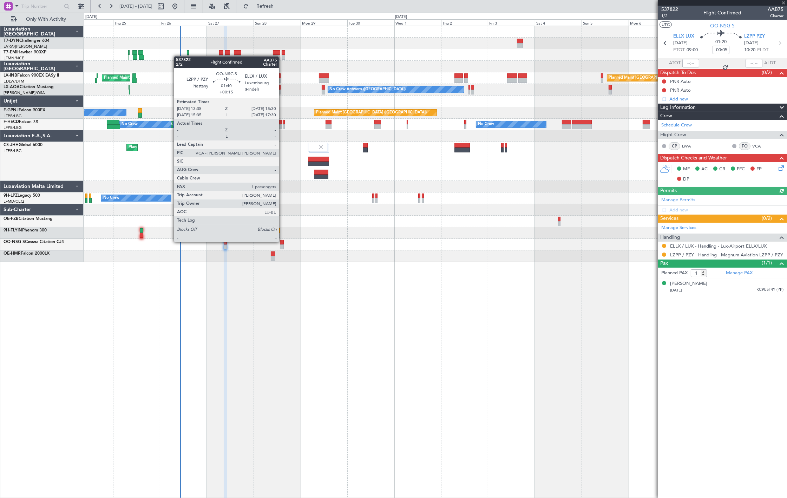
click at [282, 241] on div at bounding box center [282, 242] width 4 height 5
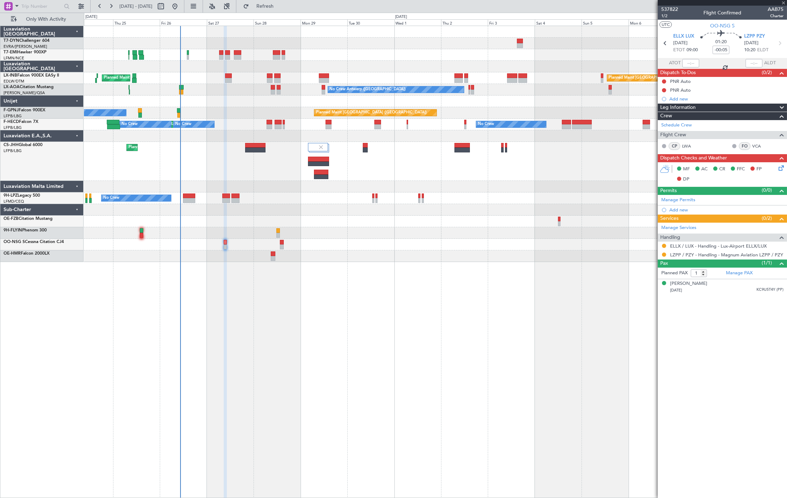
type input "+00:15"
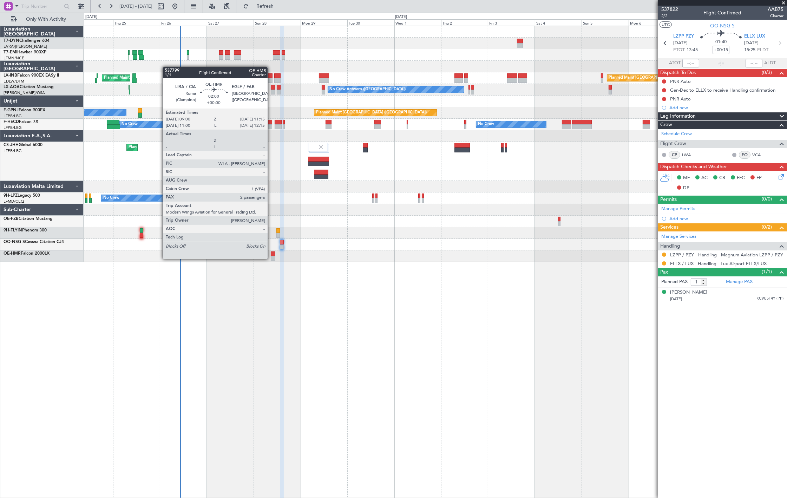
click at [271, 258] on div at bounding box center [273, 258] width 5 height 5
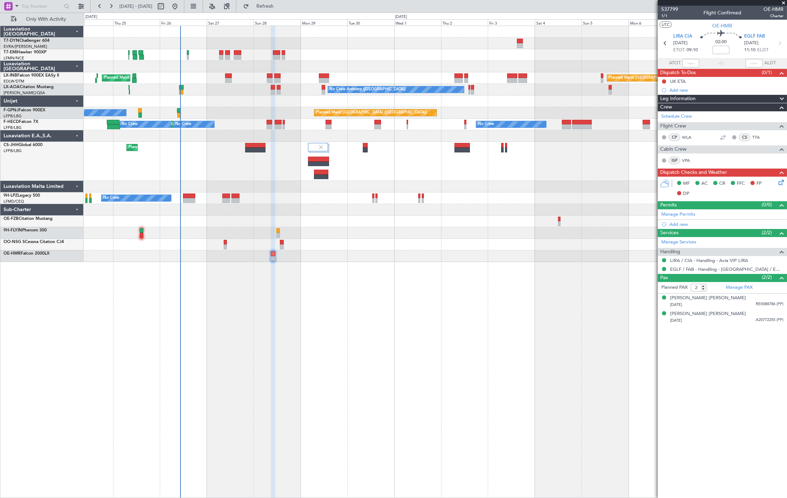
click at [475, 90] on div "Planned Maint Zurich Planned Maint London (Farnborough) Planned Maint London (F…" at bounding box center [435, 144] width 703 height 236
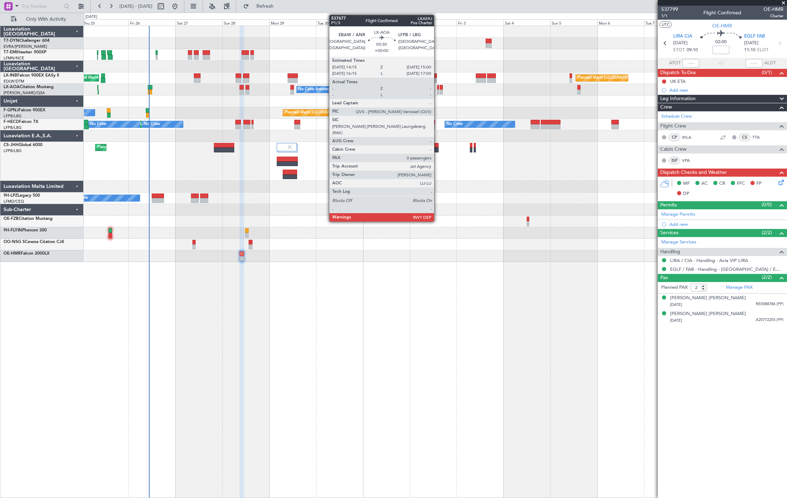
click at [437, 89] on div at bounding box center [438, 87] width 2 height 5
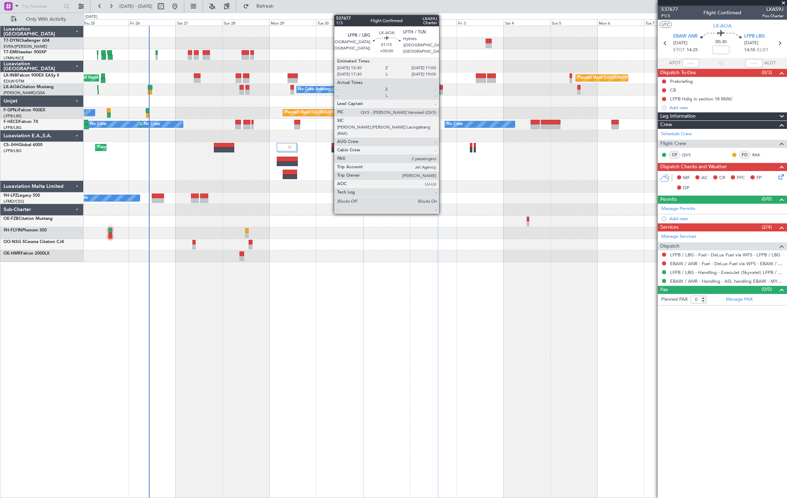
click at [442, 90] on div at bounding box center [441, 92] width 3 height 5
type input "2"
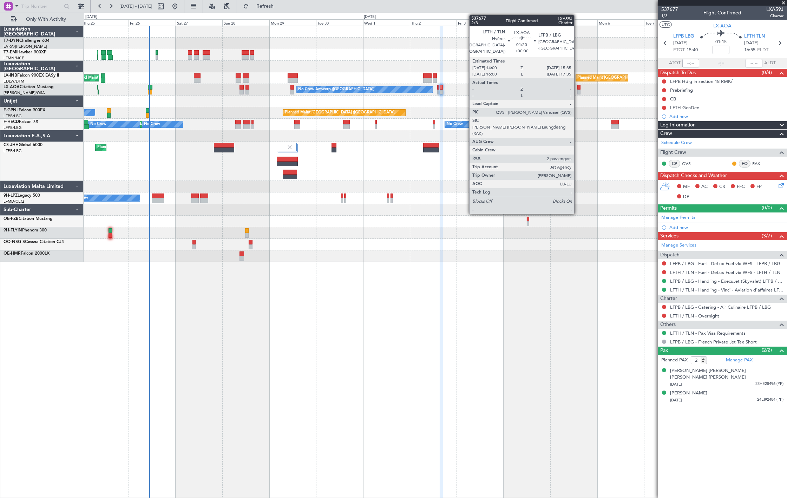
click at [578, 92] on div at bounding box center [578, 92] width 3 height 5
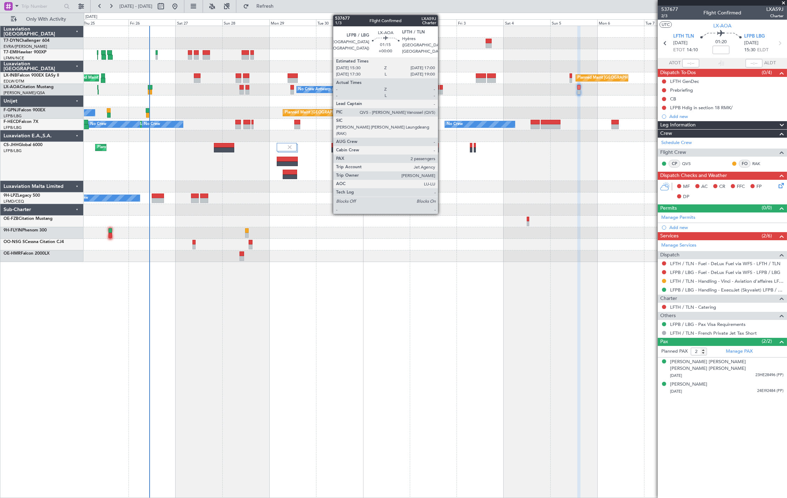
click at [441, 88] on div at bounding box center [441, 87] width 3 height 5
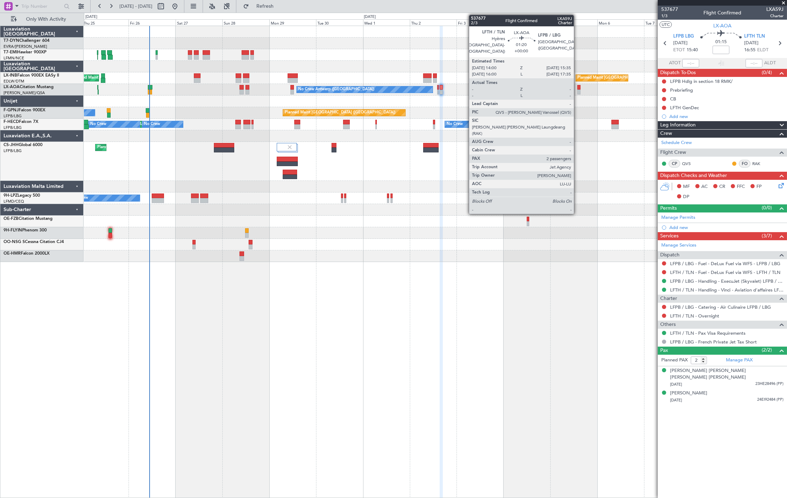
click at [577, 89] on div at bounding box center [578, 87] width 3 height 5
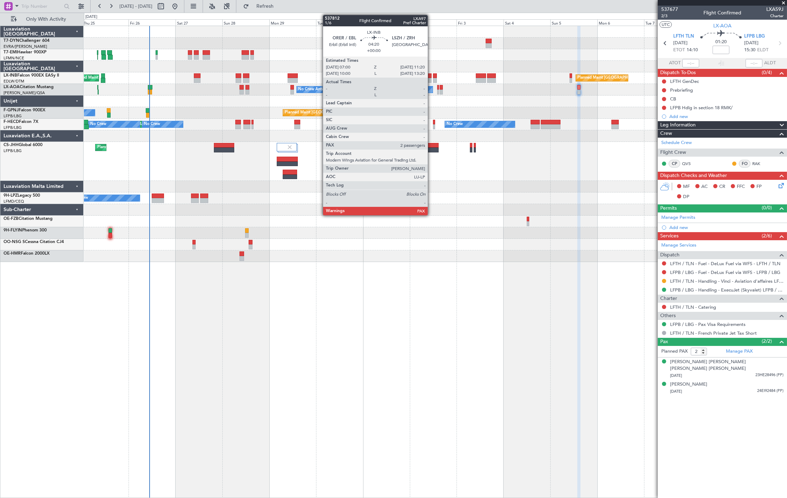
click at [429, 74] on div at bounding box center [427, 75] width 9 height 5
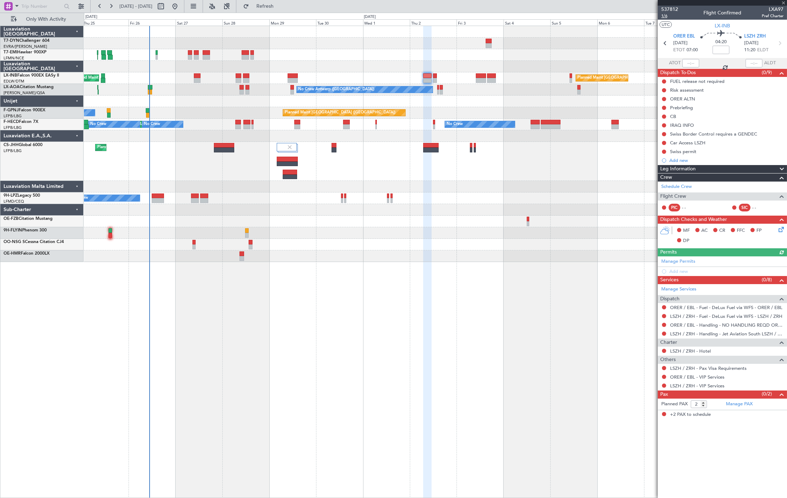
click at [662, 18] on span "1/6" at bounding box center [669, 16] width 17 height 6
click at [280, 7] on span "Refresh" at bounding box center [264, 6] width 29 height 5
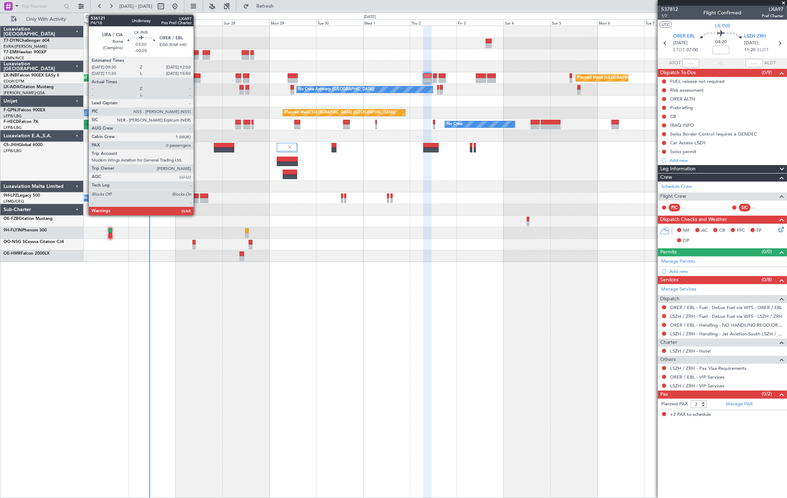
click at [197, 78] on div at bounding box center [197, 80] width 7 height 5
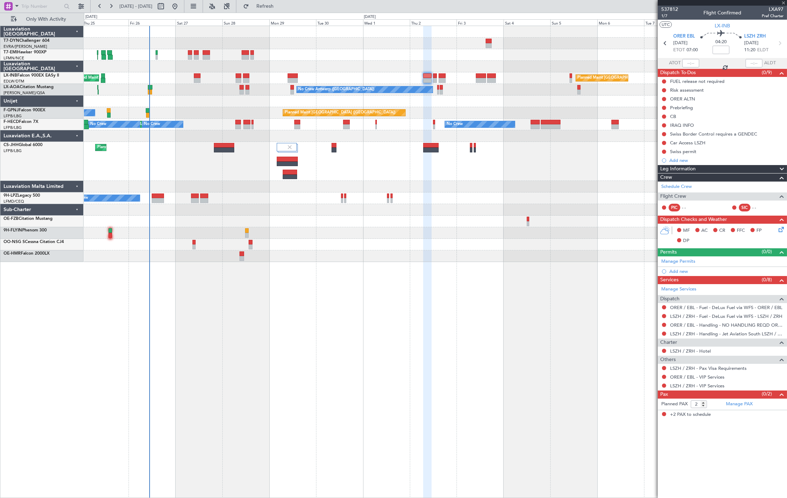
type input "-00:05"
type input "0"
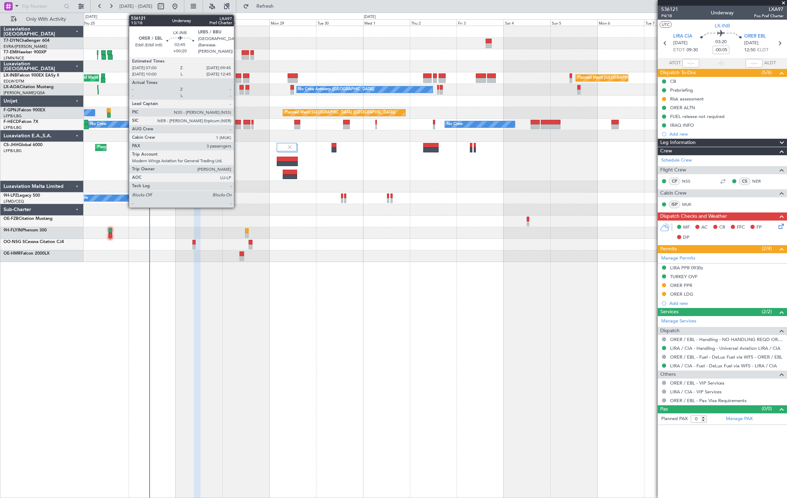
click at [237, 75] on div at bounding box center [239, 75] width 6 height 5
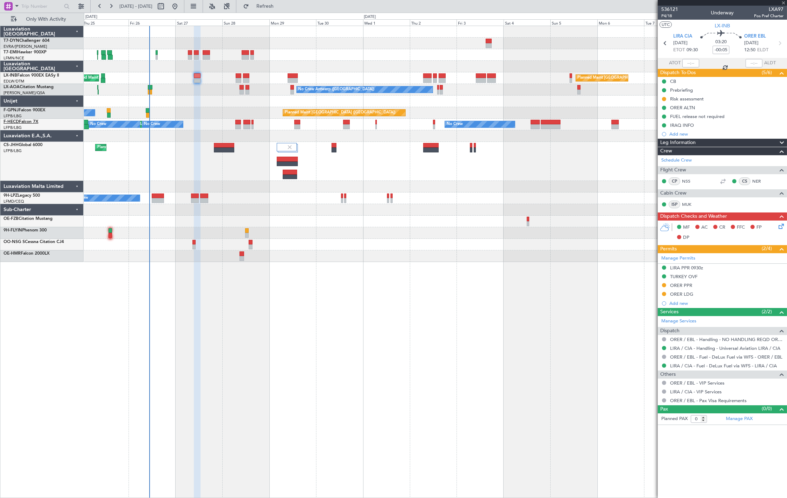
type input "+00:20"
type input "3"
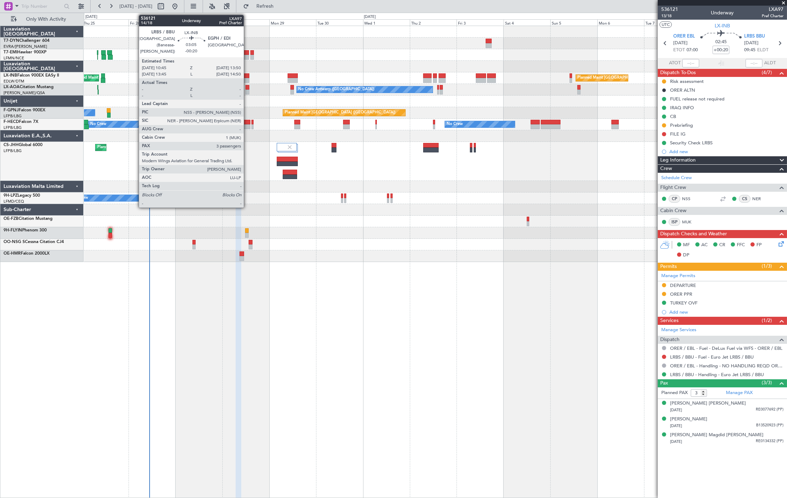
click at [247, 77] on div at bounding box center [246, 75] width 6 height 5
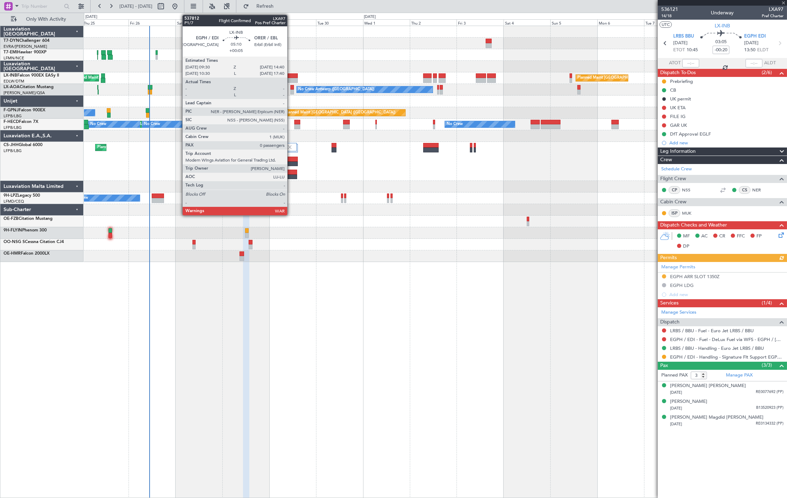
click at [291, 79] on div at bounding box center [293, 80] width 10 height 5
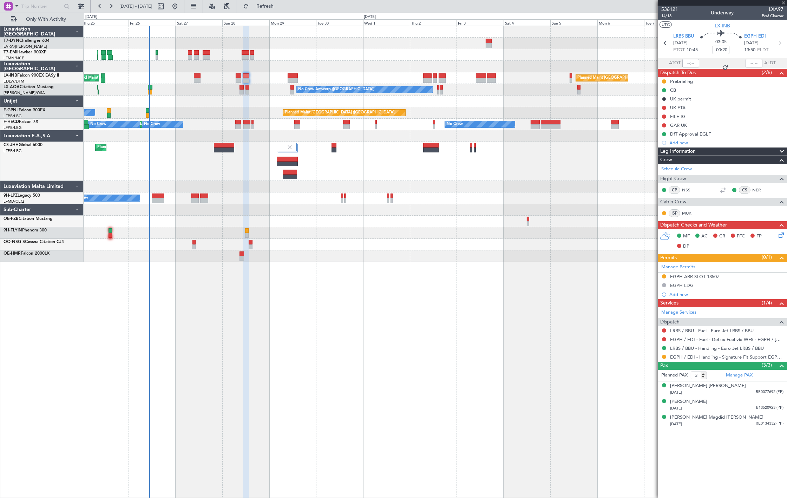
type input "+00:05"
type input "0"
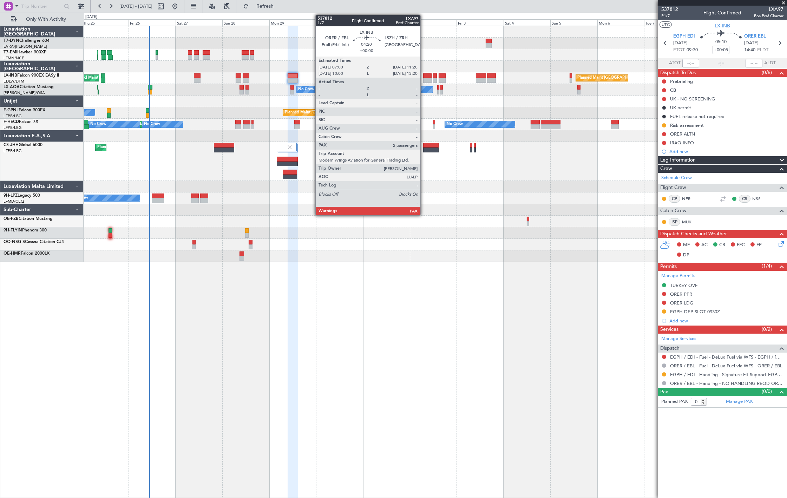
click at [424, 74] on div at bounding box center [427, 75] width 9 height 5
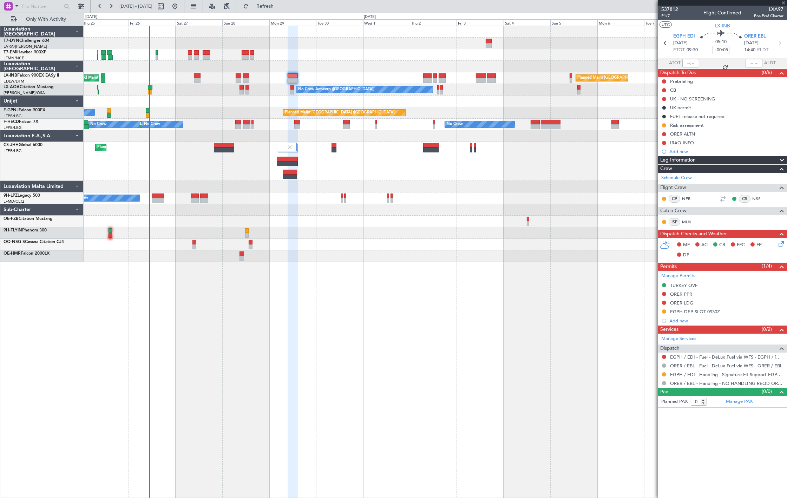
click at [240, 1] on button "Refresh" at bounding box center [261, 6] width 42 height 11
click at [240, 1] on button "Refreshing..." at bounding box center [261, 6] width 42 height 11
type input "2"
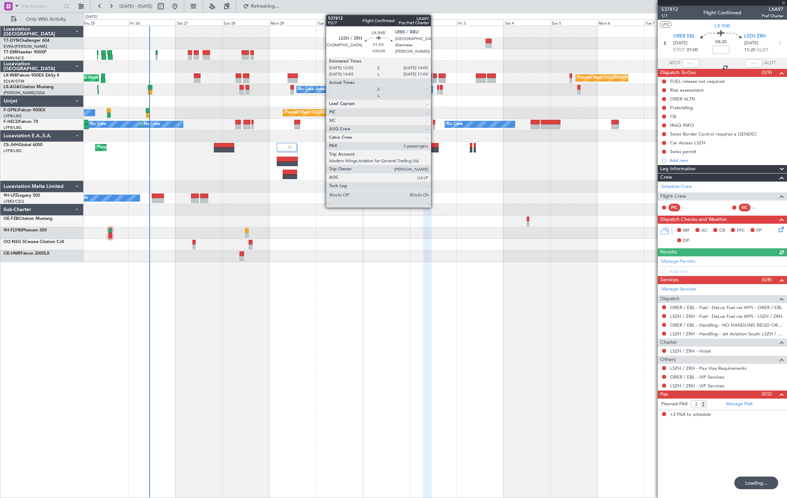
type input "+00:05"
type input "0"
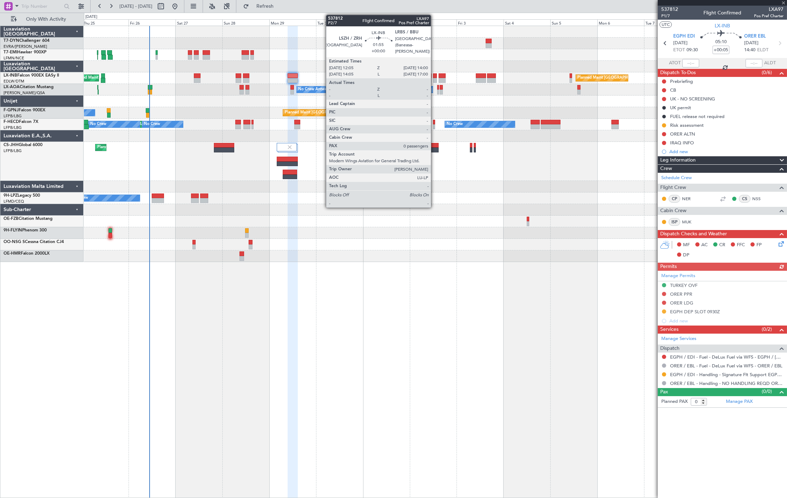
click at [240, 1] on button "Refresh" at bounding box center [261, 6] width 42 height 11
click at [240, 1] on button "Refreshing..." at bounding box center [261, 6] width 42 height 11
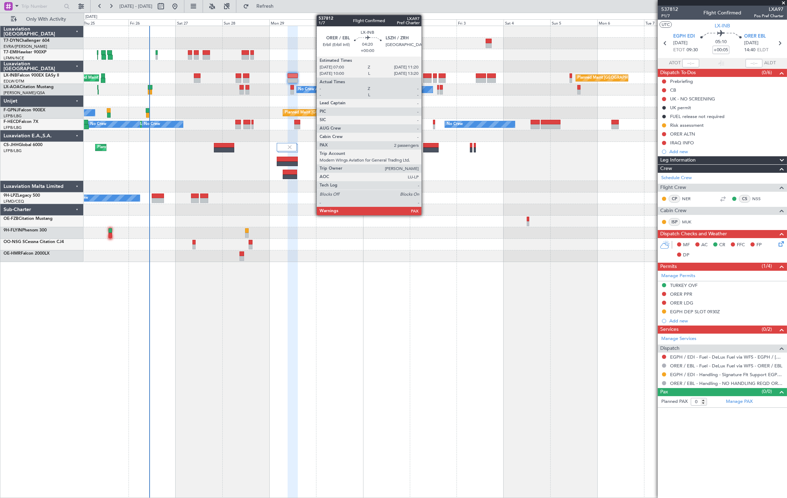
click at [425, 79] on div at bounding box center [427, 80] width 9 height 5
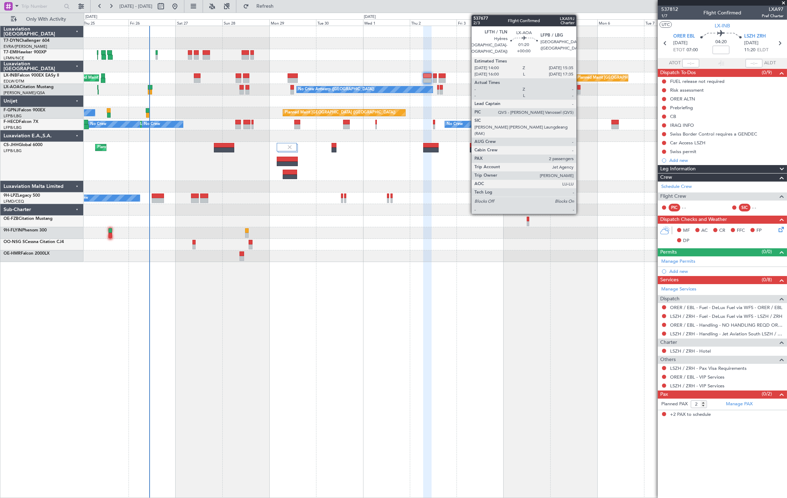
click at [580, 91] on div at bounding box center [578, 92] width 3 height 5
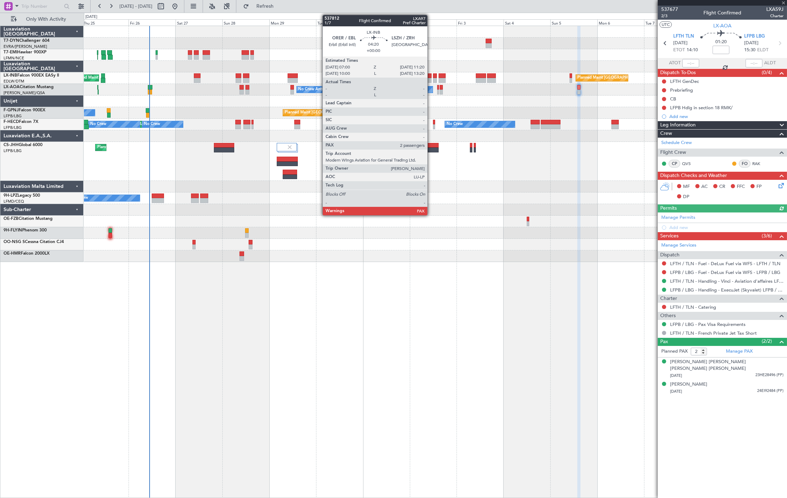
click at [431, 74] on div at bounding box center [427, 75] width 9 height 5
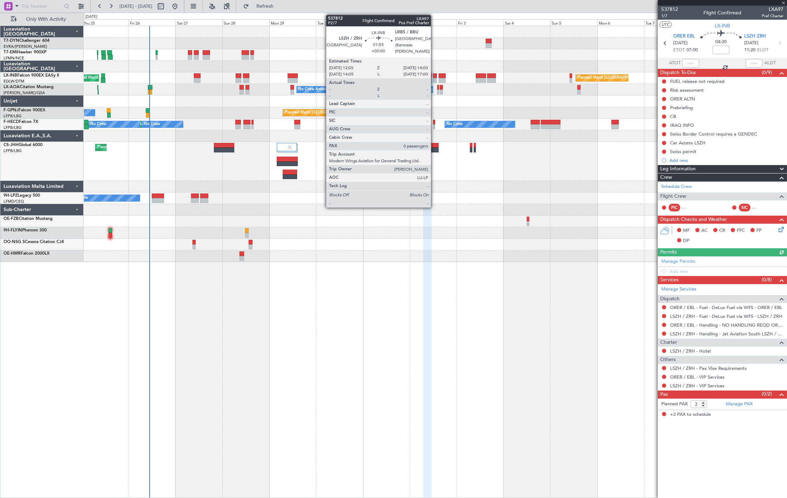
click at [435, 76] on div at bounding box center [435, 75] width 4 height 5
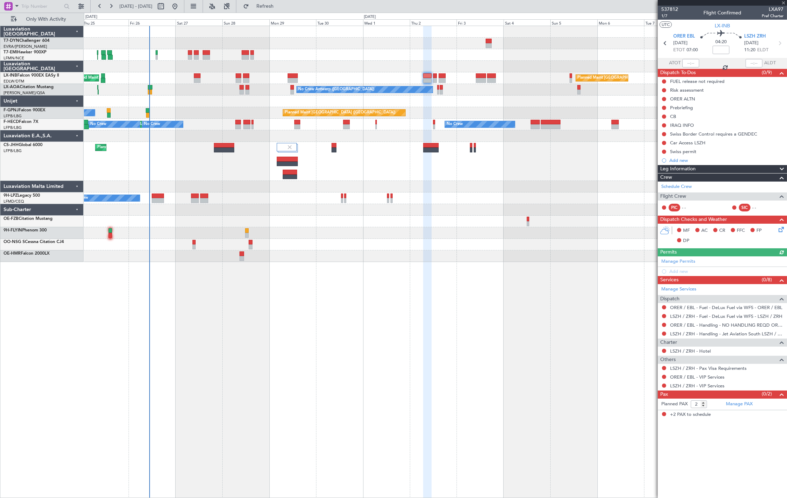
type input "0"
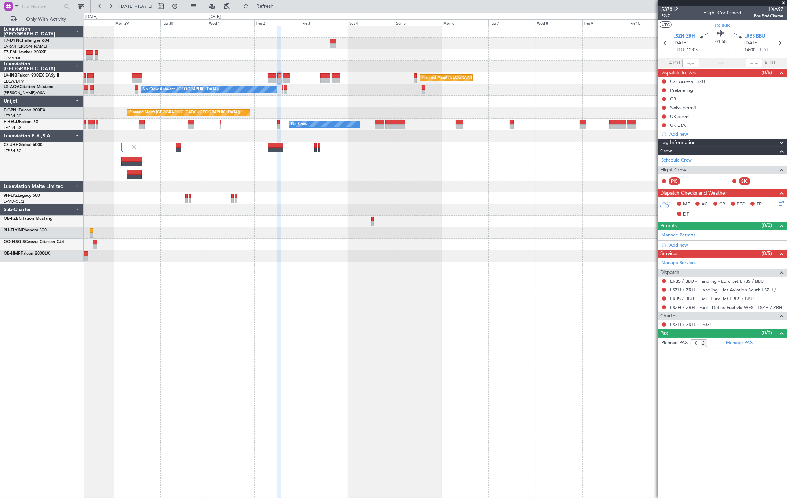
click at [427, 120] on div "Planned Maint London (Farnborough) Planned Maint London (Farnborough) No Crew A…" at bounding box center [435, 144] width 703 height 236
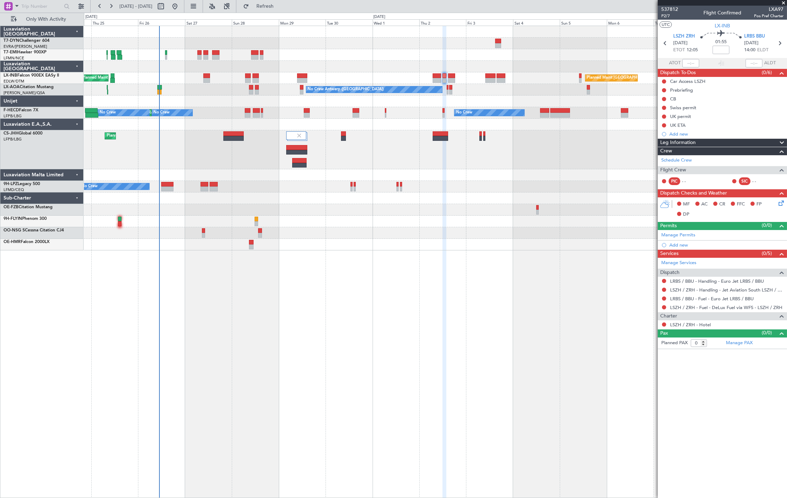
click at [556, 133] on div "Planned Maint Zurich Planned Maint London (Farnborough) Planned Maint London (F…" at bounding box center [435, 138] width 703 height 224
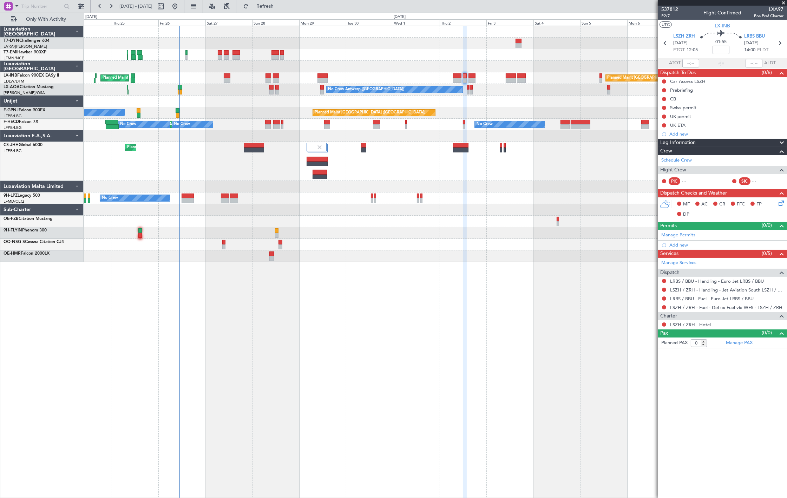
click at [336, 71] on div "Planned Maint Zurich Planned Maint London (Farnborough) Planned Maint London (F…" at bounding box center [435, 144] width 703 height 236
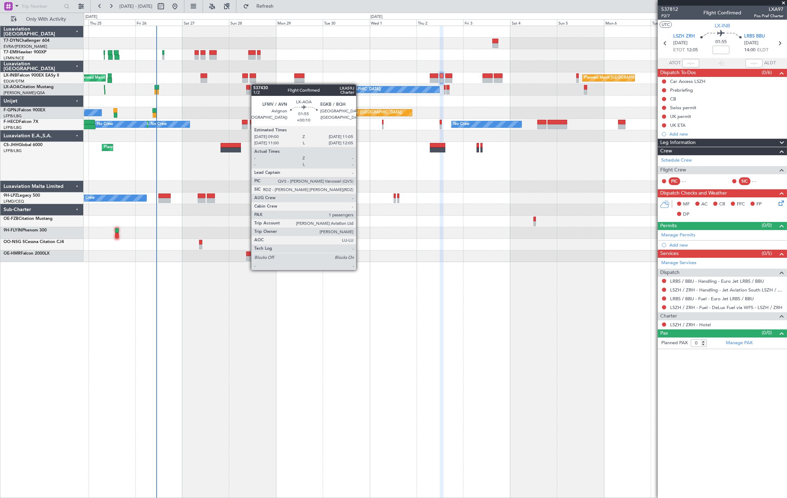
click at [246, 85] on div "Planned Maint Zurich Planned Maint London (Farnborough) Planned Maint London (F…" at bounding box center [435, 144] width 703 height 236
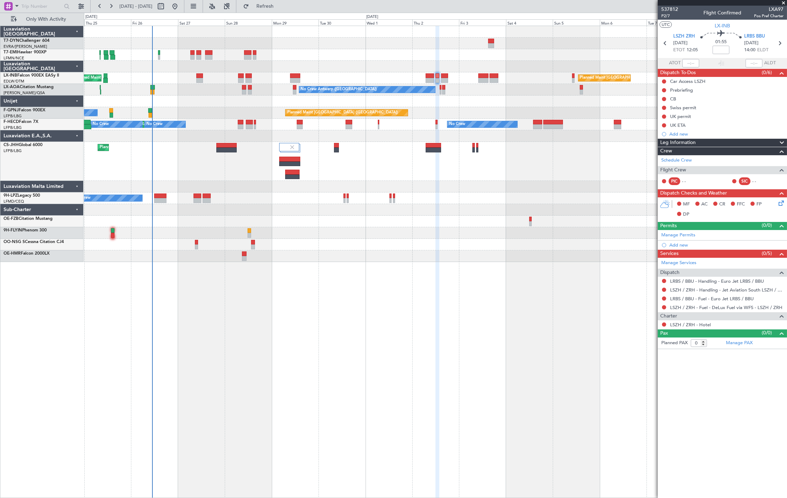
click at [199, 79] on div at bounding box center [199, 80] width 7 height 5
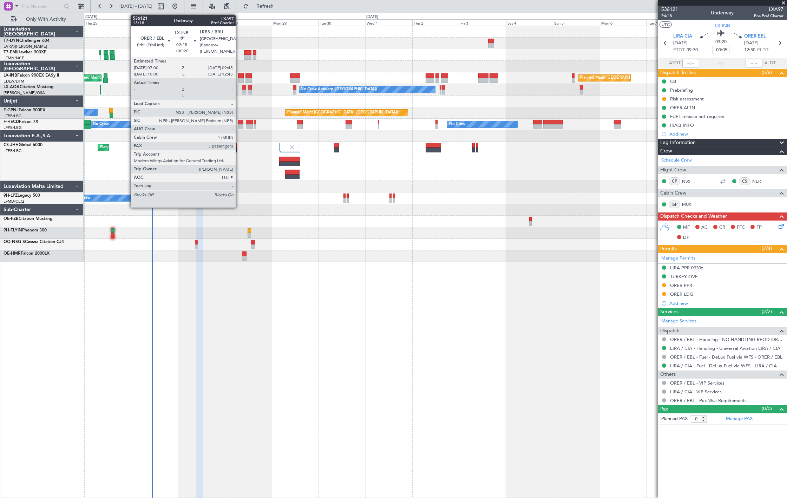
click at [239, 81] on div at bounding box center [241, 80] width 6 height 5
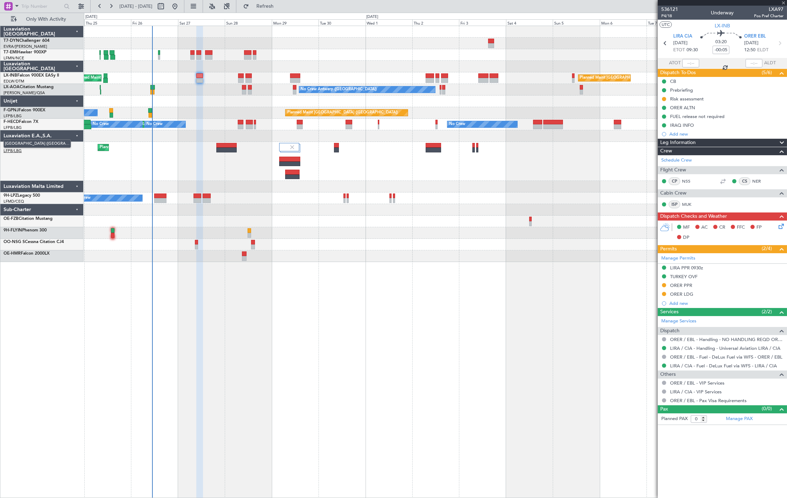
type input "+00:20"
type input "3"
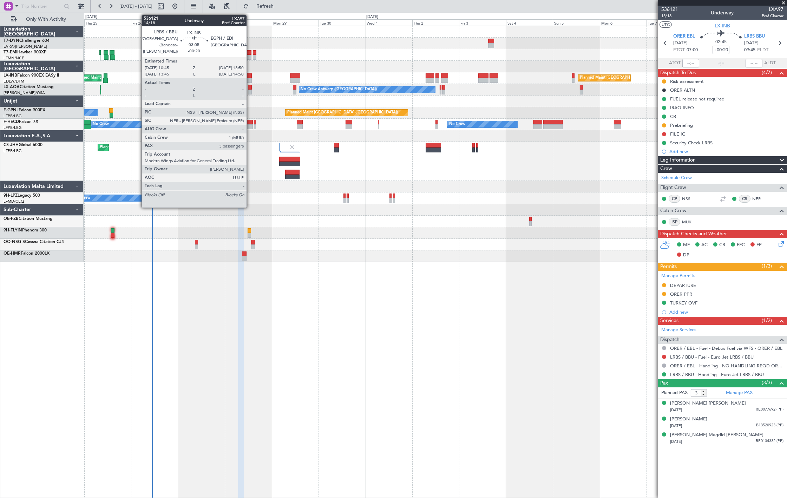
click at [250, 75] on div at bounding box center [248, 75] width 6 height 5
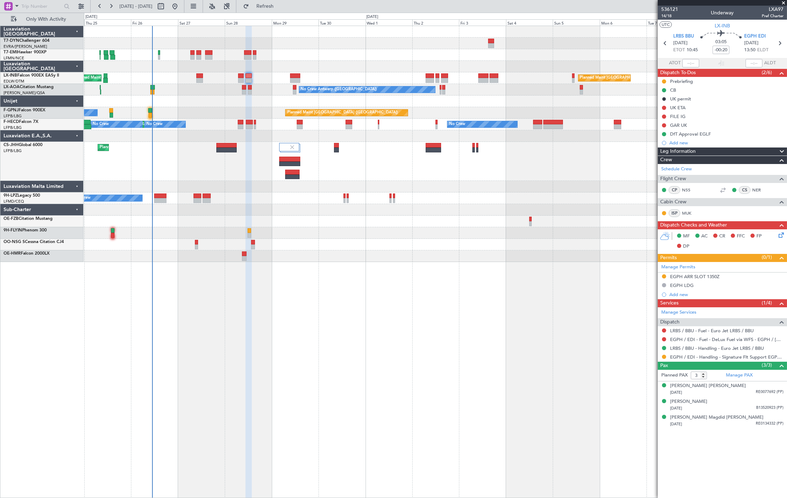
click at [291, 76] on div at bounding box center [295, 75] width 10 height 5
type input "+00:05"
type input "0"
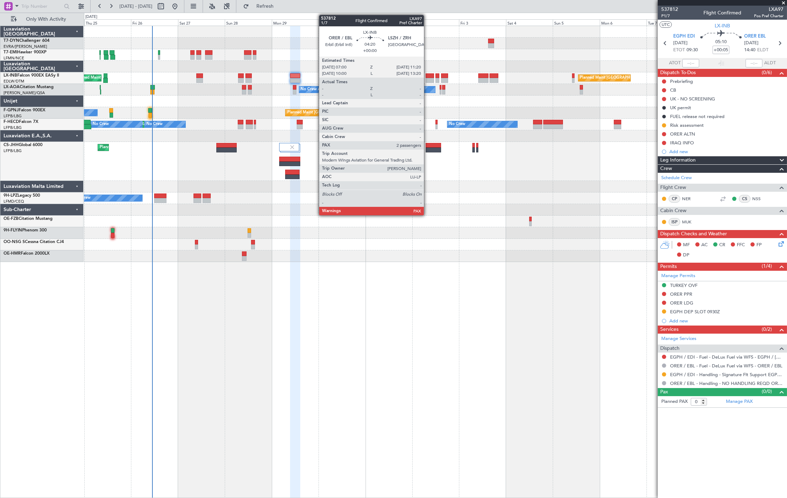
click at [427, 78] on div at bounding box center [430, 80] width 9 height 5
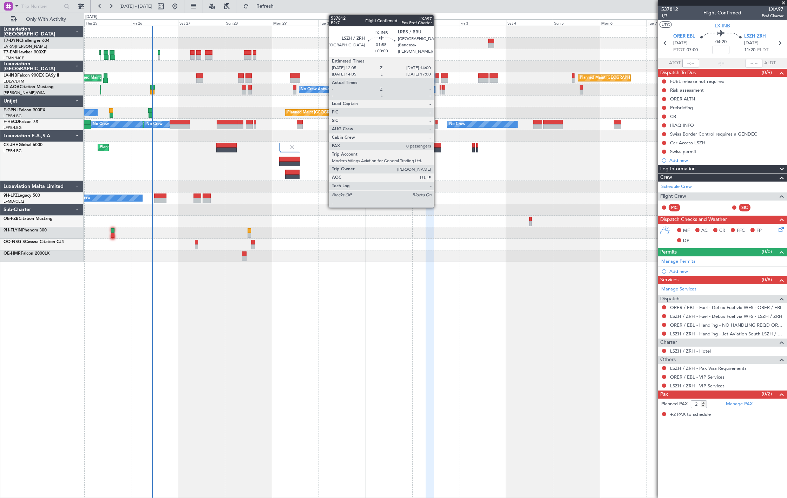
click at [436, 82] on div at bounding box center [437, 80] width 4 height 5
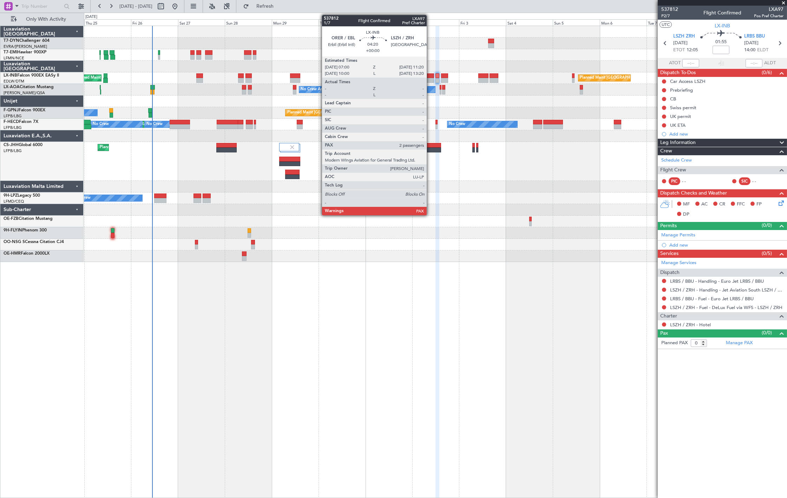
click at [430, 82] on div at bounding box center [430, 80] width 9 height 5
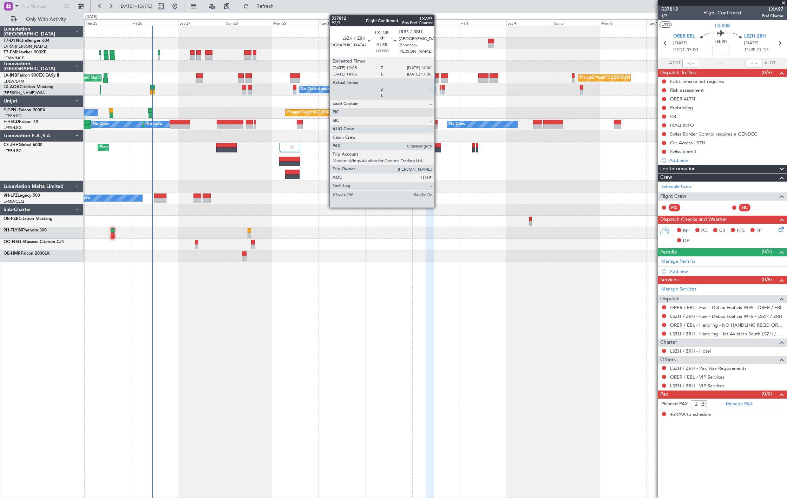
click at [438, 75] on div at bounding box center [437, 75] width 4 height 5
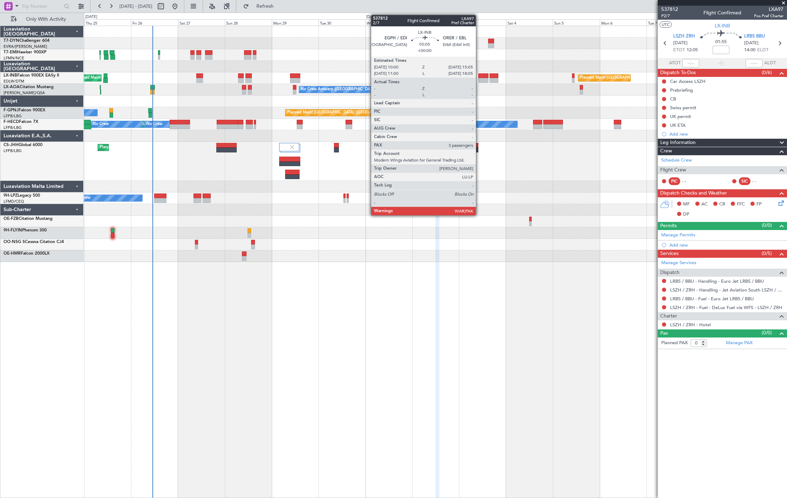
click at [479, 78] on div at bounding box center [483, 80] width 10 height 5
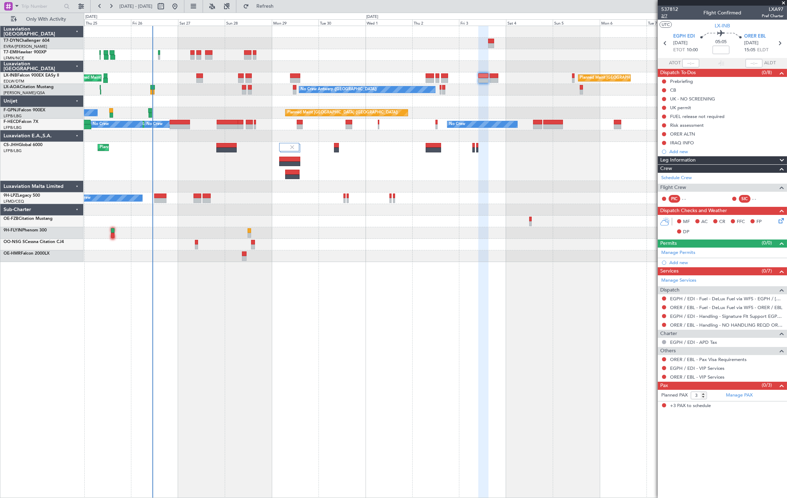
click at [669, 15] on span "2/7" at bounding box center [669, 16] width 17 height 6
click at [278, 9] on button "Refresh" at bounding box center [261, 6] width 42 height 11
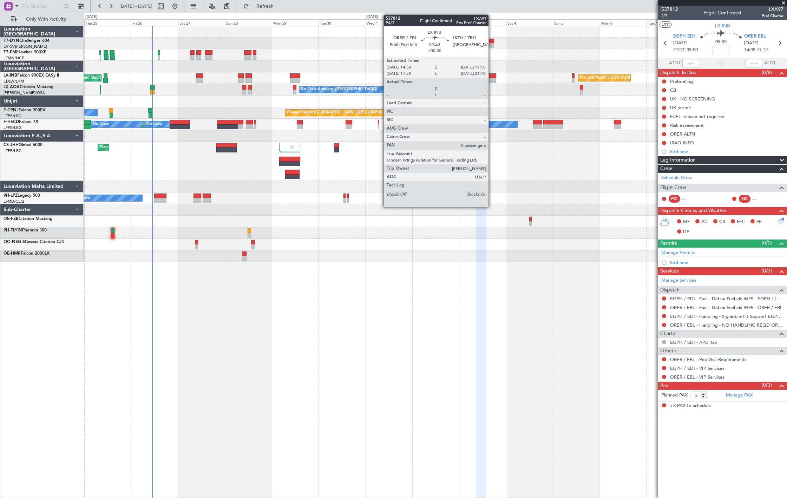
click at [492, 79] on div at bounding box center [492, 80] width 9 height 5
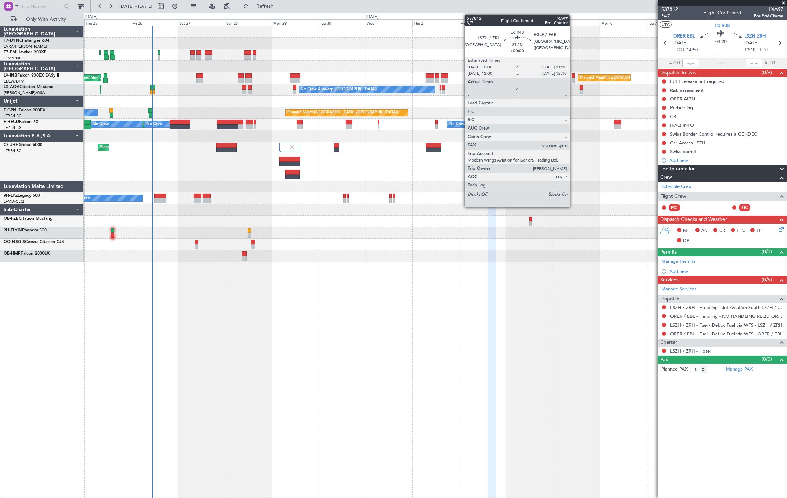
click at [573, 78] on div at bounding box center [573, 80] width 2 height 5
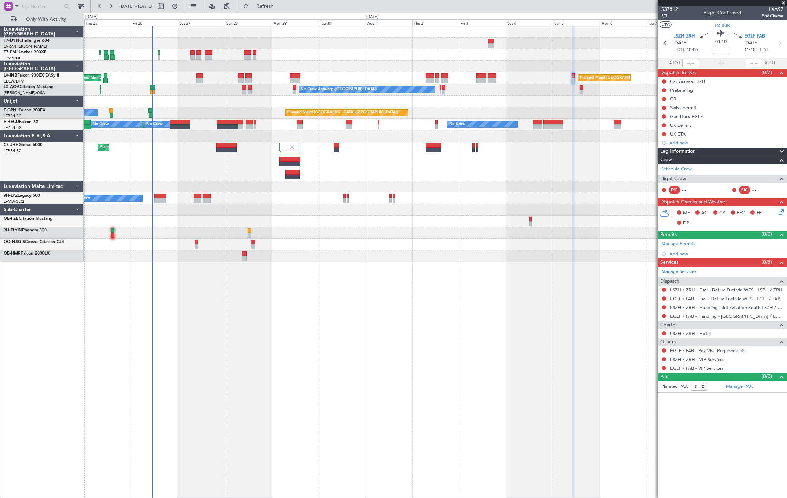
click at [664, 16] on span "3/7" at bounding box center [669, 16] width 17 height 6
click at [282, 10] on button "Refresh" at bounding box center [261, 6] width 42 height 11
click at [704, 384] on input "1" at bounding box center [699, 387] width 16 height 8
type input "2"
click at [703, 384] on input "2" at bounding box center [699, 387] width 16 height 8
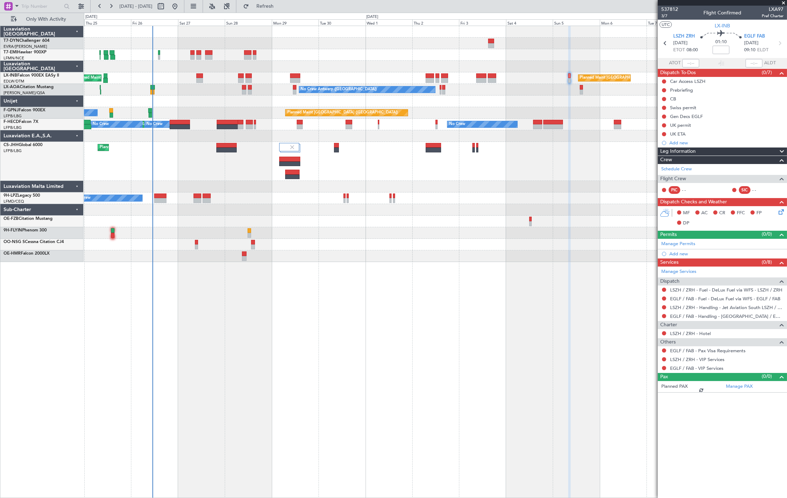
click at [708, 385] on form "Planned PAX" at bounding box center [690, 386] width 65 height 11
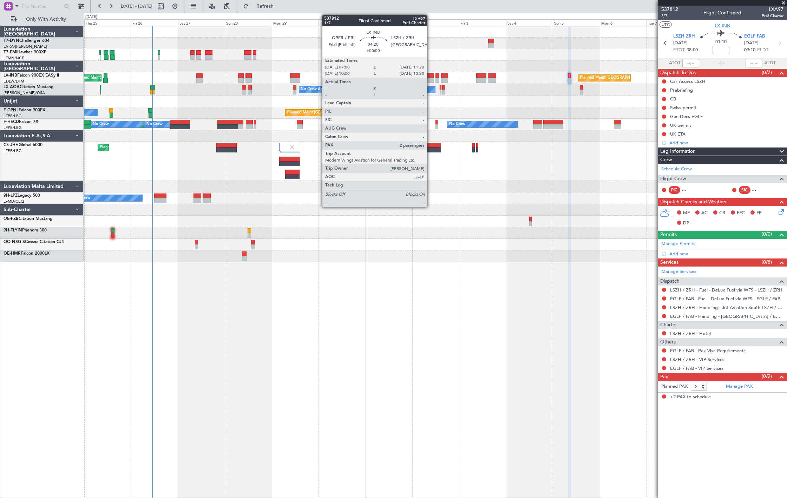
click at [430, 80] on div at bounding box center [430, 80] width 9 height 5
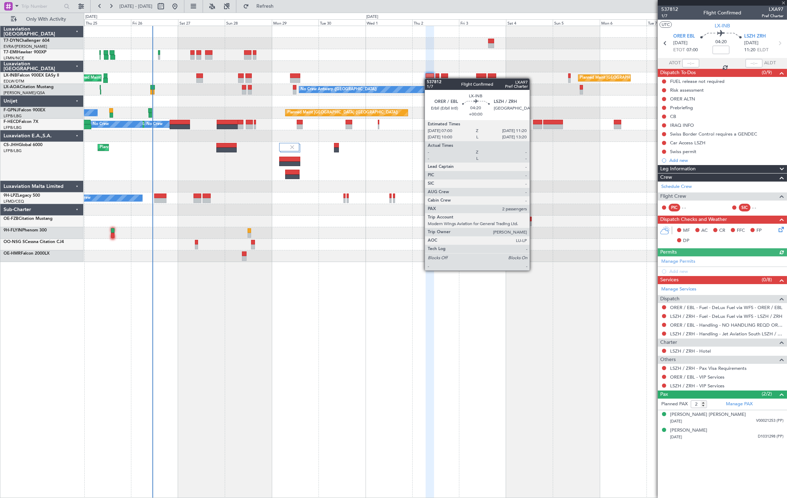
click at [428, 79] on div at bounding box center [430, 80] width 9 height 5
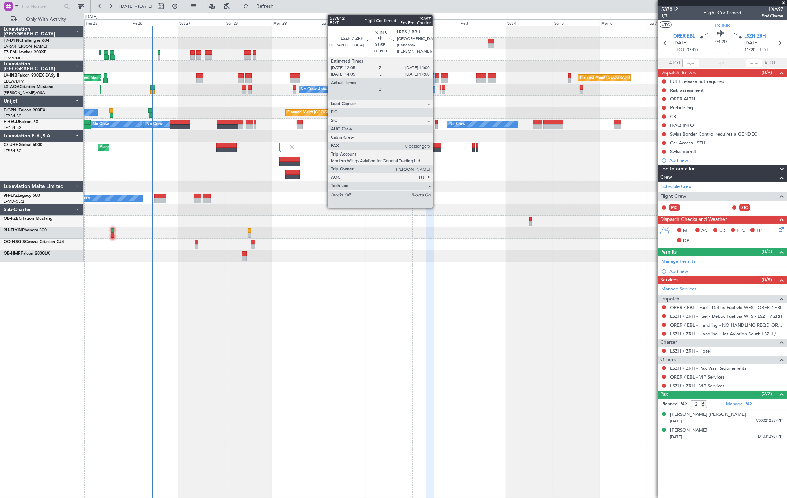
click at [437, 83] on div at bounding box center [437, 80] width 4 height 5
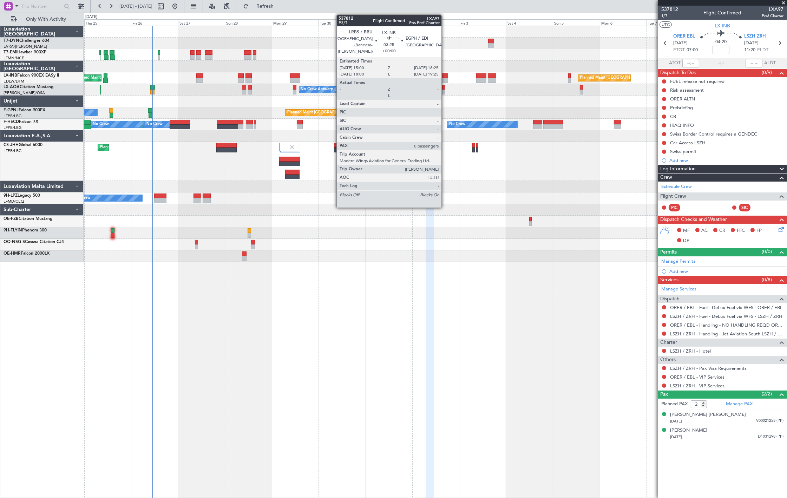
click at [445, 76] on div at bounding box center [444, 75] width 7 height 5
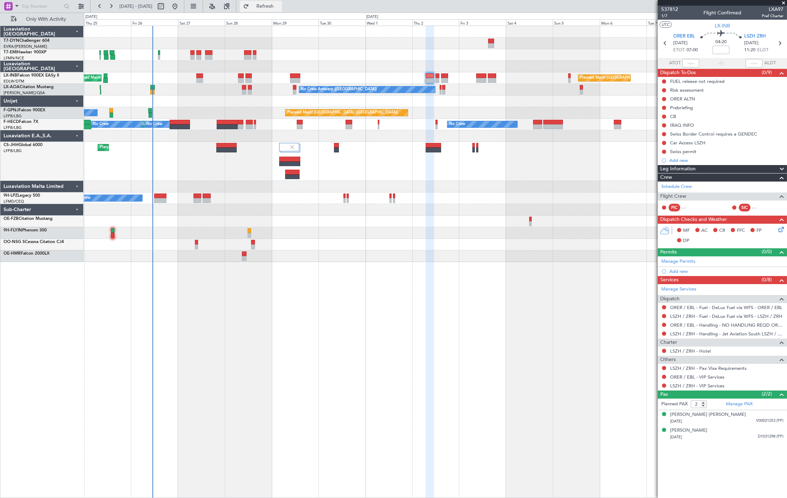
drag, startPoint x: 276, startPoint y: 4, endPoint x: 297, endPoint y: 10, distance: 21.5
click at [277, 4] on span "Refresh" at bounding box center [264, 6] width 29 height 5
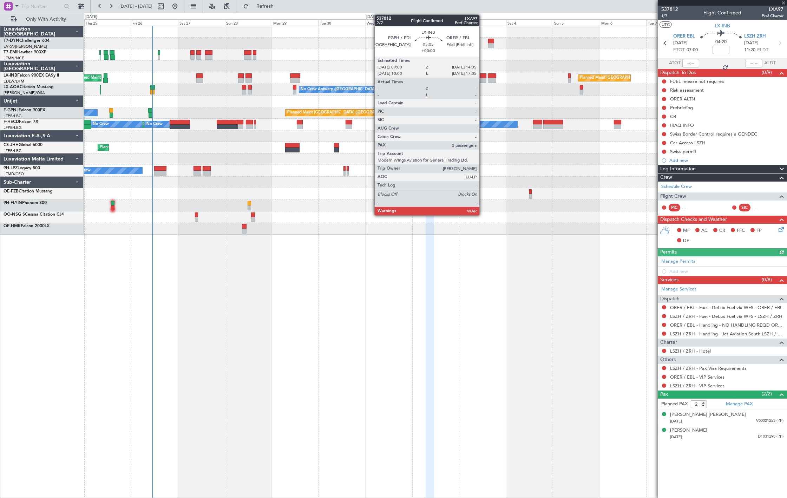
click at [483, 78] on div at bounding box center [481, 80] width 10 height 5
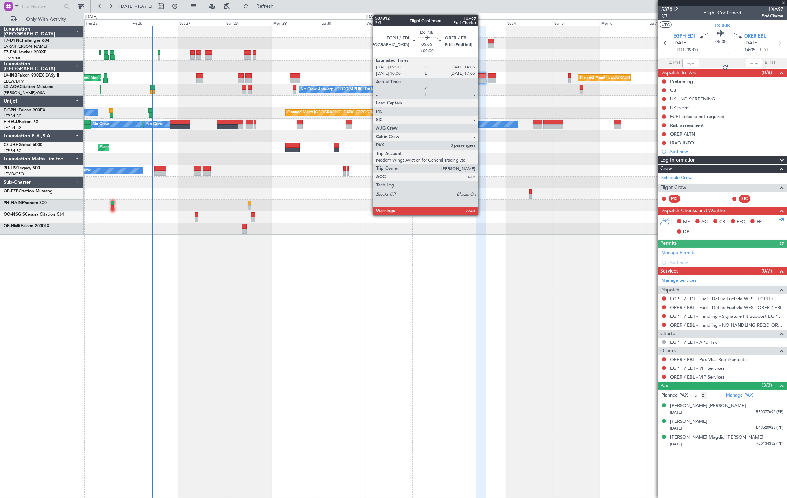
click at [481, 78] on div at bounding box center [481, 80] width 10 height 5
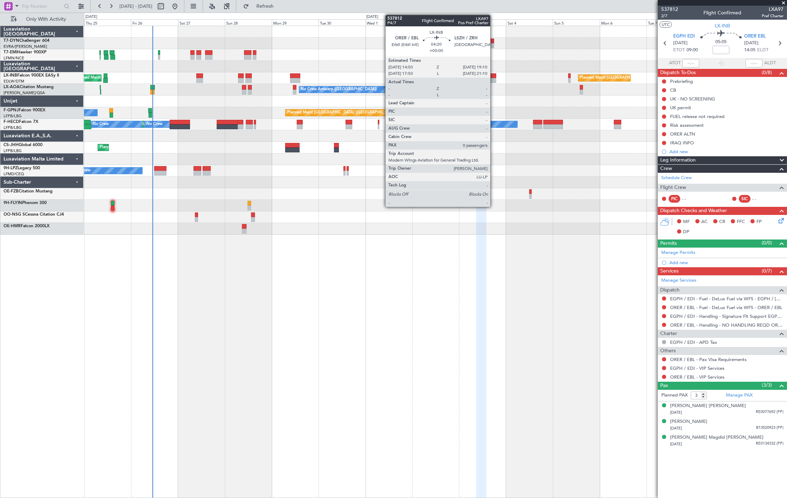
click at [494, 78] on div at bounding box center [492, 80] width 9 height 5
click at [493, 77] on div at bounding box center [492, 75] width 9 height 5
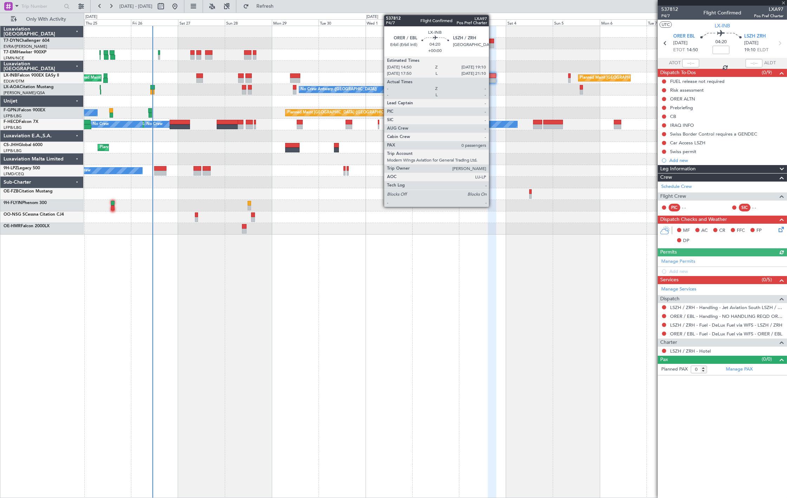
click at [492, 79] on div at bounding box center [492, 80] width 9 height 5
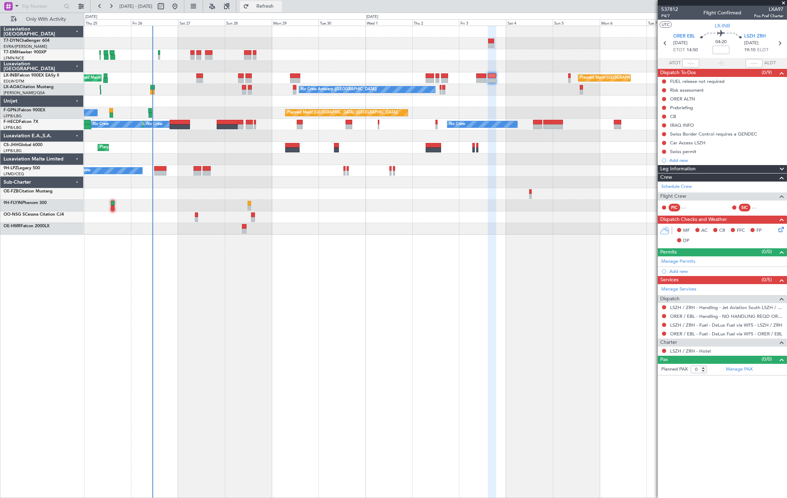
click at [280, 7] on span "Refresh" at bounding box center [264, 6] width 29 height 5
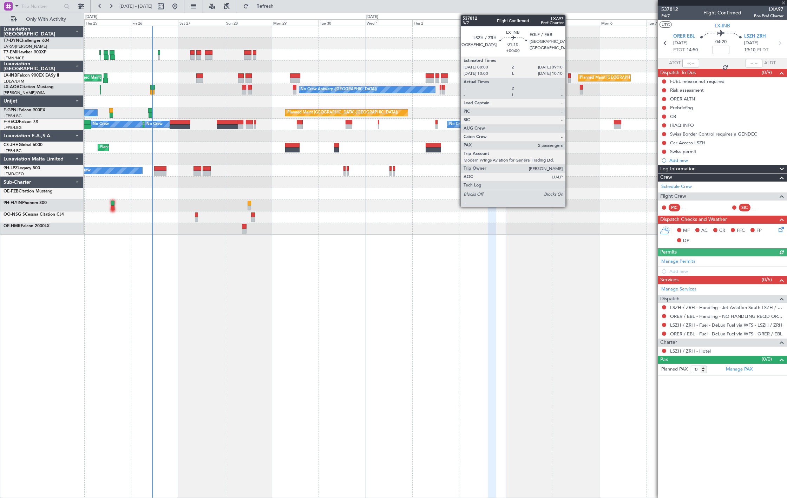
click at [569, 79] on div at bounding box center [569, 80] width 2 height 5
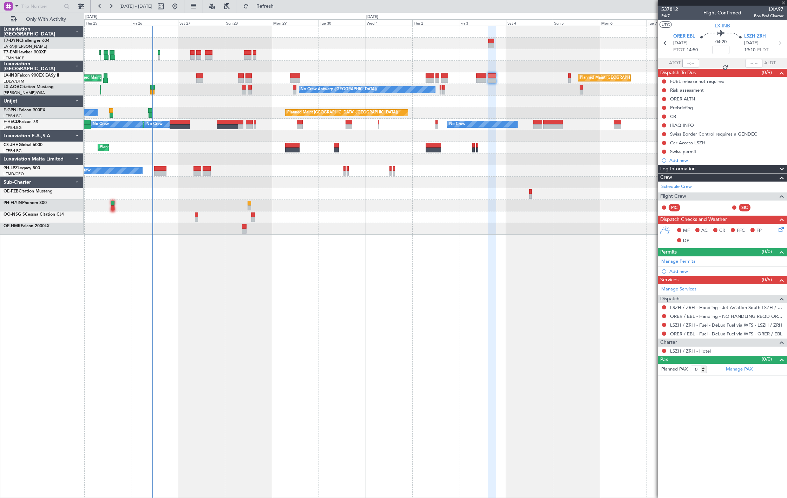
type input "2"
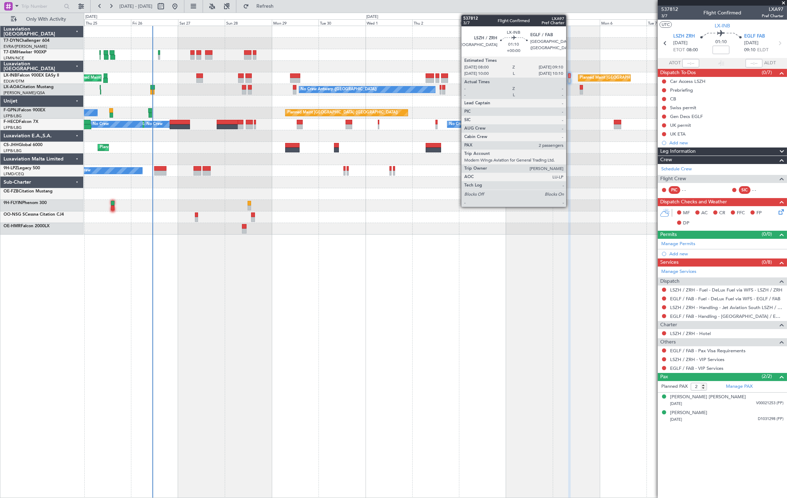
click at [569, 79] on div at bounding box center [569, 80] width 2 height 5
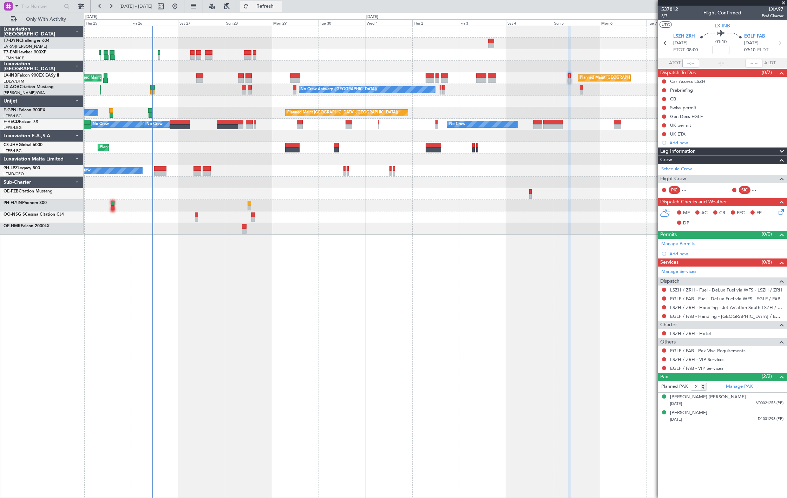
click at [280, 7] on span "Refresh" at bounding box center [264, 6] width 29 height 5
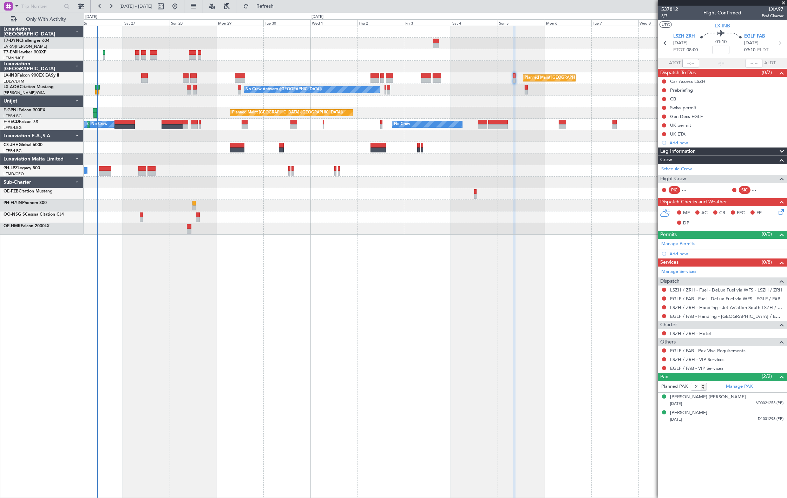
click at [142, 76] on div at bounding box center [144, 75] width 7 height 5
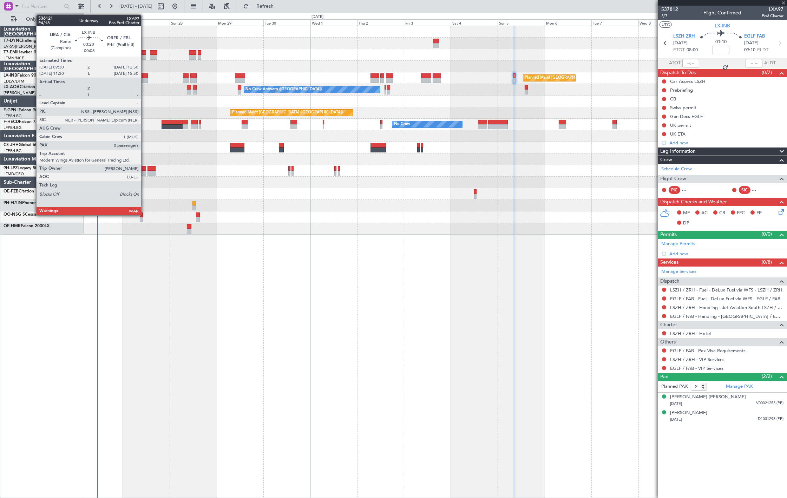
type input "-00:05"
type input "0"
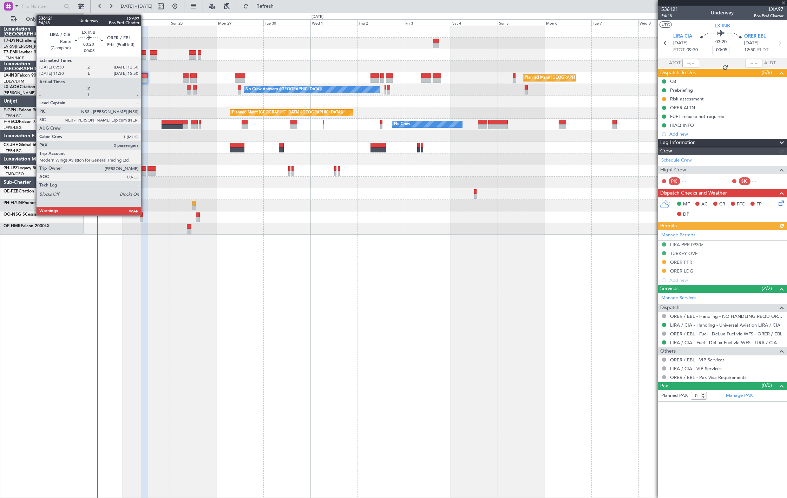
click at [144, 78] on div at bounding box center [144, 80] width 7 height 5
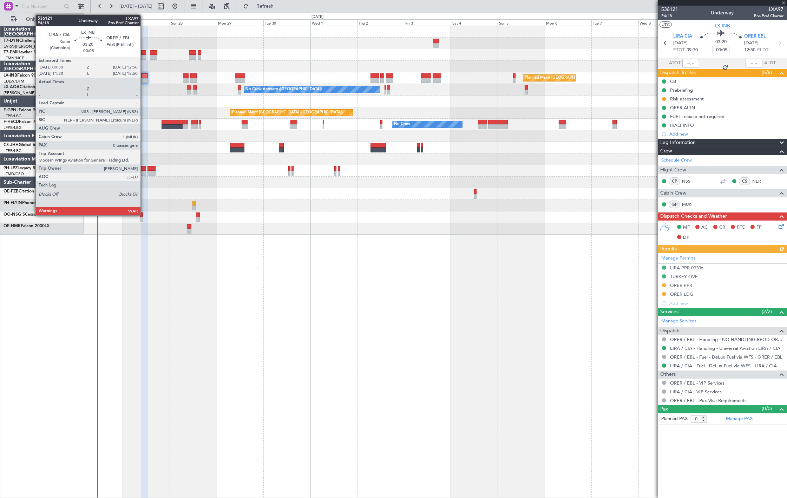
click at [144, 78] on div at bounding box center [144, 80] width 7 height 5
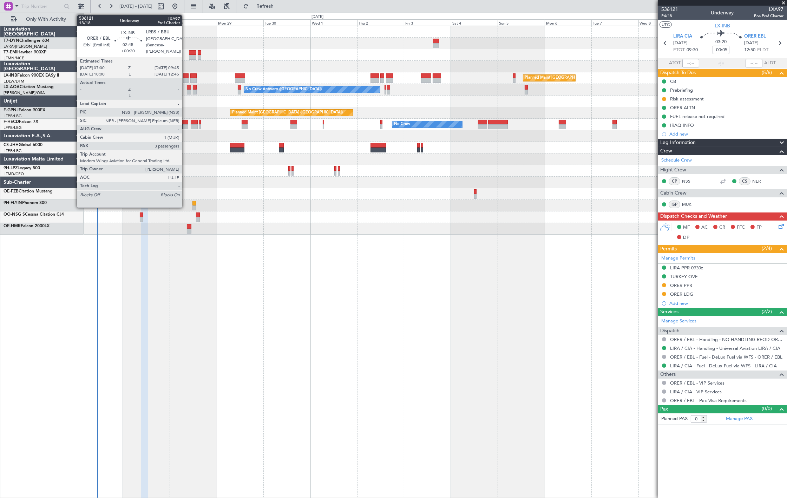
click at [185, 78] on div at bounding box center [186, 80] width 6 height 5
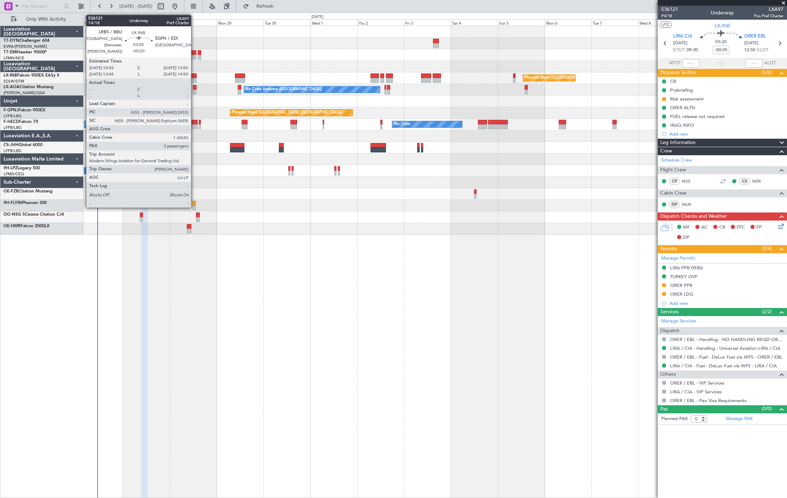
click at [194, 79] on div at bounding box center [193, 80] width 6 height 5
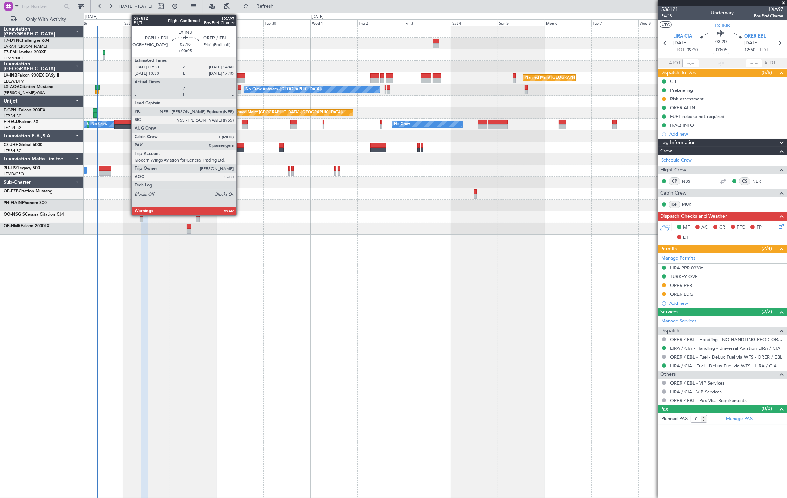
click at [240, 75] on div at bounding box center [240, 75] width 10 height 5
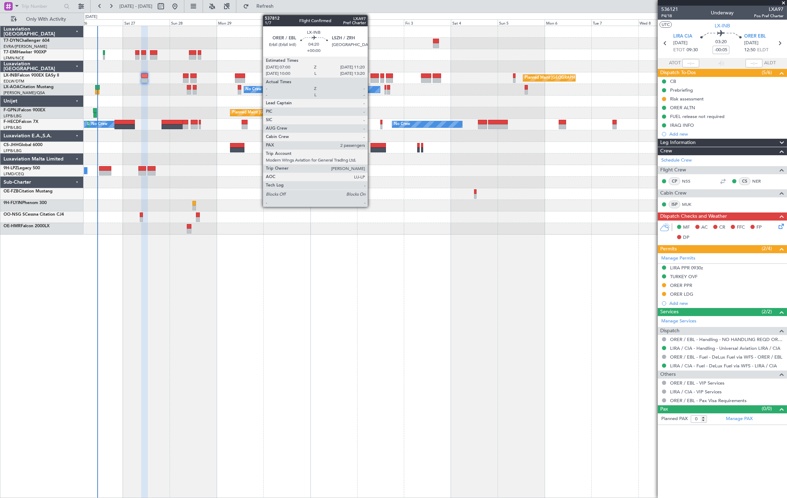
click at [371, 78] on div at bounding box center [374, 80] width 9 height 5
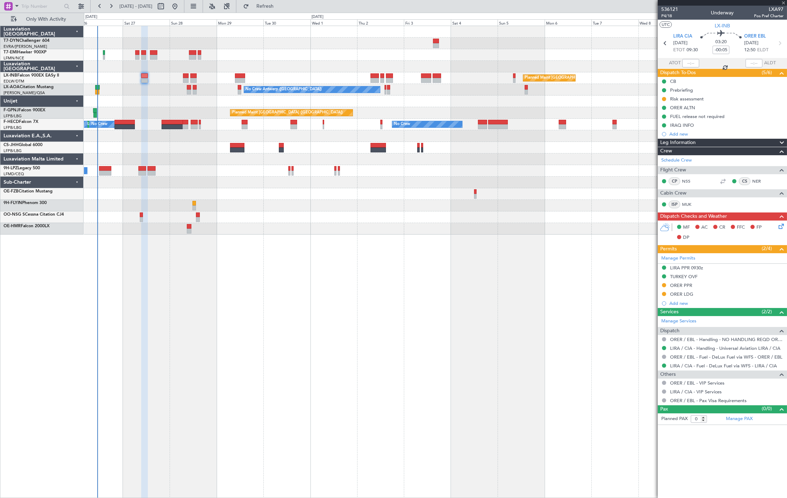
type input "2"
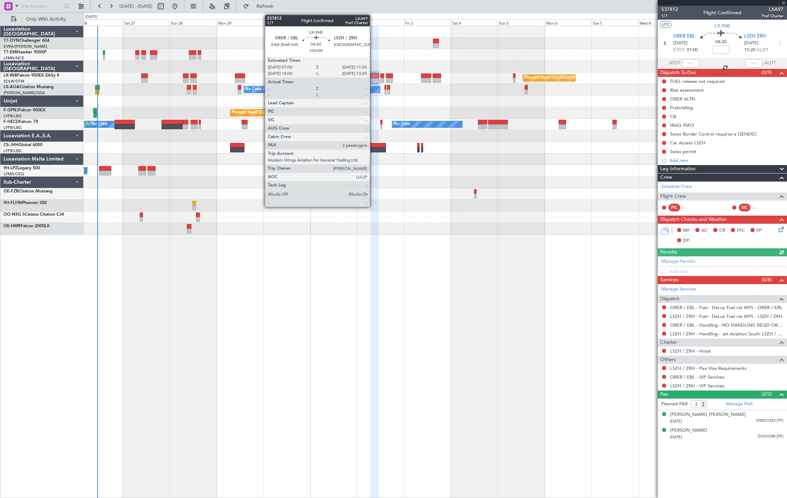
click at [373, 78] on div at bounding box center [374, 80] width 9 height 5
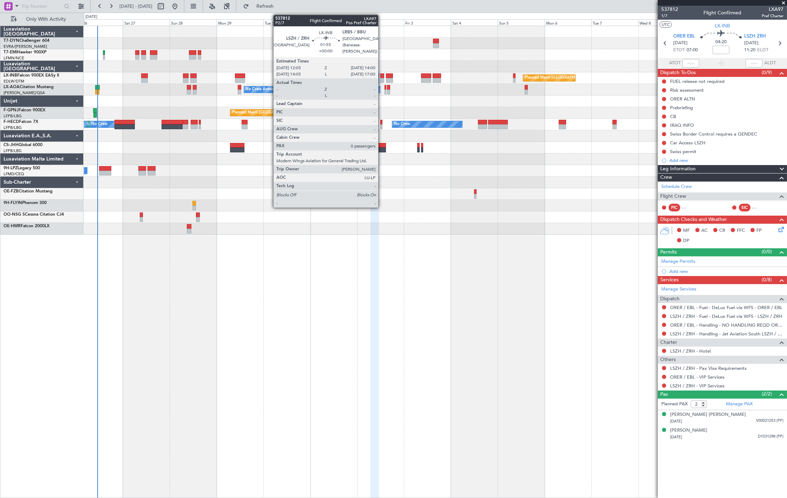
click at [382, 75] on div at bounding box center [382, 75] width 4 height 5
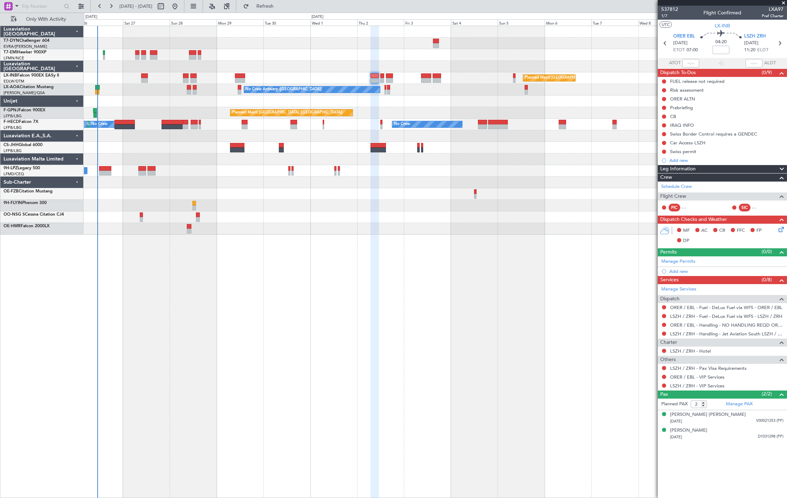
click at [389, 75] on div at bounding box center [389, 75] width 7 height 5
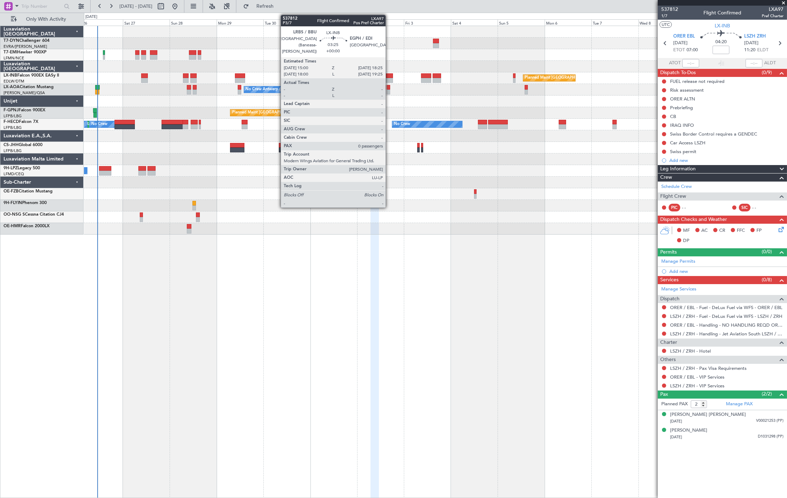
click at [389, 75] on div at bounding box center [389, 75] width 7 height 5
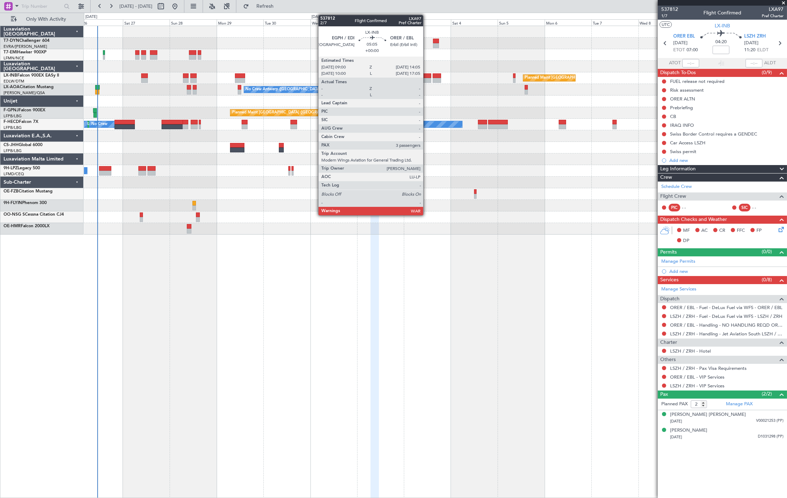
click at [427, 78] on div at bounding box center [426, 80] width 10 height 5
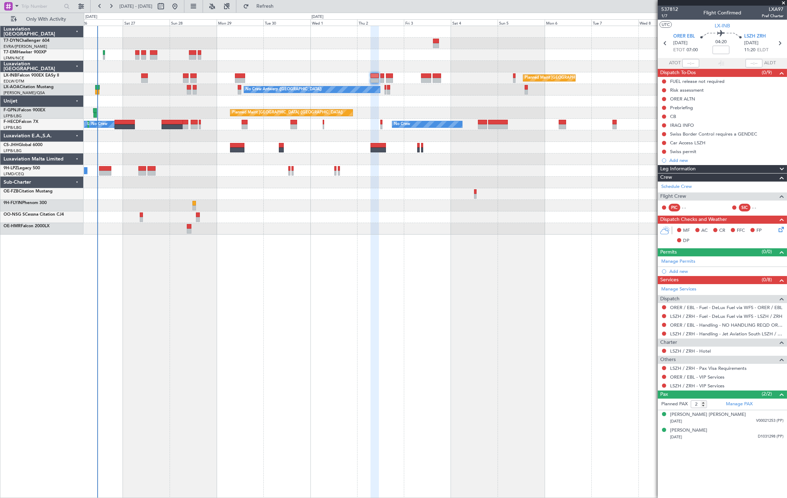
click at [432, 77] on div "Planned Maint London (Farnborough) Planned Maint London (Farnborough)" at bounding box center [435, 78] width 703 height 12
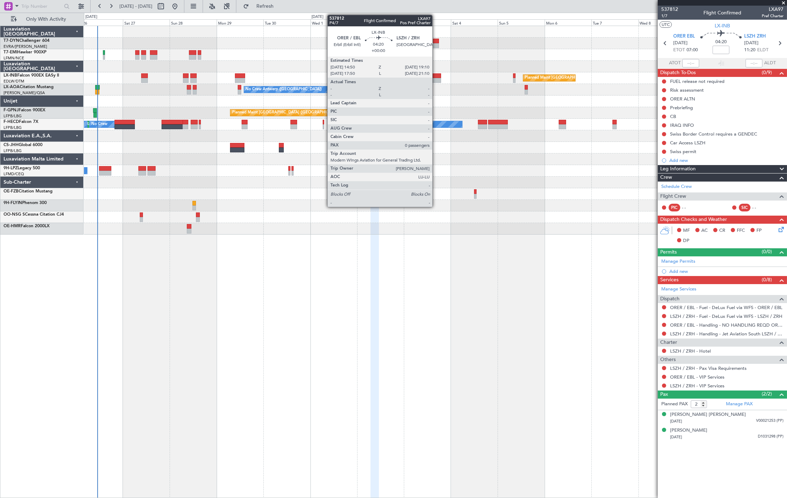
click at [436, 78] on div at bounding box center [437, 80] width 9 height 5
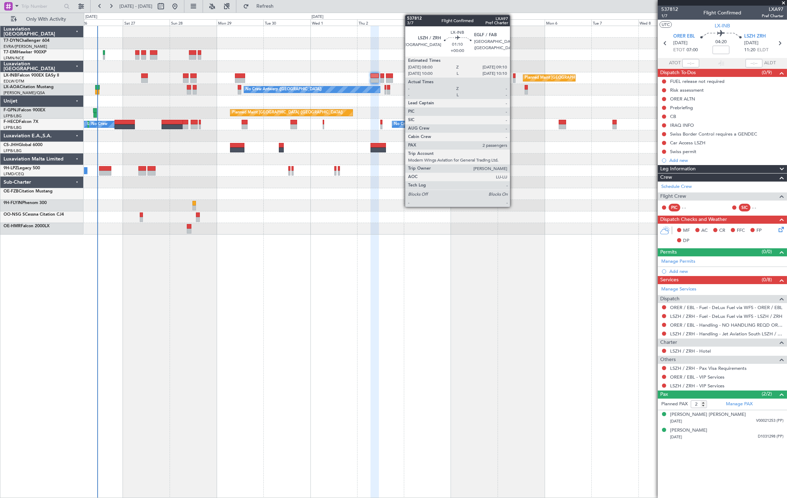
click at [514, 78] on div at bounding box center [514, 80] width 2 height 5
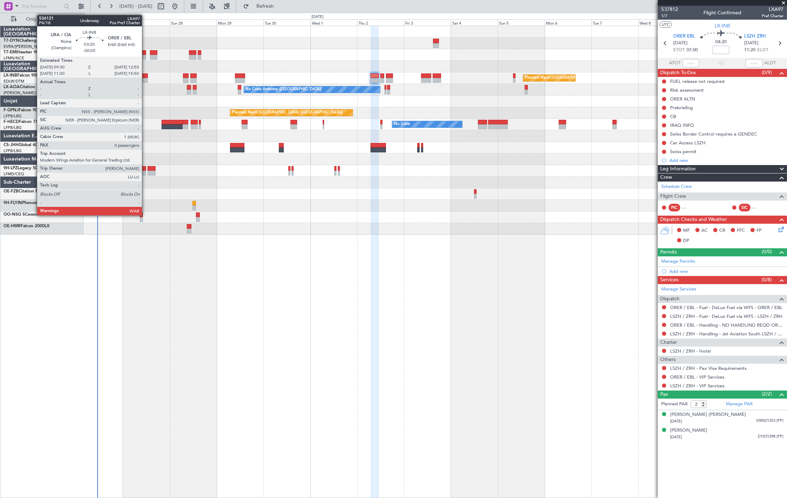
click at [145, 78] on div at bounding box center [144, 80] width 7 height 5
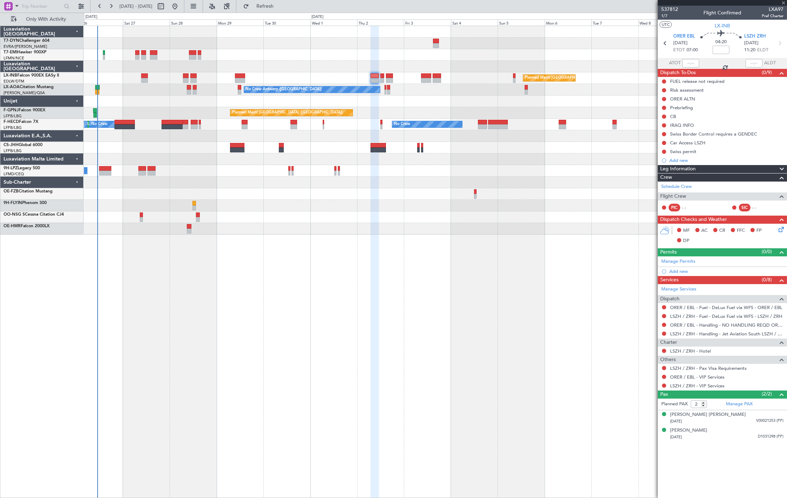
type input "-00:05"
type input "0"
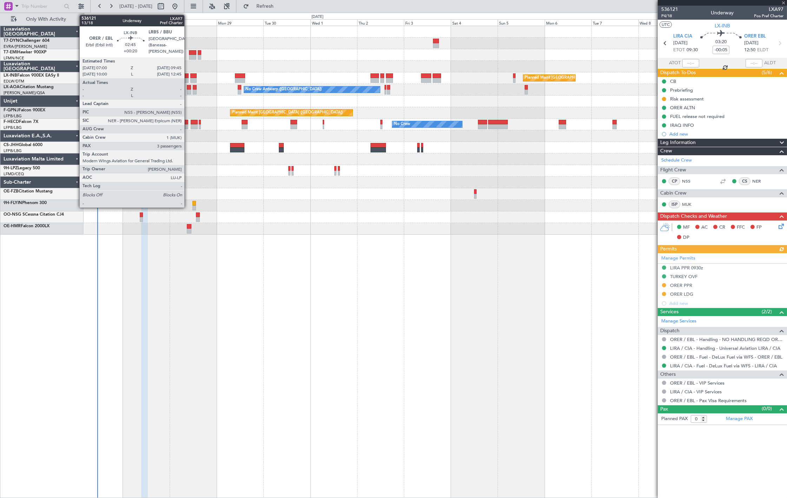
click at [188, 78] on div at bounding box center [186, 80] width 6 height 5
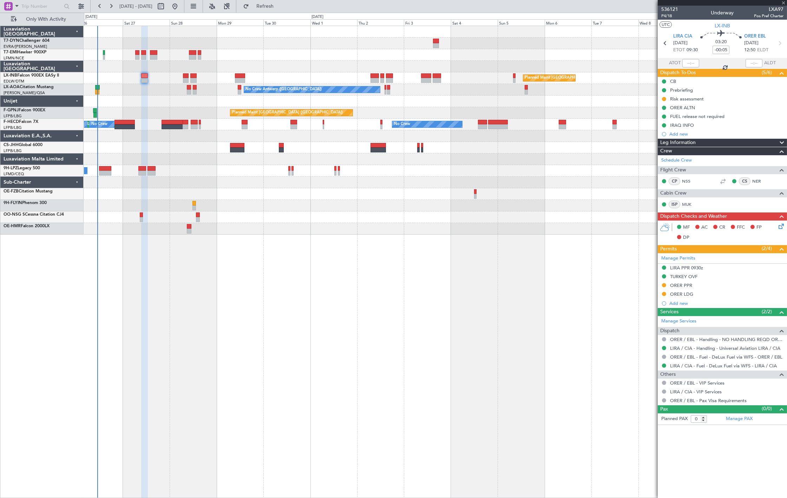
type input "+00:20"
type input "3"
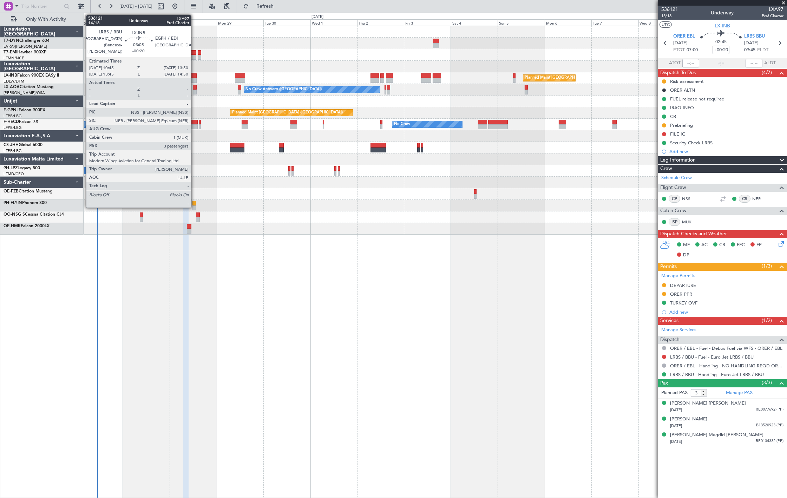
click at [194, 78] on div at bounding box center [193, 80] width 6 height 5
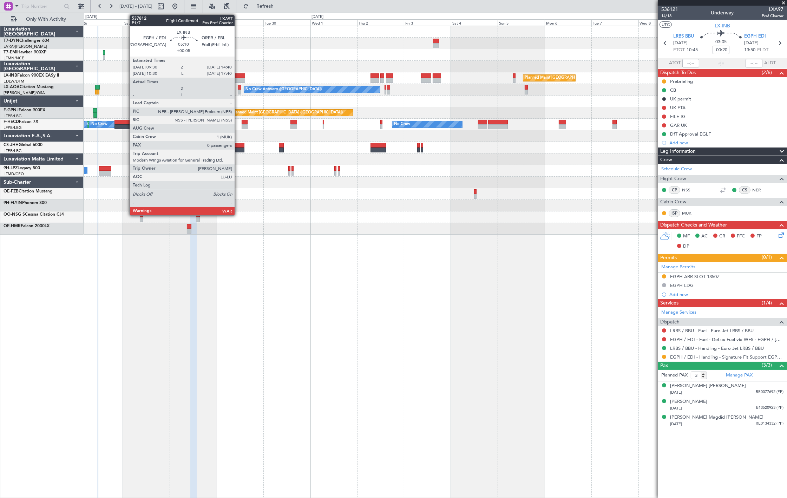
click at [236, 82] on div at bounding box center [240, 80] width 10 height 5
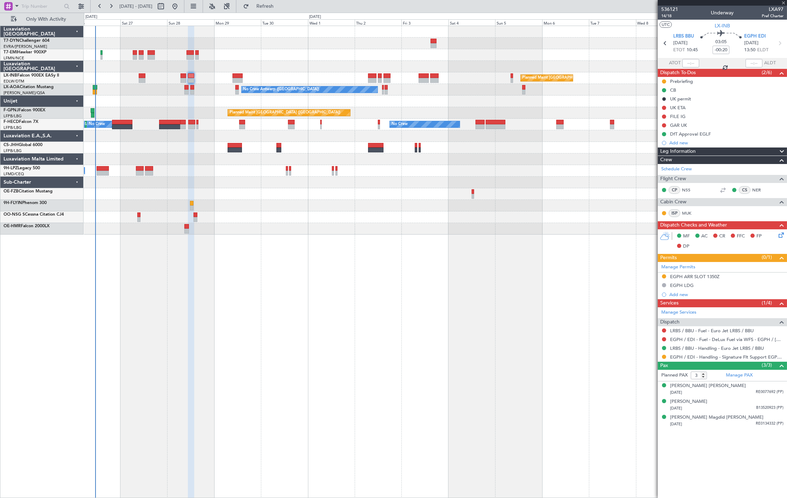
click at [236, 79] on div at bounding box center [237, 80] width 10 height 5
type input "+00:05"
type input "0"
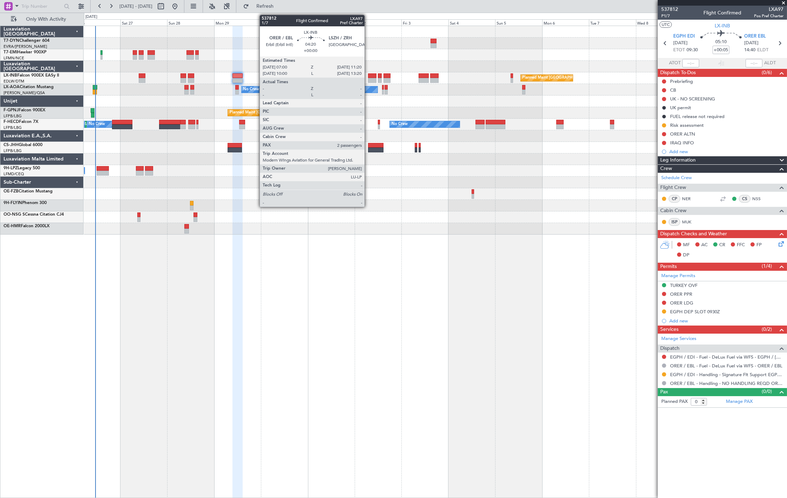
click at [368, 79] on div at bounding box center [372, 80] width 9 height 5
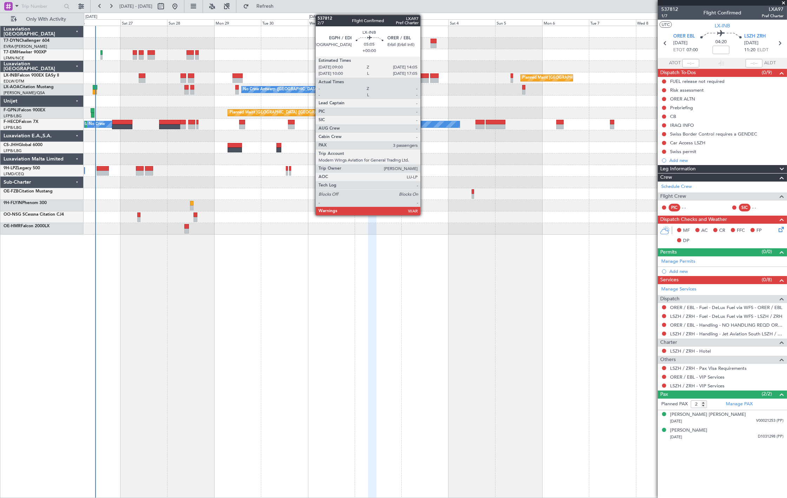
click at [424, 79] on div at bounding box center [423, 80] width 10 height 5
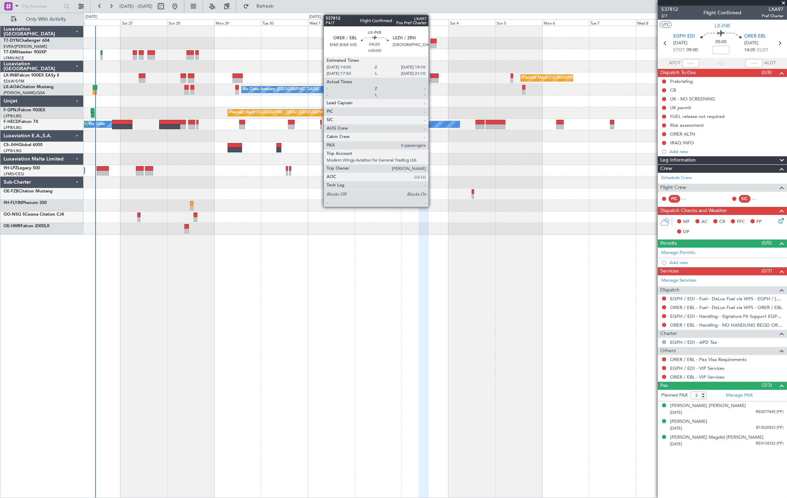
click at [432, 79] on div at bounding box center [434, 80] width 9 height 5
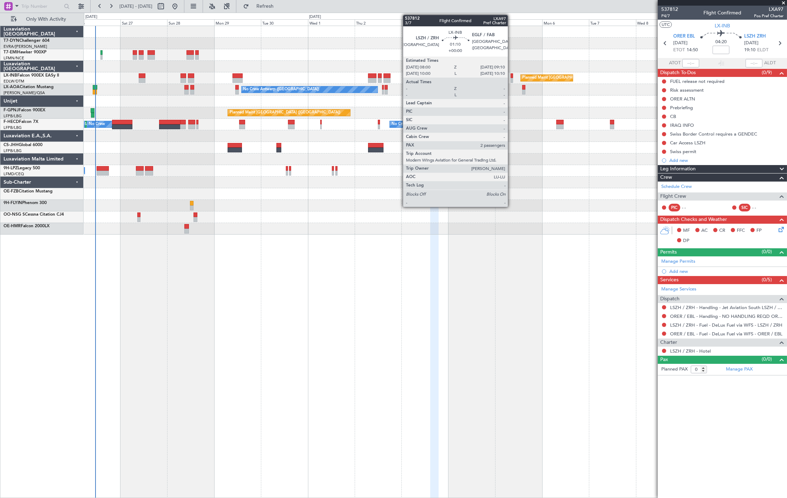
click at [511, 77] on div at bounding box center [511, 75] width 2 height 5
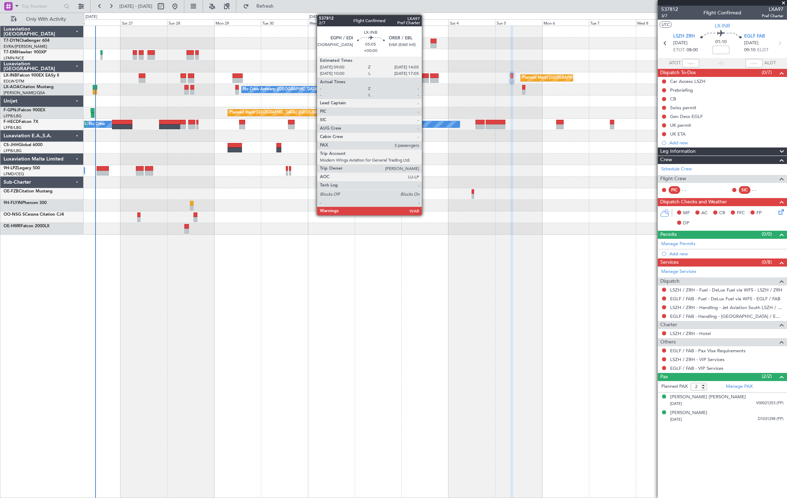
click at [425, 76] on div at bounding box center [423, 75] width 10 height 5
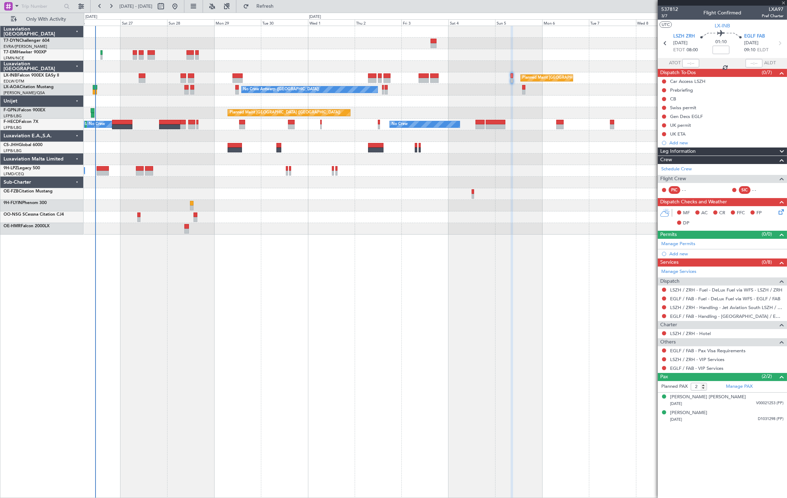
type input "3"
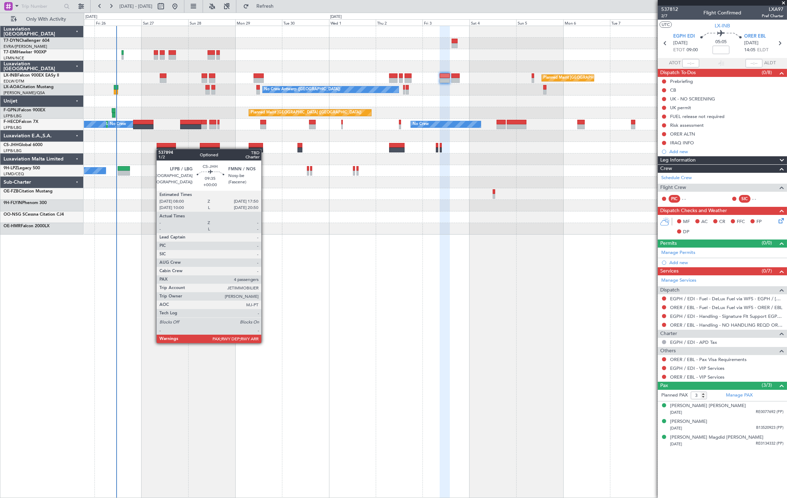
click at [171, 149] on div at bounding box center [166, 149] width 19 height 5
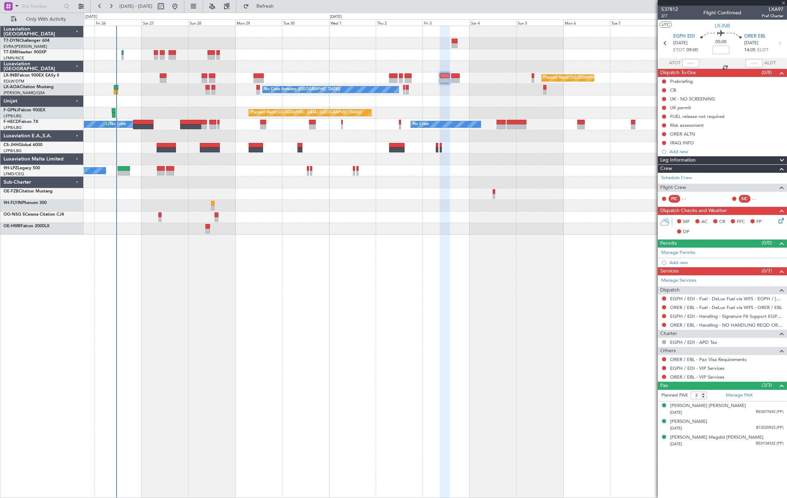
type input "4"
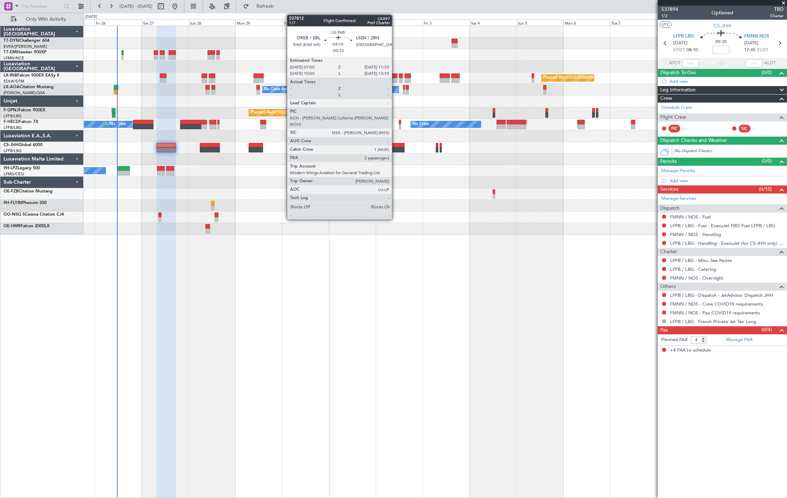
click at [395, 77] on div at bounding box center [393, 75] width 8 height 5
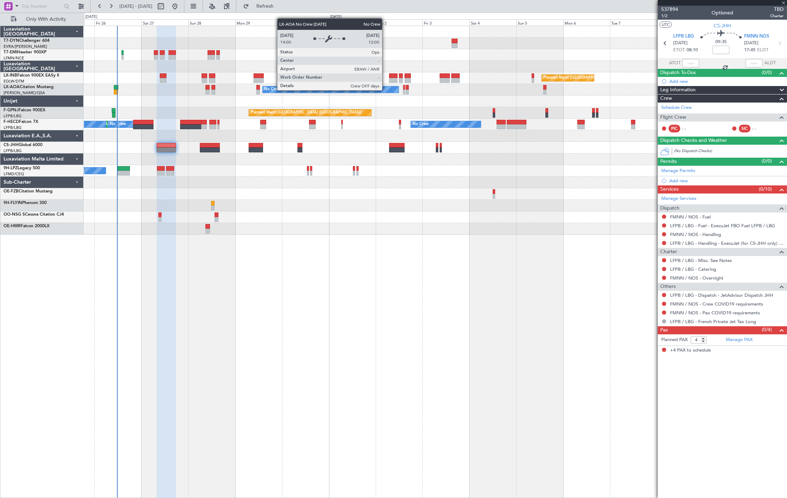
type input "-00:10"
type input "2"
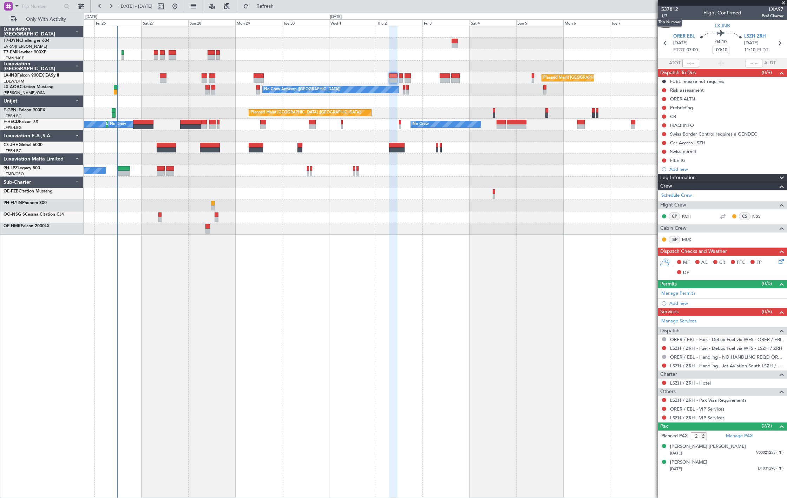
click at [664, 16] on mat-tooltip-component "Trip Number" at bounding box center [669, 22] width 35 height 19
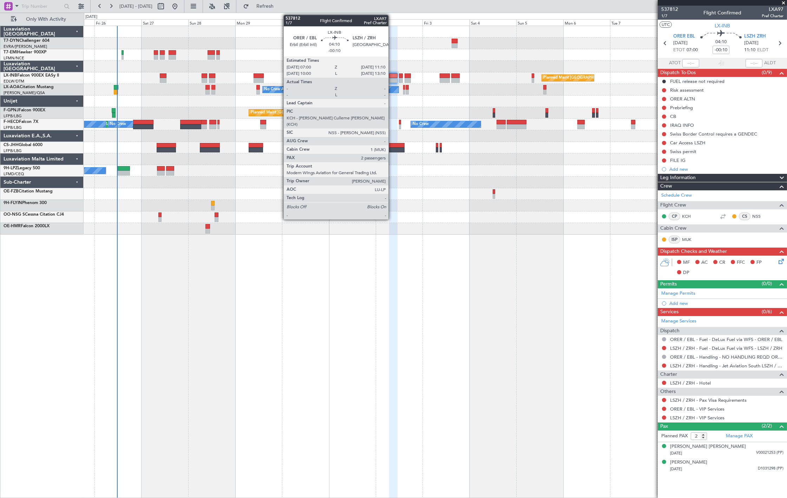
click at [392, 78] on div at bounding box center [393, 80] width 8 height 5
click at [390, 80] on div at bounding box center [393, 80] width 8 height 5
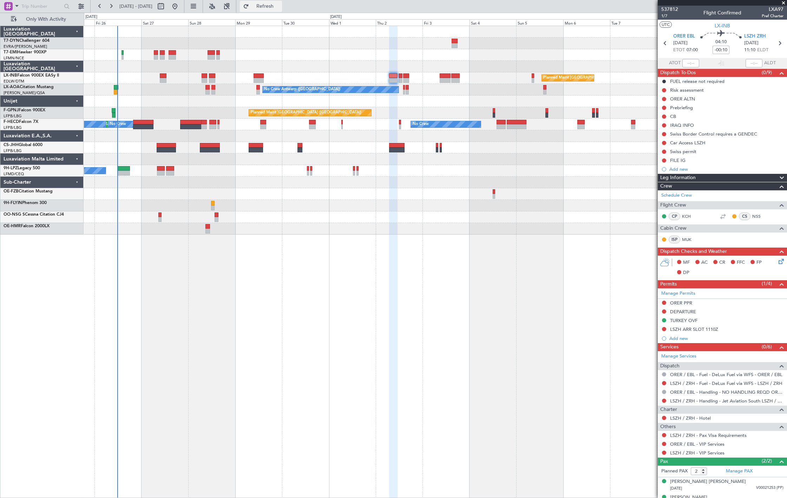
click at [279, 11] on button "Refresh" at bounding box center [261, 6] width 42 height 11
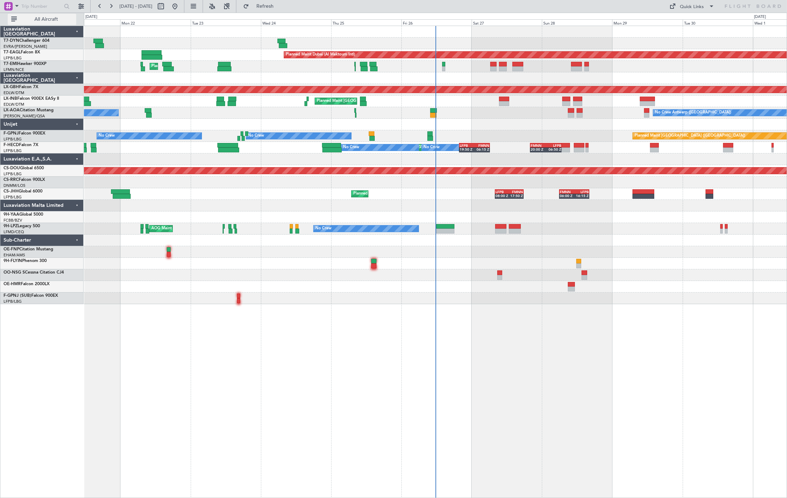
click at [39, 20] on span "All Aircraft" at bounding box center [46, 19] width 56 height 5
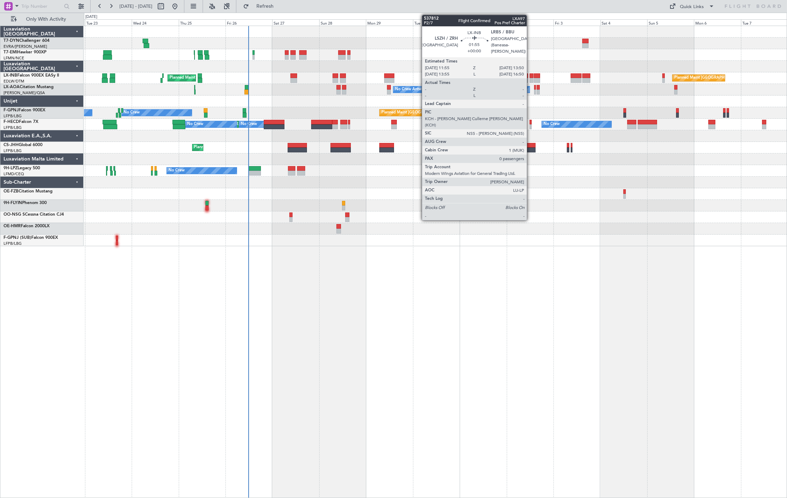
click at [530, 79] on div at bounding box center [531, 80] width 4 height 5
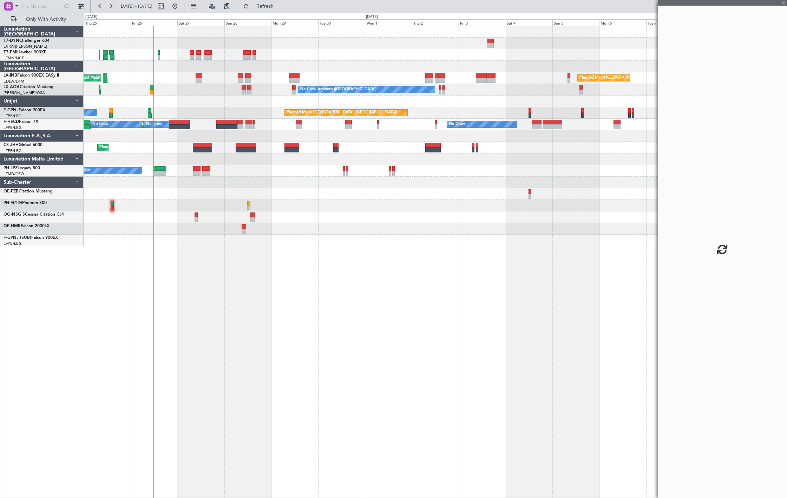
click at [431, 134] on div "Planned Maint [GEOGRAPHIC_DATA] Planned Maint [GEOGRAPHIC_DATA] ([GEOGRAPHIC_DA…" at bounding box center [435, 136] width 703 height 220
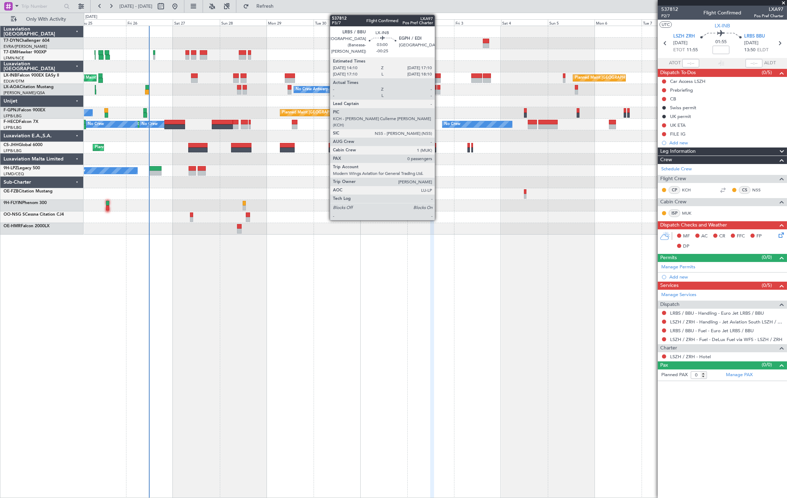
click at [438, 78] on div at bounding box center [437, 80] width 6 height 5
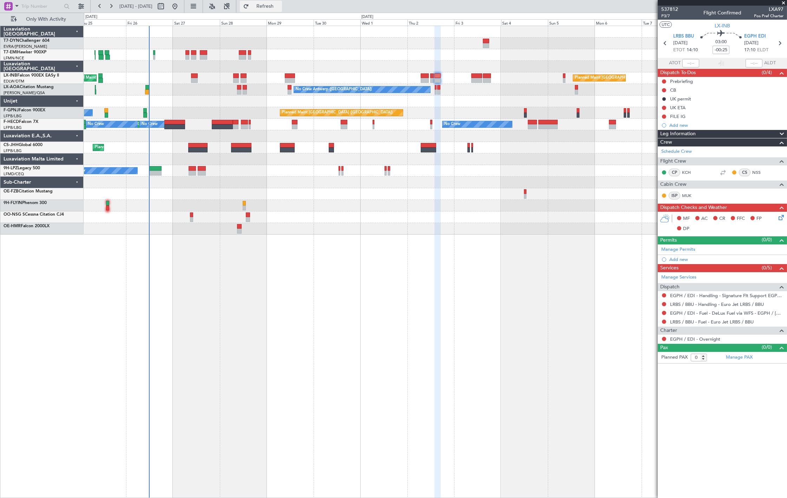
click at [282, 11] on button "Refresh" at bounding box center [261, 6] width 42 height 11
click at [671, 16] on span "P3/7" at bounding box center [669, 16] width 17 height 6
click at [277, 1] on button "Refresh" at bounding box center [261, 6] width 42 height 11
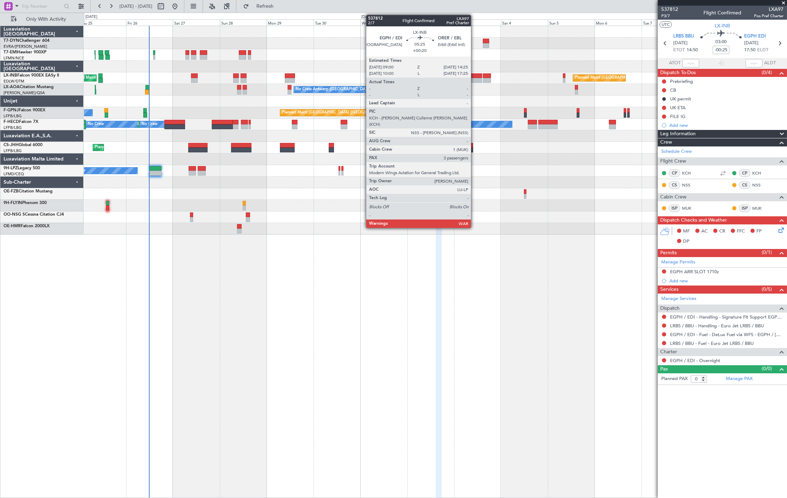
click at [474, 78] on div at bounding box center [476, 80] width 11 height 5
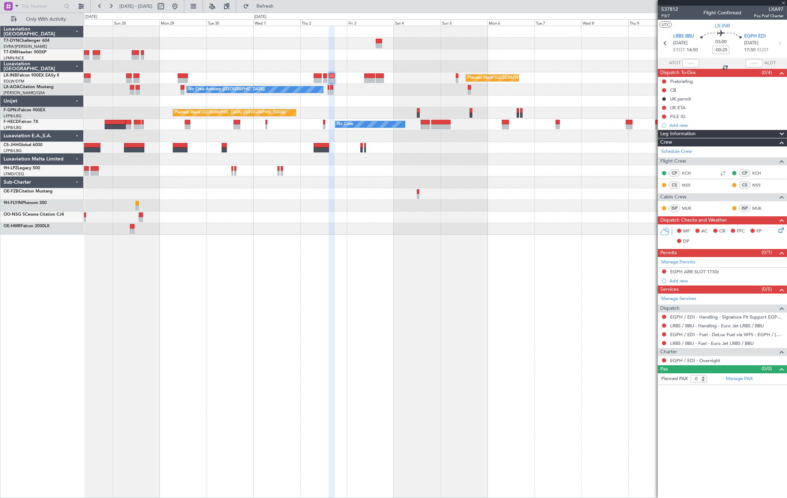
click at [368, 111] on div "Planned Maint [GEOGRAPHIC_DATA] ([GEOGRAPHIC_DATA]) Planned Maint [GEOGRAPHIC_D…" at bounding box center [435, 130] width 703 height 209
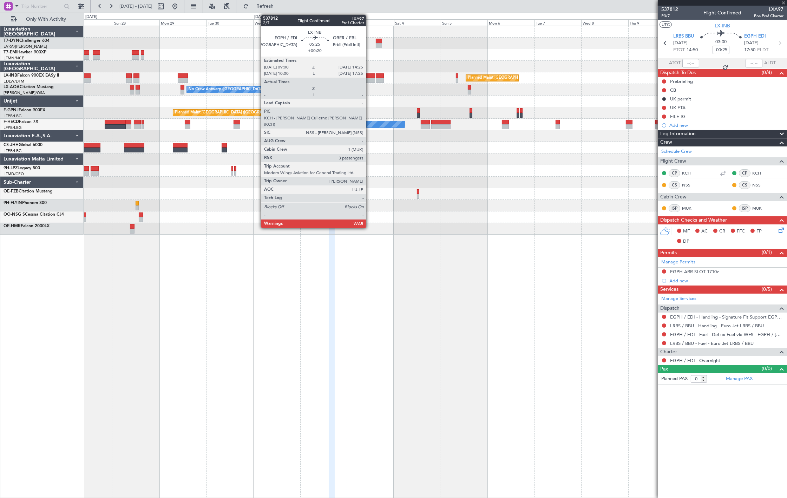
type input "+00:20"
type input "3"
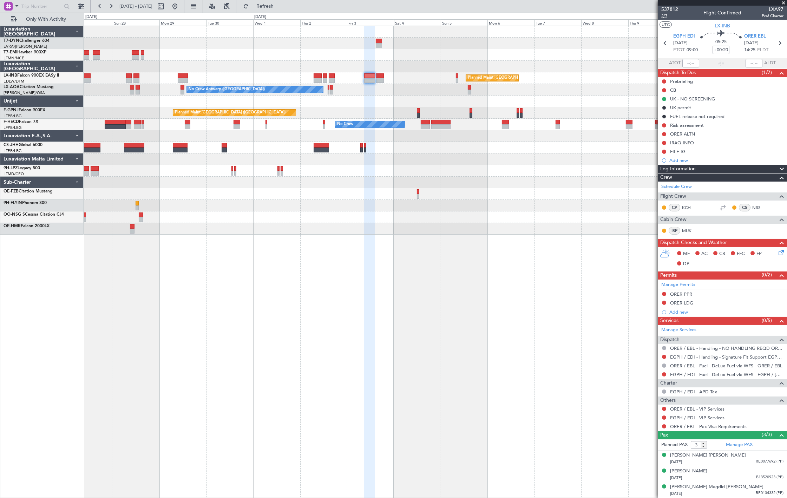
click at [663, 17] on span "2/7" at bounding box center [669, 16] width 17 height 6
click at [327, 77] on div "Planned Maint [GEOGRAPHIC_DATA] ([GEOGRAPHIC_DATA]) Planned Maint [GEOGRAPHIC_D…" at bounding box center [435, 78] width 703 height 12
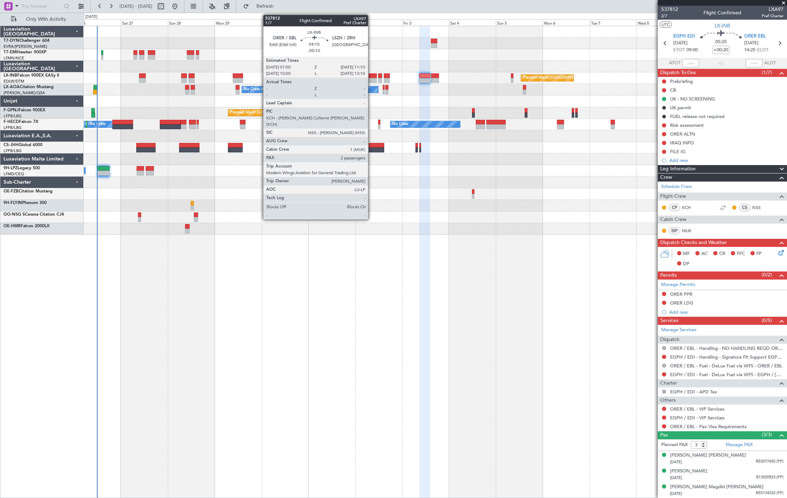
click at [371, 77] on div at bounding box center [373, 75] width 8 height 5
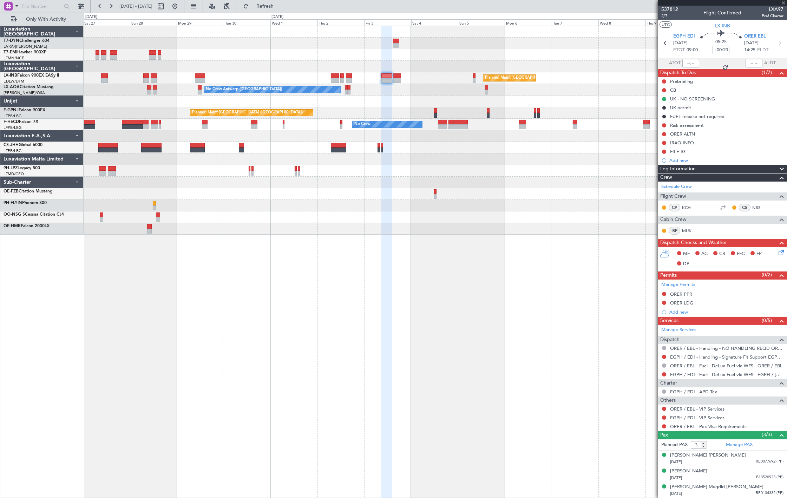
click at [325, 62] on div "Planned Maint [GEOGRAPHIC_DATA] ([GEOGRAPHIC_DATA]) Planned Maint [GEOGRAPHIC_D…" at bounding box center [435, 130] width 703 height 209
type input "-00:10"
type input "2"
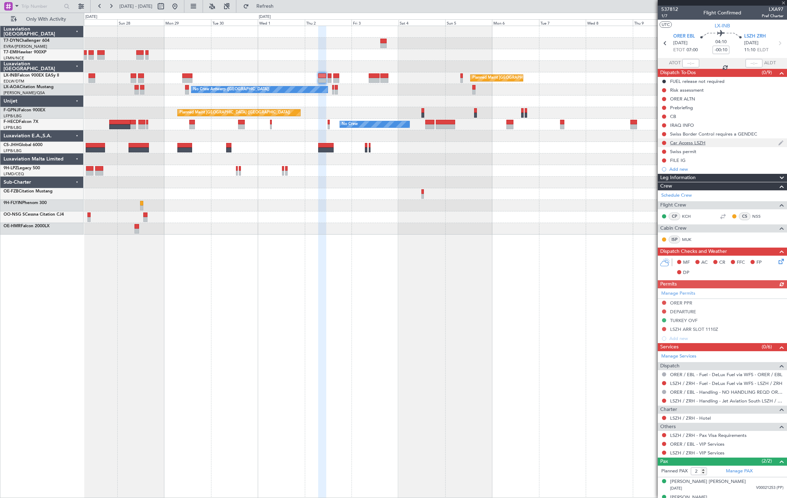
click at [666, 143] on div at bounding box center [664, 143] width 6 height 6
click at [664, 143] on button at bounding box center [664, 143] width 4 height 4
click at [663, 181] on span "Cancelled" at bounding box center [665, 184] width 20 height 7
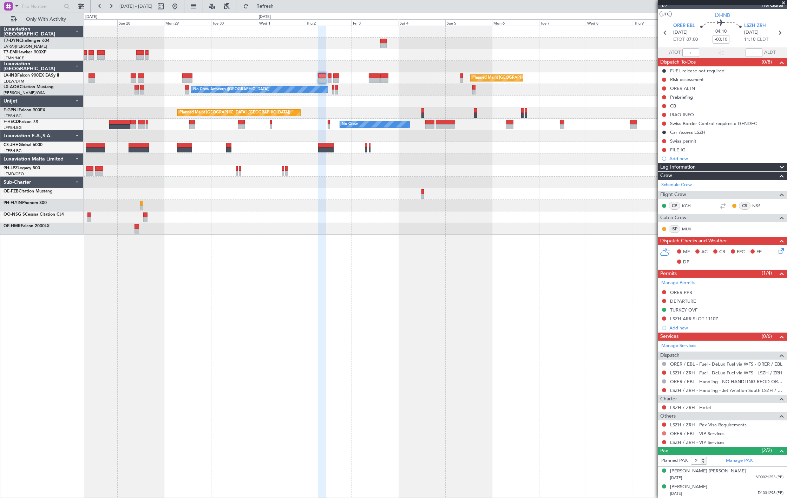
click at [664, 434] on button at bounding box center [664, 433] width 4 height 4
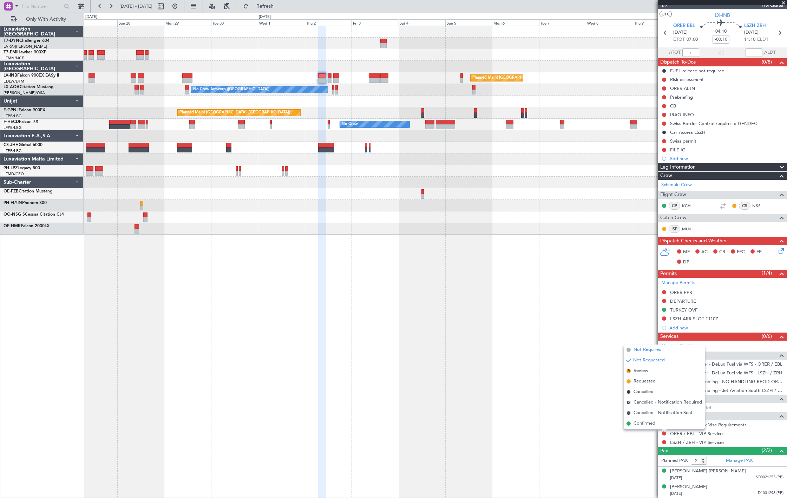
click at [648, 351] on span "Not Required" at bounding box center [647, 349] width 28 height 7
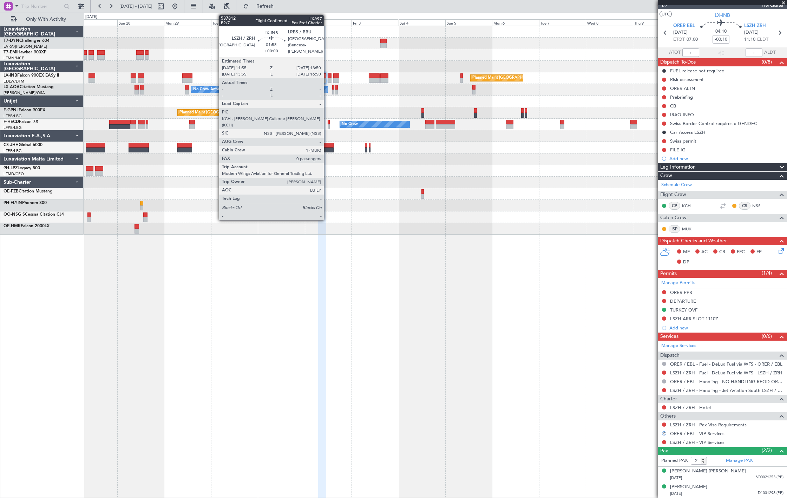
click at [328, 76] on div at bounding box center [330, 75] width 4 height 5
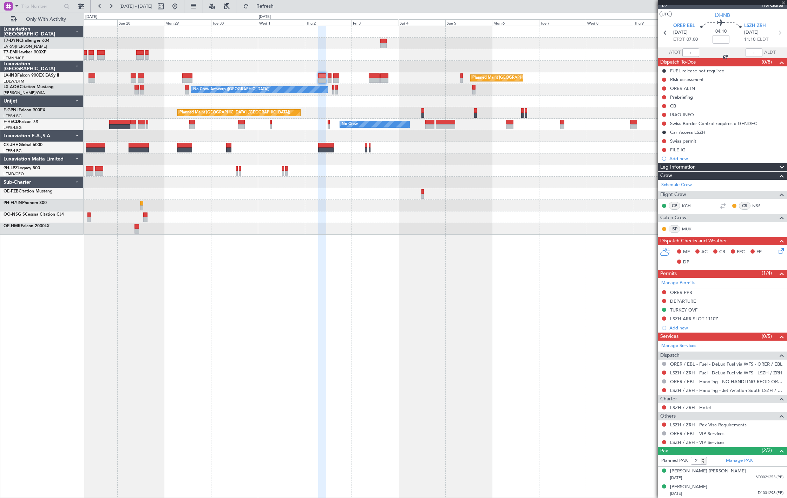
type input "0"
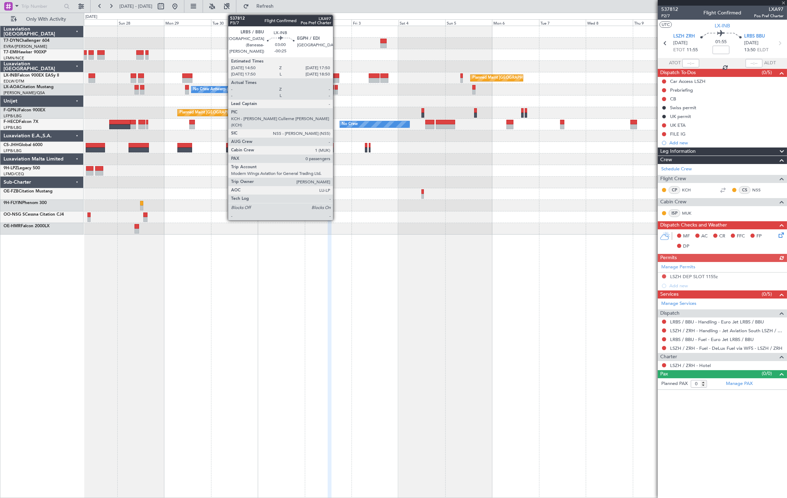
click at [336, 78] on div at bounding box center [336, 80] width 6 height 5
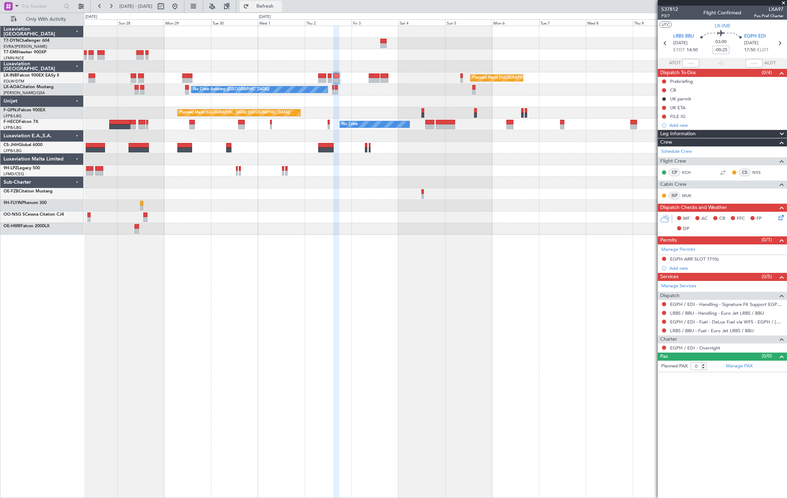
click at [282, 8] on button "Refresh" at bounding box center [261, 6] width 42 height 11
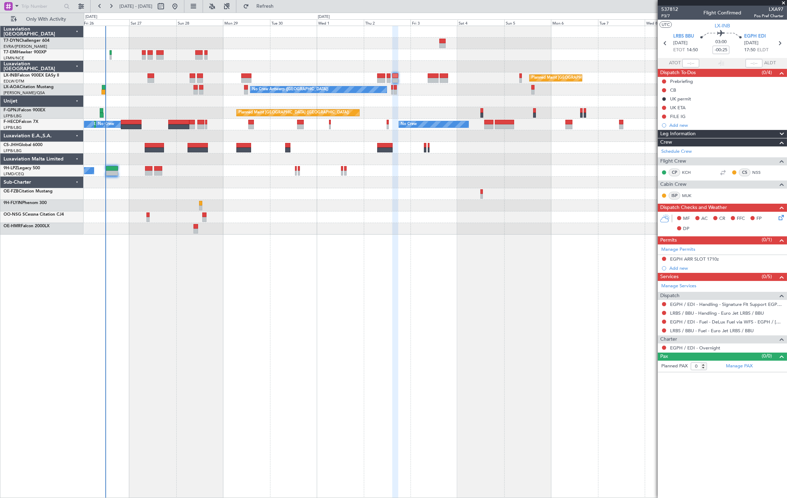
click at [352, 54] on div "Planned Maint [GEOGRAPHIC_DATA]" at bounding box center [435, 55] width 703 height 12
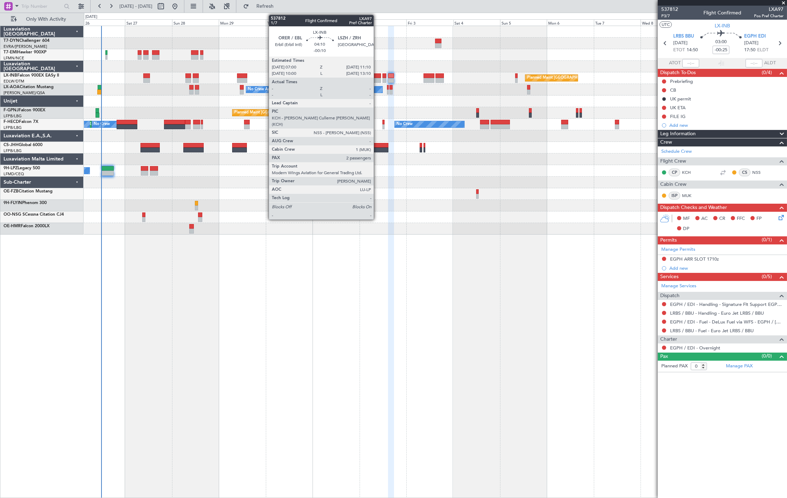
click at [337, 84] on div "Planned Maint [GEOGRAPHIC_DATA] Planned Maint [GEOGRAPHIC_DATA] ([GEOGRAPHIC_DA…" at bounding box center [435, 130] width 703 height 209
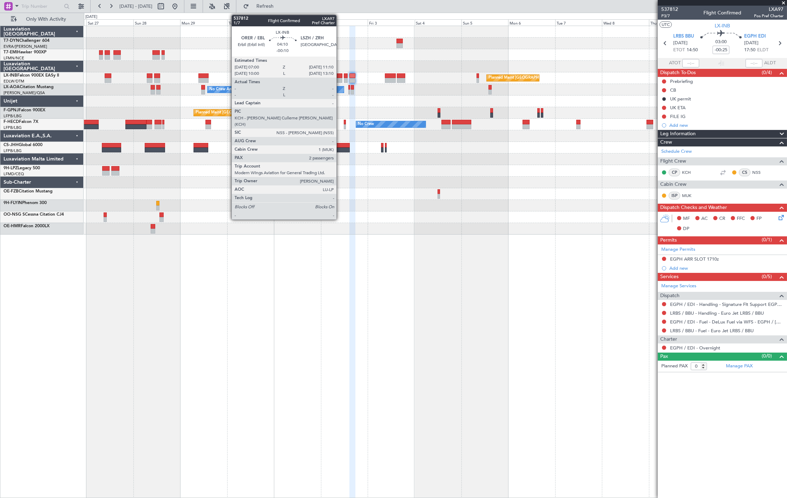
click at [340, 79] on div at bounding box center [338, 80] width 8 height 5
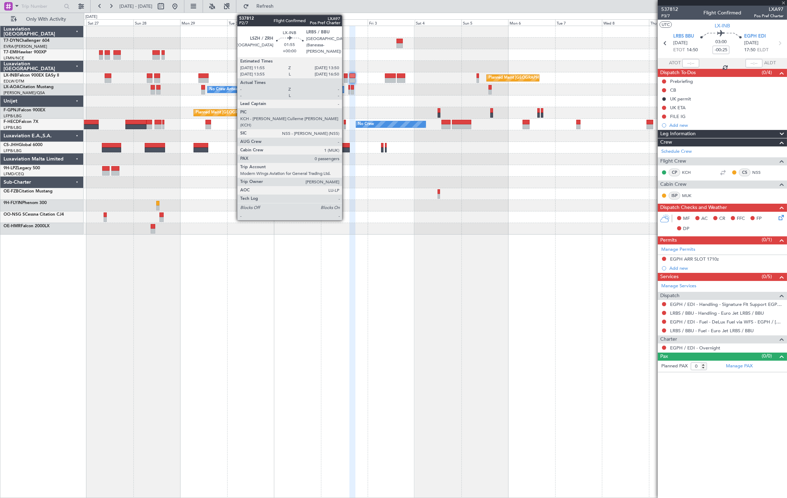
type input "-00:10"
type input "2"
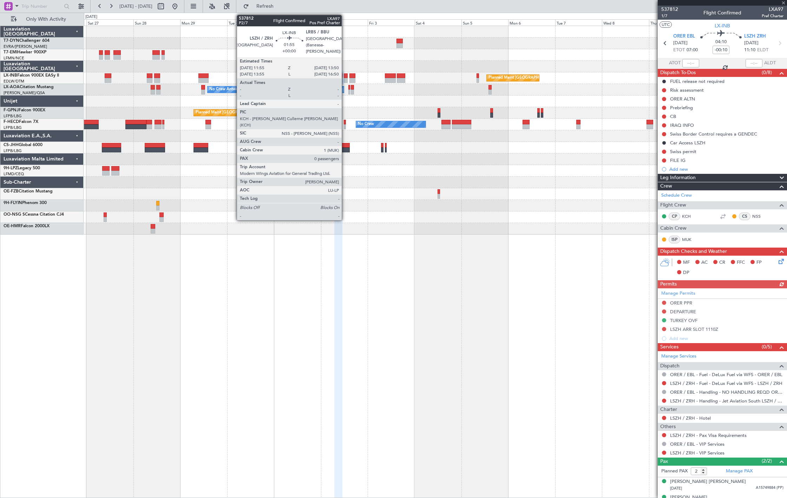
click at [345, 78] on div at bounding box center [346, 80] width 4 height 5
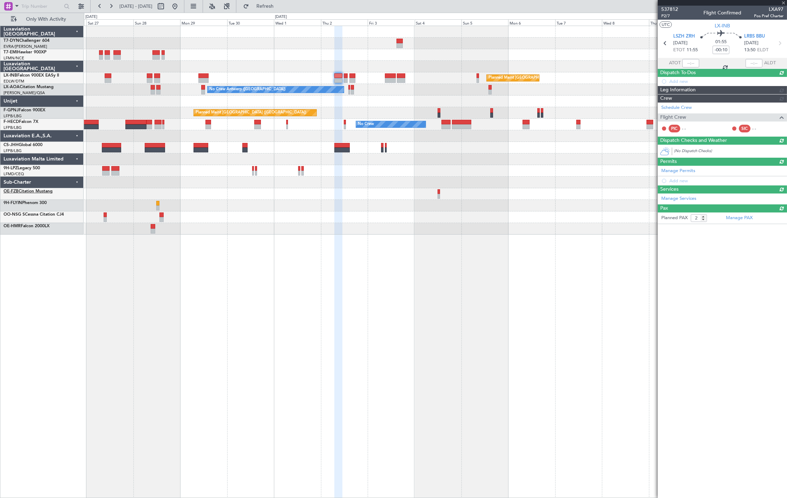
type input "0"
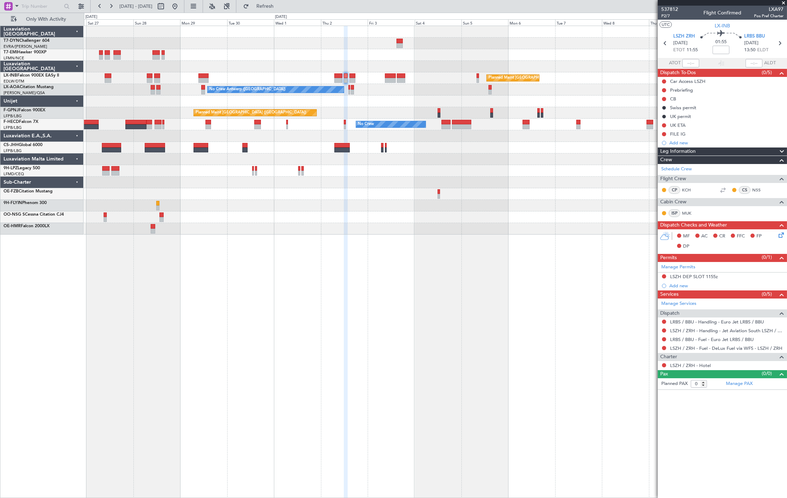
click at [697, 143] on div "Add new" at bounding box center [726, 143] width 114 height 6
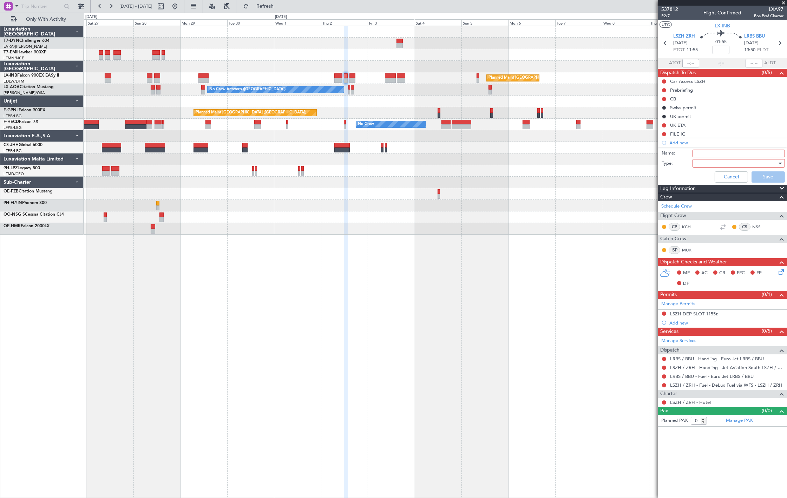
click at [703, 152] on input "Name:" at bounding box center [738, 154] width 92 height 8
type input "Security Check LRBS"
click at [708, 169] on form "Name: Security Check LRBS Type: Cancel Save" at bounding box center [722, 166] width 136 height 37
click at [711, 164] on div at bounding box center [736, 163] width 82 height 11
click at [713, 177] on span "Generic" at bounding box center [735, 177] width 86 height 11
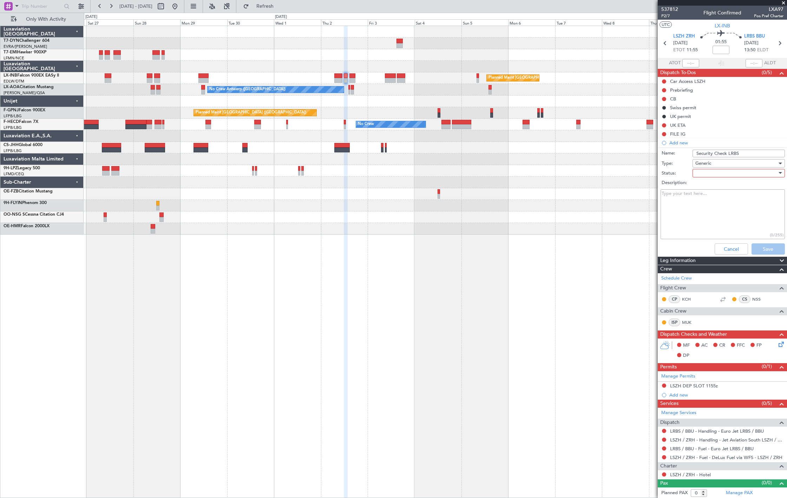
click at [713, 172] on div at bounding box center [736, 173] width 82 height 11
click at [713, 184] on span "Not Started" at bounding box center [735, 187] width 82 height 11
click at [763, 252] on button "Save" at bounding box center [767, 248] width 33 height 11
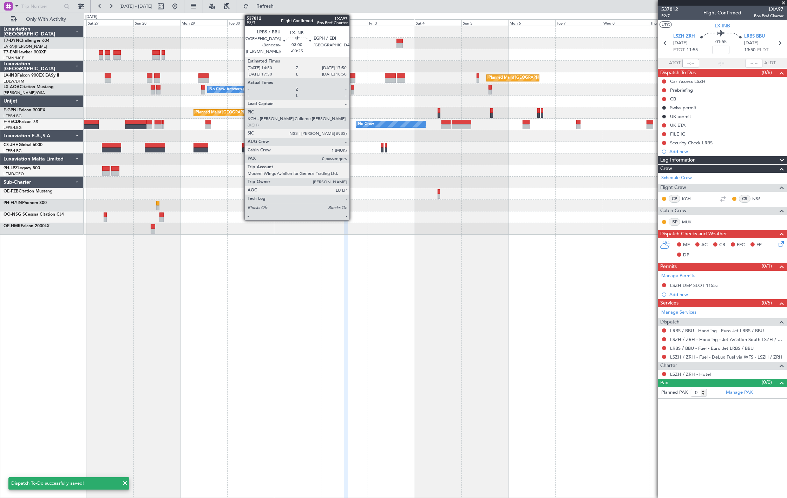
click at [353, 78] on div at bounding box center [352, 80] width 6 height 5
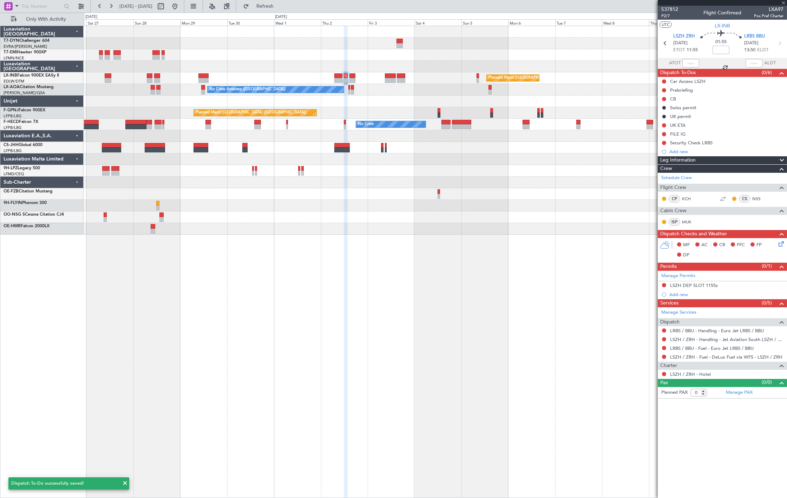
type input "-00:25"
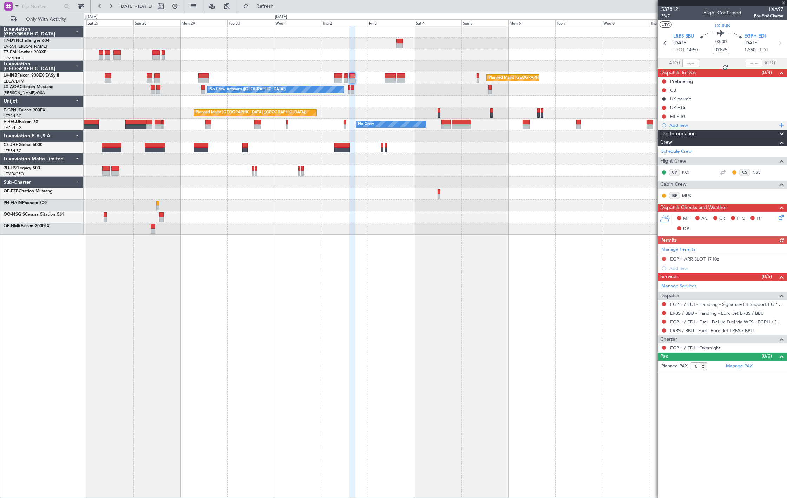
click at [694, 123] on div "Add new" at bounding box center [723, 125] width 108 height 6
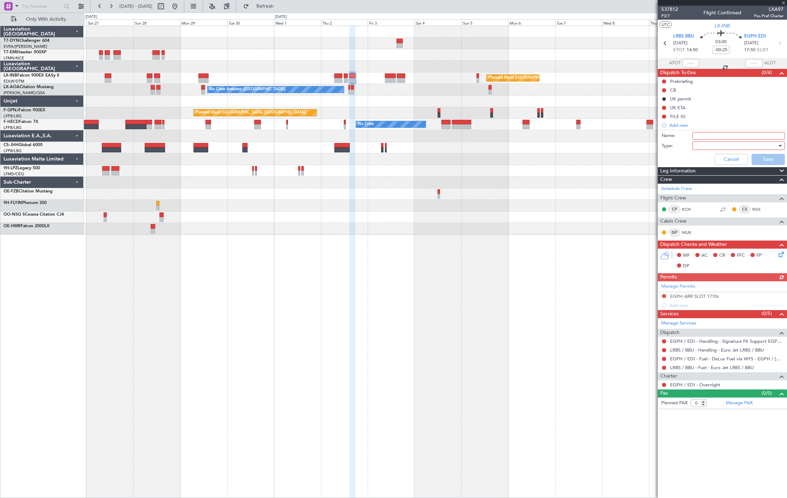
click at [710, 138] on input "Name:" at bounding box center [738, 136] width 92 height 8
click at [712, 135] on input "Name:" at bounding box center [738, 136] width 92 height 8
type input "DfT Approval EGLF"
click at [715, 145] on div at bounding box center [736, 145] width 82 height 11
click at [712, 160] on span "Generic" at bounding box center [735, 160] width 86 height 11
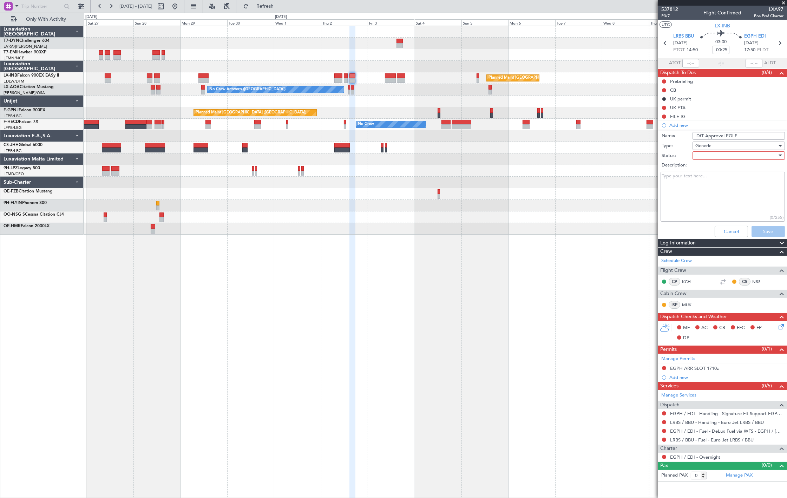
drag, startPoint x: 711, startPoint y: 154, endPoint x: 711, endPoint y: 158, distance: 3.6
click at [711, 155] on div at bounding box center [736, 155] width 82 height 11
click at [712, 167] on span "Not Started" at bounding box center [735, 169] width 86 height 11
click at [761, 233] on button "Save" at bounding box center [767, 231] width 33 height 11
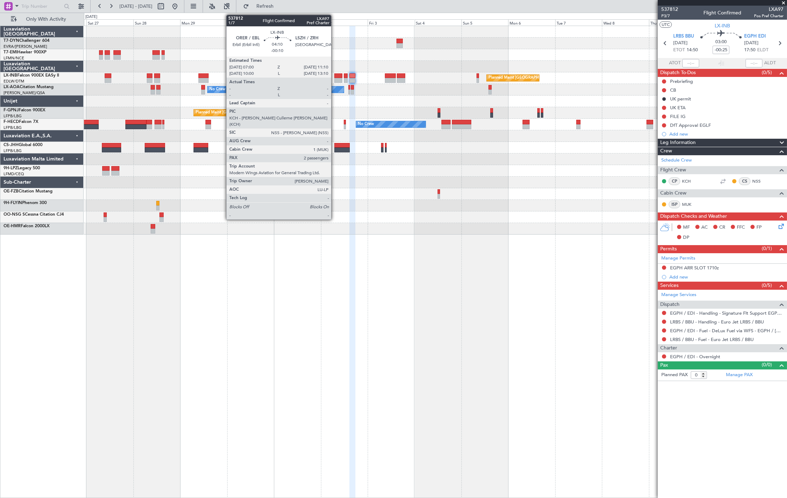
click at [335, 78] on div at bounding box center [338, 80] width 8 height 5
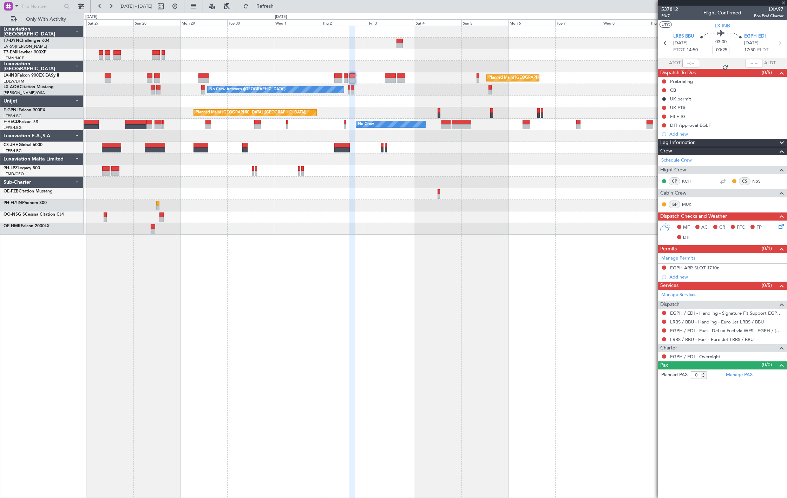
type input "-00:10"
type input "2"
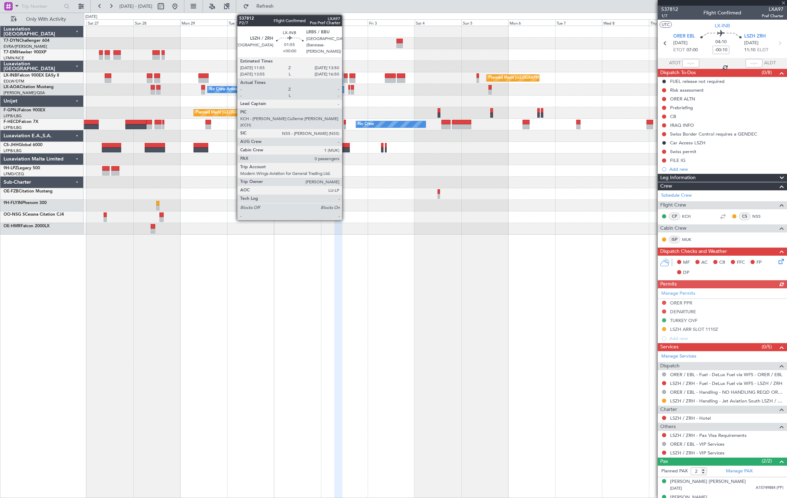
click at [345, 79] on div at bounding box center [346, 80] width 4 height 5
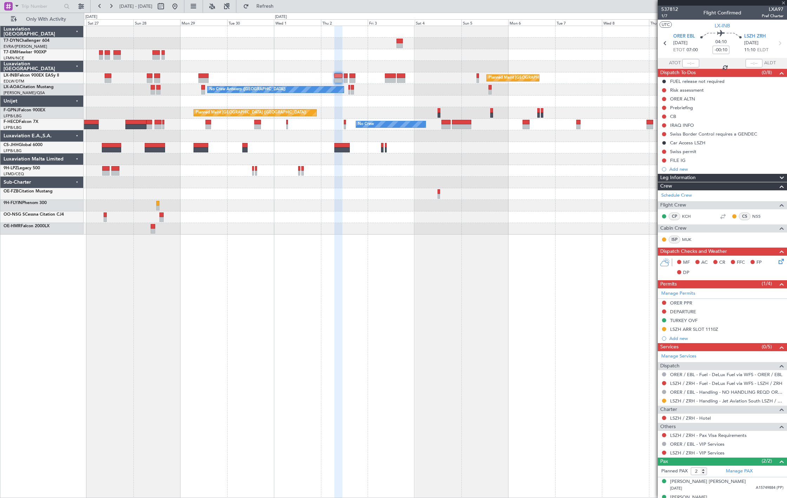
type input "0"
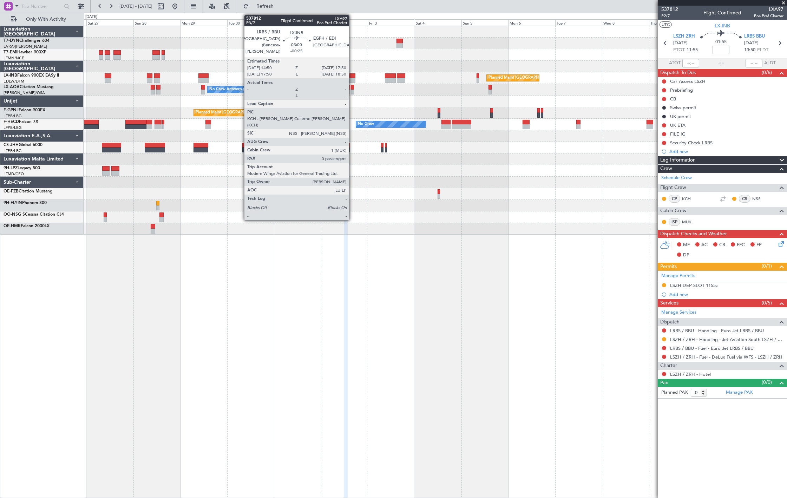
click at [352, 81] on div at bounding box center [352, 80] width 6 height 5
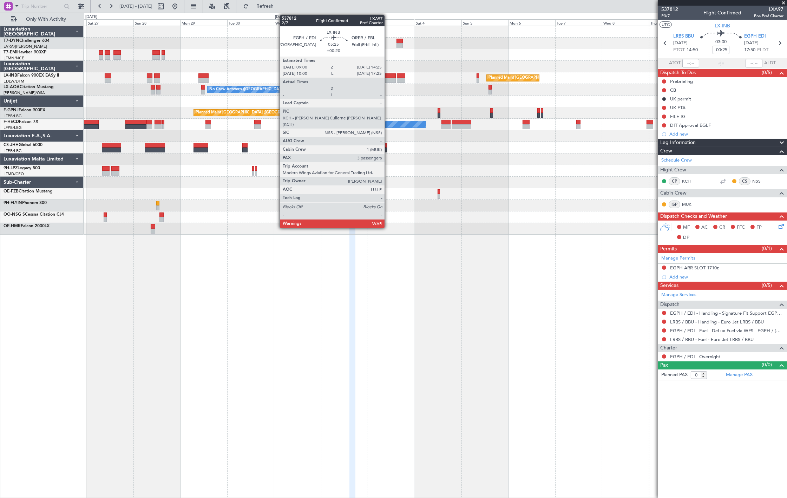
click at [388, 78] on div at bounding box center [390, 80] width 11 height 5
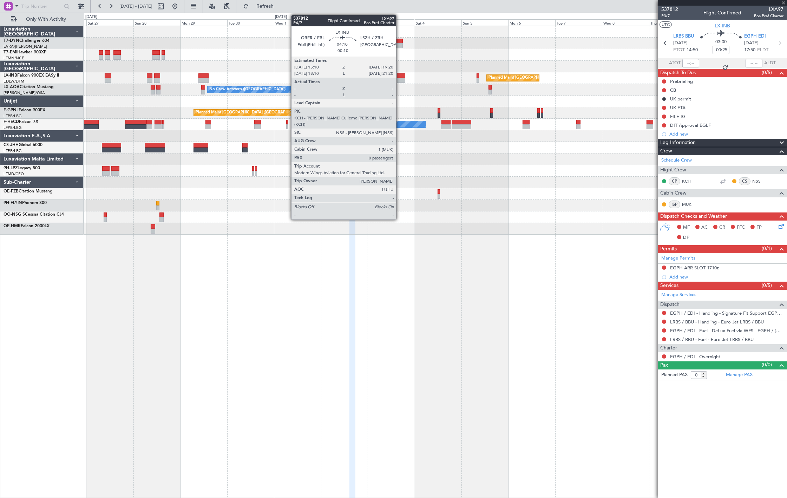
type input "+00:20"
type input "3"
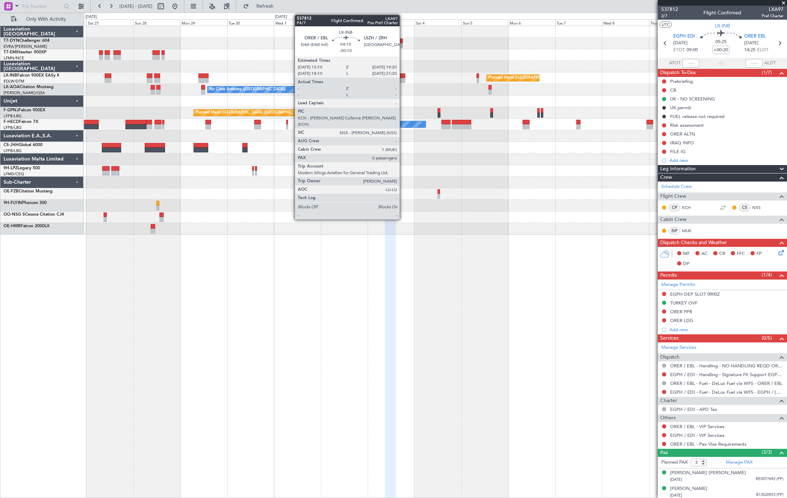
click at [403, 80] on div at bounding box center [401, 80] width 8 height 5
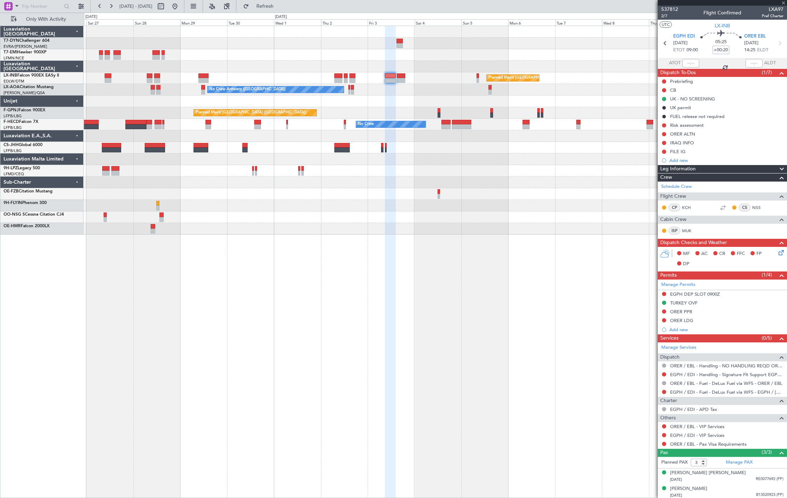
type input "-00:10"
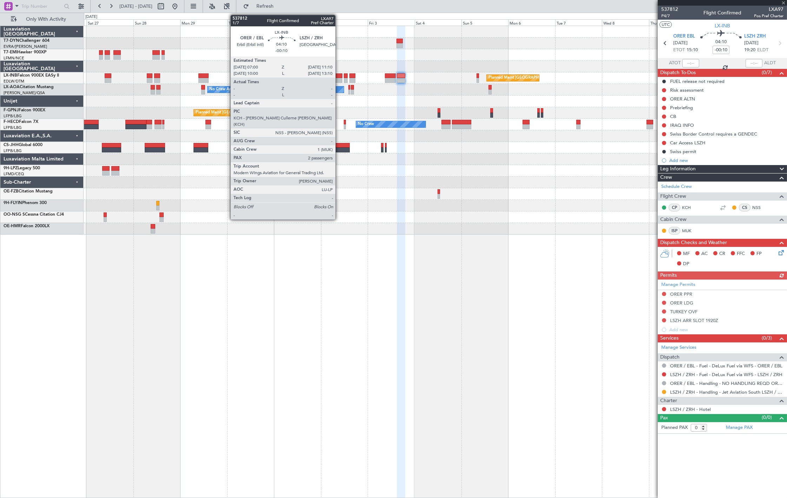
click at [339, 77] on div at bounding box center [338, 75] width 8 height 5
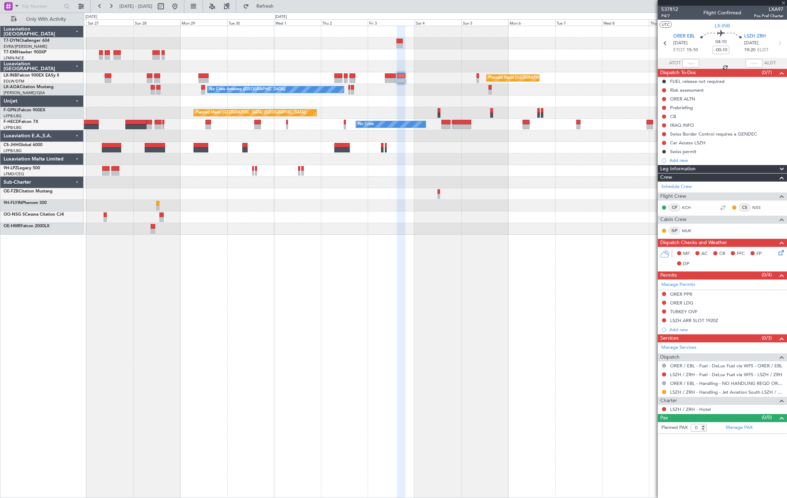
type input "2"
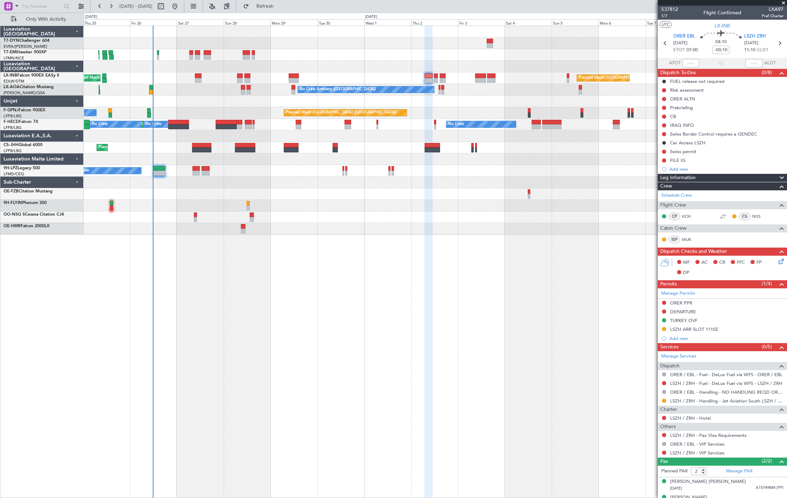
click at [335, 71] on div "Planned Maint [GEOGRAPHIC_DATA] Planned Maint [GEOGRAPHIC_DATA] ([GEOGRAPHIC_DA…" at bounding box center [435, 130] width 703 height 209
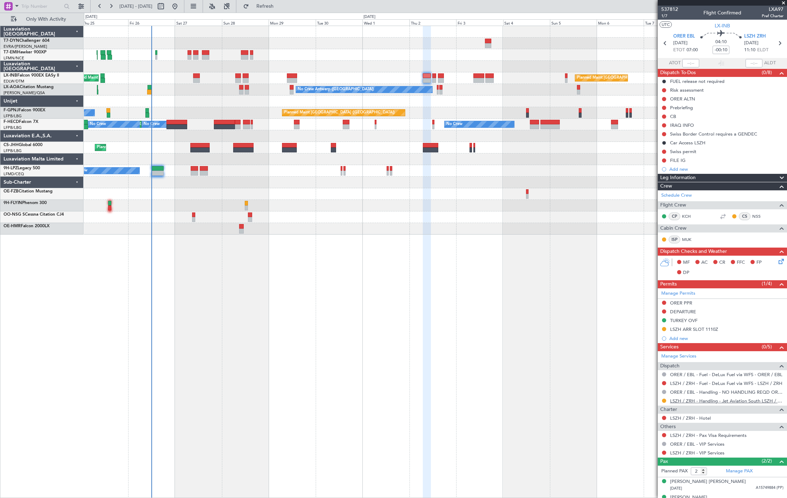
click at [710, 400] on link "LSZH / ZRH - Handling - Jet Aviation South LSZH / ZRH" at bounding box center [726, 401] width 113 height 6
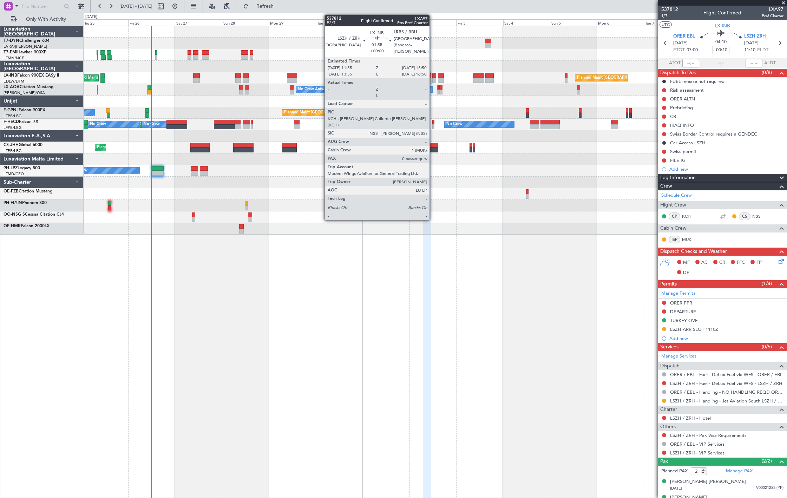
click at [433, 78] on div at bounding box center [434, 80] width 4 height 5
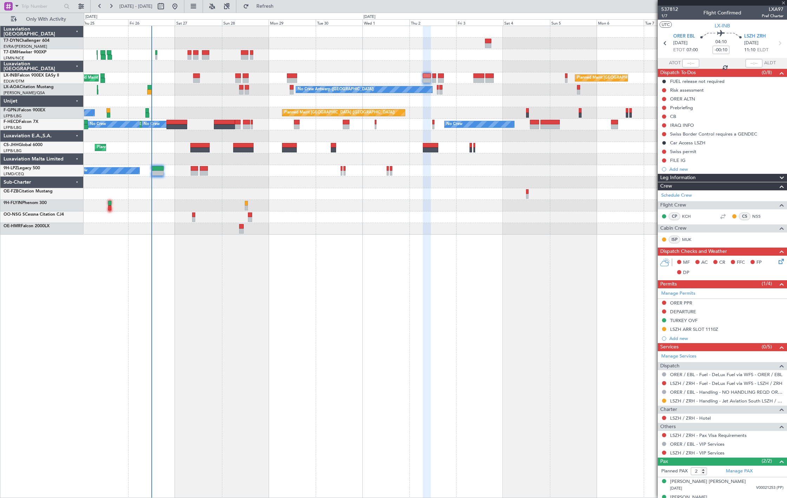
type input "0"
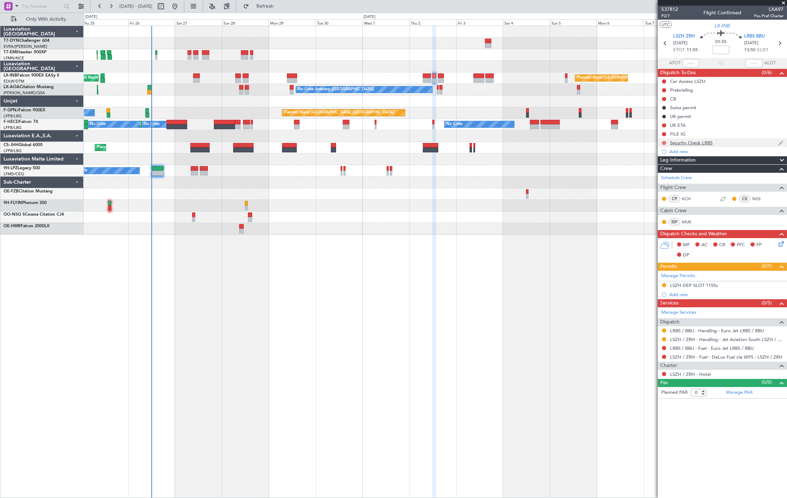
click at [664, 143] on button at bounding box center [664, 143] width 4 height 4
click at [661, 166] on span "In Progress" at bounding box center [667, 163] width 24 height 7
click at [662, 80] on button at bounding box center [664, 81] width 4 height 4
click at [664, 125] on span "Cancelled" at bounding box center [665, 122] width 20 height 7
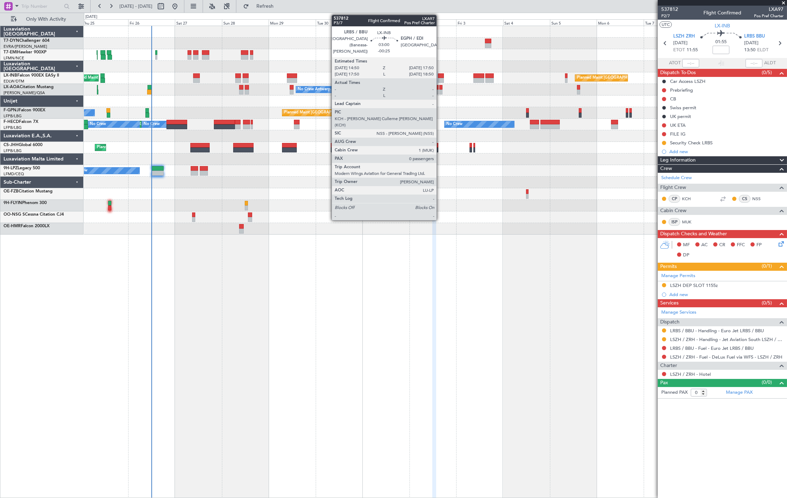
click at [440, 77] on div at bounding box center [441, 75] width 6 height 5
type input "-00:25"
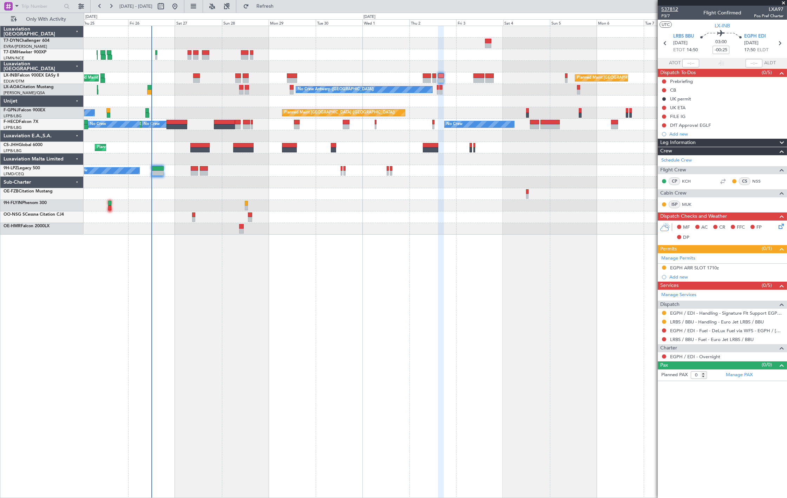
click at [673, 9] on span "537812" at bounding box center [669, 9] width 17 height 7
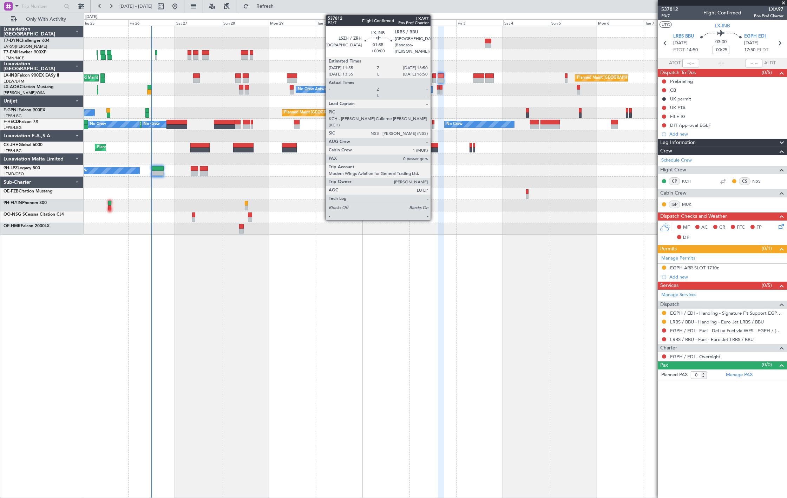
click at [434, 73] on div at bounding box center [434, 75] width 4 height 5
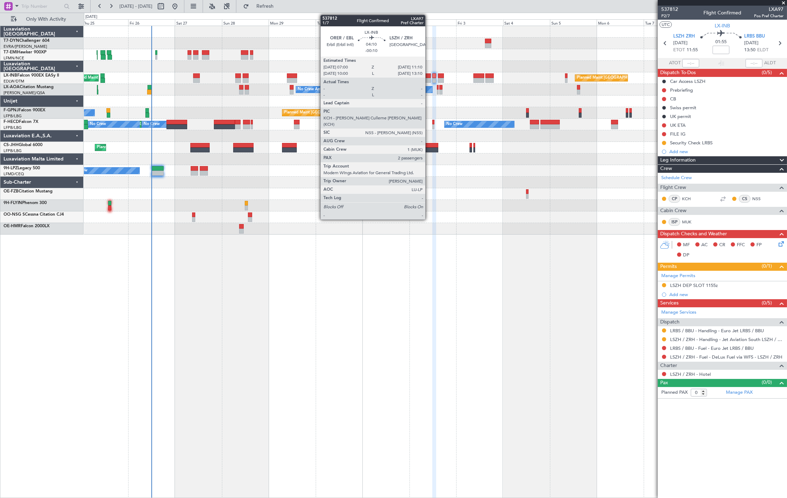
click at [429, 78] on div at bounding box center [427, 80] width 8 height 5
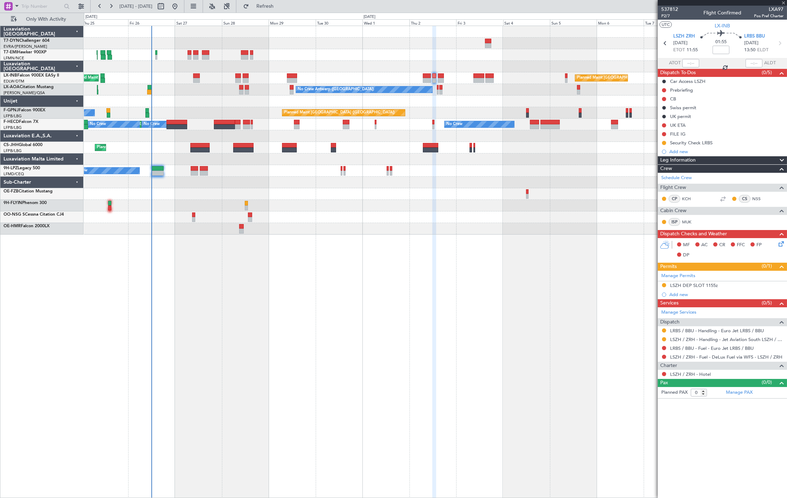
type input "-00:10"
type input "2"
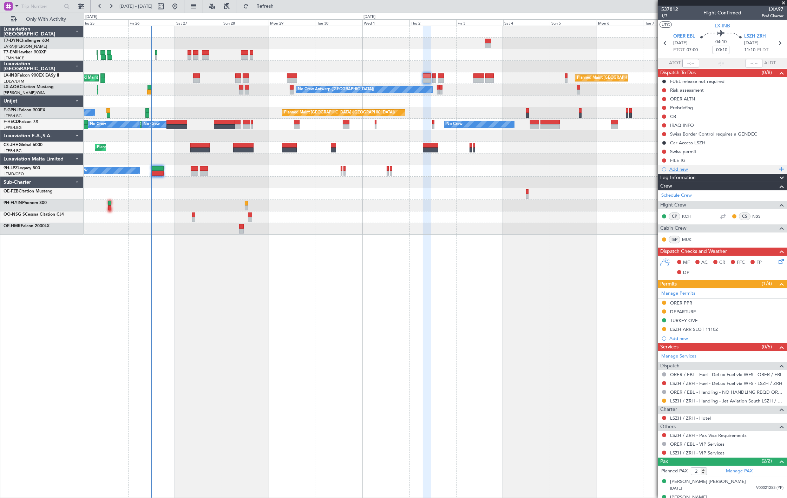
click at [685, 170] on div "Add new" at bounding box center [723, 169] width 108 height 6
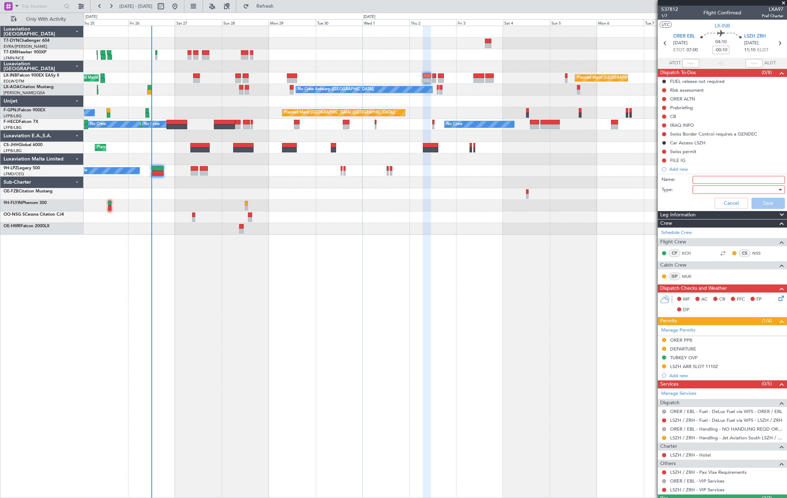
click at [707, 179] on input "Name:" at bounding box center [738, 180] width 92 height 8
type input "TIMINGS TBC"
click at [712, 187] on div at bounding box center [736, 189] width 82 height 11
click at [708, 205] on span "Generic" at bounding box center [735, 204] width 82 height 11
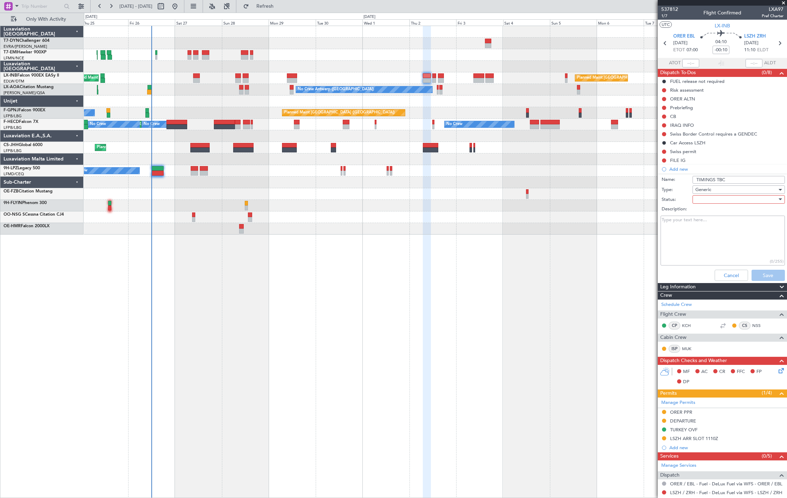
click at [708, 204] on div "Description:" at bounding box center [722, 209] width 136 height 10
click at [713, 199] on div at bounding box center [736, 199] width 82 height 11
click at [713, 213] on span "Not Started" at bounding box center [735, 213] width 82 height 11
click at [759, 272] on button "Save" at bounding box center [767, 275] width 33 height 11
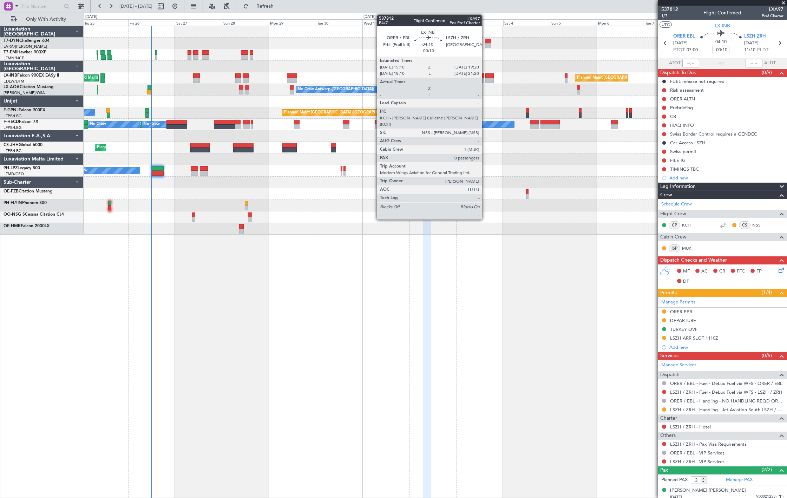
click at [485, 75] on div at bounding box center [489, 75] width 8 height 5
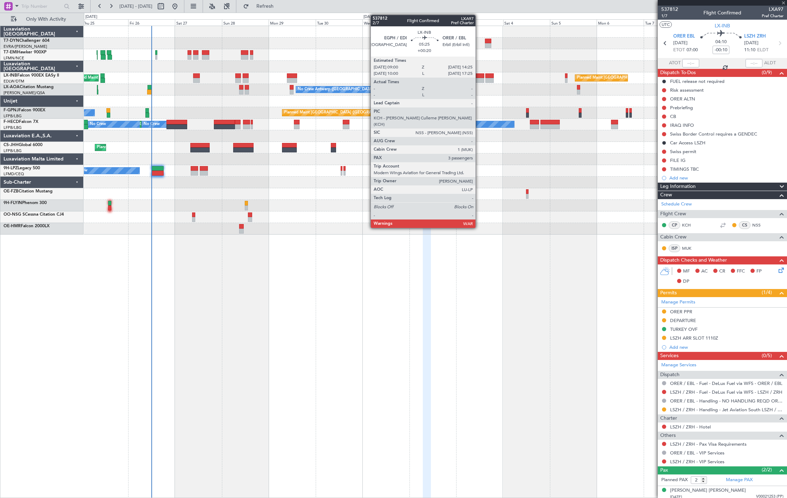
type input "0"
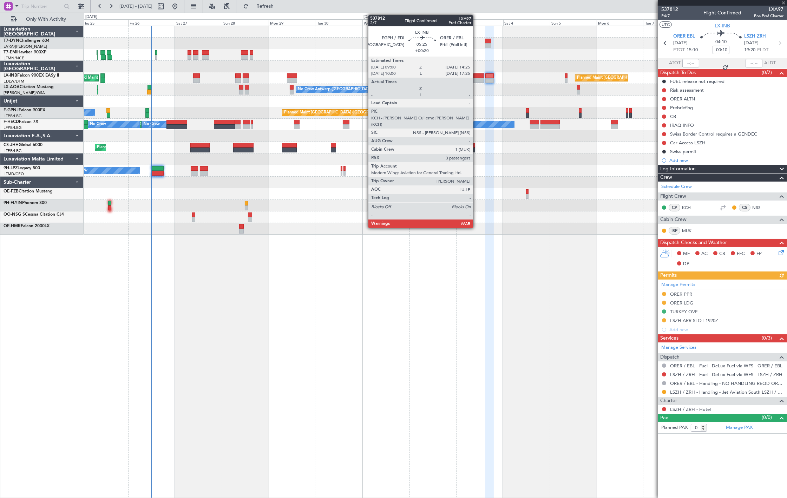
click at [476, 78] on div at bounding box center [478, 80] width 11 height 5
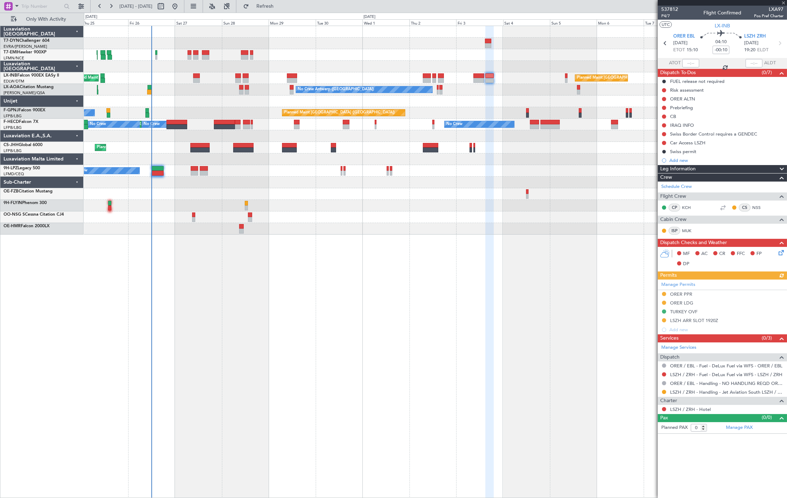
type input "+00:20"
type input "3"
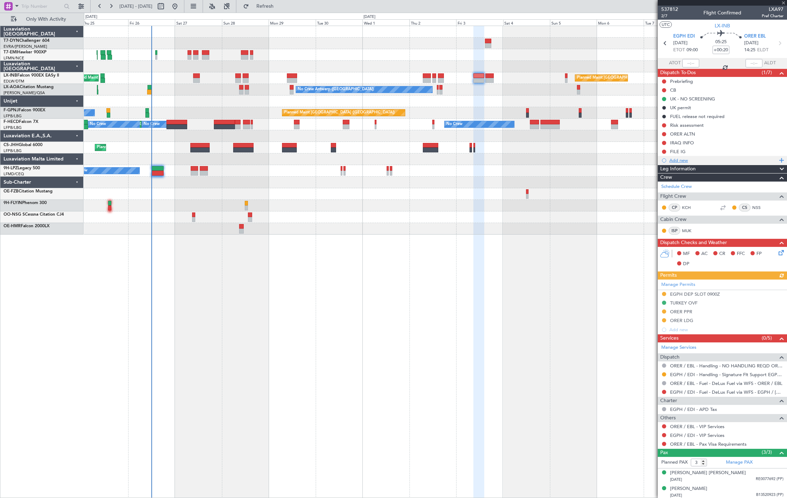
click at [686, 161] on div "Add new" at bounding box center [723, 160] width 108 height 6
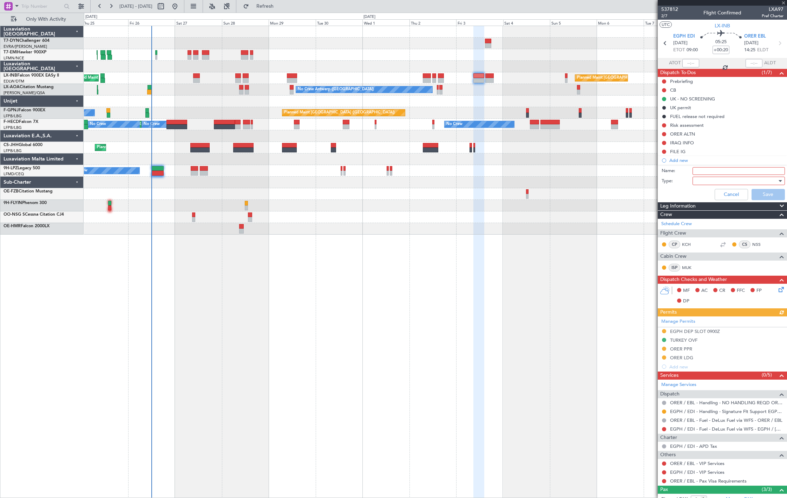
click at [700, 172] on input "Name:" at bounding box center [738, 171] width 92 height 8
type input "TIMINGS TBC"
click at [719, 182] on div at bounding box center [736, 181] width 82 height 11
click at [714, 193] on span "Generic" at bounding box center [735, 195] width 82 height 11
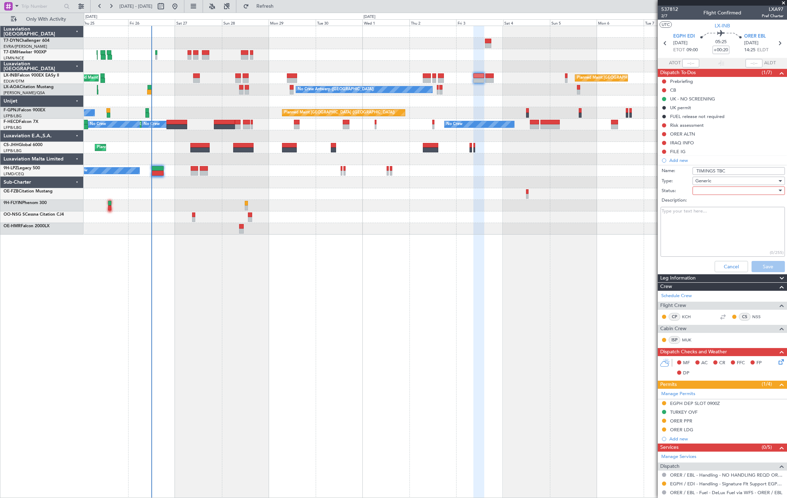
click at [704, 186] on div at bounding box center [736, 190] width 82 height 11
click at [702, 206] on span "Not Started" at bounding box center [735, 204] width 82 height 11
click at [762, 263] on button "Save" at bounding box center [767, 266] width 33 height 11
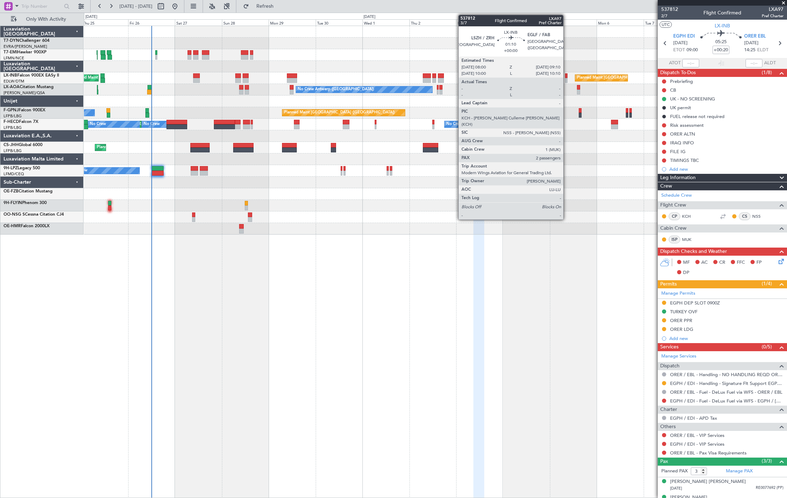
click at [567, 77] on div at bounding box center [566, 75] width 2 height 5
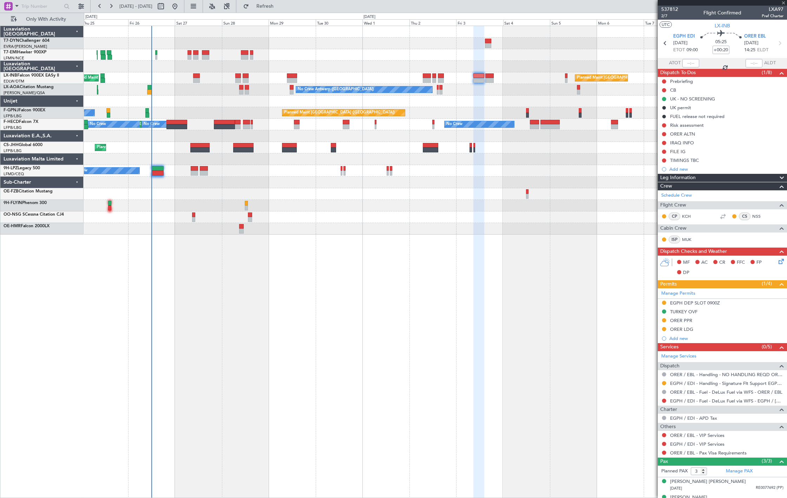
type input "2"
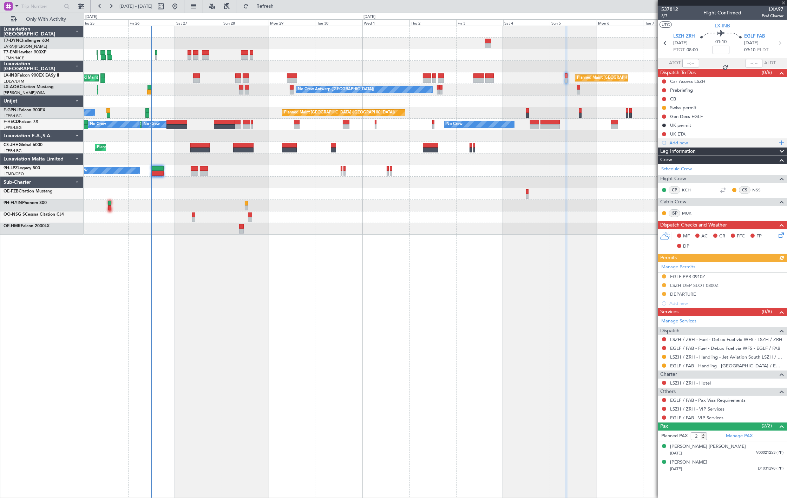
click at [684, 144] on div "Add new" at bounding box center [723, 143] width 108 height 6
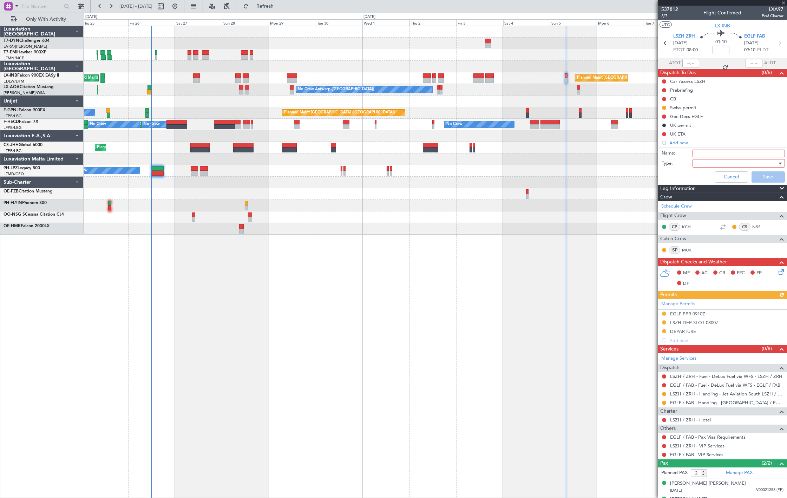
click at [698, 157] on input "Name:" at bounding box center [738, 154] width 92 height 8
type input "TIMINGS TBC"
click at [711, 167] on div at bounding box center [736, 163] width 82 height 11
click at [705, 180] on span "Generic" at bounding box center [735, 177] width 82 height 11
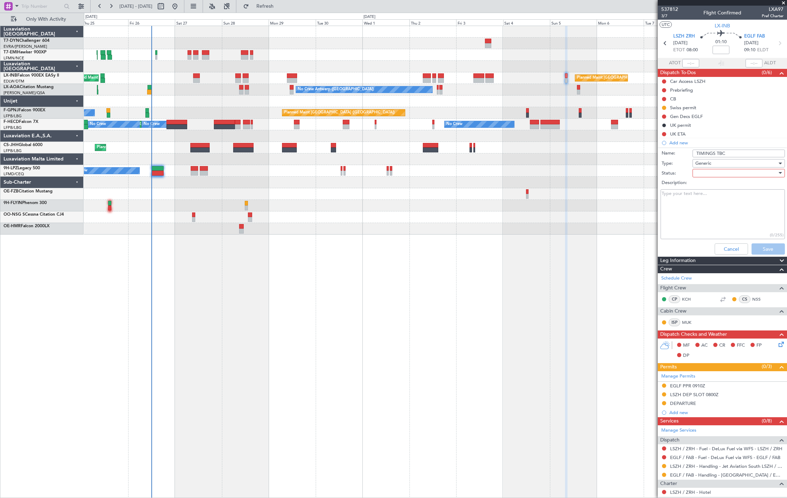
click at [704, 176] on div at bounding box center [736, 173] width 82 height 11
click at [705, 188] on span "Not Started" at bounding box center [735, 187] width 82 height 11
click at [764, 251] on button "Save" at bounding box center [767, 248] width 33 height 11
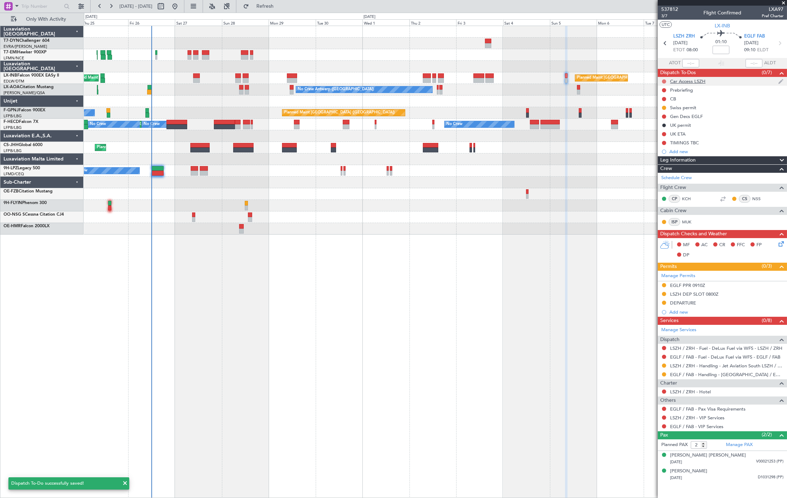
click at [664, 81] on button at bounding box center [664, 81] width 4 height 4
click at [661, 121] on span "Cancelled" at bounding box center [665, 122] width 20 height 7
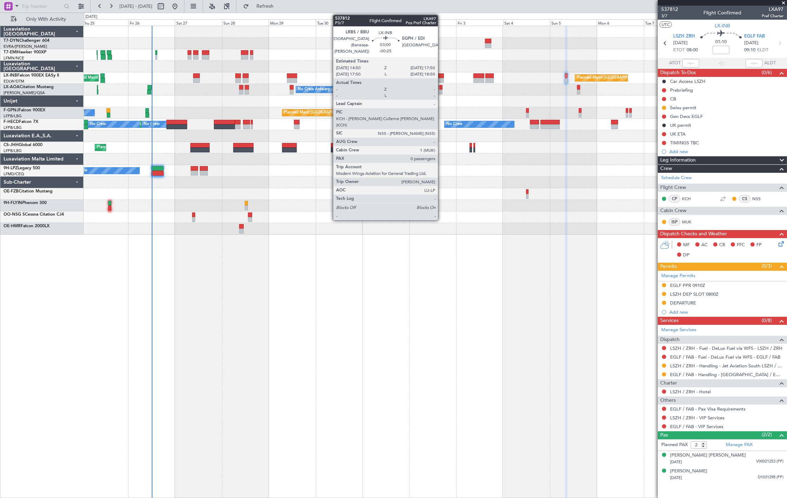
click at [441, 77] on div at bounding box center [441, 75] width 6 height 5
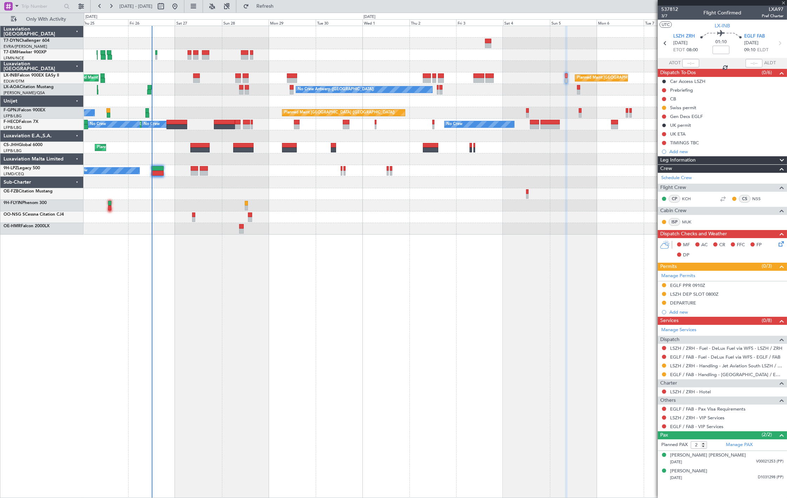
type input "-00:25"
type input "0"
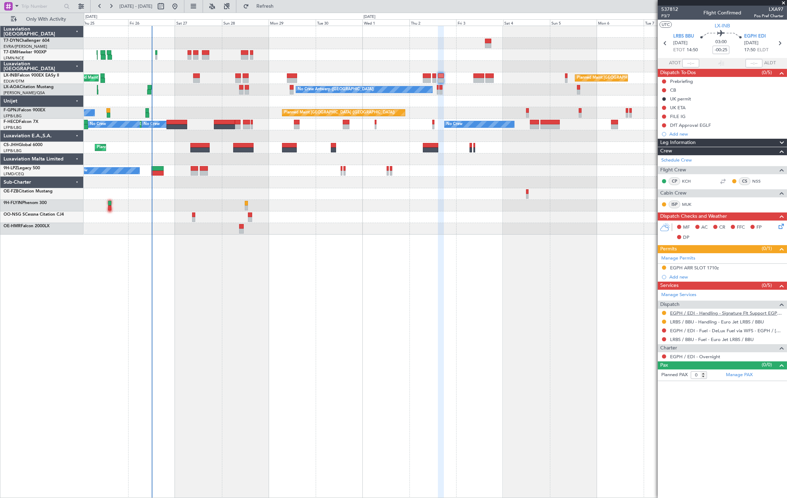
click at [730, 313] on link "EGPH / EDI - Handling - Signature Flt Support EGPH / EDI" at bounding box center [726, 313] width 113 height 6
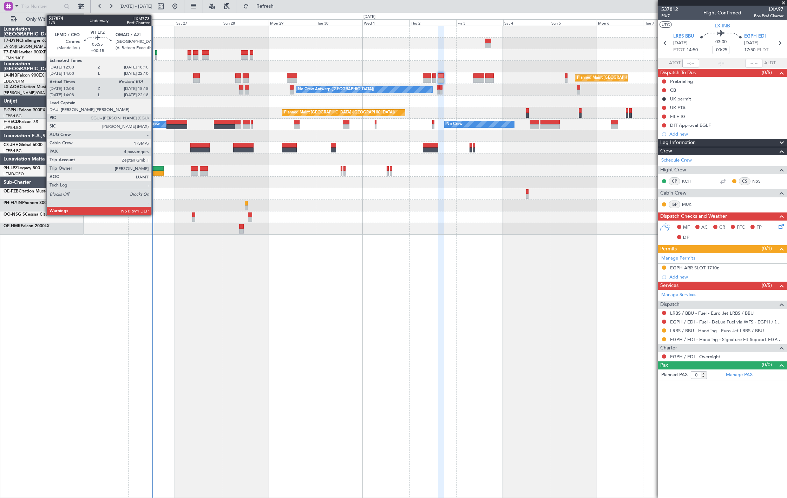
click at [155, 172] on div at bounding box center [157, 173] width 12 height 5
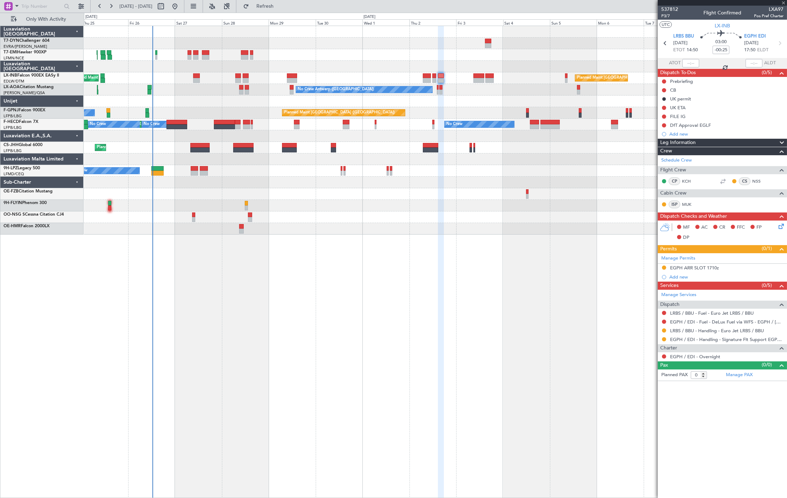
type input "+00:15"
type input "12:18"
type input "4"
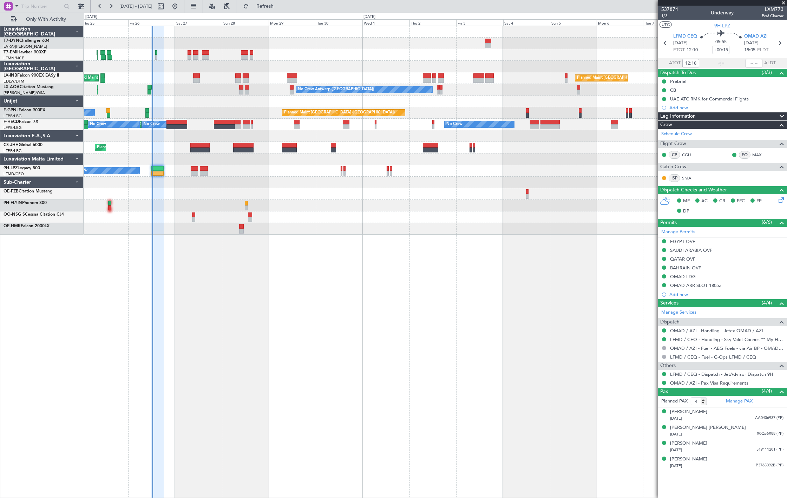
click at [191, 220] on div at bounding box center [435, 217] width 703 height 12
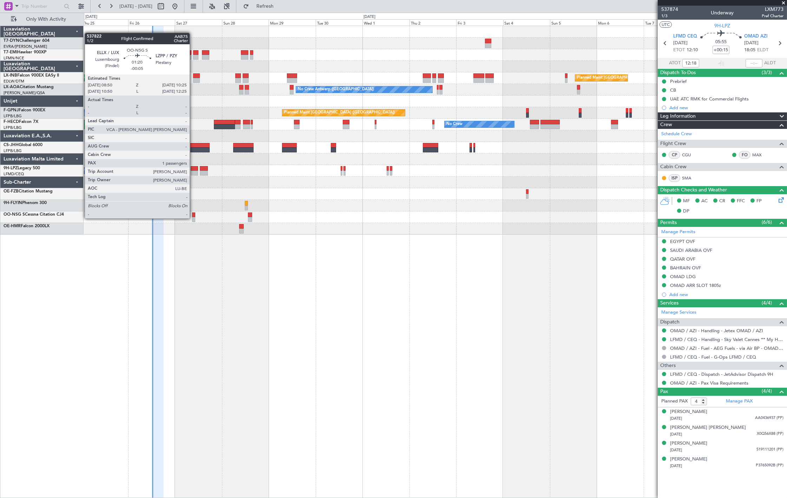
click at [193, 218] on div at bounding box center [193, 219] width 3 height 5
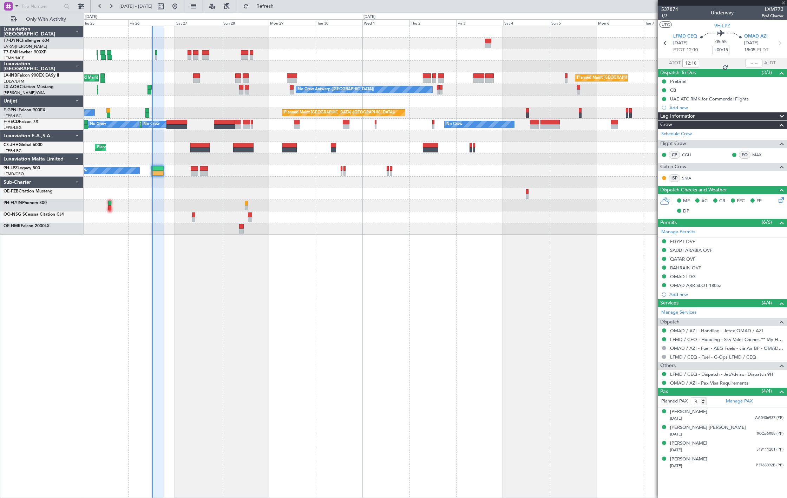
type input "-00:05"
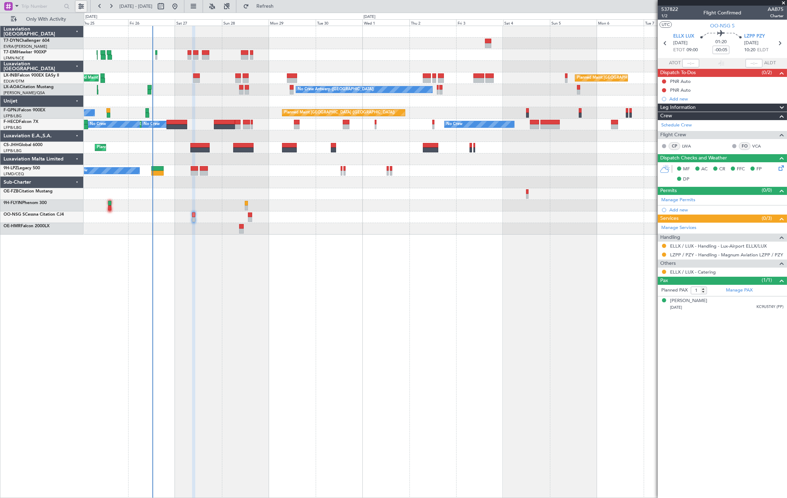
drag, startPoint x: 83, startPoint y: 3, endPoint x: 87, endPoint y: 21, distance: 18.7
click at [81, 3] on button at bounding box center [80, 6] width 11 height 11
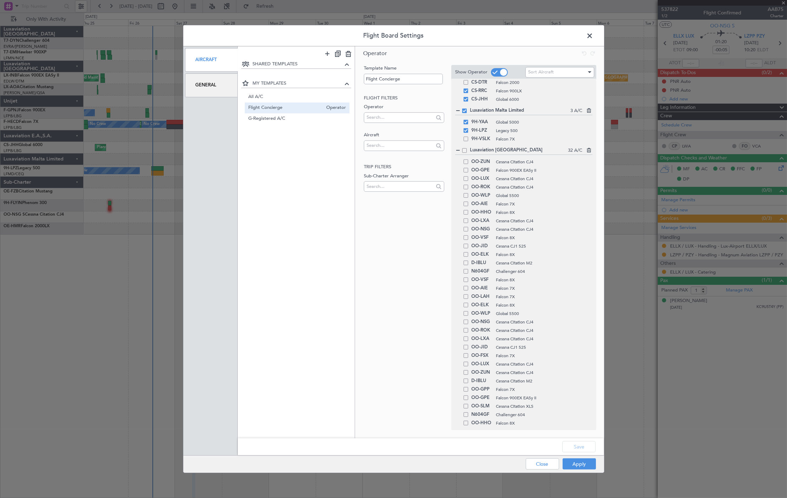
scroll to position [312, 0]
click at [464, 315] on span at bounding box center [465, 316] width 5 height 5
click at [468, 314] on input "checkbox" at bounding box center [468, 314] width 0 height 0
click at [574, 463] on button "Apply" at bounding box center [578, 463] width 33 height 11
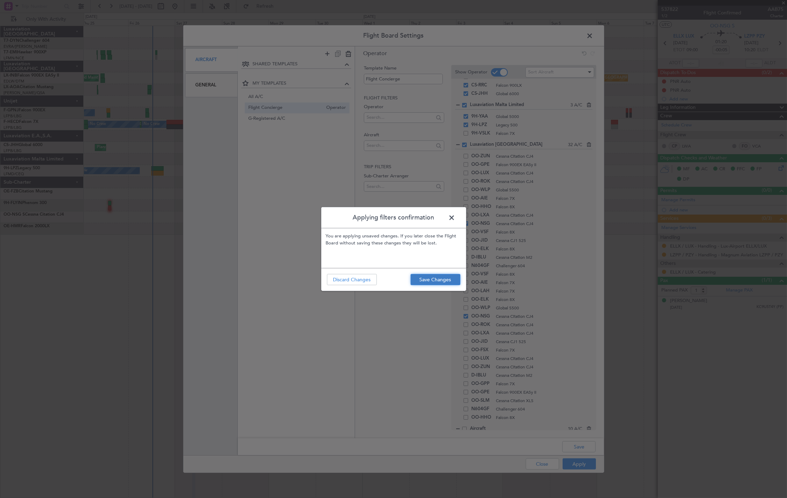
click at [444, 284] on button "Save Changes" at bounding box center [435, 279] width 50 height 11
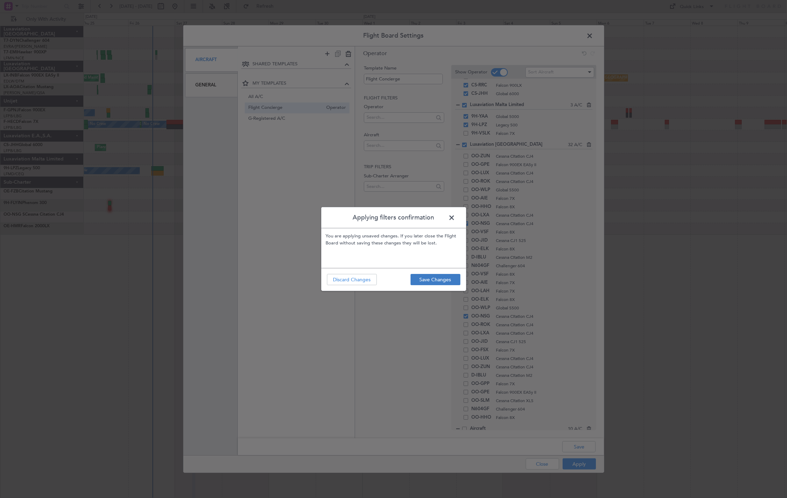
type input "0"
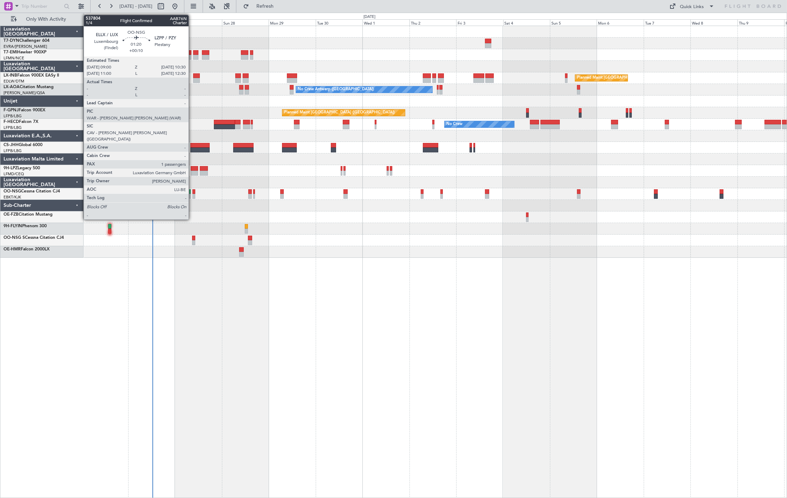
click at [192, 195] on div at bounding box center [193, 196] width 3 height 5
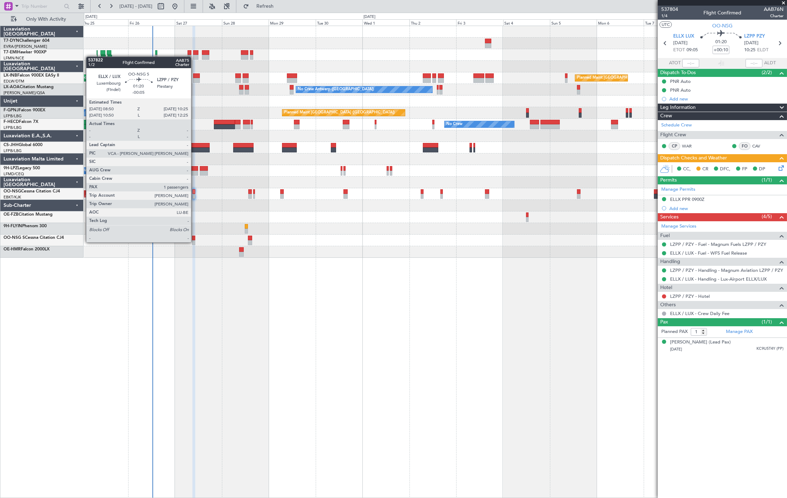
click at [194, 242] on div at bounding box center [193, 242] width 3 height 5
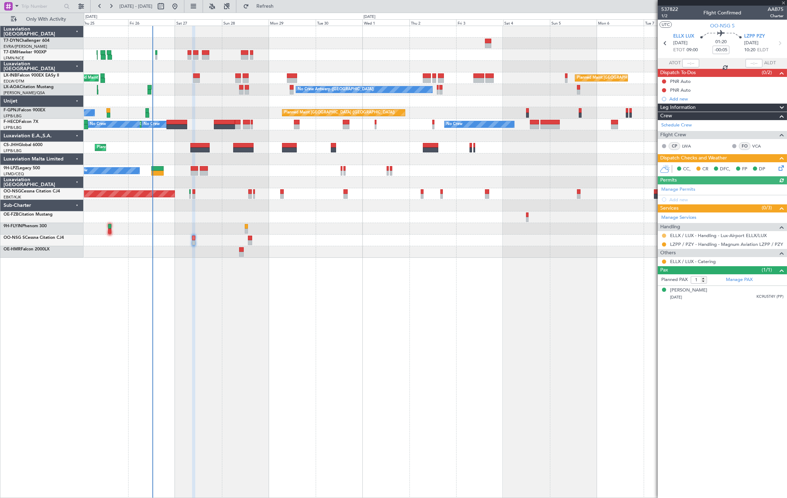
click at [664, 236] on button at bounding box center [664, 235] width 4 height 4
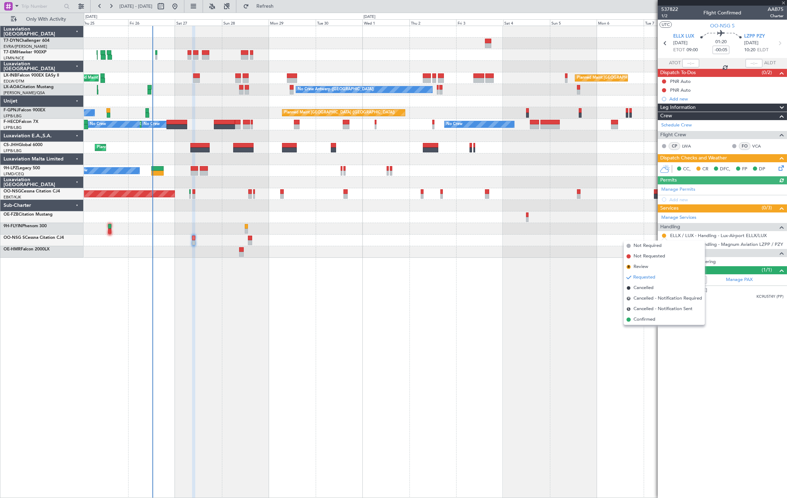
drag, startPoint x: 641, startPoint y: 317, endPoint x: 647, endPoint y: 297, distance: 20.7
click at [641, 318] on span "Confirmed" at bounding box center [644, 319] width 22 height 7
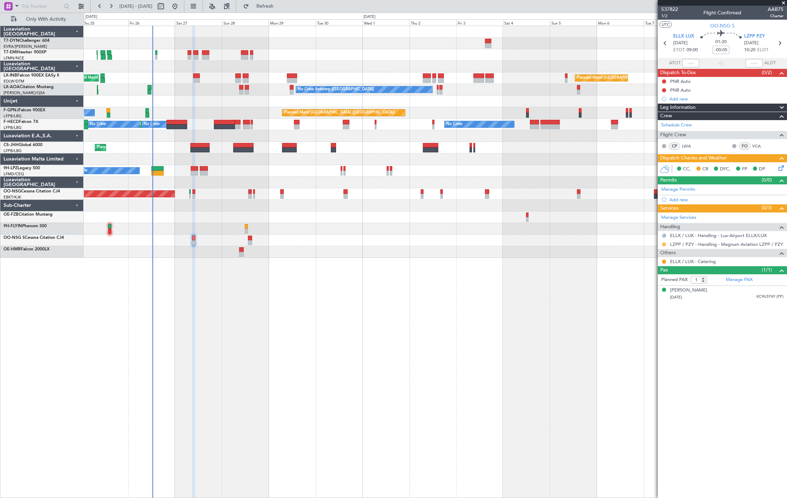
click at [663, 245] on button at bounding box center [664, 244] width 4 height 4
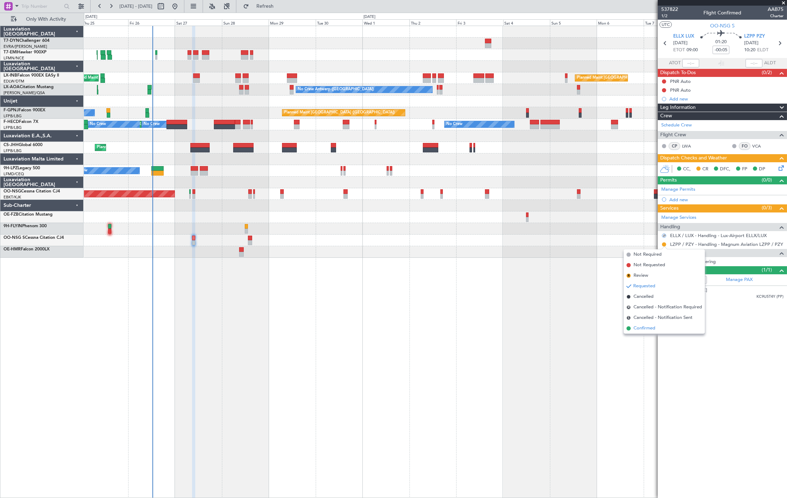
click at [648, 330] on span "Confirmed" at bounding box center [644, 328] width 22 height 7
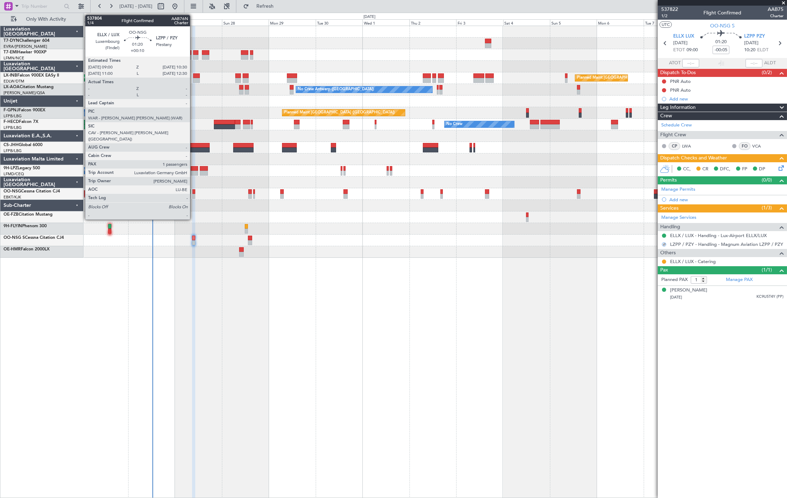
click at [193, 192] on div at bounding box center [193, 191] width 3 height 5
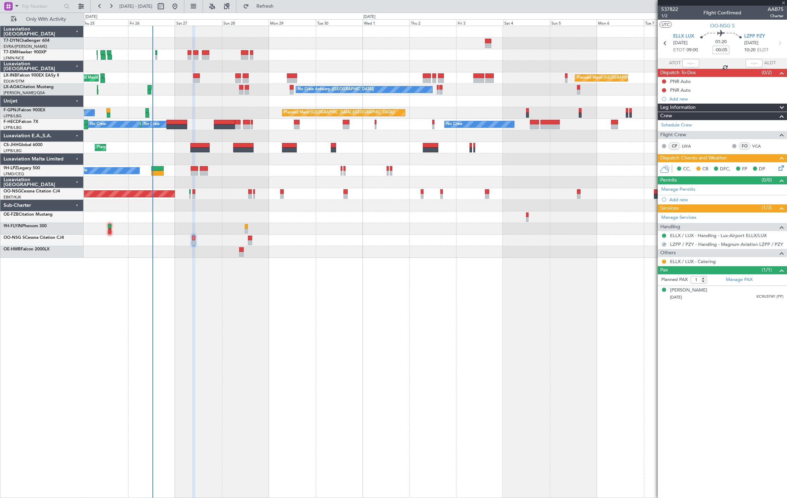
type input "+00:10"
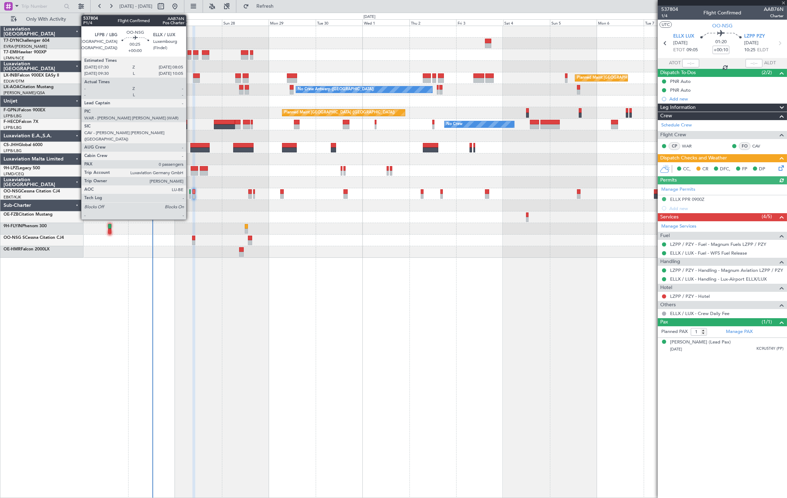
click at [190, 196] on div at bounding box center [189, 196] width 1 height 5
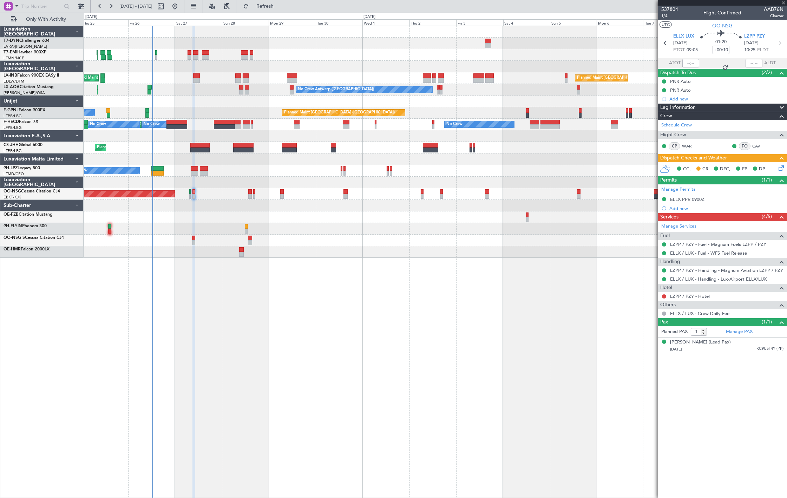
type input "0"
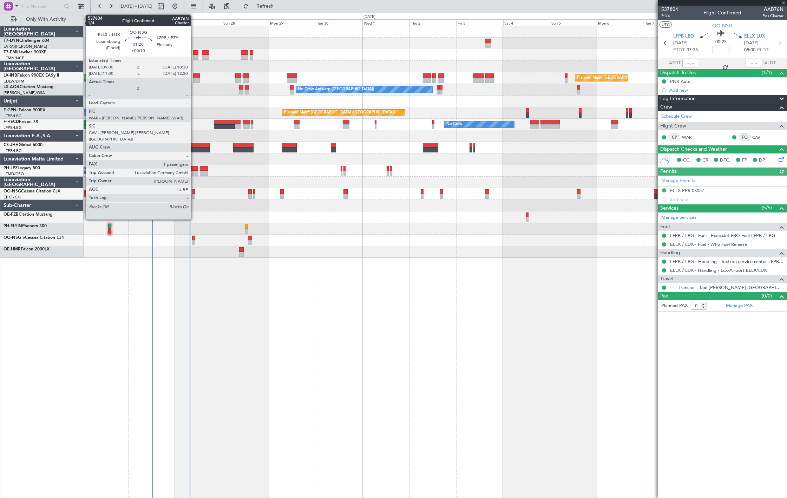
click at [194, 195] on div at bounding box center [193, 196] width 3 height 5
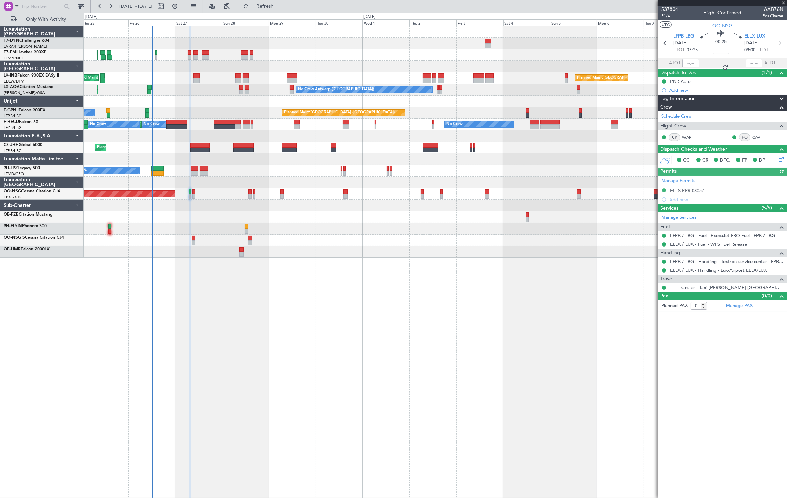
type input "+00:10"
type input "1"
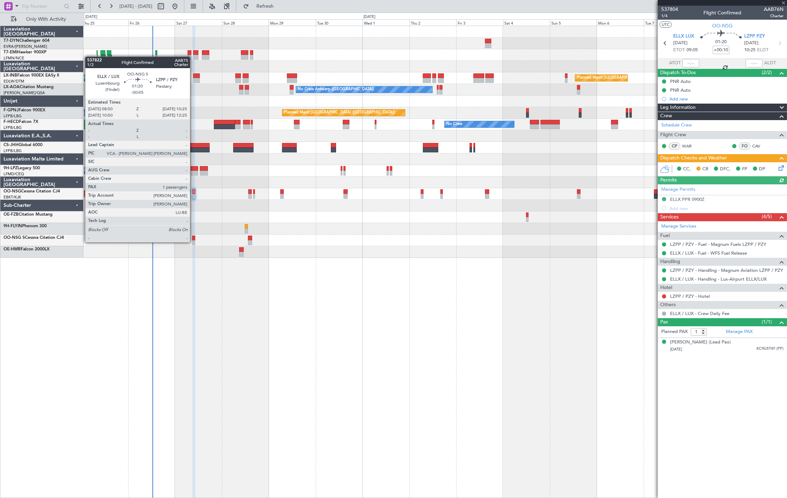
click at [193, 242] on div at bounding box center [193, 242] width 3 height 5
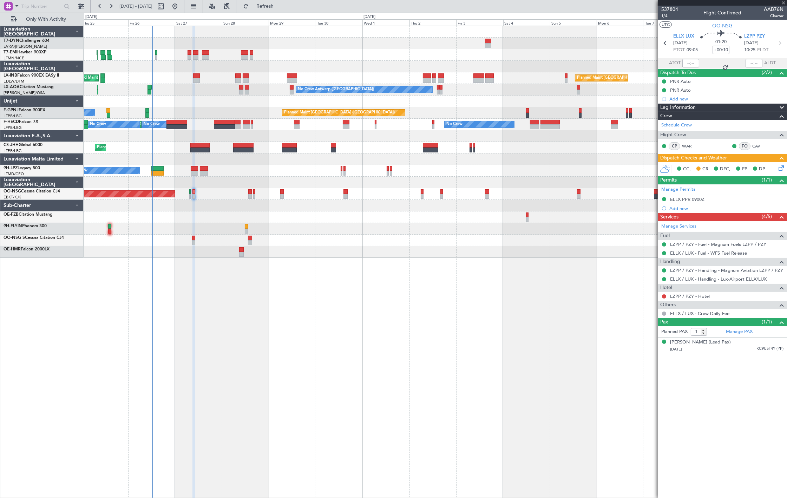
type input "-00:05"
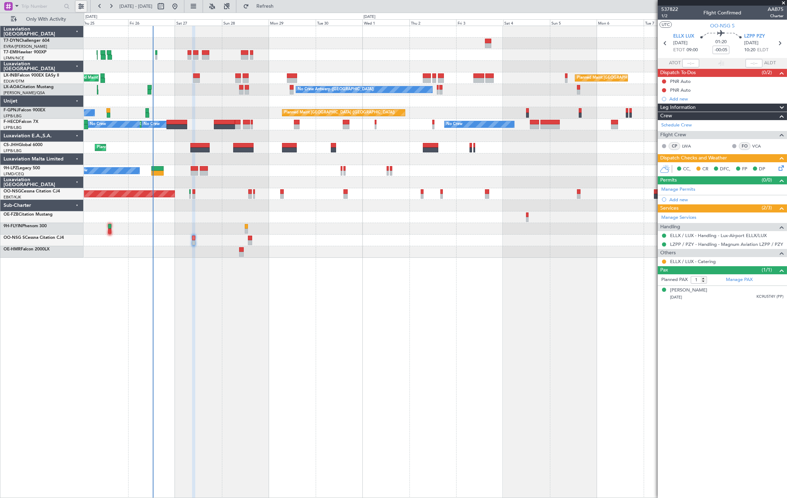
click at [82, 6] on button at bounding box center [80, 6] width 11 height 11
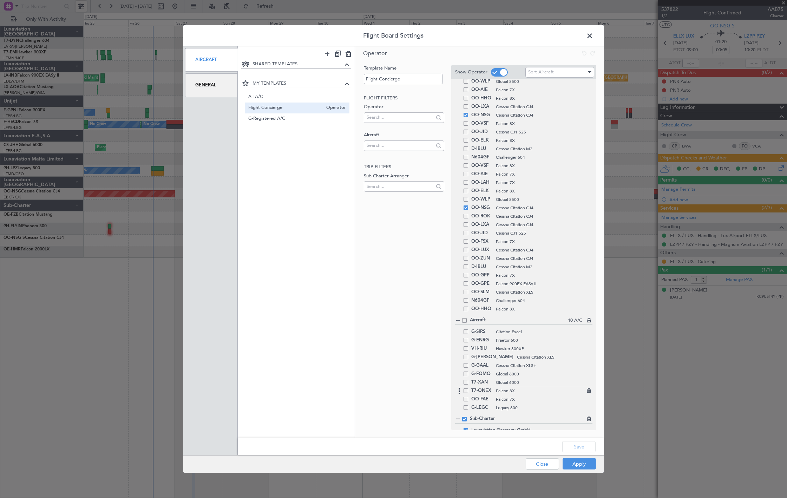
scroll to position [437, 0]
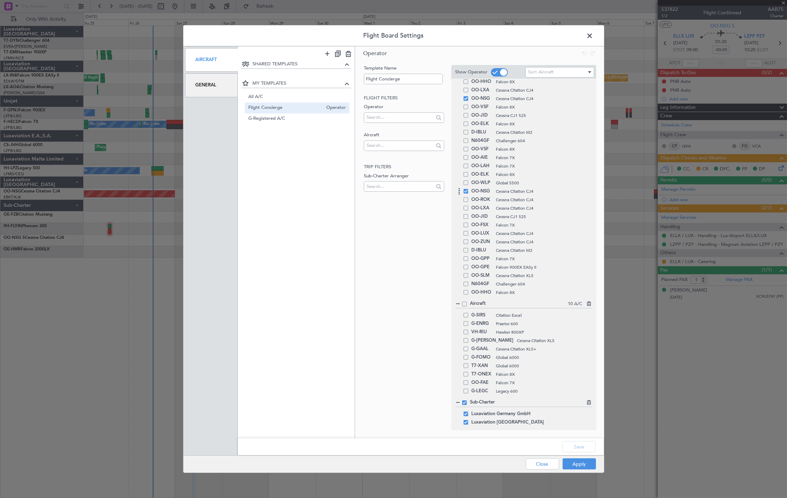
click at [466, 191] on span at bounding box center [465, 191] width 5 height 5
click at [468, 189] on input "checkbox" at bounding box center [468, 189] width 0 height 0
click at [582, 464] on button "Apply" at bounding box center [578, 463] width 33 height 11
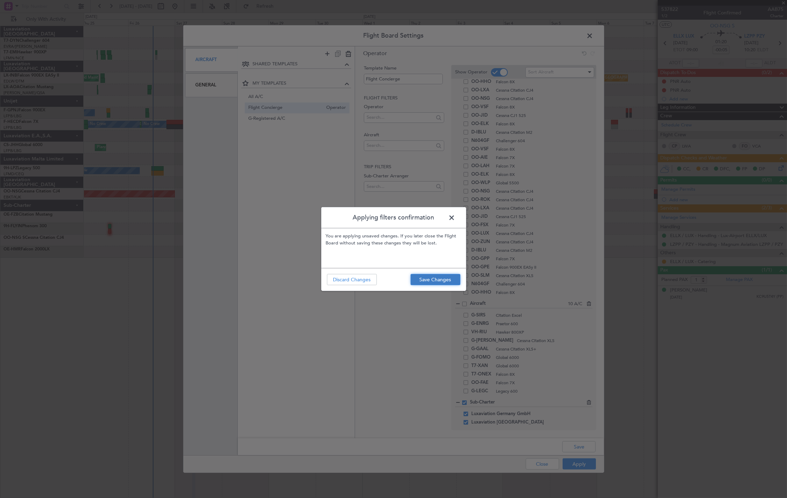
click at [441, 274] on button "Save Changes" at bounding box center [435, 279] width 50 height 11
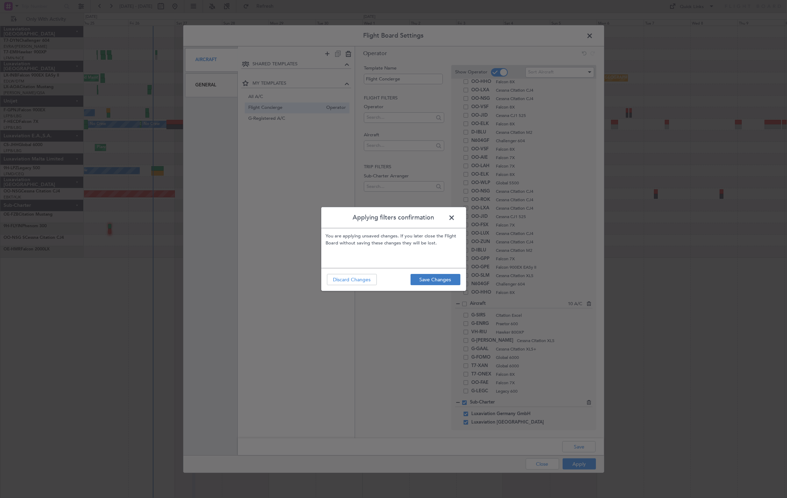
type input "0"
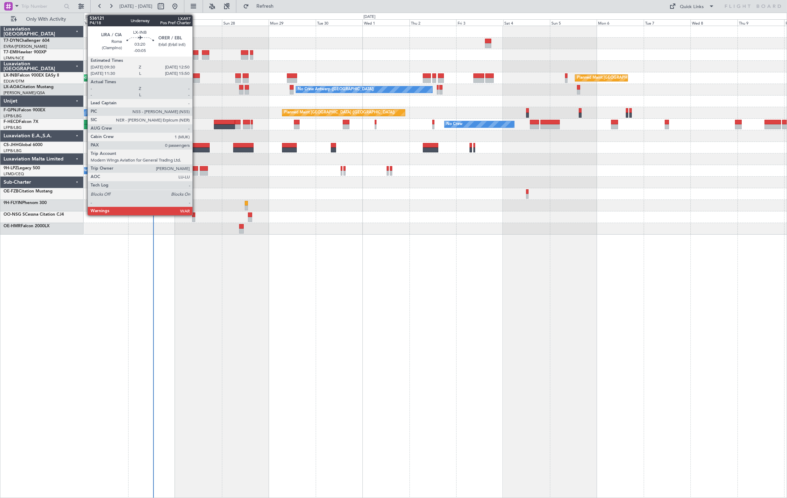
click at [196, 80] on div at bounding box center [196, 80] width 7 height 5
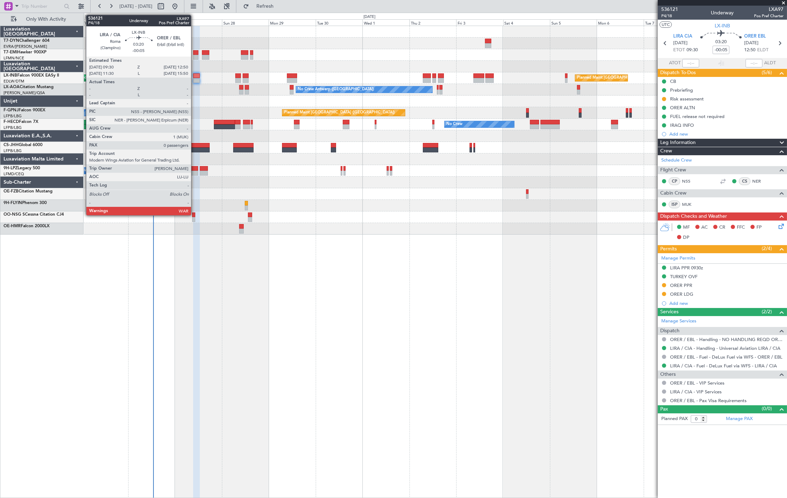
click at [194, 77] on div at bounding box center [196, 75] width 7 height 5
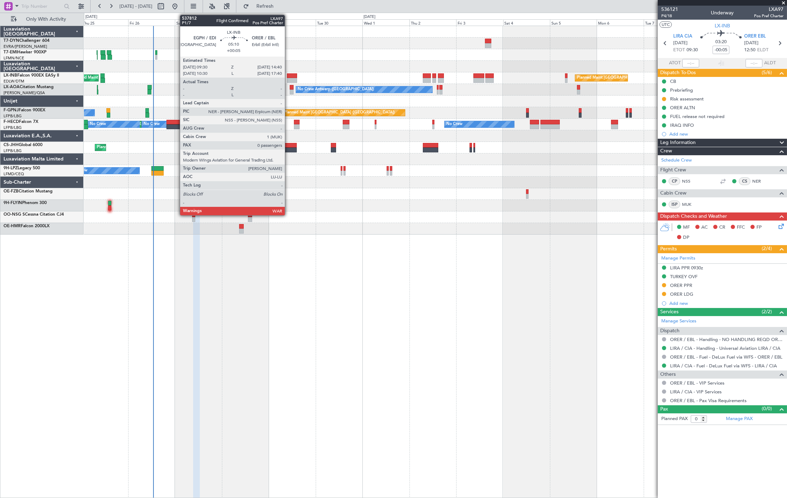
click at [291, 78] on div at bounding box center [292, 80] width 10 height 5
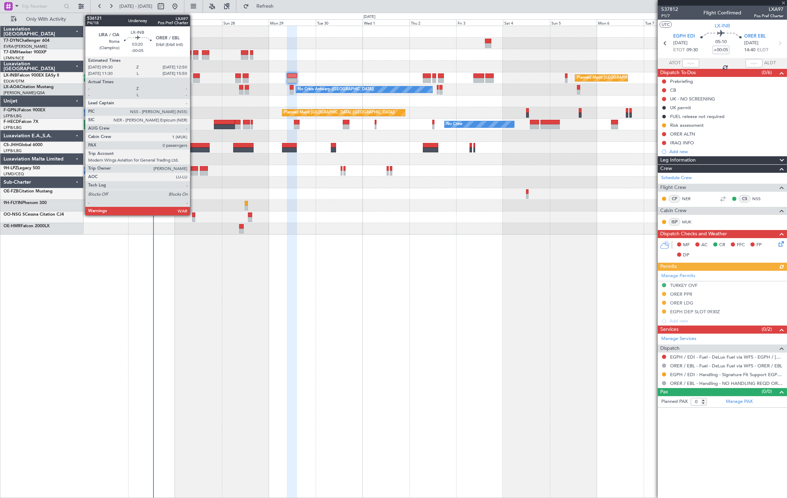
click at [193, 80] on div at bounding box center [196, 80] width 7 height 5
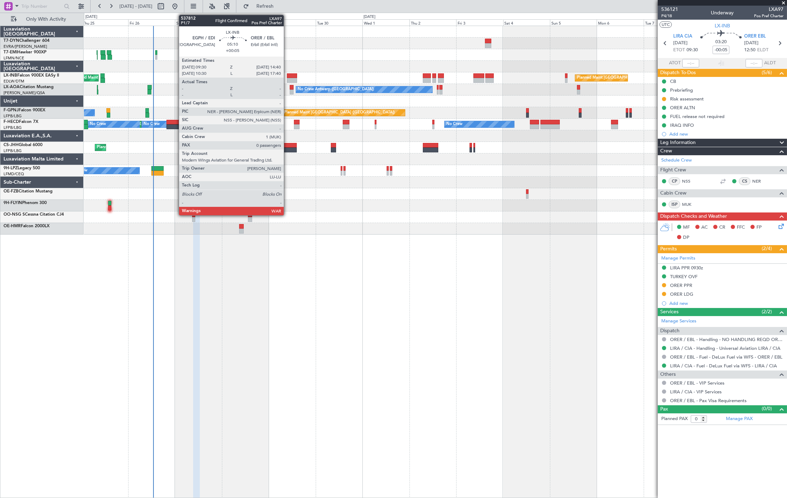
click at [287, 77] on div at bounding box center [292, 75] width 10 height 5
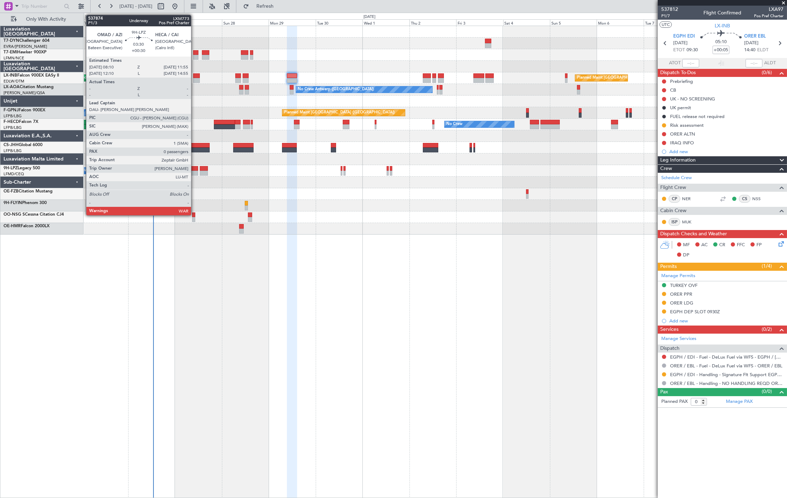
click at [194, 167] on div at bounding box center [194, 168] width 7 height 5
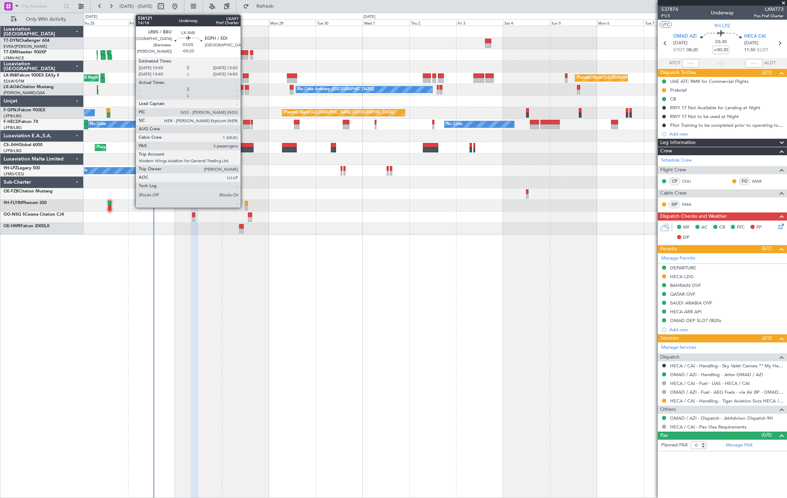
click at [246, 78] on div at bounding box center [246, 80] width 6 height 5
type input "-00:20"
type input "3"
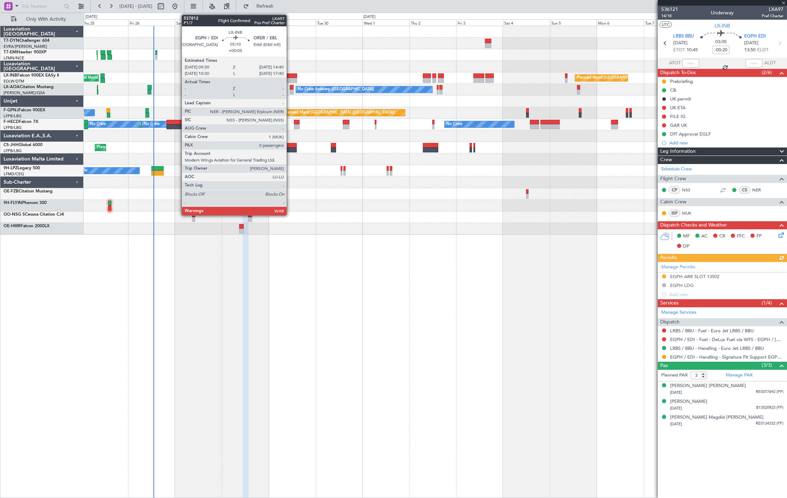
click at [290, 80] on div at bounding box center [292, 80] width 10 height 5
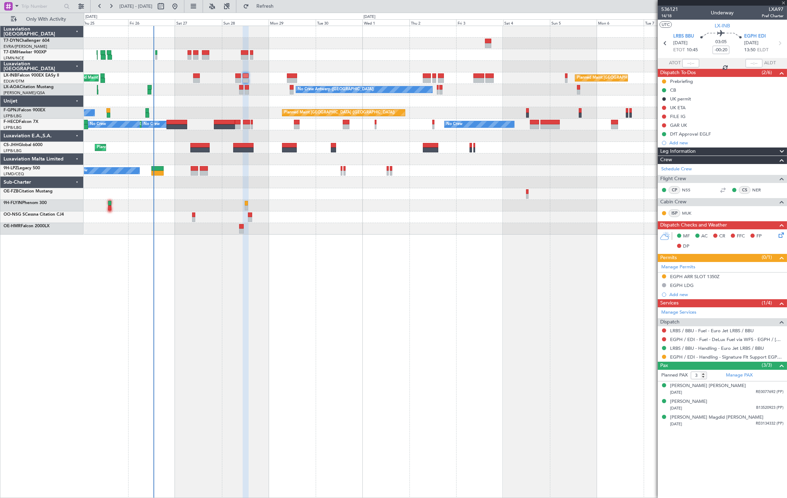
type input "+00:05"
type input "0"
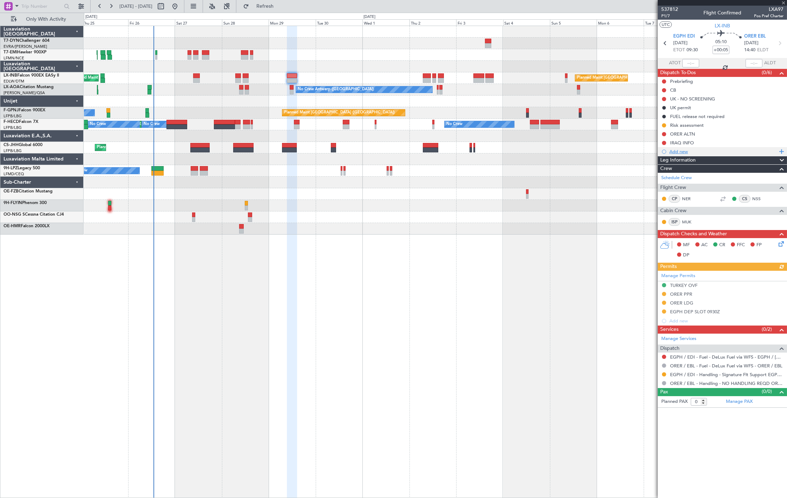
click at [690, 150] on div "Add new" at bounding box center [723, 152] width 108 height 6
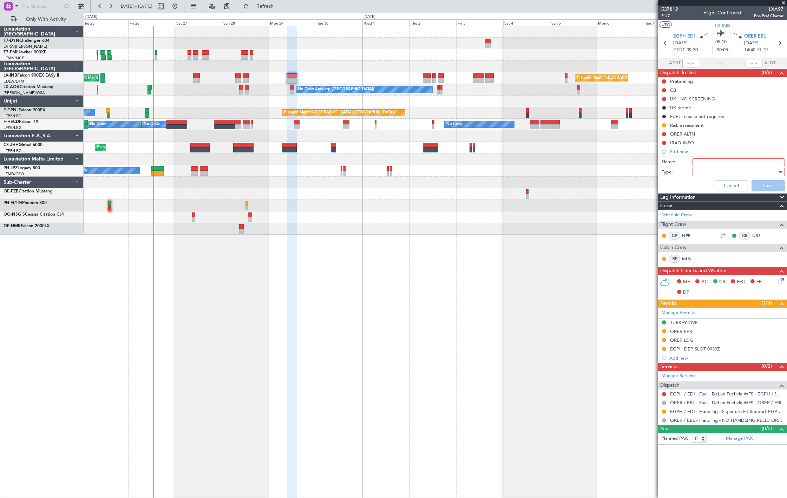
click at [704, 160] on input "Name:" at bounding box center [738, 162] width 92 height 8
type input "GAR UK"
click at [715, 174] on div at bounding box center [736, 172] width 82 height 11
click at [710, 186] on span "Generic" at bounding box center [729, 186] width 75 height 11
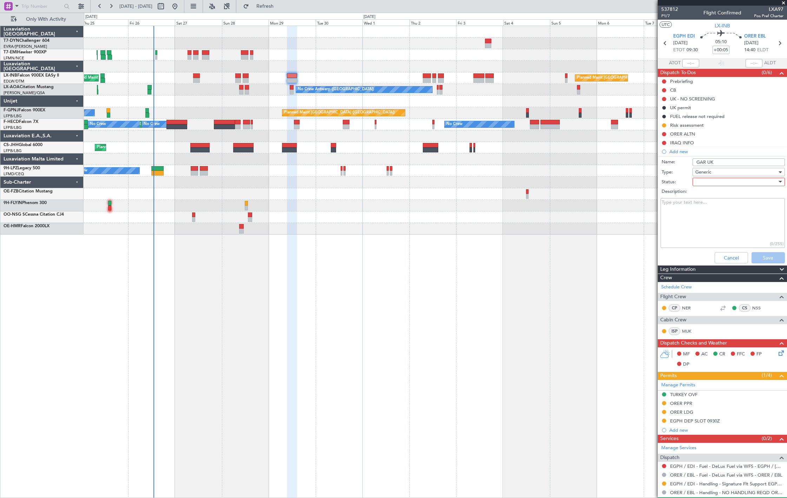
click at [713, 180] on div at bounding box center [736, 182] width 82 height 11
click at [711, 197] on span "Not Started" at bounding box center [735, 196] width 82 height 11
click at [761, 260] on button "Save" at bounding box center [767, 257] width 33 height 11
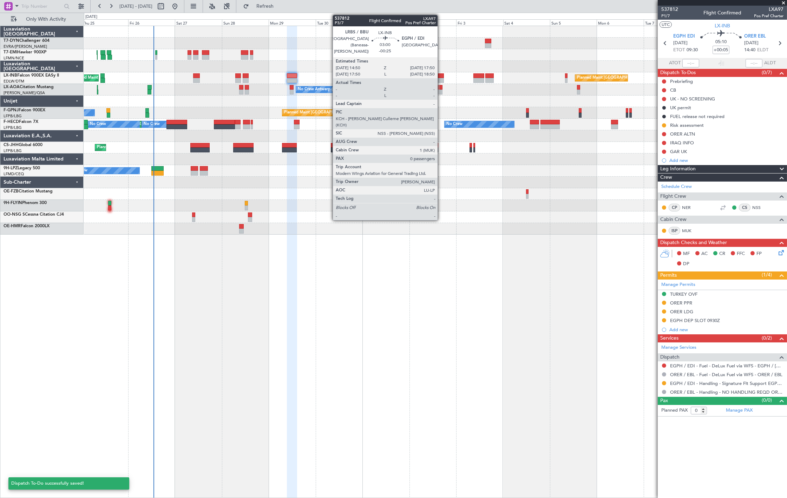
click at [441, 80] on div at bounding box center [441, 80] width 6 height 5
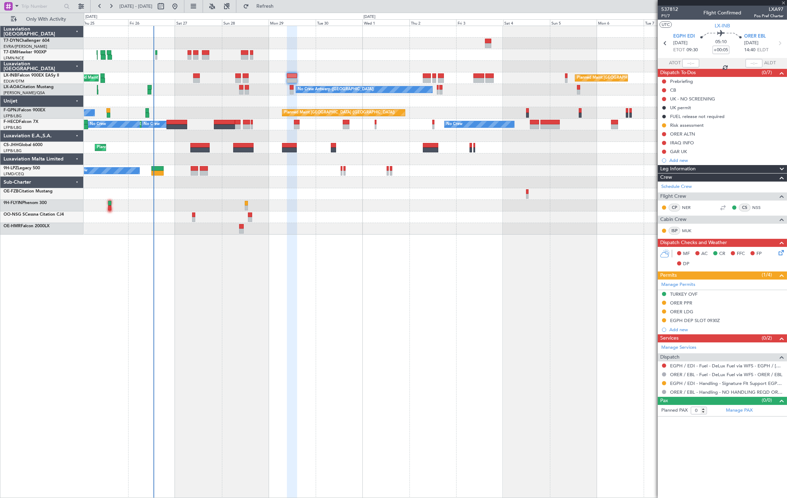
type input "-00:25"
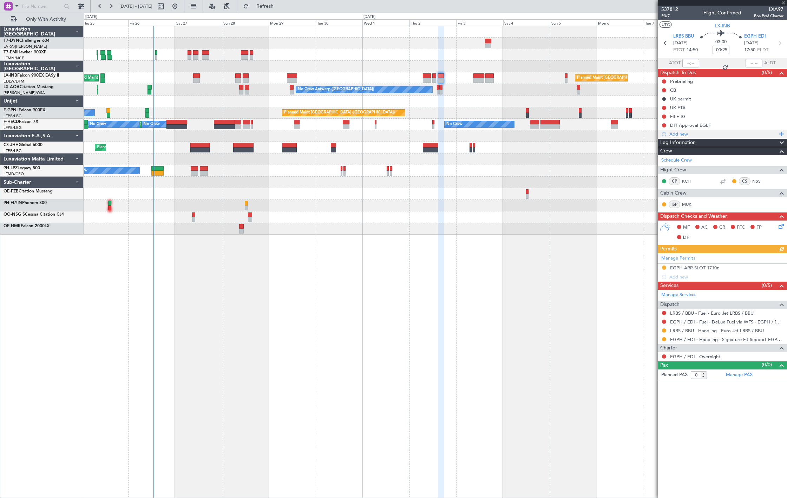
click at [709, 130] on div "Add new" at bounding box center [722, 134] width 129 height 9
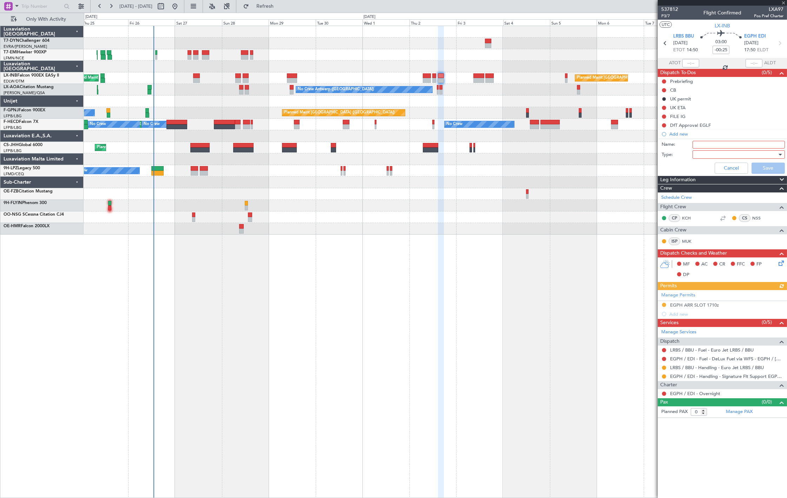
click at [715, 150] on div at bounding box center [736, 154] width 82 height 11
click at [713, 170] on span "Generic" at bounding box center [735, 169] width 86 height 11
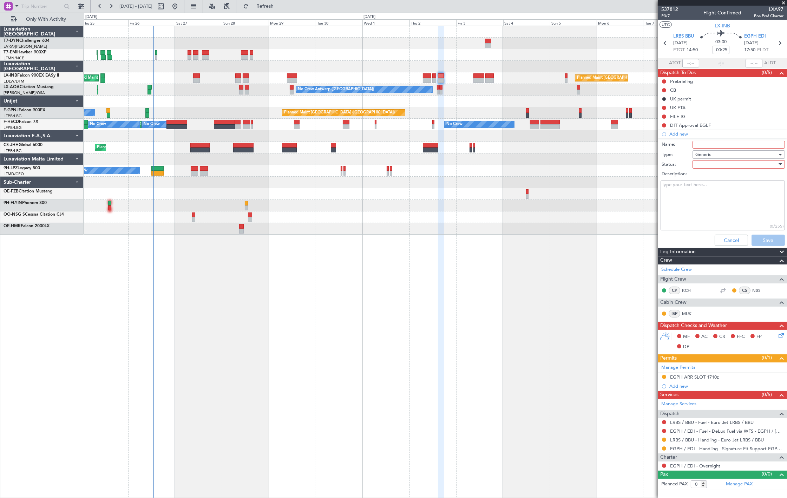
click at [713, 146] on input "Name:" at bounding box center [738, 145] width 92 height 8
type input "GAR UK"
click at [707, 164] on div at bounding box center [736, 164] width 82 height 11
click at [705, 183] on span "Not Started" at bounding box center [735, 178] width 86 height 11
click at [761, 236] on button "Save" at bounding box center [767, 240] width 33 height 11
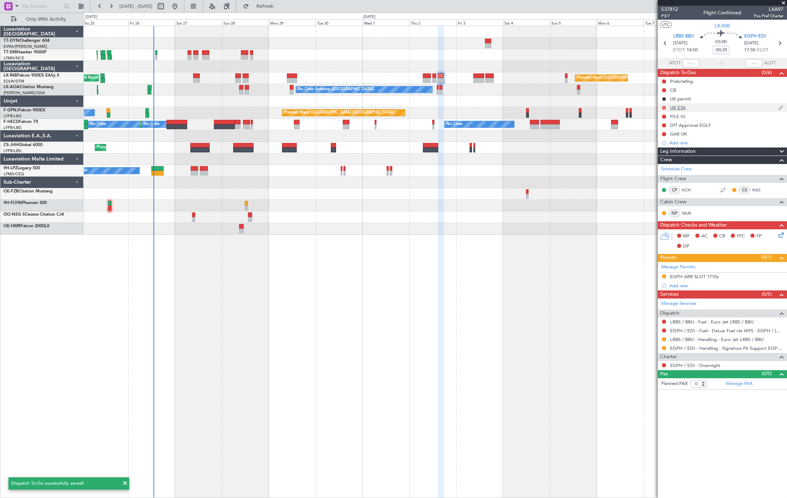
click at [663, 107] on button at bounding box center [664, 108] width 4 height 4
click at [665, 150] on span "Cancelled" at bounding box center [665, 149] width 20 height 7
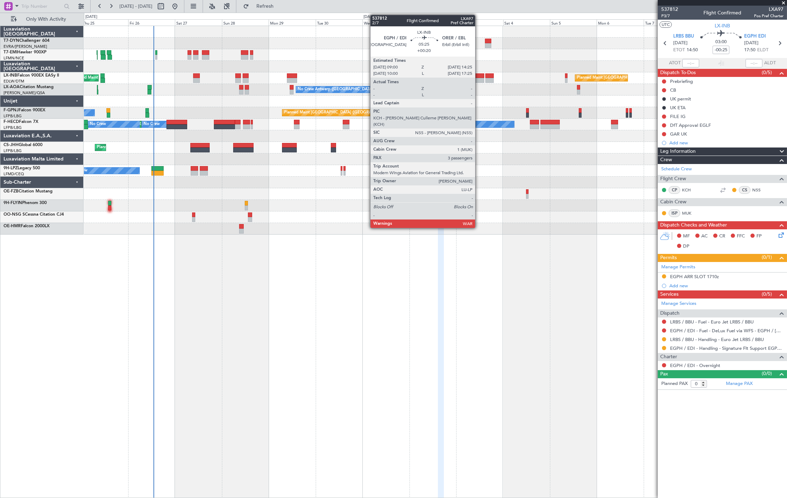
click at [479, 78] on div at bounding box center [478, 80] width 11 height 5
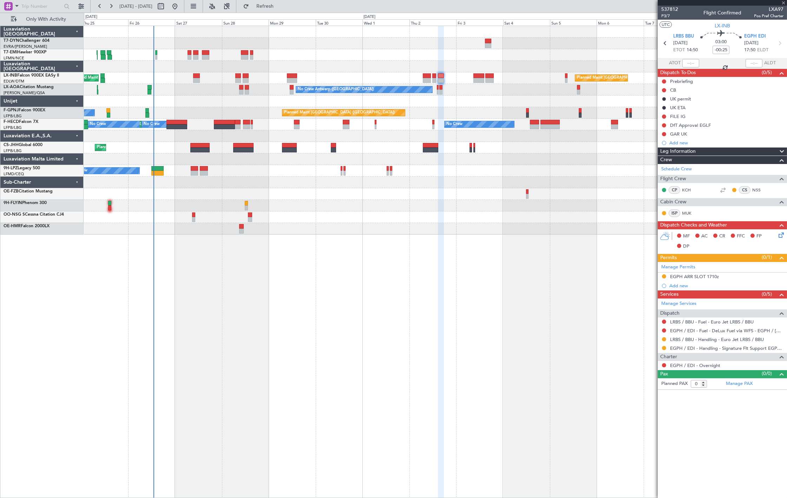
type input "+00:20"
type input "3"
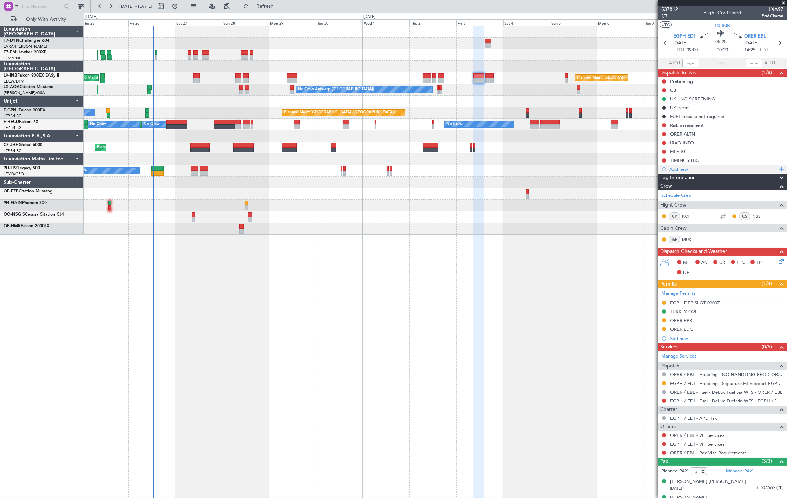
click at [719, 165] on div "Add new" at bounding box center [722, 169] width 129 height 9
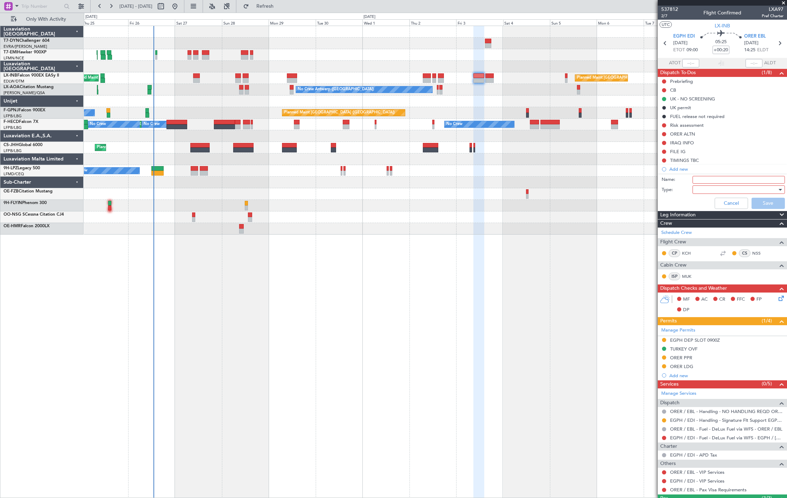
click at [727, 180] on input "Name:" at bounding box center [738, 180] width 92 height 8
type input "GAR UK"
click at [716, 191] on div at bounding box center [736, 189] width 82 height 11
click at [710, 199] on span "Generic" at bounding box center [735, 204] width 82 height 11
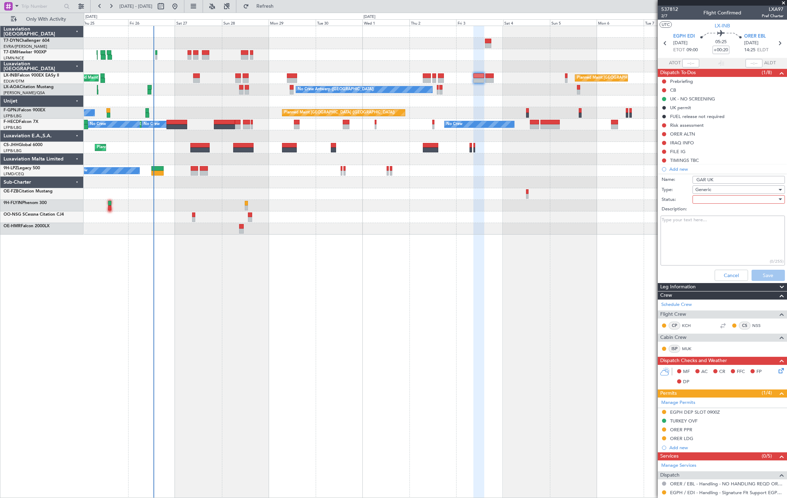
click at [708, 199] on div at bounding box center [736, 199] width 82 height 11
drag, startPoint x: 708, startPoint y: 199, endPoint x: 717, endPoint y: 216, distance: 18.4
click at [707, 212] on span "Not Started" at bounding box center [735, 213] width 82 height 11
click at [761, 275] on button "Save" at bounding box center [767, 275] width 33 height 11
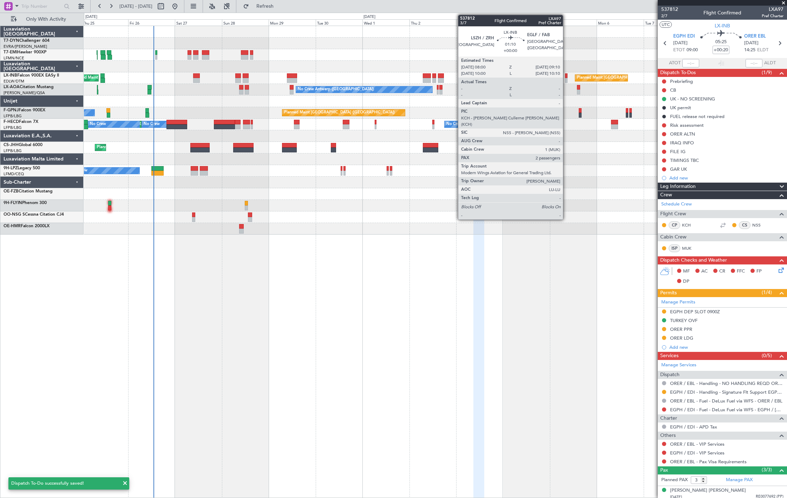
click at [566, 77] on div at bounding box center [566, 75] width 2 height 5
type input "2"
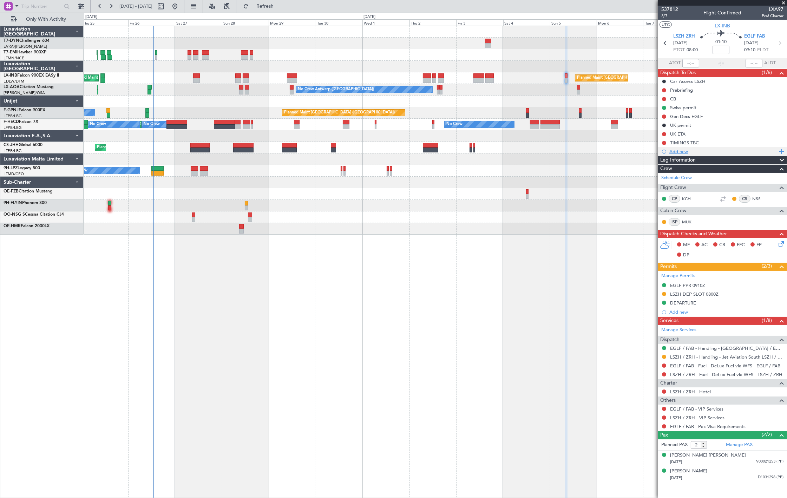
click at [686, 149] on div "Add new" at bounding box center [723, 152] width 108 height 6
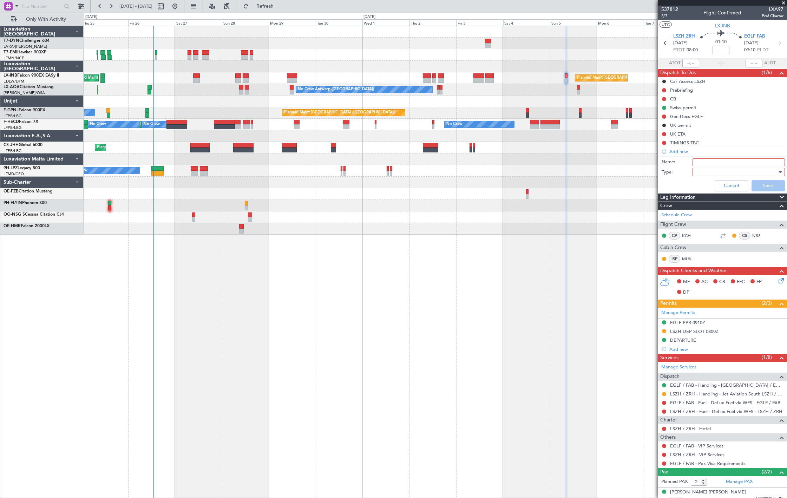
click at [703, 160] on input "Name:" at bounding box center [738, 162] width 92 height 8
type input "GAR UK"
click at [703, 176] on div at bounding box center [736, 172] width 82 height 11
click at [700, 188] on span "Generic" at bounding box center [735, 186] width 82 height 11
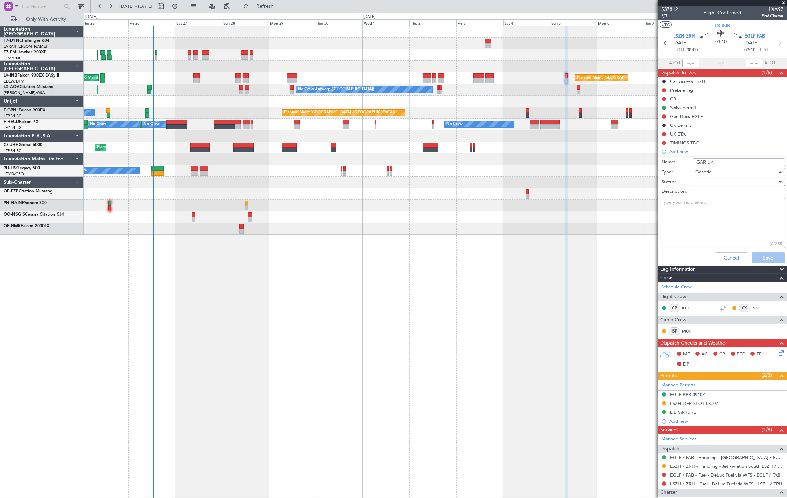
click at [707, 181] on div at bounding box center [736, 182] width 82 height 11
drag, startPoint x: 707, startPoint y: 194, endPoint x: 732, endPoint y: 199, distance: 25.8
click at [707, 194] on span "Not Started" at bounding box center [735, 196] width 82 height 11
click at [761, 257] on button "Save" at bounding box center [767, 257] width 33 height 11
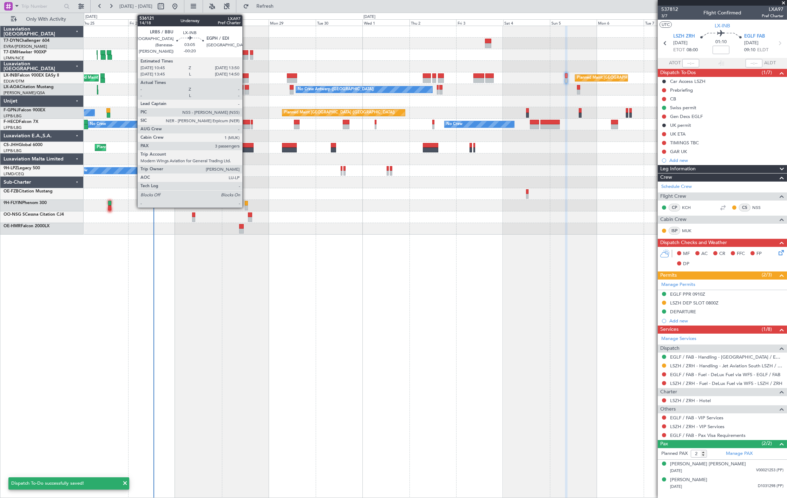
click at [246, 75] on div at bounding box center [246, 75] width 6 height 5
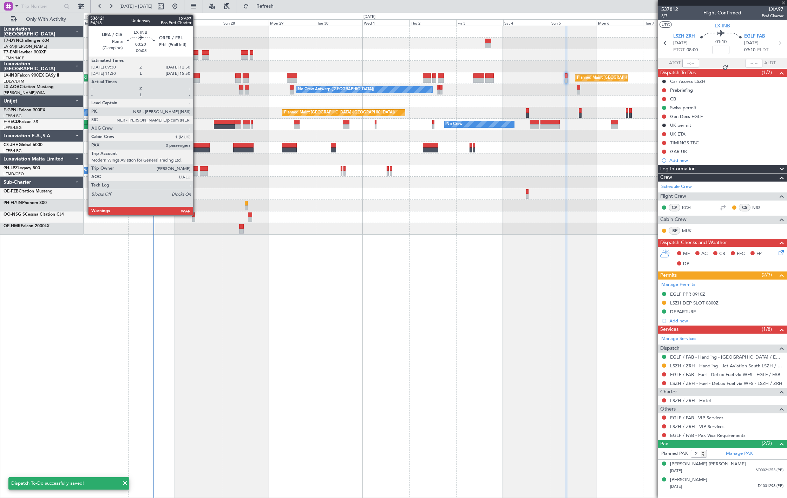
type input "-00:20"
type input "3"
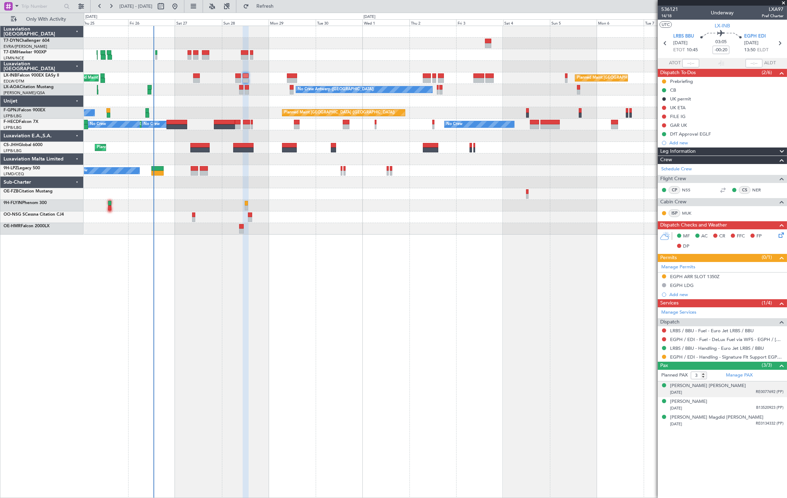
click at [768, 390] on span "RE0077692 (PP)" at bounding box center [770, 392] width 28 height 6
click at [761, 418] on div "[PERSON_NAME] [DATE] B13520923 (PP)" at bounding box center [726, 422] width 113 height 14
click at [716, 388] on div "[PERSON_NAME] [PERSON_NAME]" at bounding box center [708, 385] width 76 height 7
click at [707, 421] on div "[PERSON_NAME]" at bounding box center [688, 418] width 37 height 7
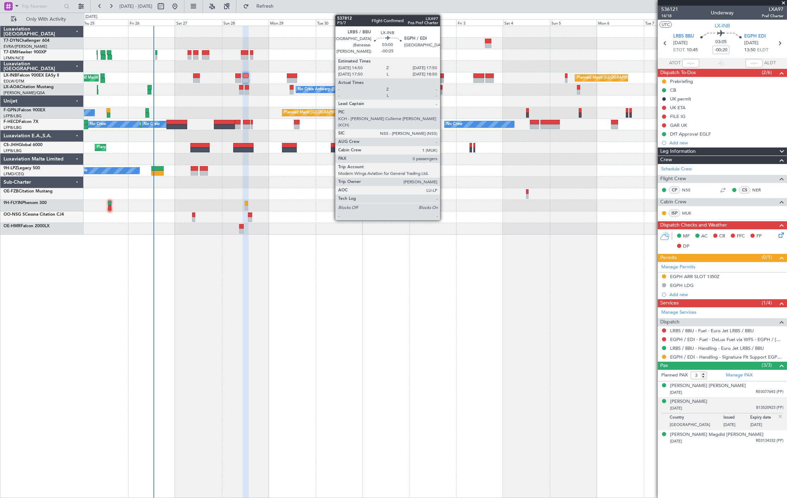
click at [443, 74] on div at bounding box center [441, 75] width 6 height 5
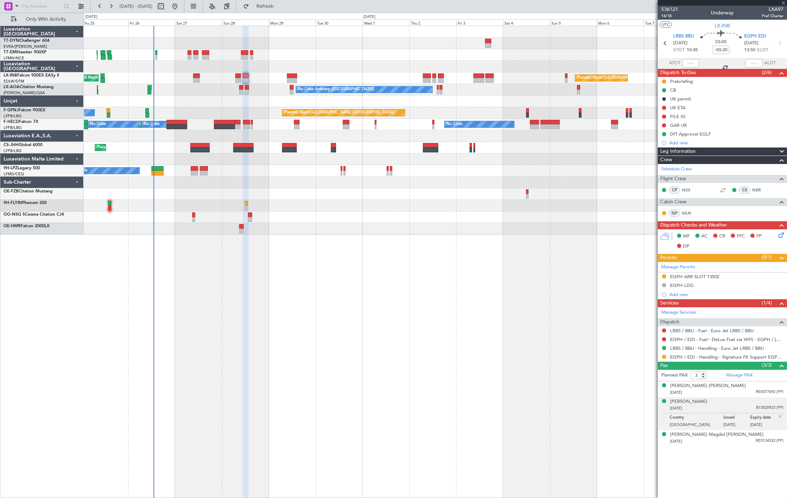
type input "-00:25"
type input "0"
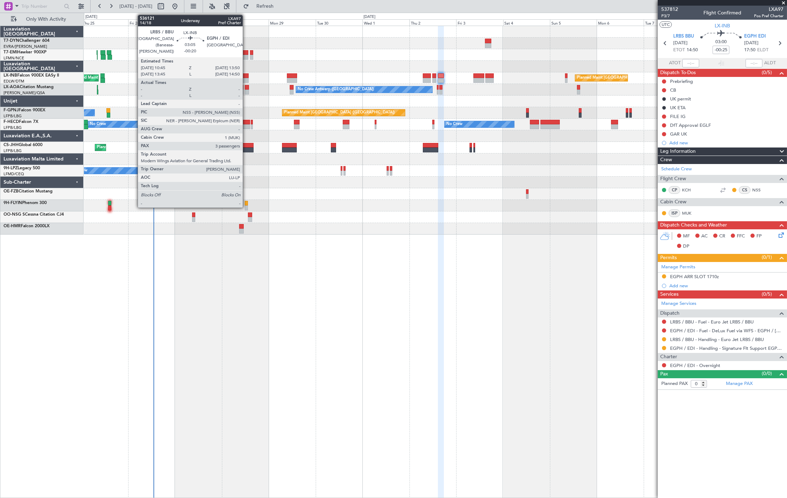
click at [246, 75] on div at bounding box center [246, 75] width 6 height 5
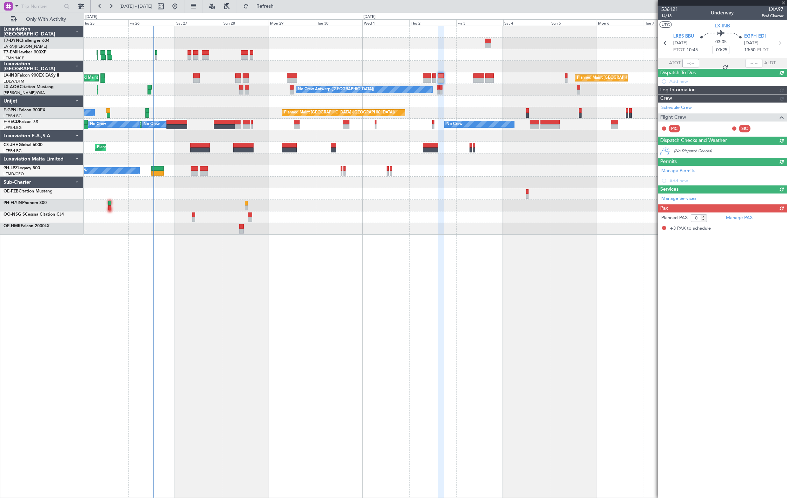
type input "-00:20"
type input "3"
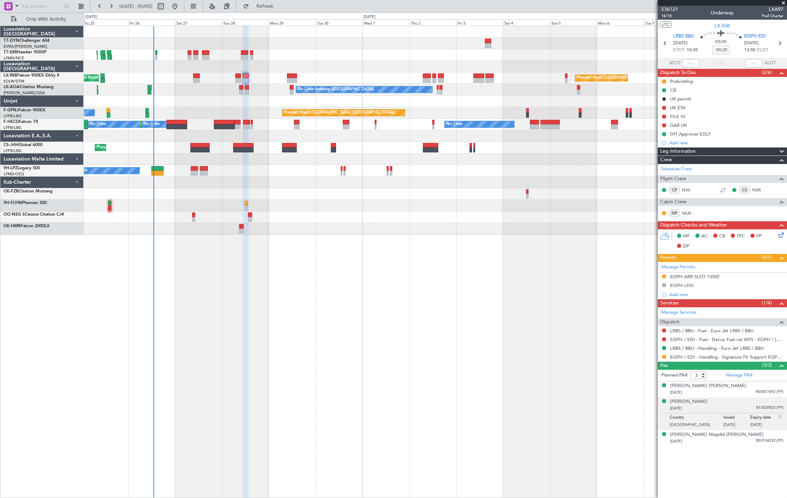
click at [746, 408] on div "[DATE] B13520923 (PP)" at bounding box center [726, 408] width 113 height 7
click at [707, 434] on div "[PERSON_NAME] Magdid [PERSON_NAME]" at bounding box center [716, 434] width 93 height 7
click at [694, 388] on div "[PERSON_NAME] [PERSON_NAME]" at bounding box center [708, 385] width 76 height 7
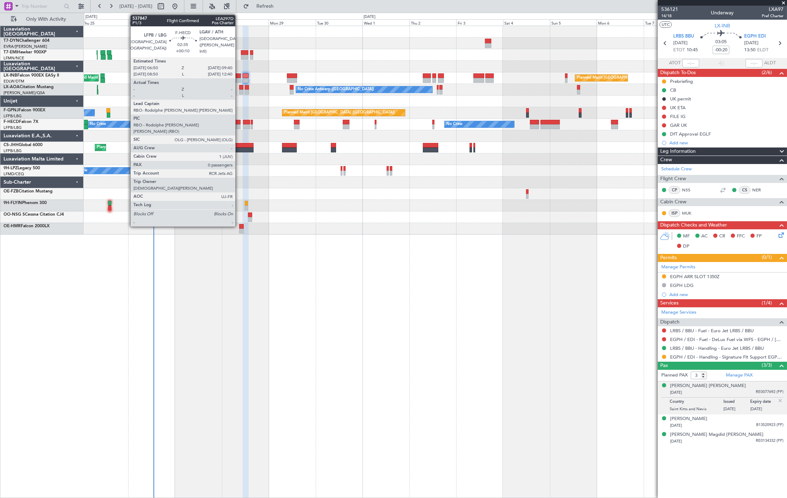
click at [239, 124] on div at bounding box center [238, 126] width 6 height 5
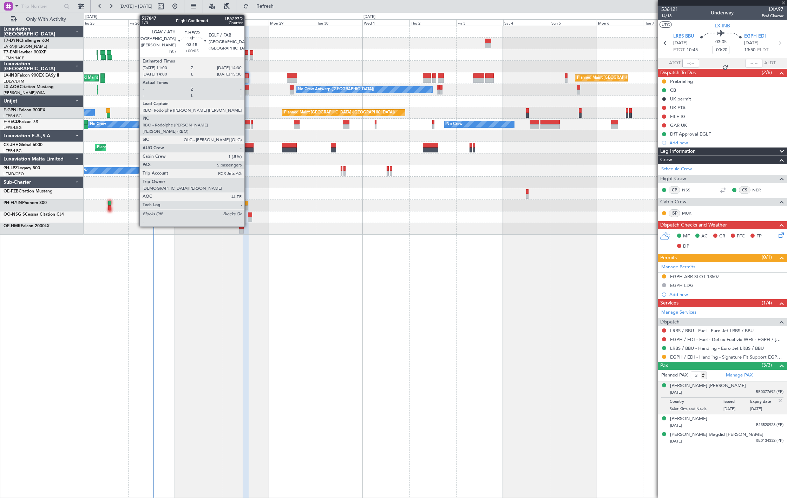
click at [248, 127] on div at bounding box center [246, 126] width 7 height 5
click at [248, 125] on div at bounding box center [246, 126] width 7 height 5
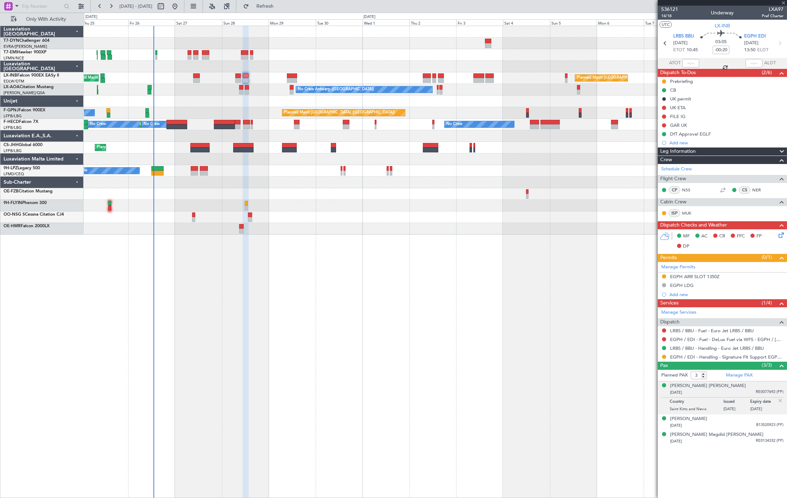
type input "+00:05"
type input "5"
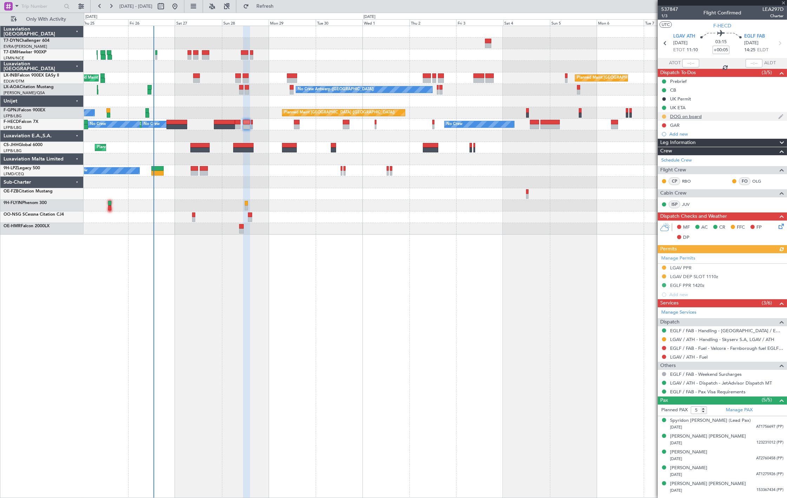
click at [664, 117] on button at bounding box center [664, 116] width 4 height 4
click at [667, 149] on span "Completed" at bounding box center [666, 147] width 23 height 7
click at [771, 431] on li "Spyridon [PERSON_NAME] (Lead Pax) [DATE] AT1756697 (PP)" at bounding box center [722, 424] width 129 height 16
click at [768, 427] on span "AT1756697 (PP)" at bounding box center [769, 427] width 27 height 6
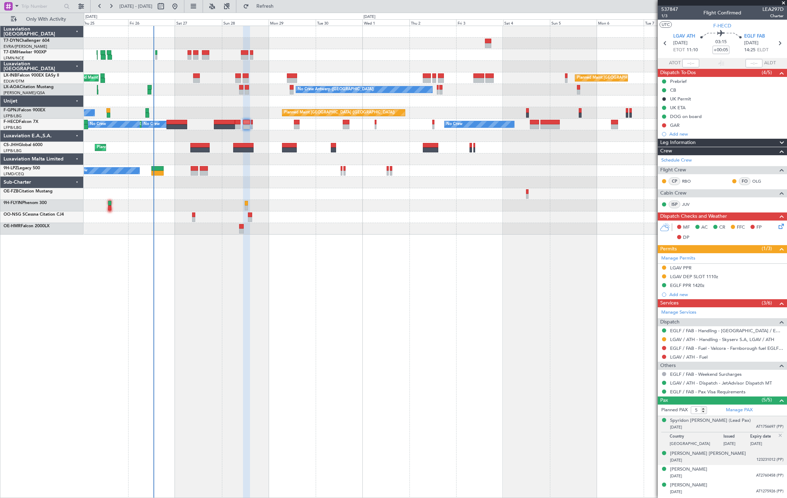
click at [753, 451] on div "[PERSON_NAME] [PERSON_NAME] [DATE] 123231012 (PP)" at bounding box center [726, 457] width 113 height 14
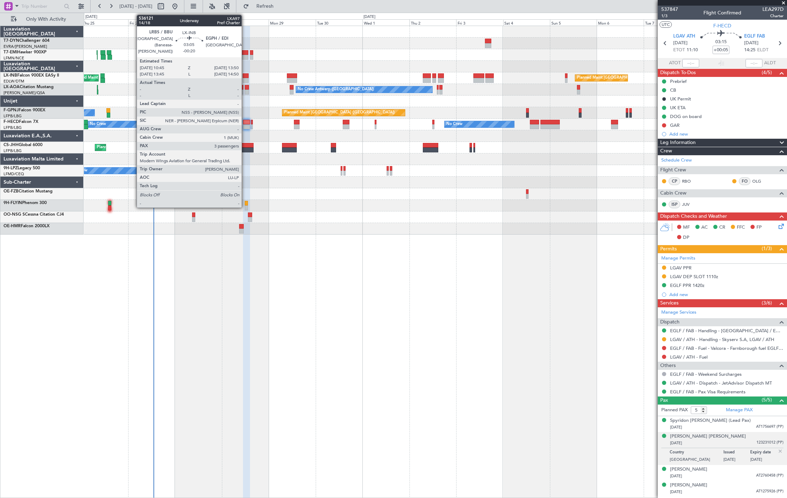
click at [245, 76] on div at bounding box center [246, 75] width 6 height 5
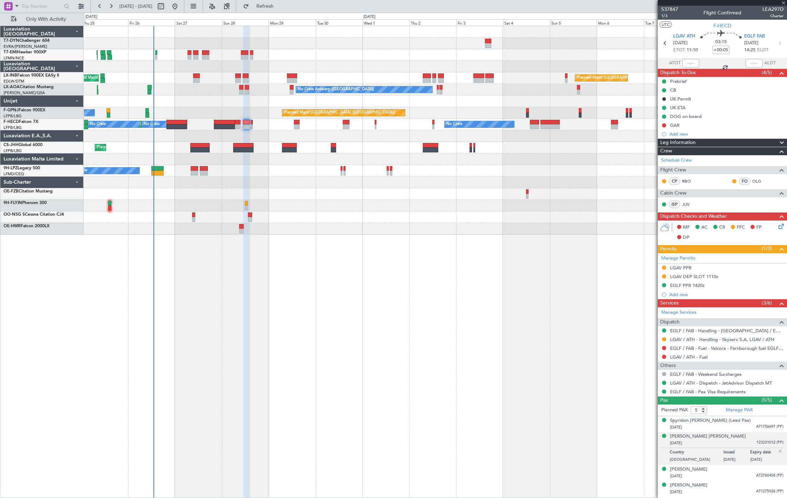
type input "-00:20"
type input "3"
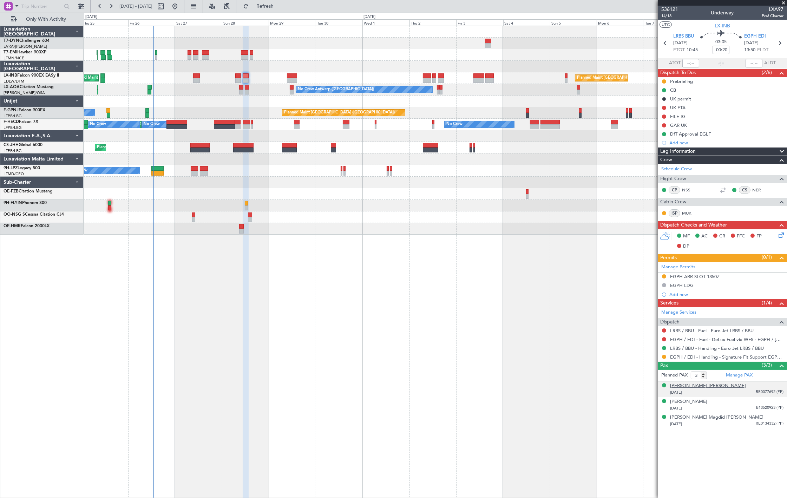
click at [715, 384] on div "[PERSON_NAME] [PERSON_NAME]" at bounding box center [708, 385] width 76 height 7
click at [692, 417] on div "[PERSON_NAME]" at bounding box center [688, 418] width 37 height 7
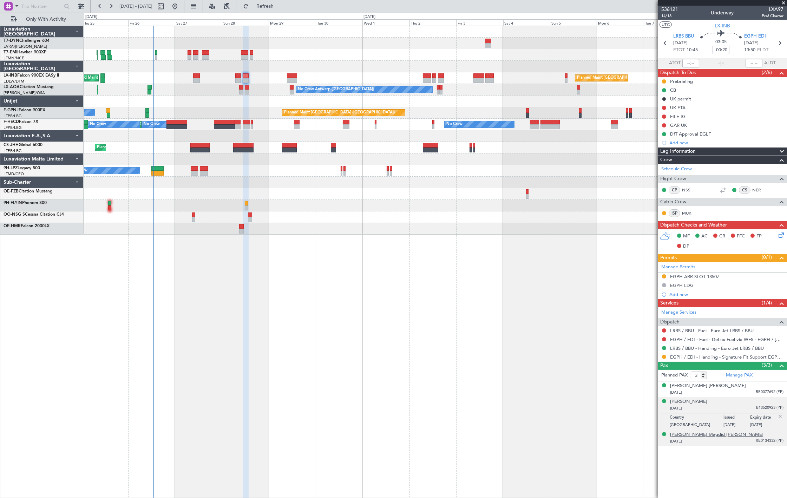
click at [721, 433] on div "[PERSON_NAME] Magdid [PERSON_NAME]" at bounding box center [716, 434] width 93 height 7
click at [757, 406] on span "B13520923 (PP)" at bounding box center [769, 408] width 27 height 6
click at [687, 402] on div "[PERSON_NAME]" at bounding box center [688, 401] width 37 height 7
click at [759, 444] on div "[DATE] RE0134332 (PP)" at bounding box center [726, 441] width 113 height 7
click at [710, 418] on div "[PERSON_NAME] Magdid [PERSON_NAME]" at bounding box center [716, 417] width 93 height 7
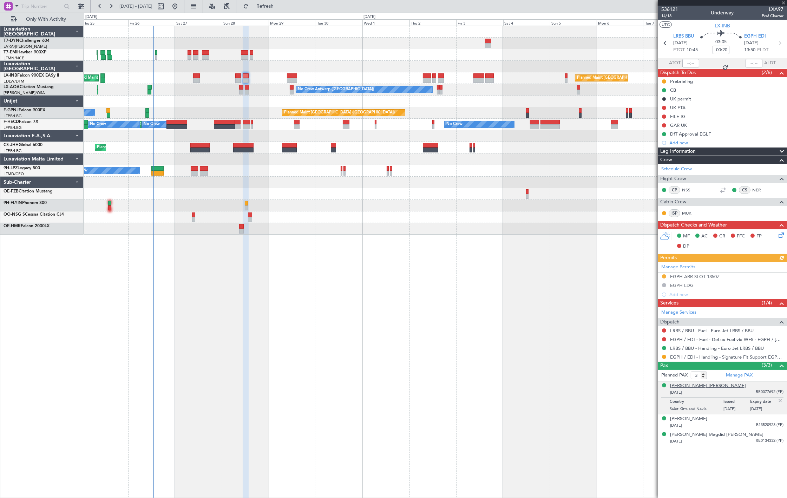
click at [735, 385] on div "[PERSON_NAME] [PERSON_NAME]" at bounding box center [708, 385] width 76 height 7
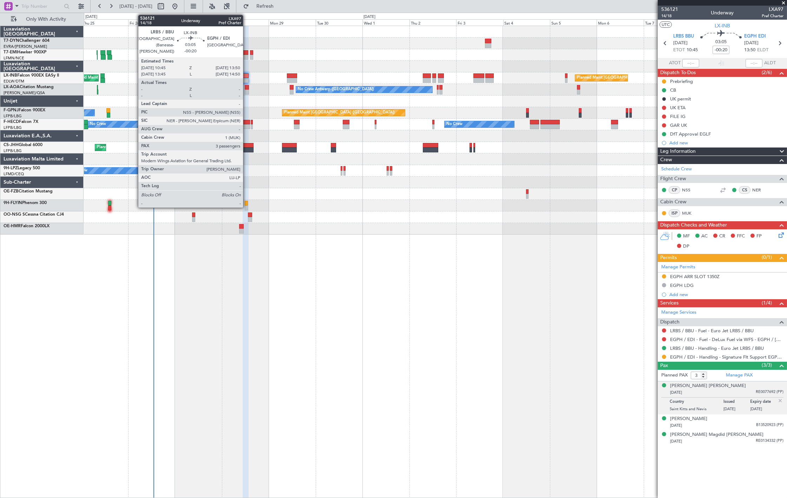
click at [246, 75] on div at bounding box center [246, 75] width 6 height 5
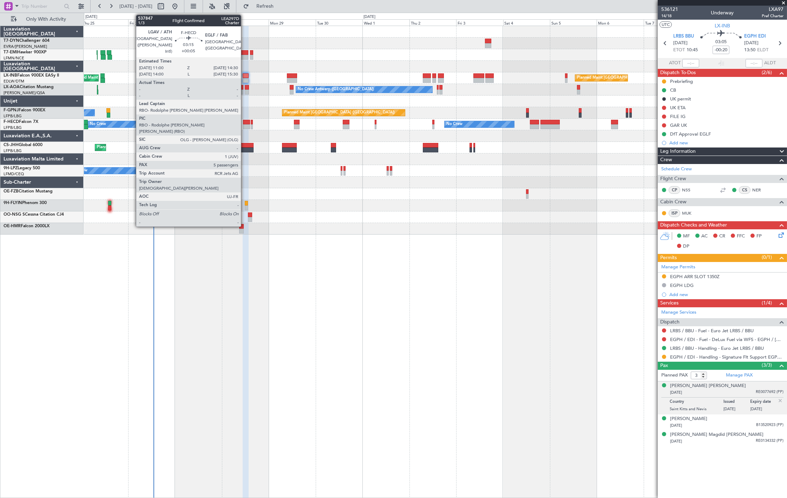
click at [244, 126] on div at bounding box center [246, 126] width 7 height 5
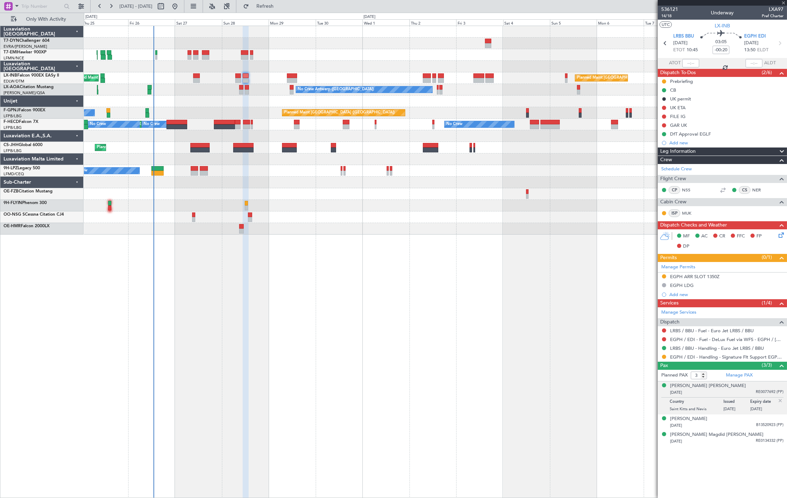
type input "+00:05"
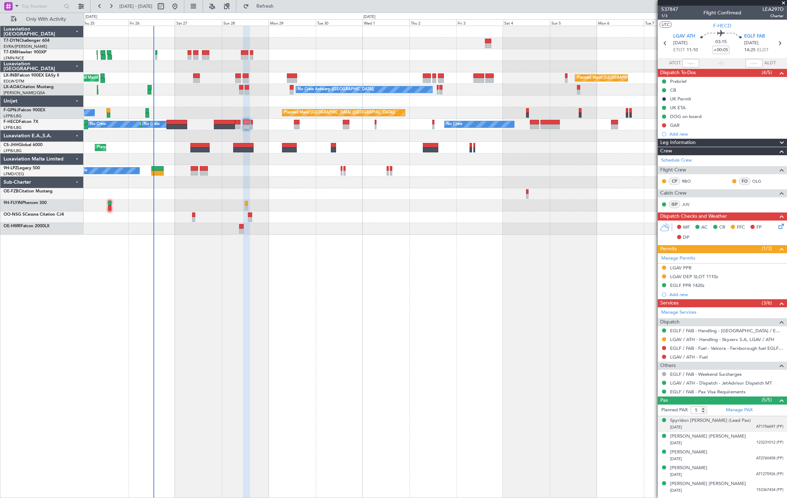
click at [726, 425] on div "[DATE] AT1756697 (PP)" at bounding box center [726, 427] width 113 height 7
click at [756, 426] on span "AT1756697 (PP)" at bounding box center [769, 427] width 27 height 6
click at [721, 456] on div "[PERSON_NAME] [PERSON_NAME] [DATE] 123231012 (PP)" at bounding box center [726, 457] width 113 height 14
click at [724, 440] on div "[DATE] 123231012 (PP)" at bounding box center [726, 443] width 113 height 7
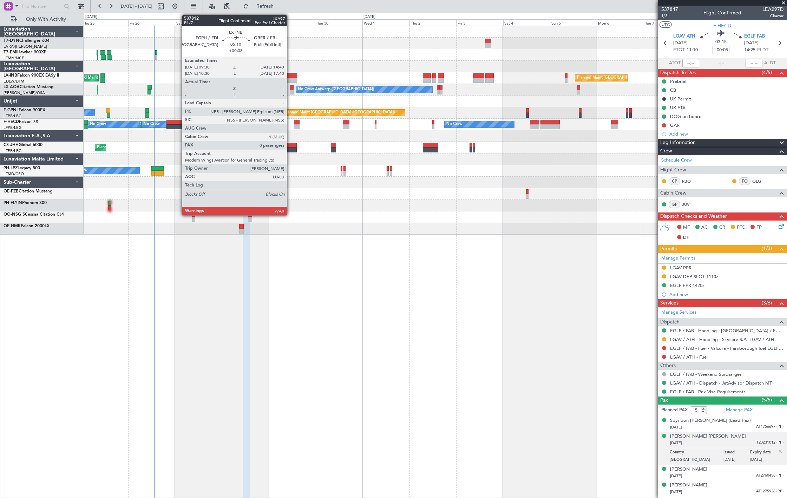
click at [294, 79] on div at bounding box center [292, 80] width 10 height 5
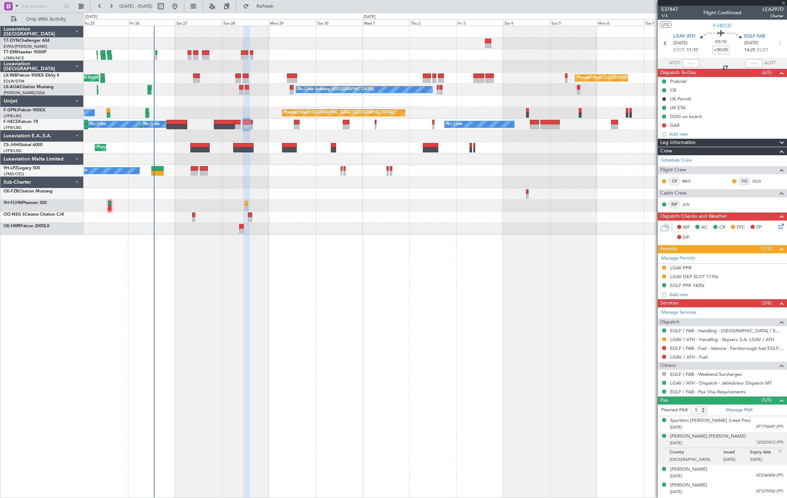
type input "0"
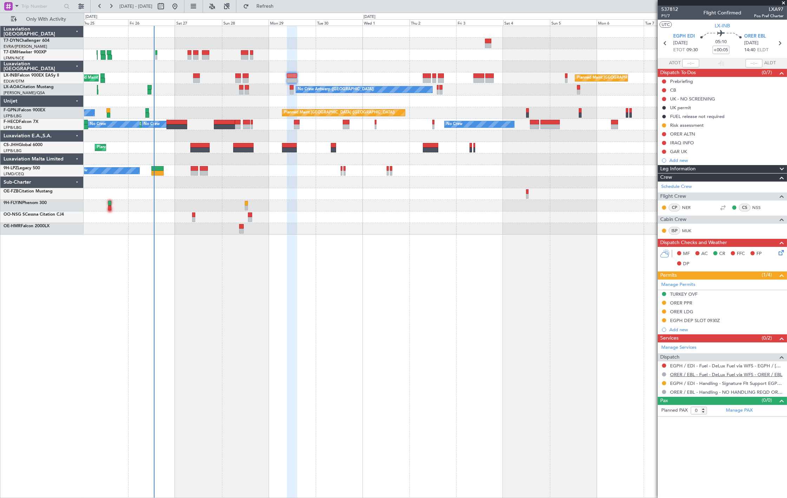
click at [691, 373] on link "ORER / EBL - Fuel - DeLux Fuel via WFS - ORER / EBL" at bounding box center [726, 374] width 112 height 6
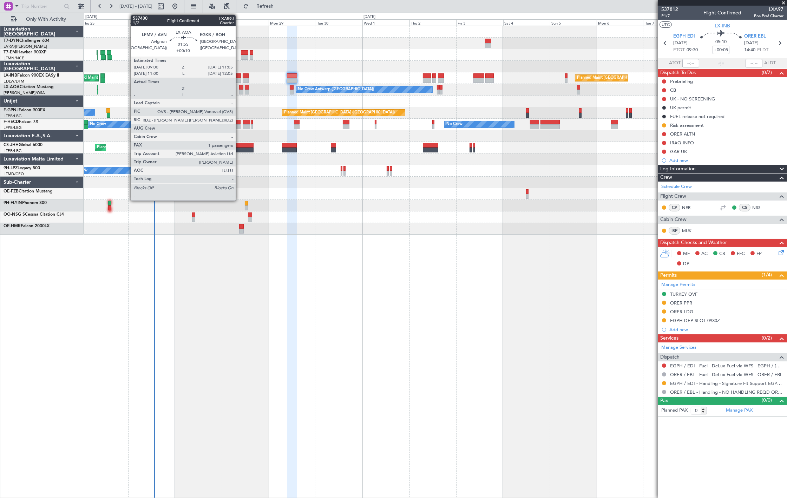
click at [239, 92] on div at bounding box center [241, 92] width 4 height 5
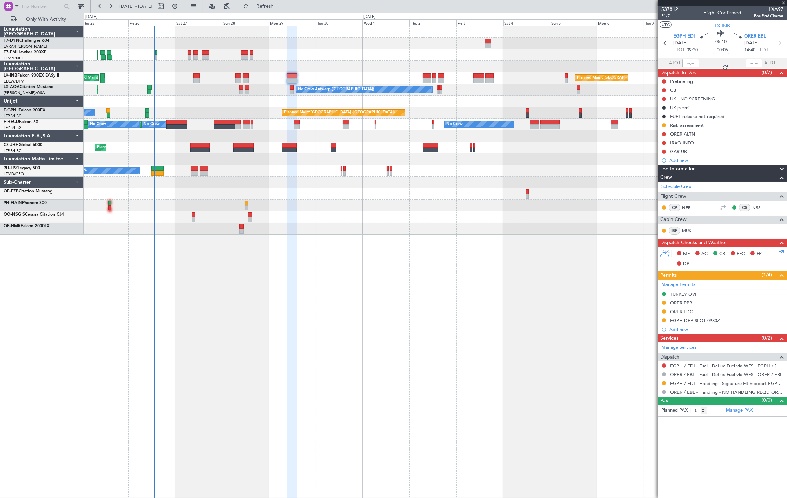
type input "+00:10"
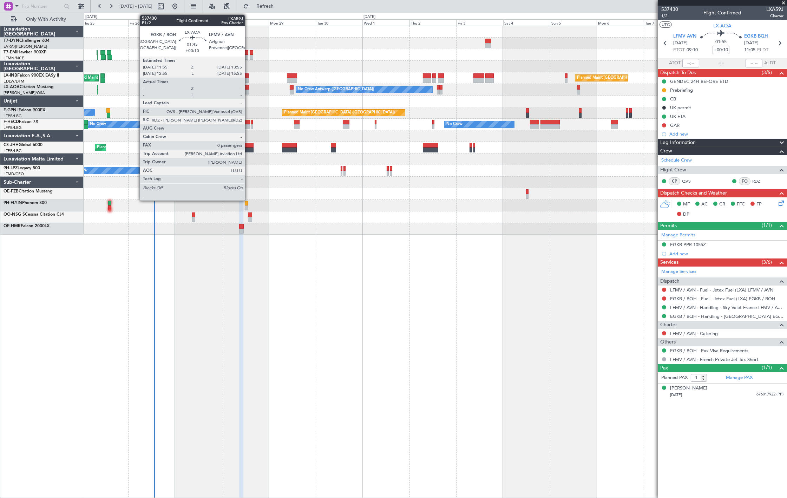
click at [248, 90] on div "No Crew Antwerp ([GEOGRAPHIC_DATA]) No Crew [GEOGRAPHIC_DATA] ([GEOGRAPHIC_DATA…" at bounding box center [435, 90] width 703 height 12
click at [245, 88] on div at bounding box center [247, 87] width 4 height 5
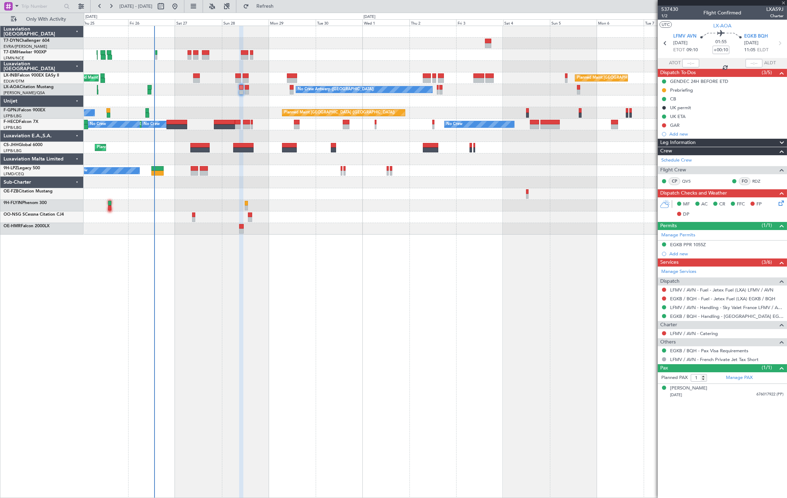
type input "0"
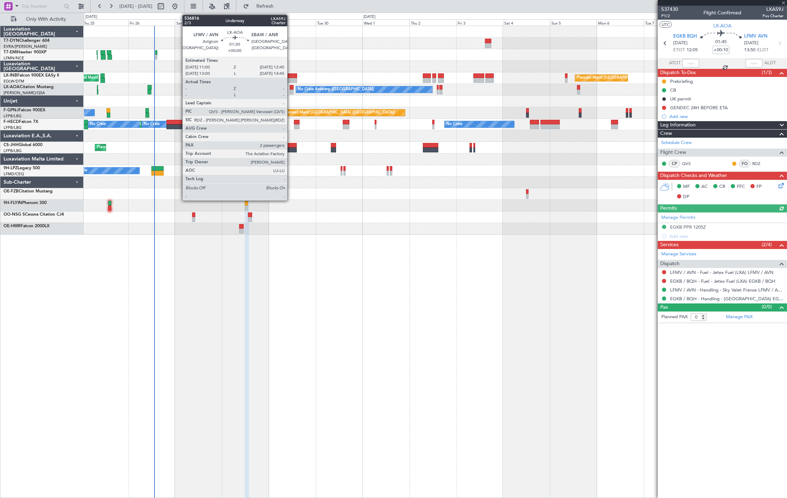
click at [291, 89] on div at bounding box center [292, 87] width 4 height 5
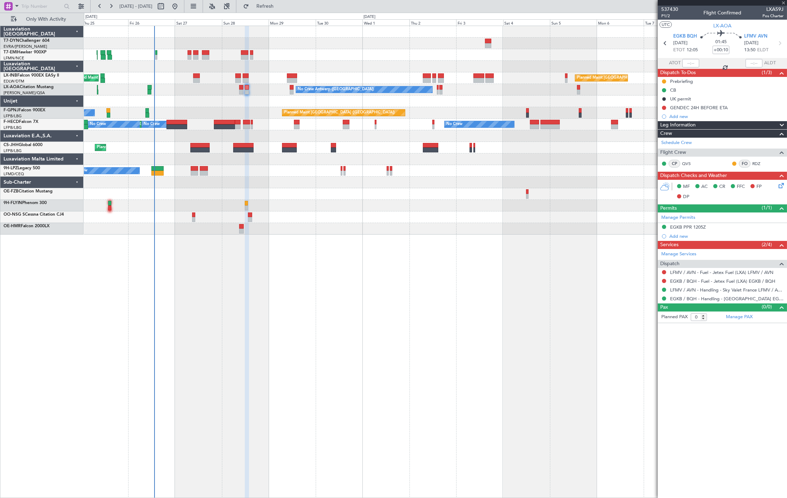
type input "2"
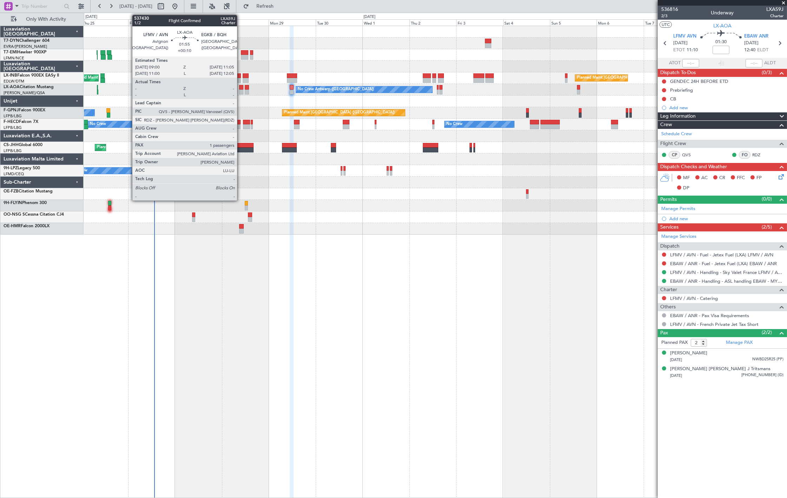
click at [240, 93] on div at bounding box center [241, 92] width 4 height 5
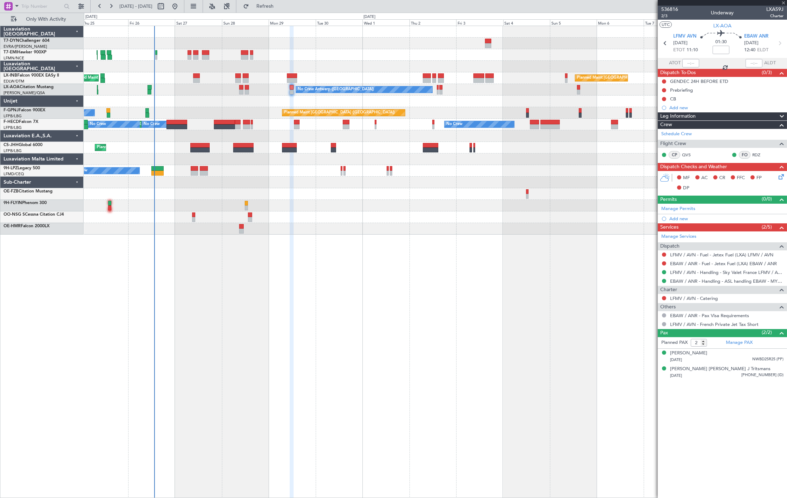
type input "+00:10"
type input "1"
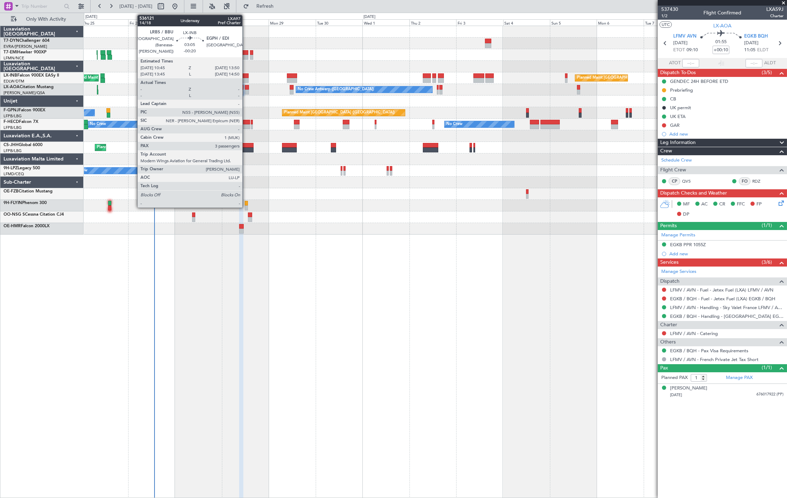
click at [246, 75] on div at bounding box center [246, 75] width 6 height 5
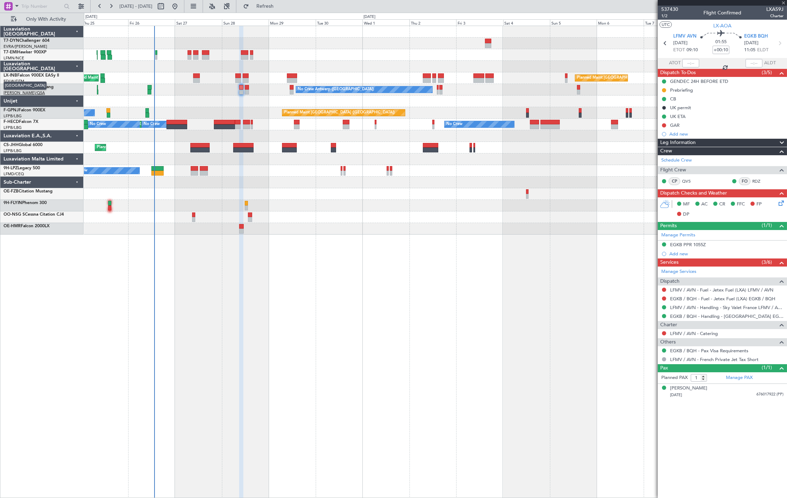
type input "-00:20"
type input "3"
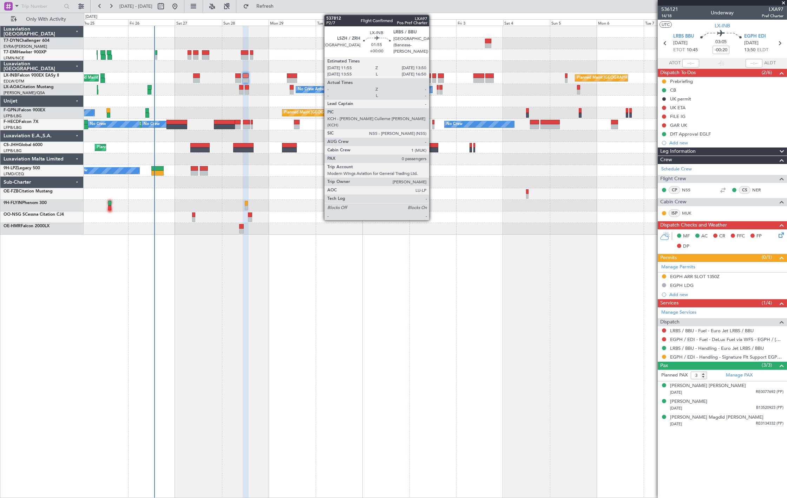
click at [433, 79] on div at bounding box center [434, 80] width 4 height 5
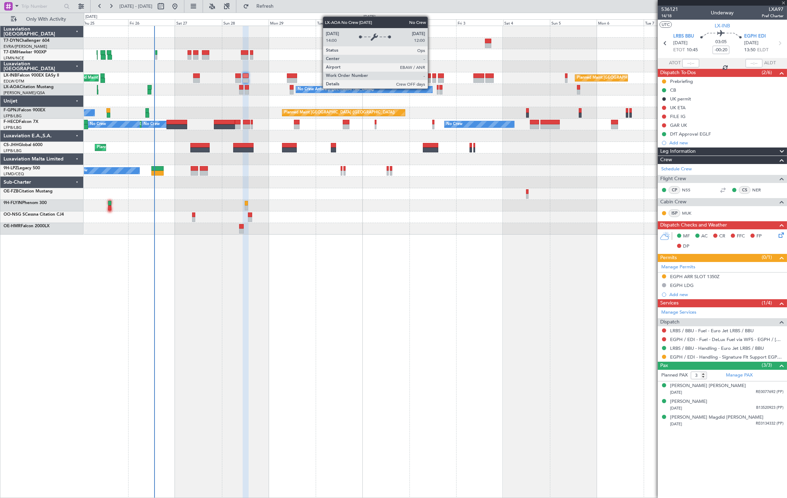
type input "0"
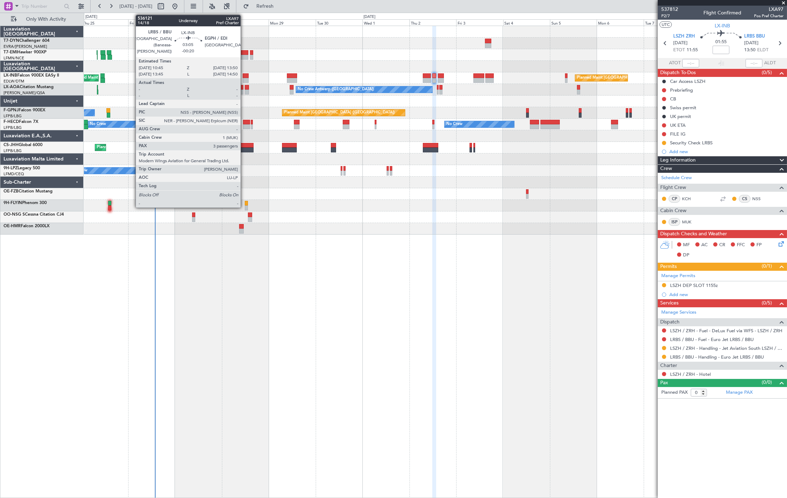
click at [244, 78] on div at bounding box center [246, 80] width 6 height 5
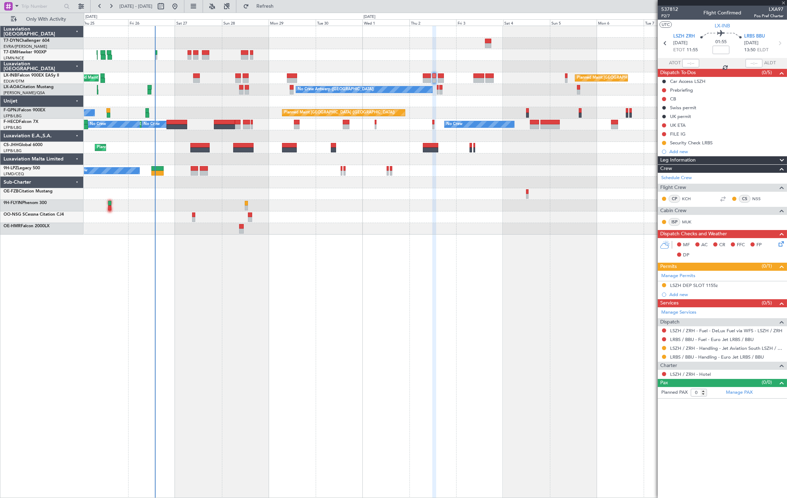
type input "-00:20"
type input "3"
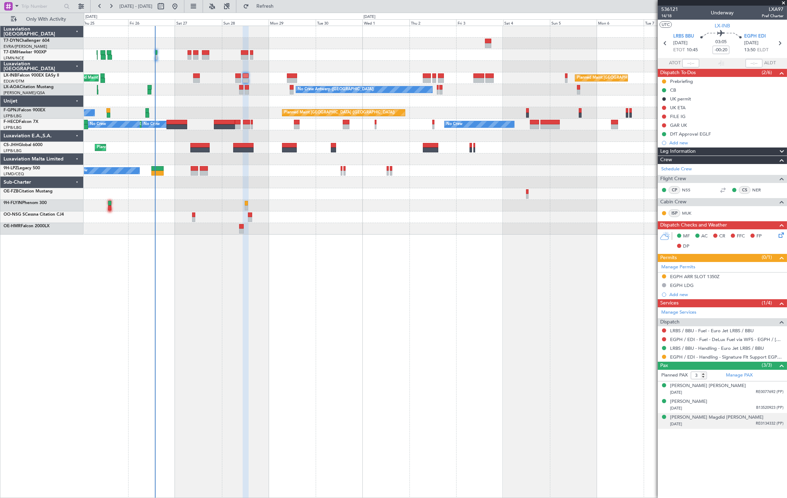
click at [752, 418] on div "Sirwan Magdid Ahmad Ahmad 25/04/1979 RE0134332 (PP)" at bounding box center [726, 421] width 113 height 14
click at [759, 395] on span "RE0077692 (PP)" at bounding box center [770, 392] width 28 height 6
click at [756, 443] on span "RE0134332 (PP)" at bounding box center [770, 441] width 28 height 6
click at [762, 413] on li "Sirwan Magdid Ahmad Ahmad 25/04/1979 RE0134332 (PP) Country Saint Kitts and Nev…" at bounding box center [722, 429] width 129 height 33
click at [760, 406] on span "B13520923 (PP)" at bounding box center [769, 408] width 27 height 6
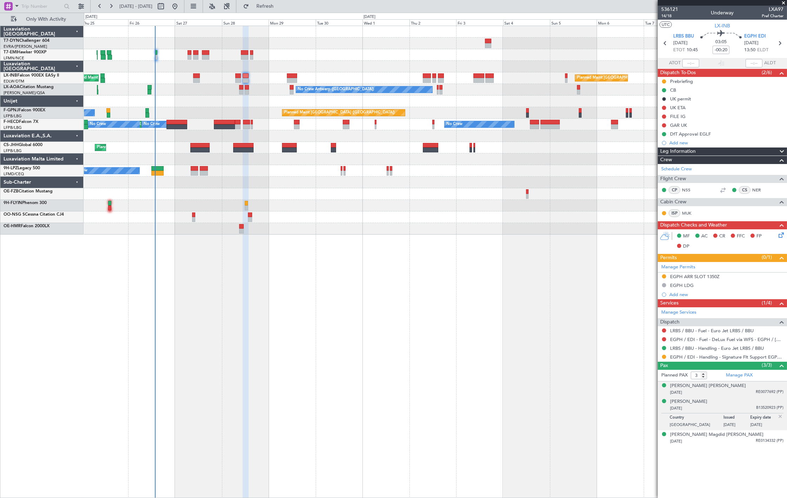
click at [755, 385] on div "Barze Ziyad Abdulkader Abdulkader 28/09/1993 RE0077692 (PP)" at bounding box center [726, 389] width 113 height 14
click at [751, 437] on div "Sirwan Magdid Ahmad Ahmad 25/04/1979 RE0134332 (PP)" at bounding box center [726, 438] width 113 height 14
click at [752, 388] on div "Barze Ziyad Abdulkader Abdulkader 28/09/1993 RE0077692 (PP)" at bounding box center [726, 389] width 113 height 14
click at [757, 440] on span "RE0134332 (PP)" at bounding box center [770, 441] width 28 height 6
click at [714, 417] on div "Sirwan Magdid Ahmad Ahmad" at bounding box center [716, 417] width 93 height 7
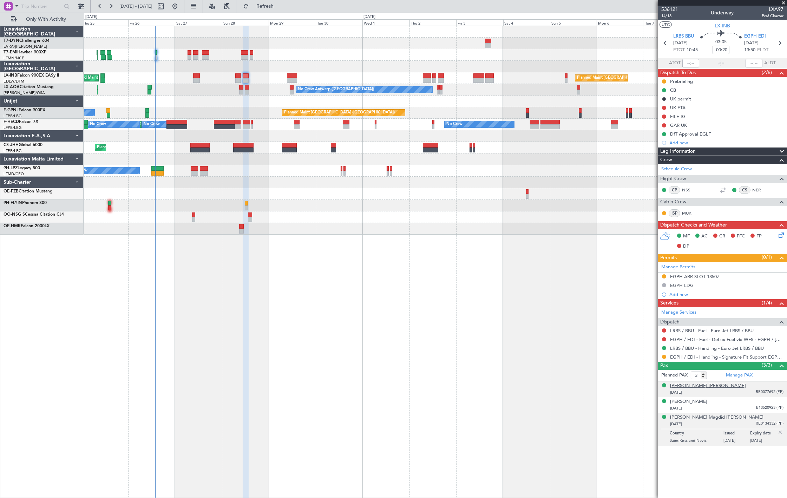
click at [715, 387] on div "Barze Ziyad Abdulkader Abdulkader" at bounding box center [708, 385] width 76 height 7
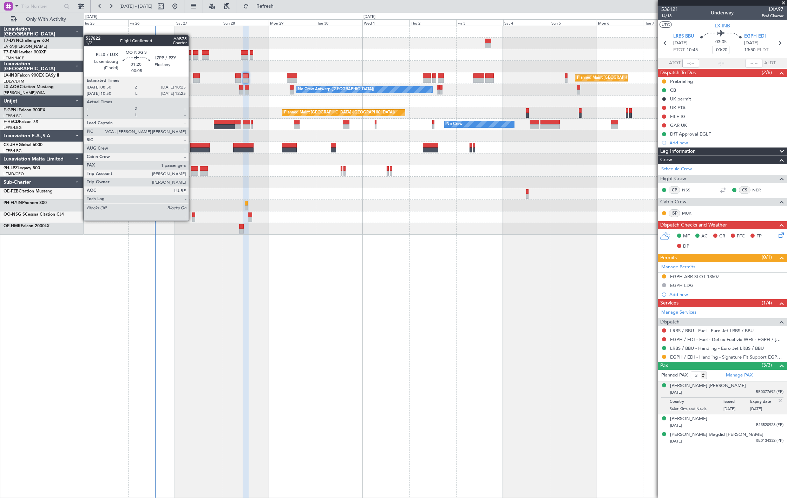
click at [192, 220] on div at bounding box center [193, 219] width 3 height 5
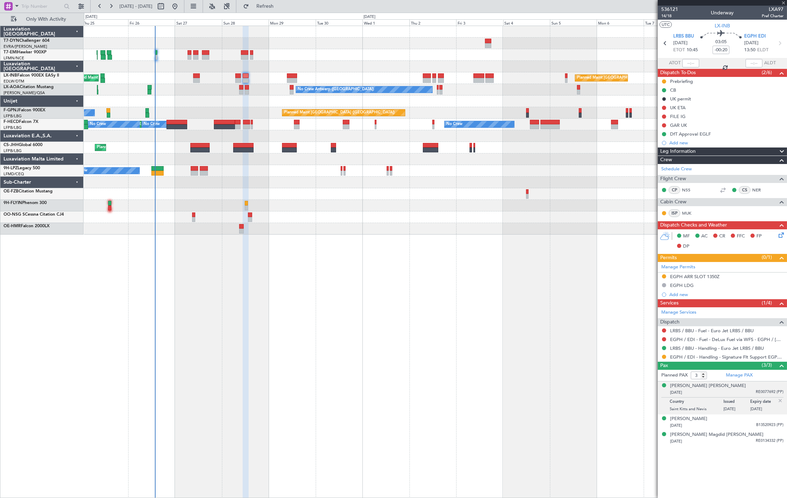
type input "-00:05"
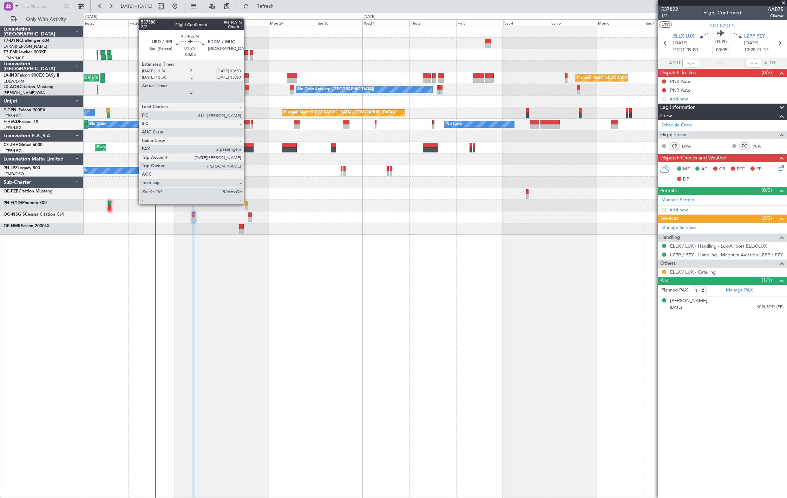
click at [246, 203] on div at bounding box center [247, 203] width 4 height 5
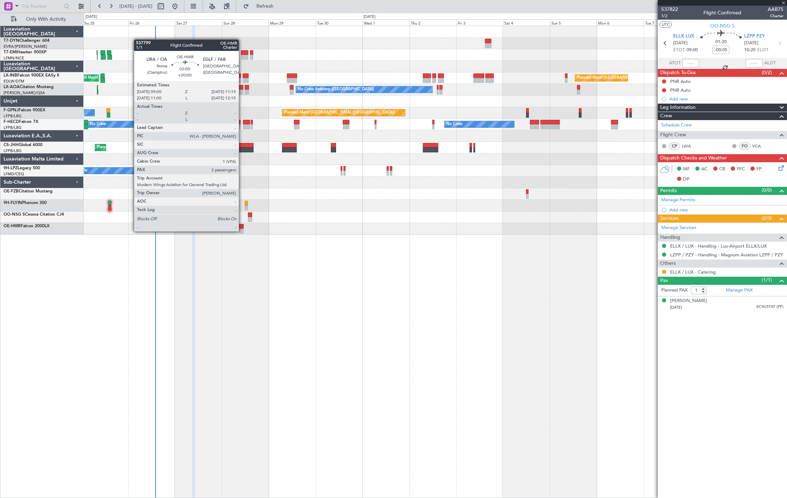
type input "2"
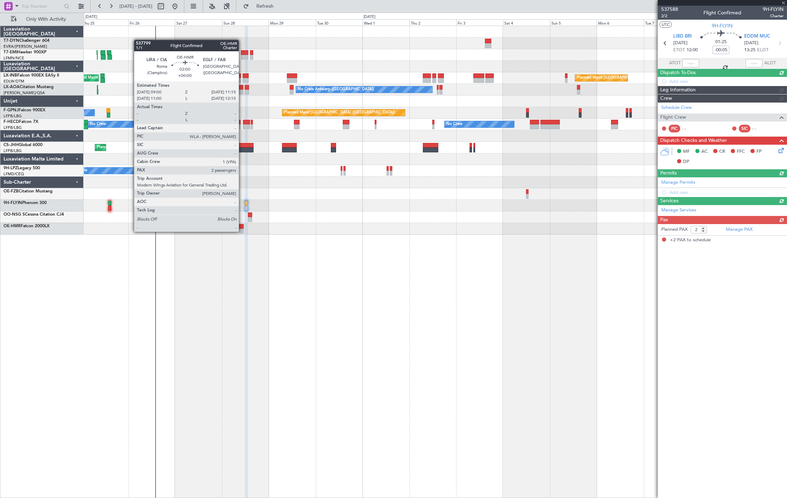
click at [242, 231] on div at bounding box center [241, 231] width 5 height 5
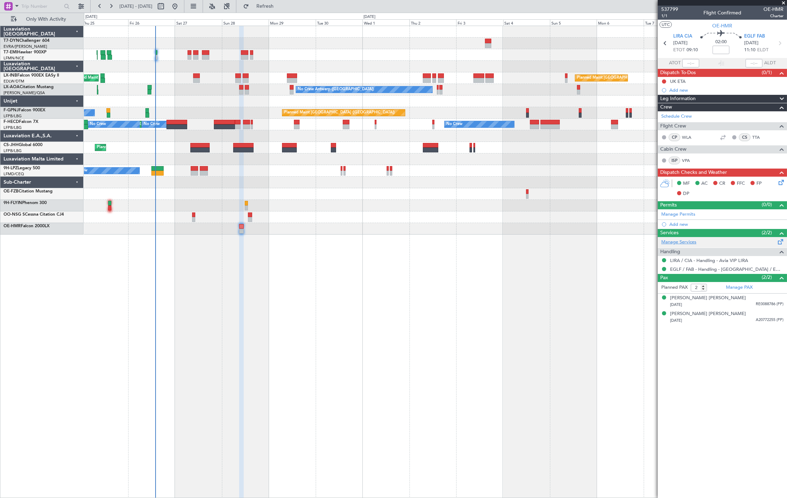
click at [678, 242] on link "Manage Services" at bounding box center [678, 242] width 35 height 7
click at [282, 10] on button "Refresh" at bounding box center [261, 6] width 42 height 11
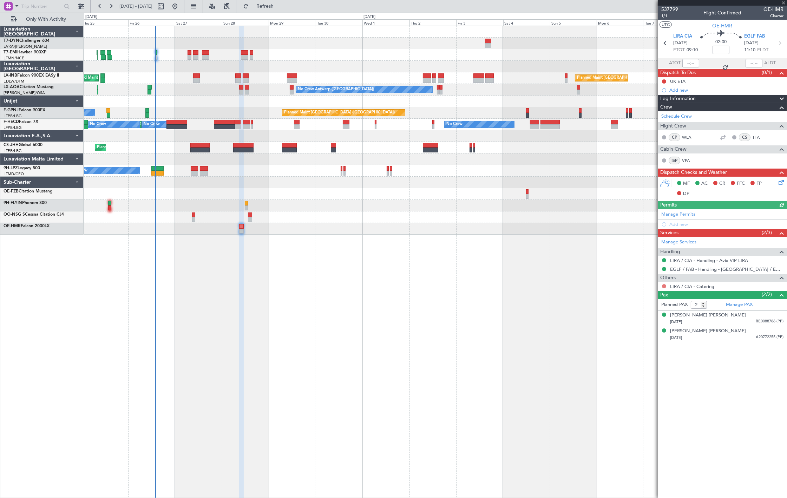
click at [662, 284] on button at bounding box center [664, 286] width 4 height 4
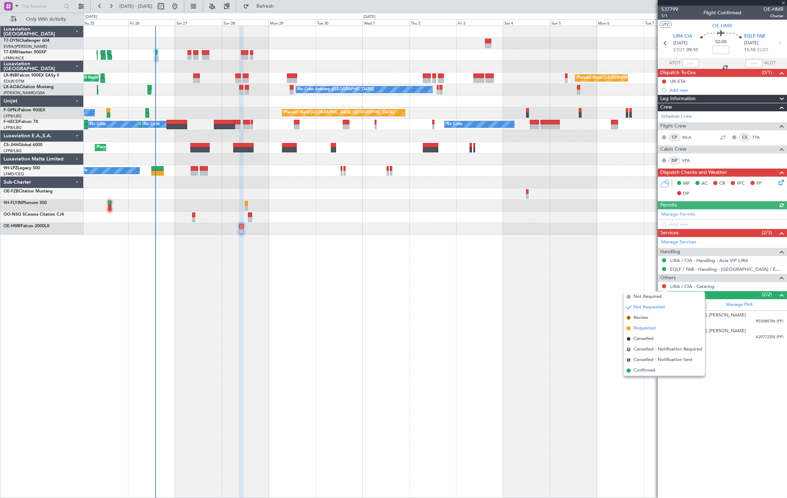
click at [653, 326] on span "Requested" at bounding box center [644, 328] width 22 height 7
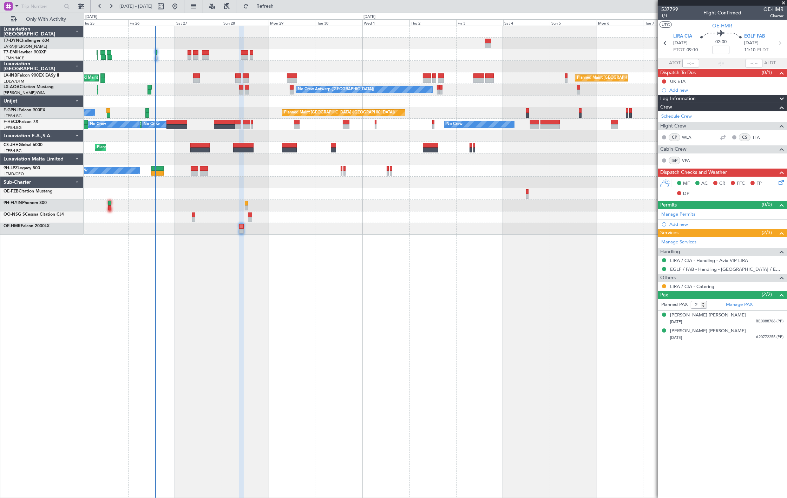
click at [664, 83] on mat-tooltip-component "Not Started" at bounding box center [664, 92] width 34 height 19
click at [664, 83] on button at bounding box center [664, 81] width 4 height 4
click at [657, 110] on span "Completed" at bounding box center [666, 112] width 23 height 7
click at [191, 214] on div at bounding box center [435, 217] width 703 height 12
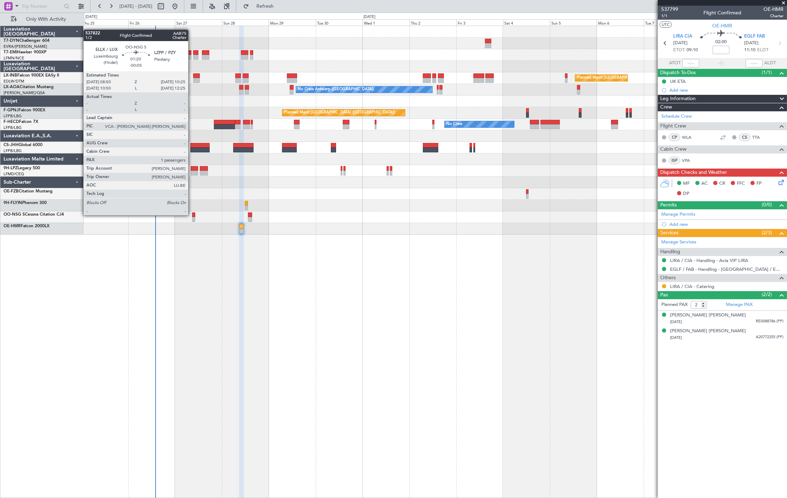
click at [193, 215] on div at bounding box center [193, 214] width 3 height 5
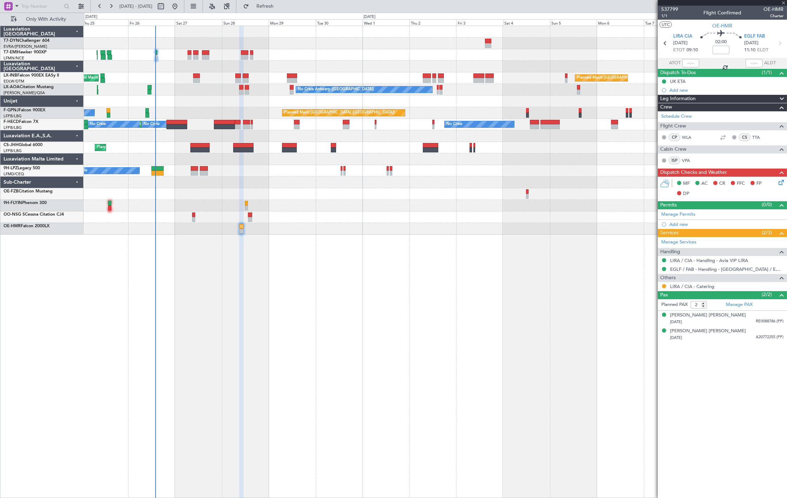
type input "-00:05"
type input "1"
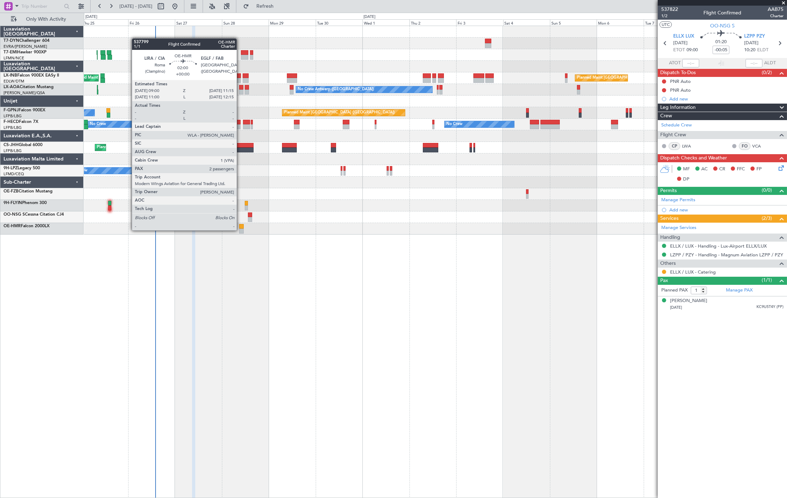
click at [240, 230] on div at bounding box center [241, 231] width 5 height 5
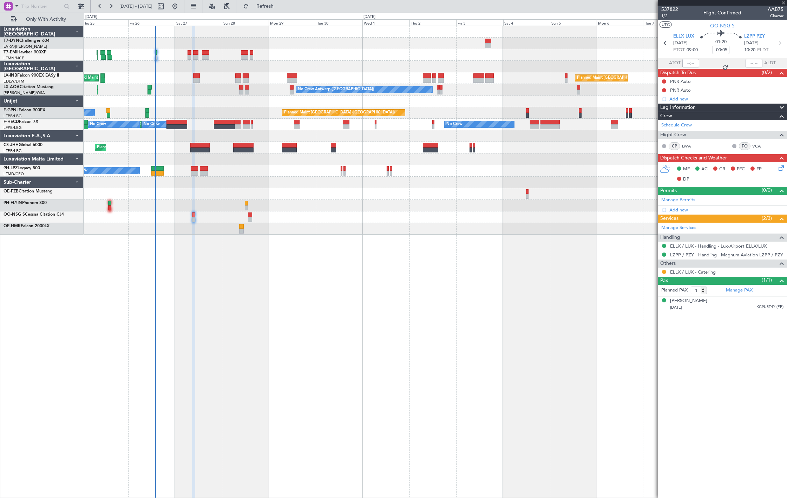
type input "2"
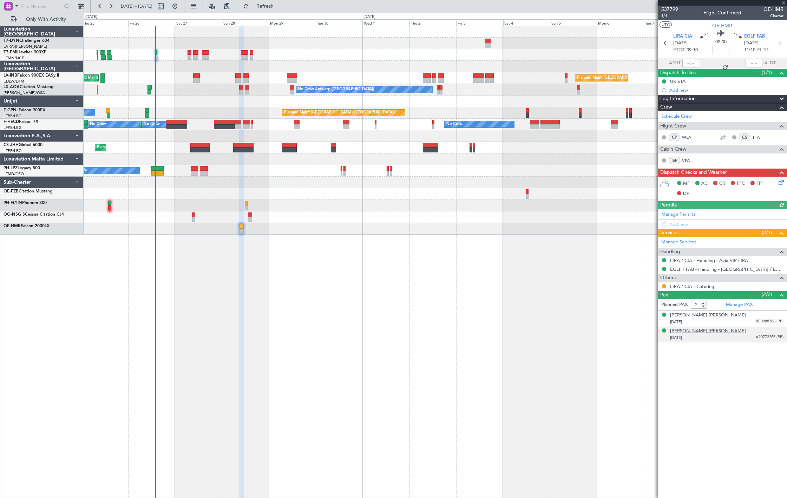
click at [693, 332] on div "Saeed Hevi Kareem" at bounding box center [708, 331] width 76 height 7
click at [187, 67] on div "Planned Maint Zurich Planned Maint London (Farnborough) Planned Maint London (F…" at bounding box center [435, 130] width 703 height 209
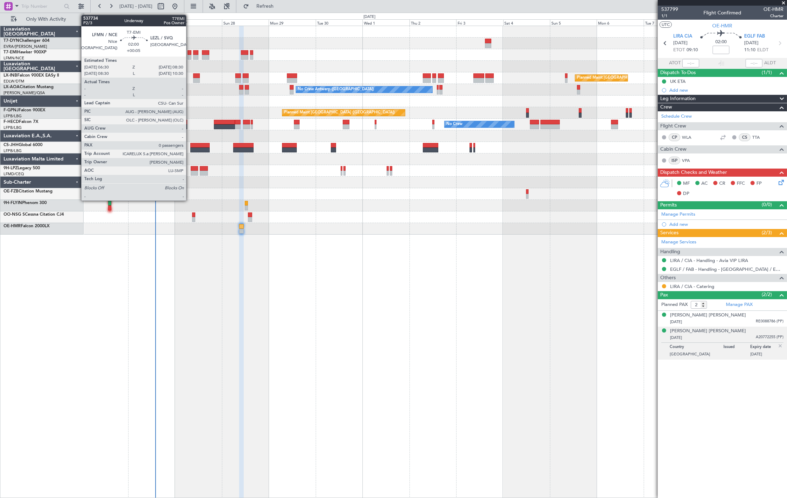
click at [190, 56] on div at bounding box center [189, 57] width 4 height 5
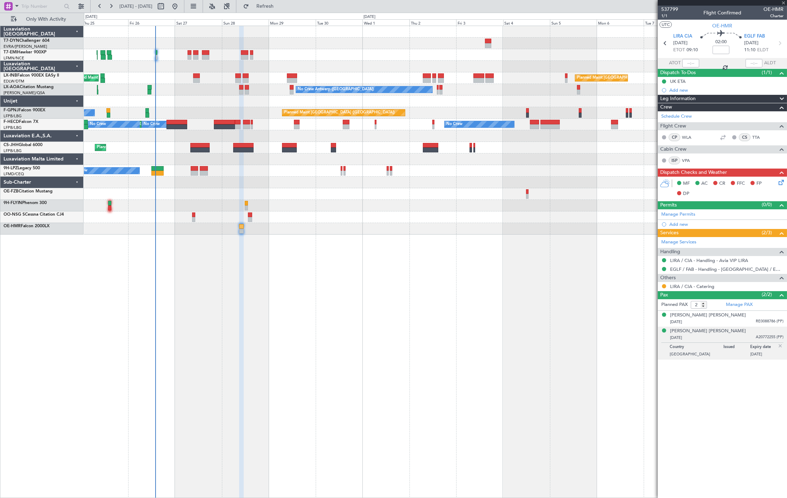
type input "+00:05"
type input "0"
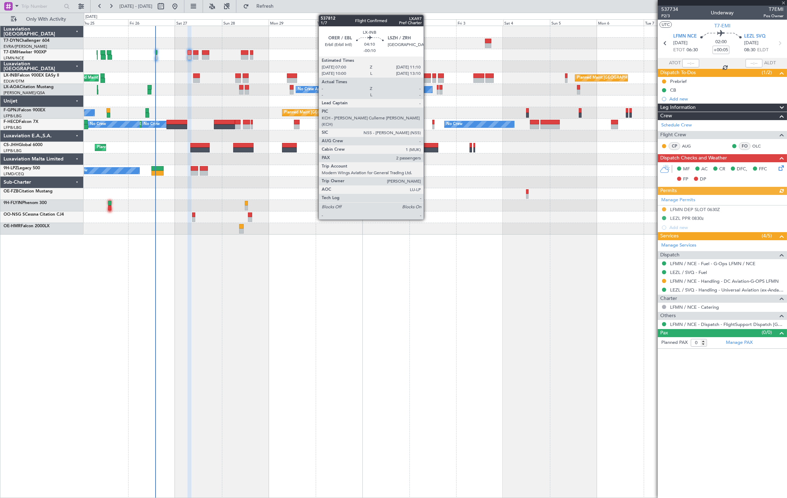
click at [427, 74] on div at bounding box center [427, 75] width 8 height 5
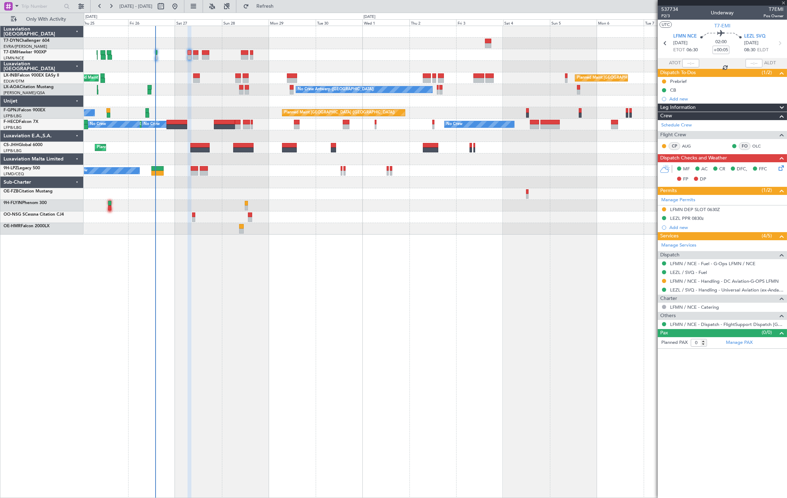
type input "-00:10"
type input "2"
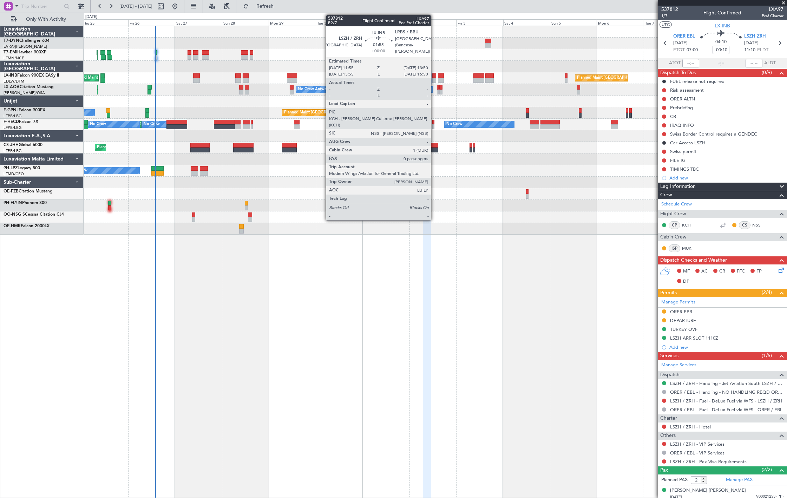
click at [434, 78] on div at bounding box center [434, 80] width 4 height 5
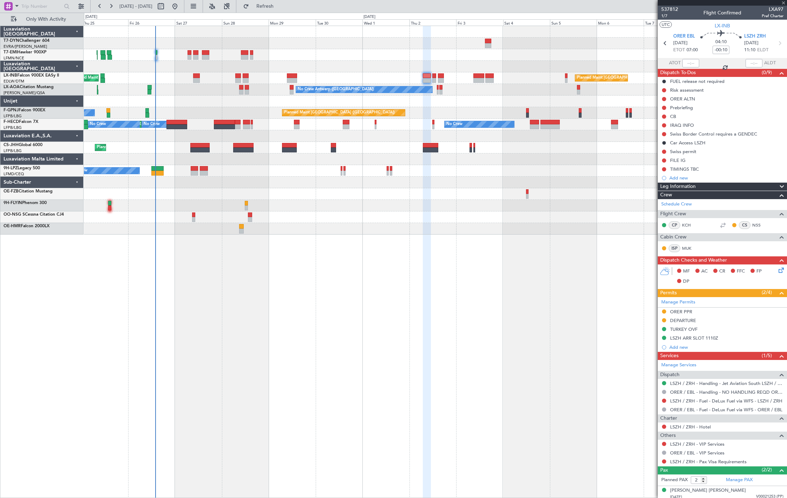
type input "0"
